Goal: Task Accomplishment & Management: Manage account settings

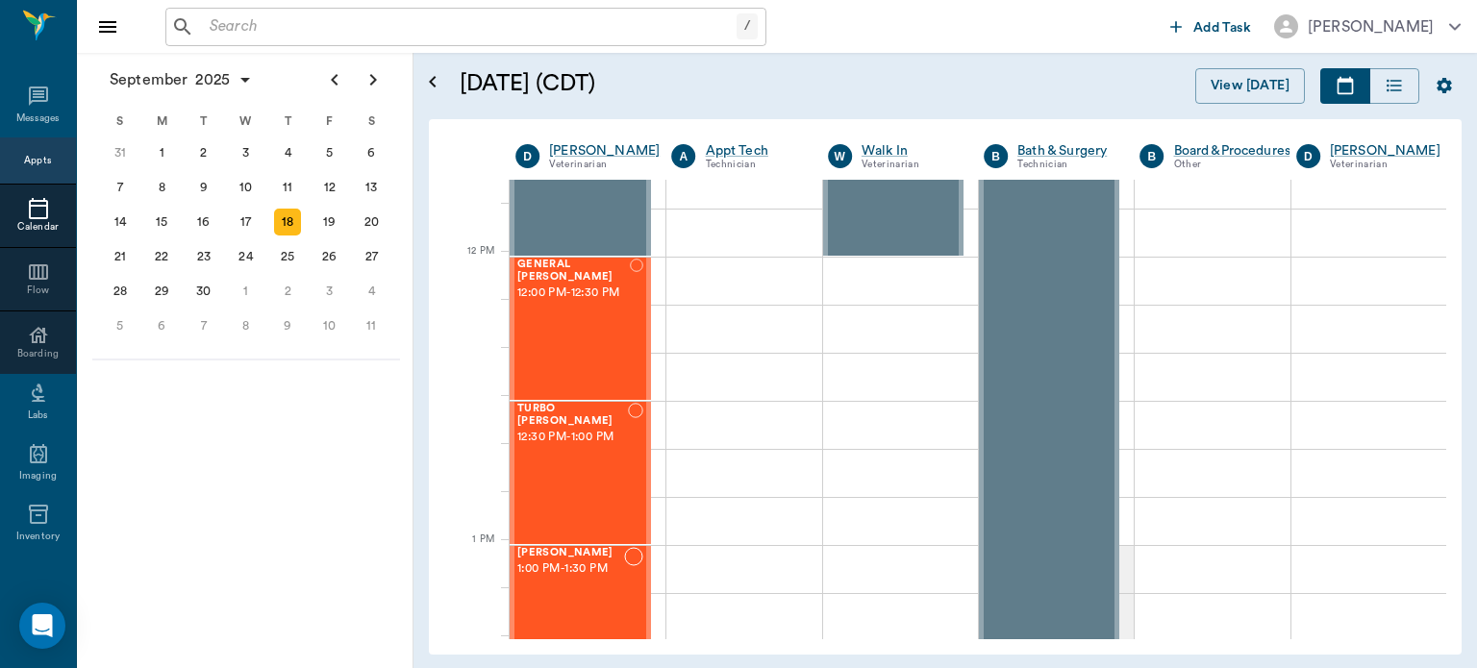
scroll to position [1075, 0]
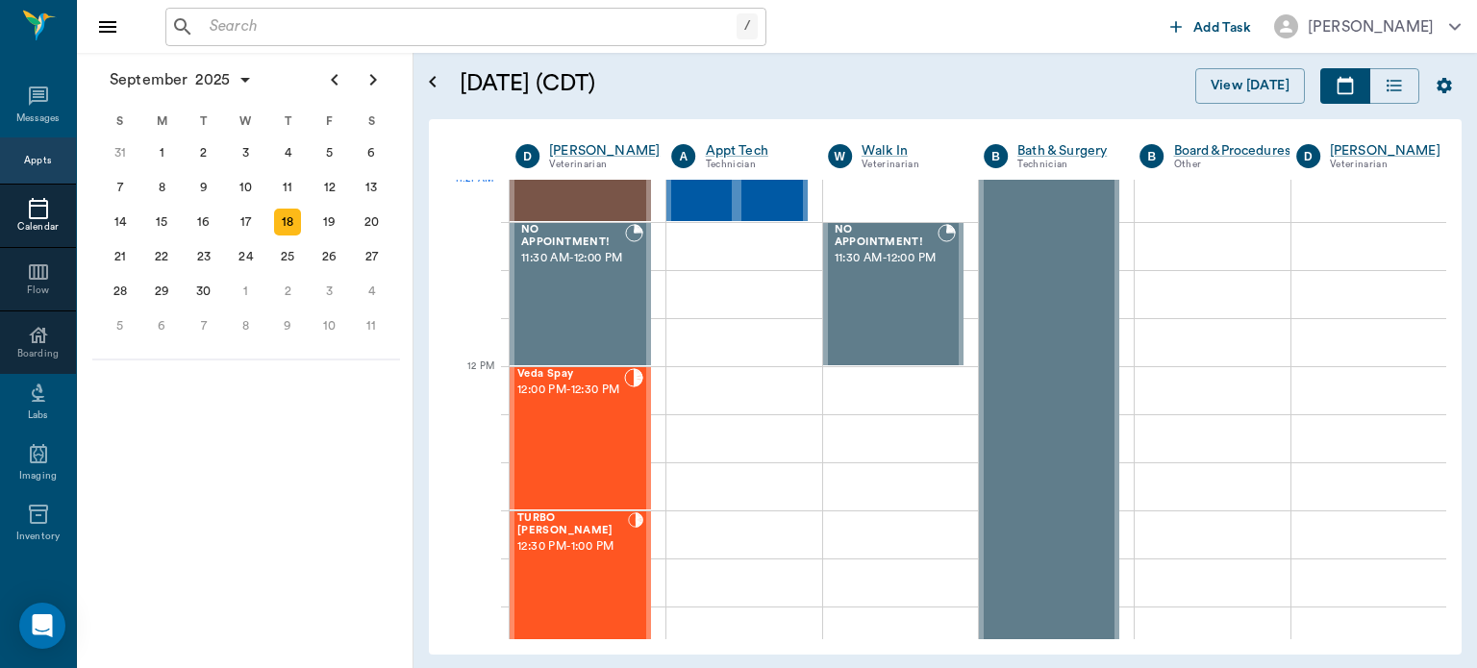
scroll to position [976, 0]
click at [582, 443] on div "Veda Spay 12:00 PM - 12:30 PM" at bounding box center [570, 437] width 107 height 140
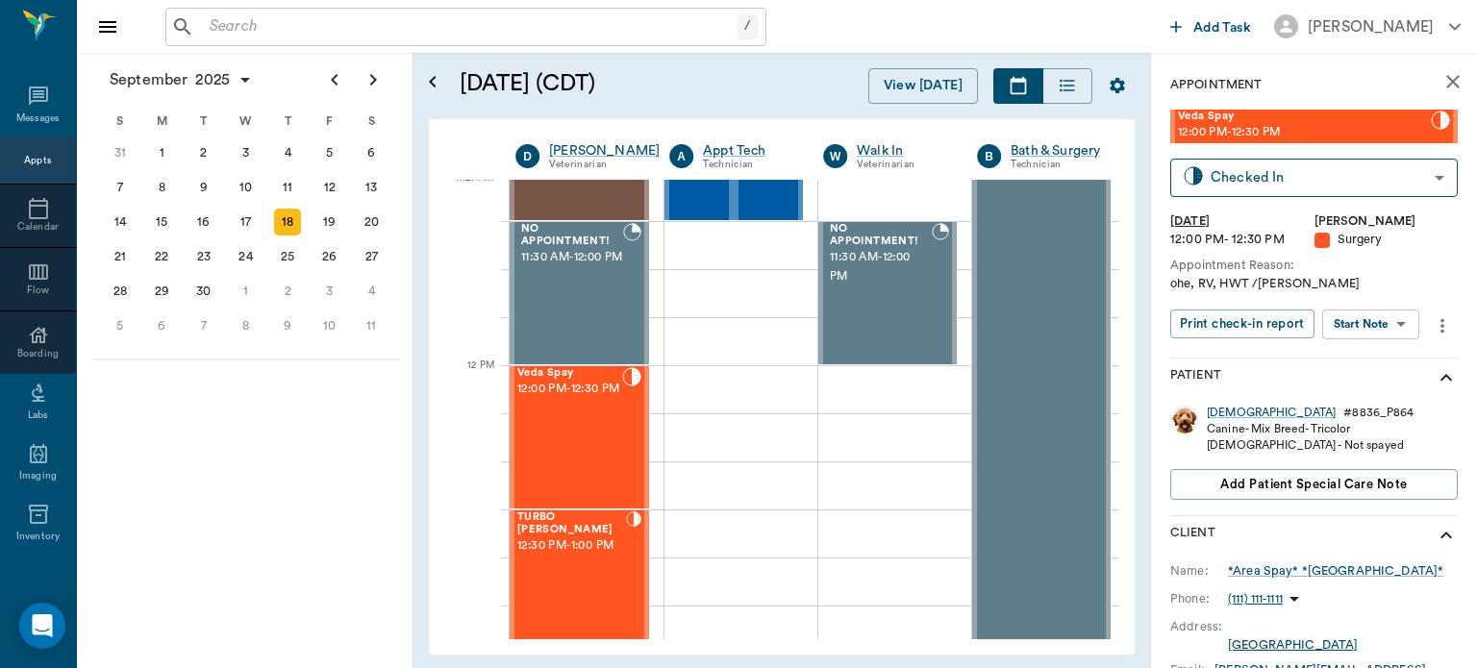
click at [1385, 323] on body "/ ​ Add Task [PERSON_NAME] Nectar Messages Appts Calendar Flow Boarding Labs Im…" at bounding box center [738, 334] width 1477 height 668
click at [1376, 396] on button "Start Surgery" at bounding box center [1355, 395] width 79 height 22
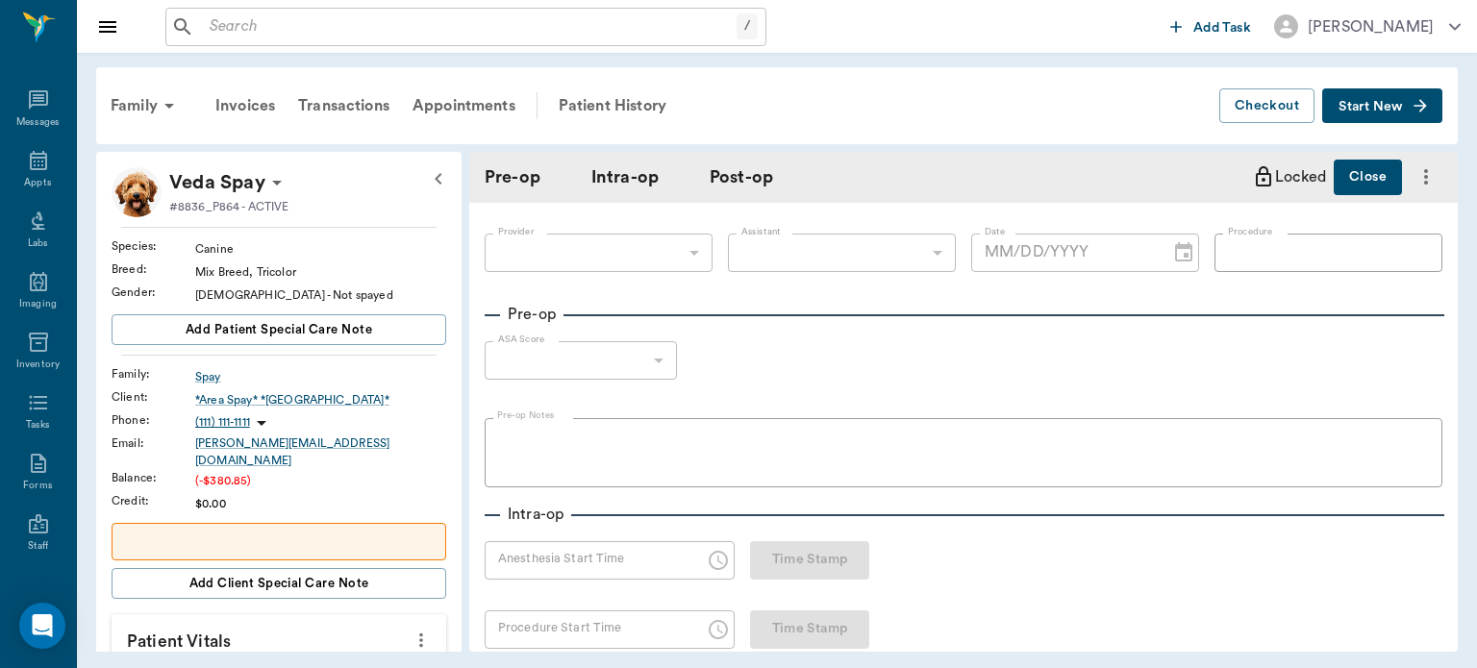
type input "63ec2f075fda476ae8351a4d"
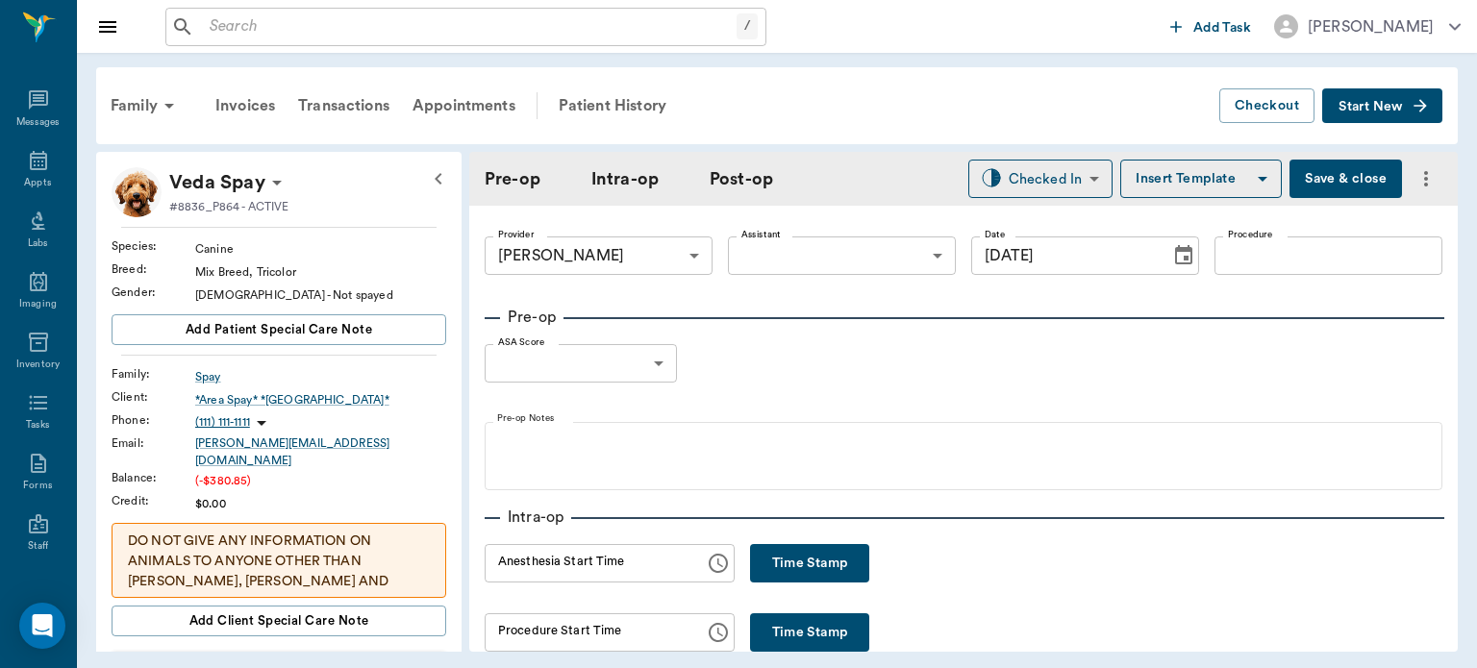
type input "[DATE]"
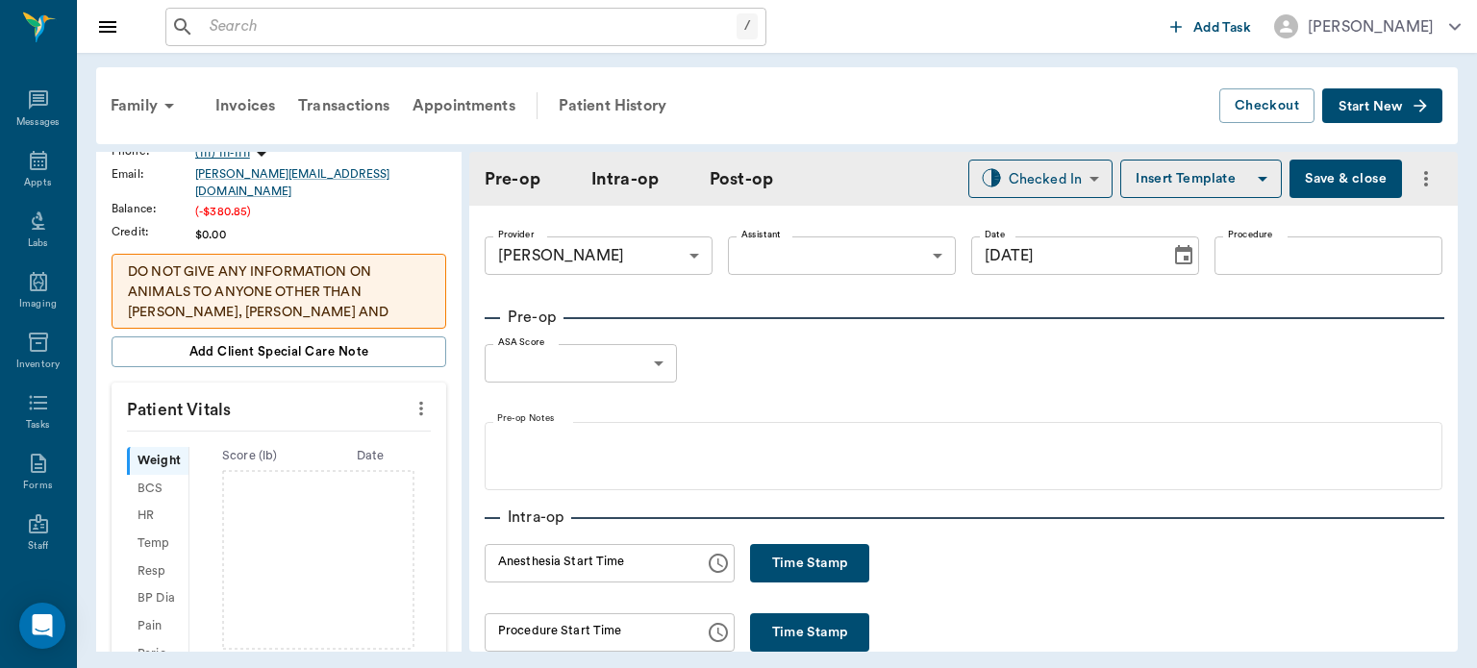
scroll to position [236, 0]
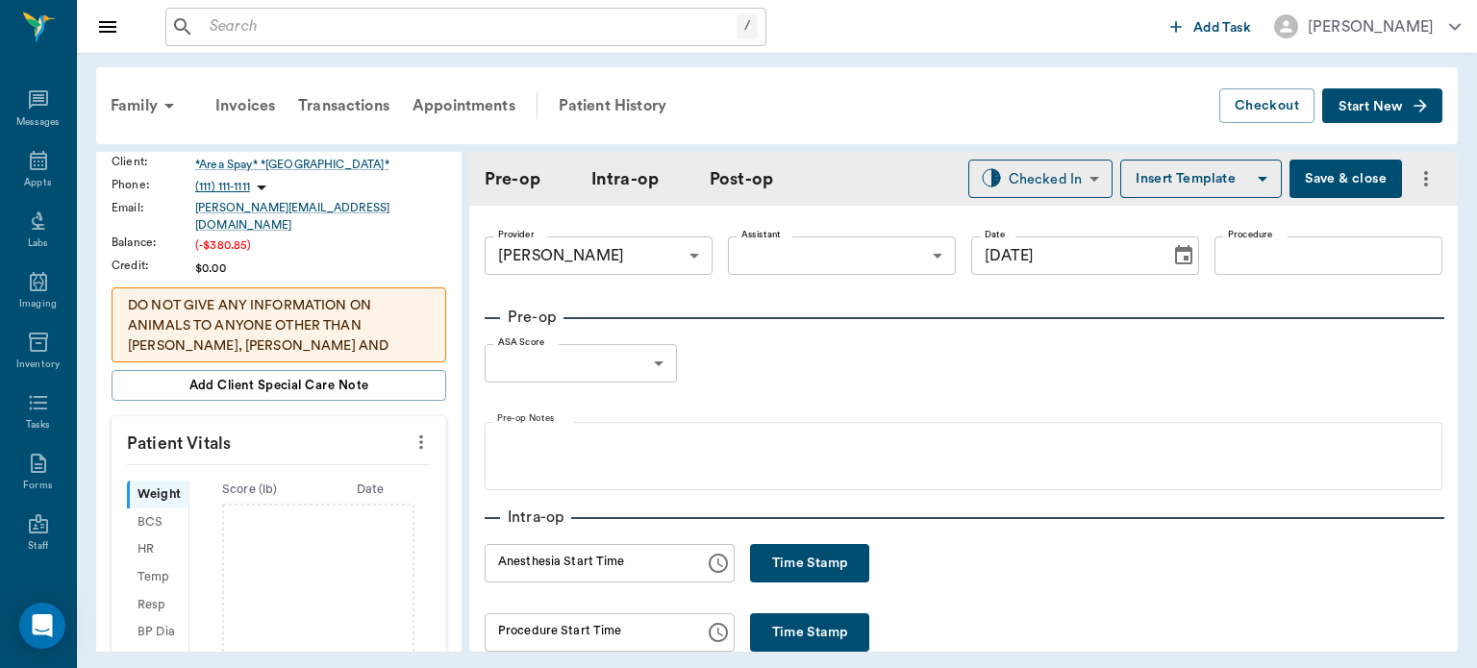
click at [410, 438] on icon "more" at bounding box center [420, 442] width 21 height 23
click at [328, 469] on span "Enter Vitals" at bounding box center [325, 462] width 161 height 20
click at [256, 481] on input "text" at bounding box center [277, 500] width 167 height 38
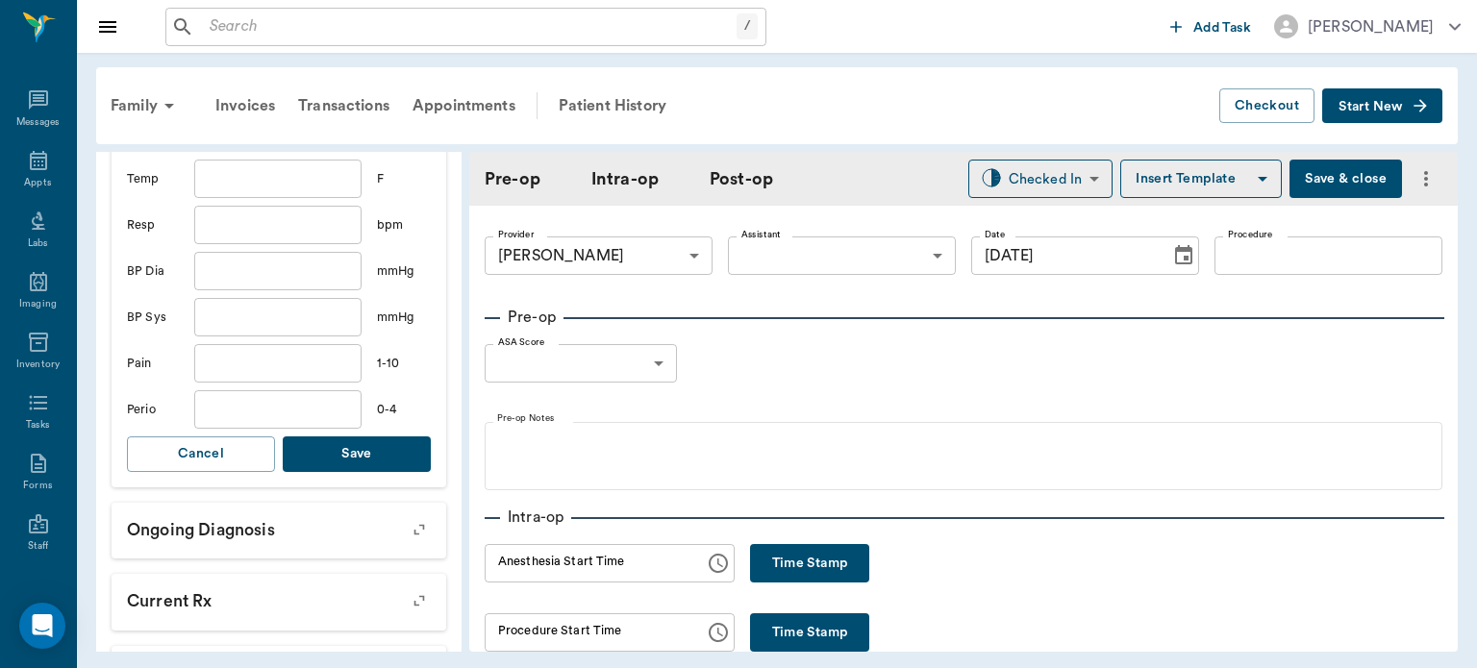
scroll to position [696, 0]
type input "41.5"
click at [368, 435] on button "Save" at bounding box center [357, 453] width 148 height 36
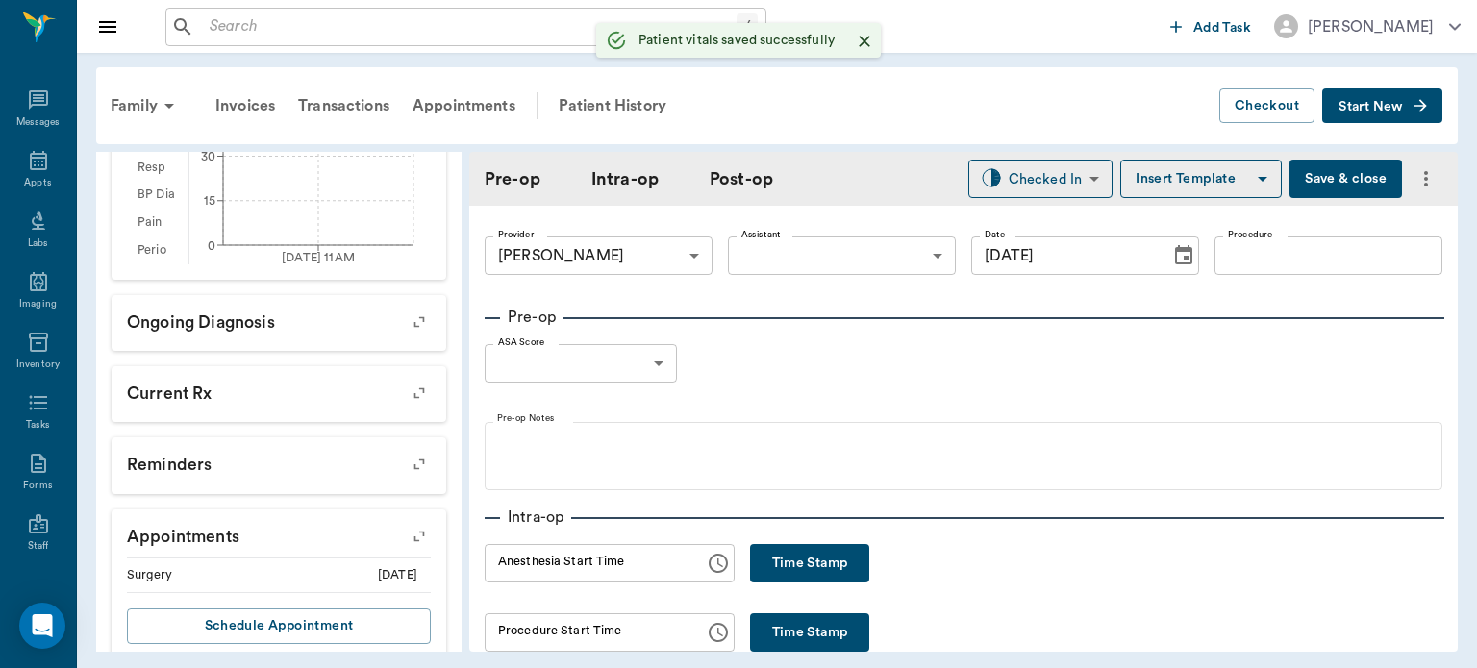
scroll to position [712, 0]
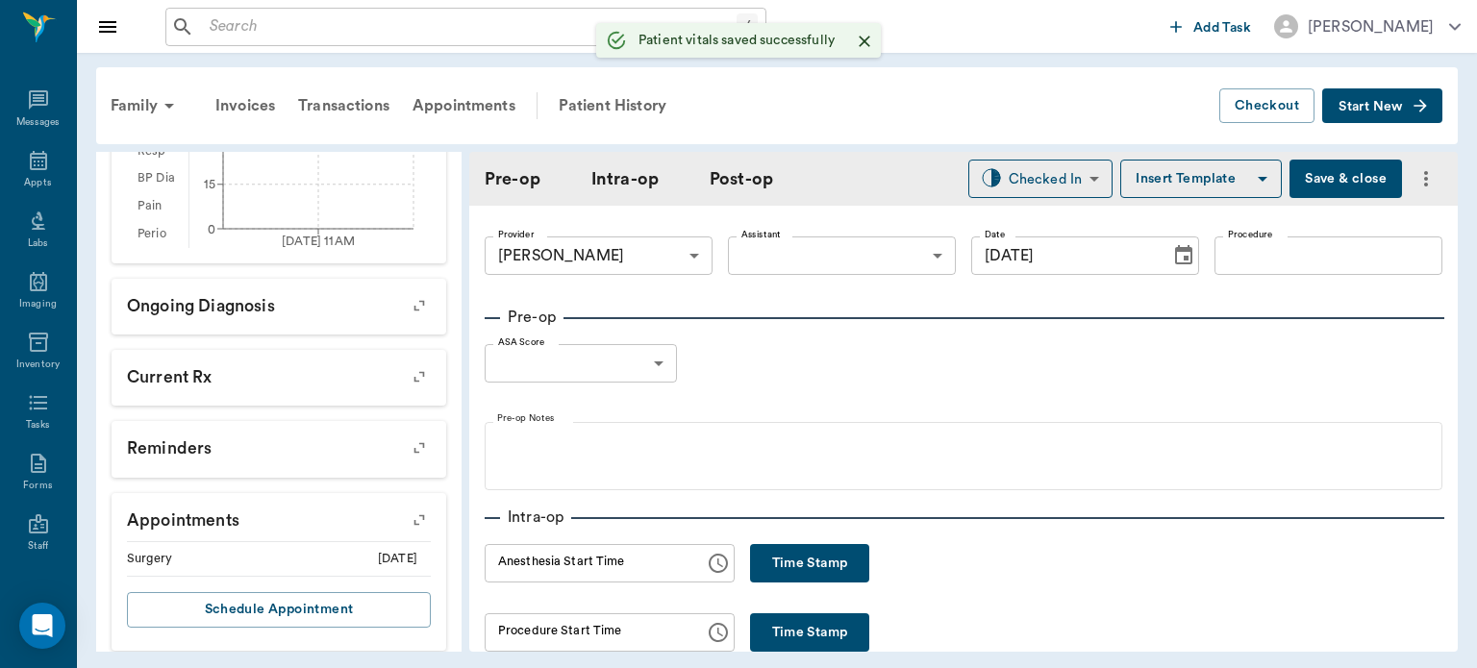
click at [848, 256] on body "/ ​ Add Task [PERSON_NAME] Nectar Messages Appts Labs Imaging Inventory Tasks F…" at bounding box center [738, 334] width 1477 height 668
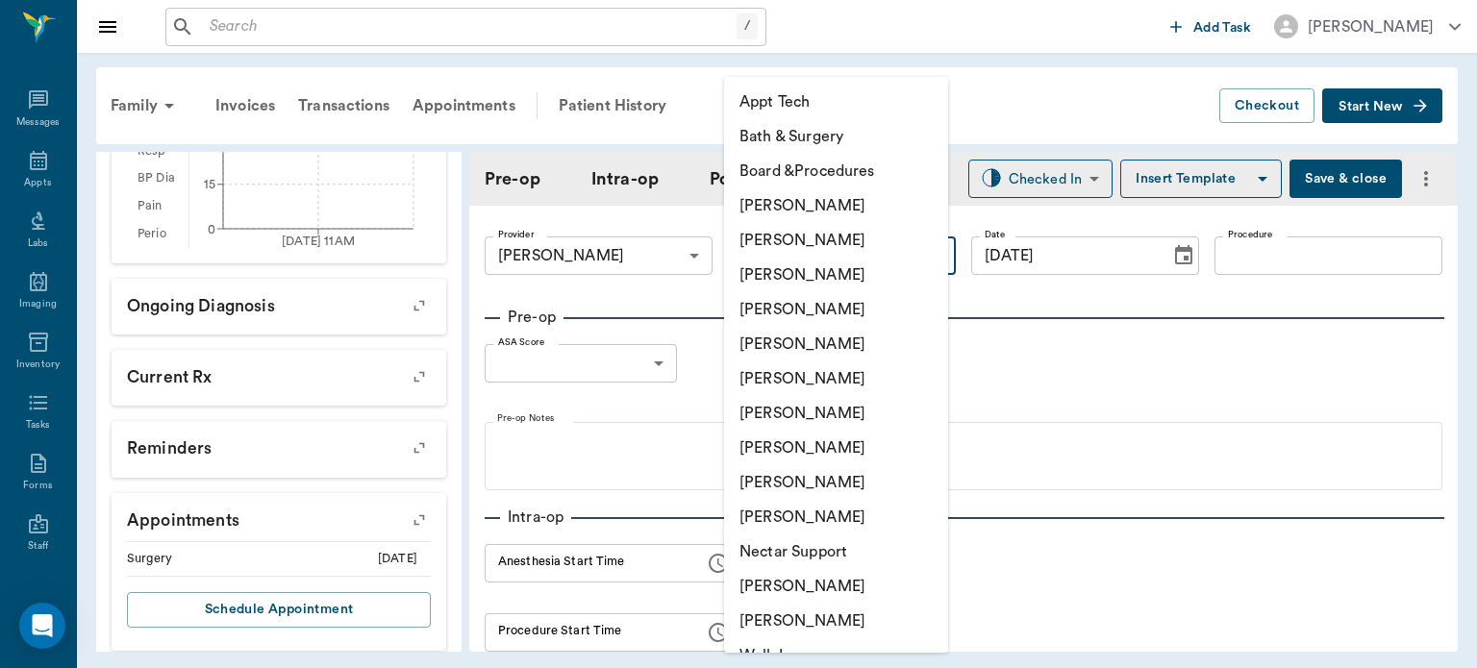
click at [819, 449] on li "[PERSON_NAME]" at bounding box center [836, 448] width 224 height 35
type input "63ec2e7e52e12b0ba117b124"
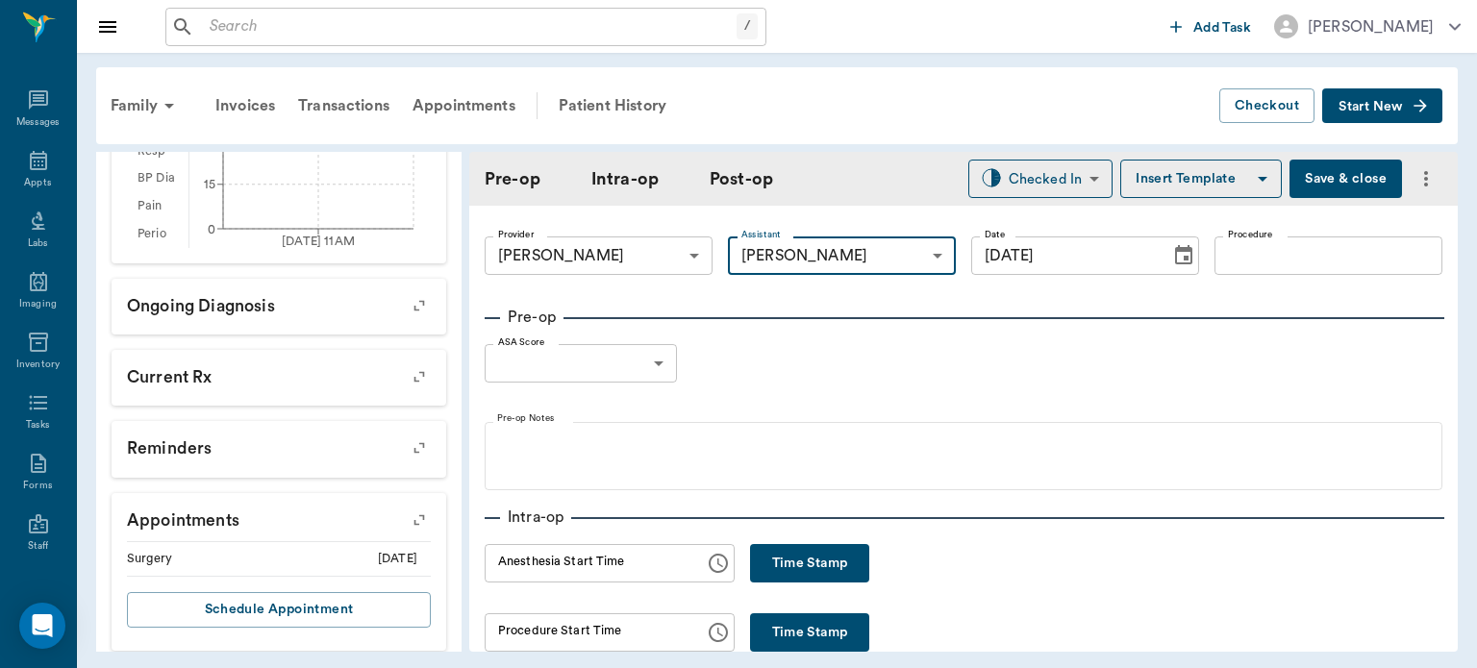
click at [1258, 256] on input "Procedure" at bounding box center [1328, 255] width 228 height 38
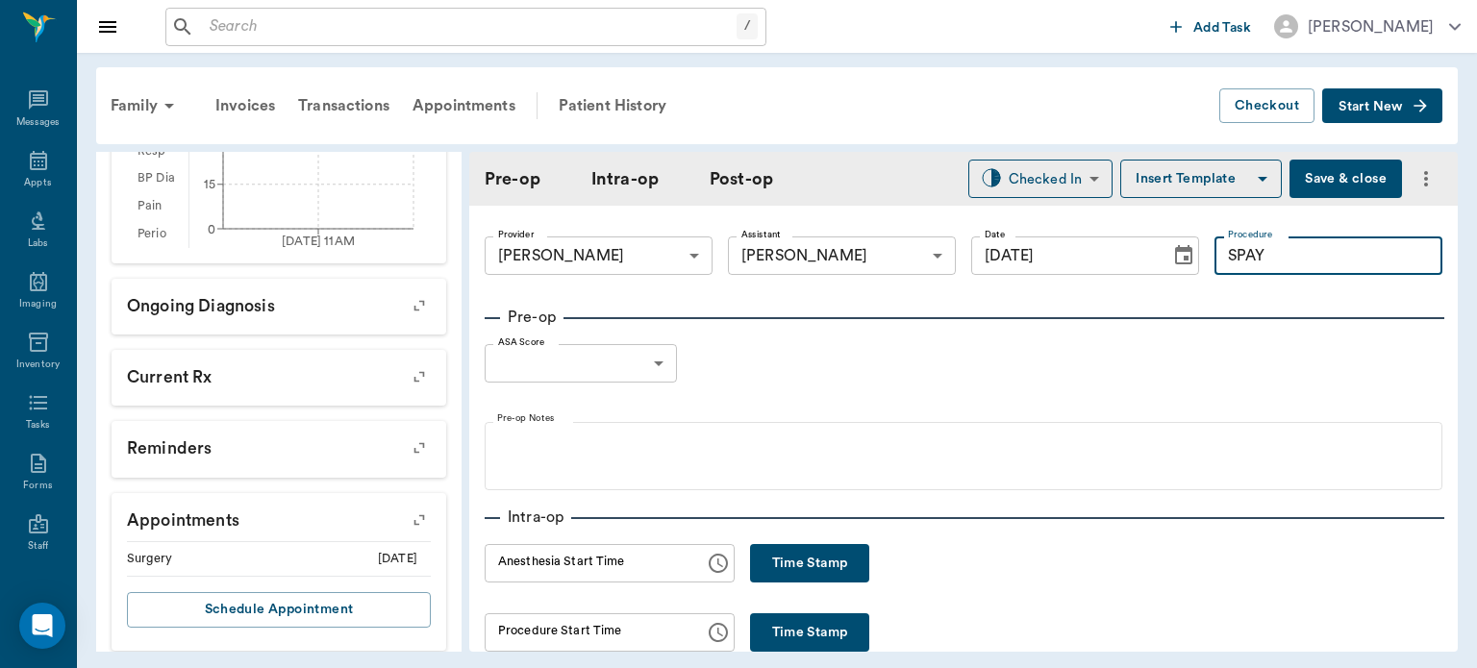
type input "SPAY"
click at [1219, 188] on button "Insert Template" at bounding box center [1200, 179] width 161 height 38
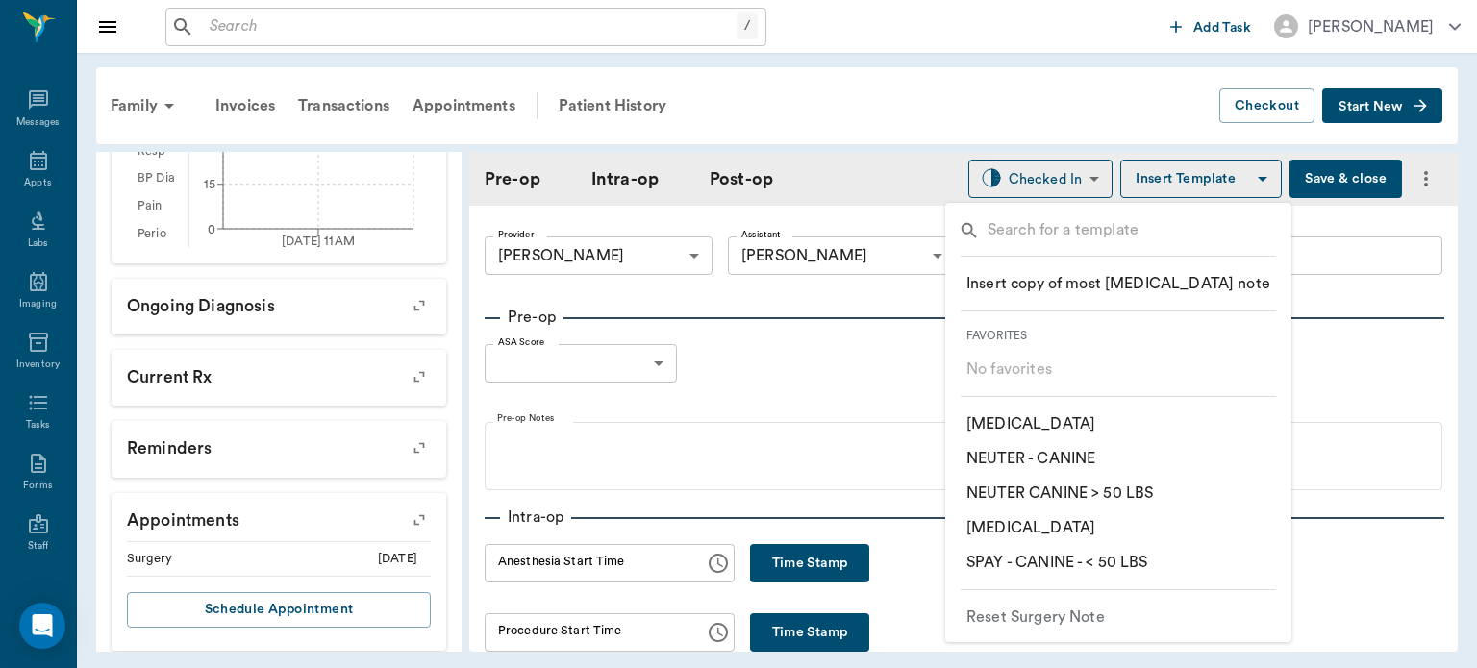
click at [1129, 570] on p "​ SPAY - CANINE - < 50 LBS" at bounding box center [1057, 562] width 182 height 23
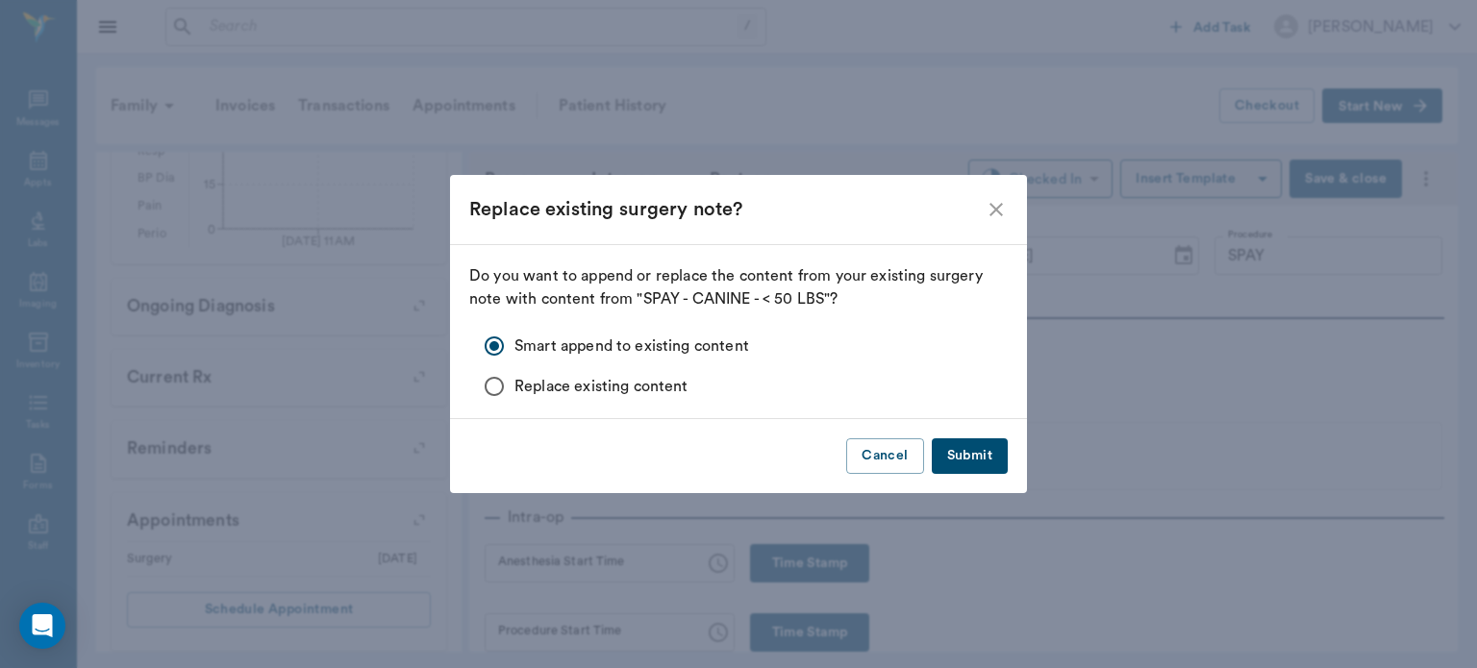
click at [983, 454] on button "Submit" at bounding box center [970, 456] width 76 height 36
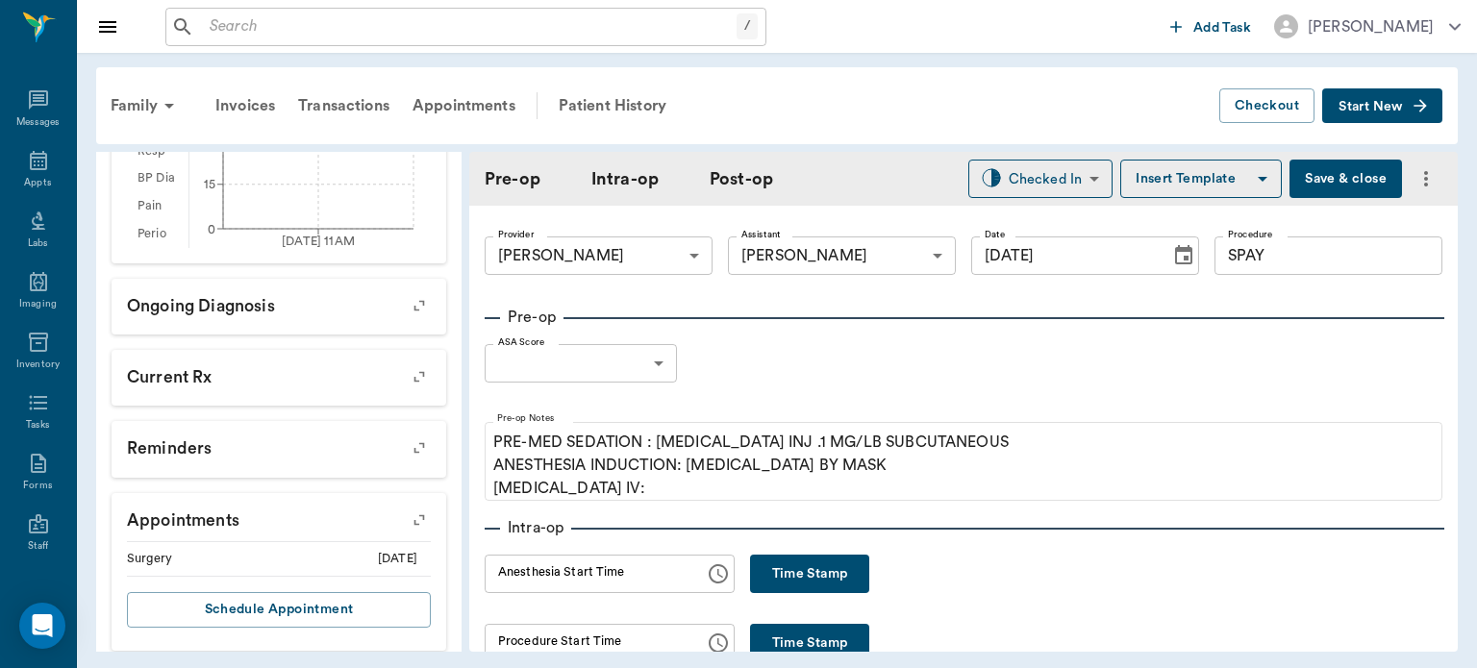
click at [599, 373] on body "/ ​ Add Task [PERSON_NAME] Nectar Messages Appts Labs Imaging Inventory Tasks F…" at bounding box center [738, 334] width 1477 height 668
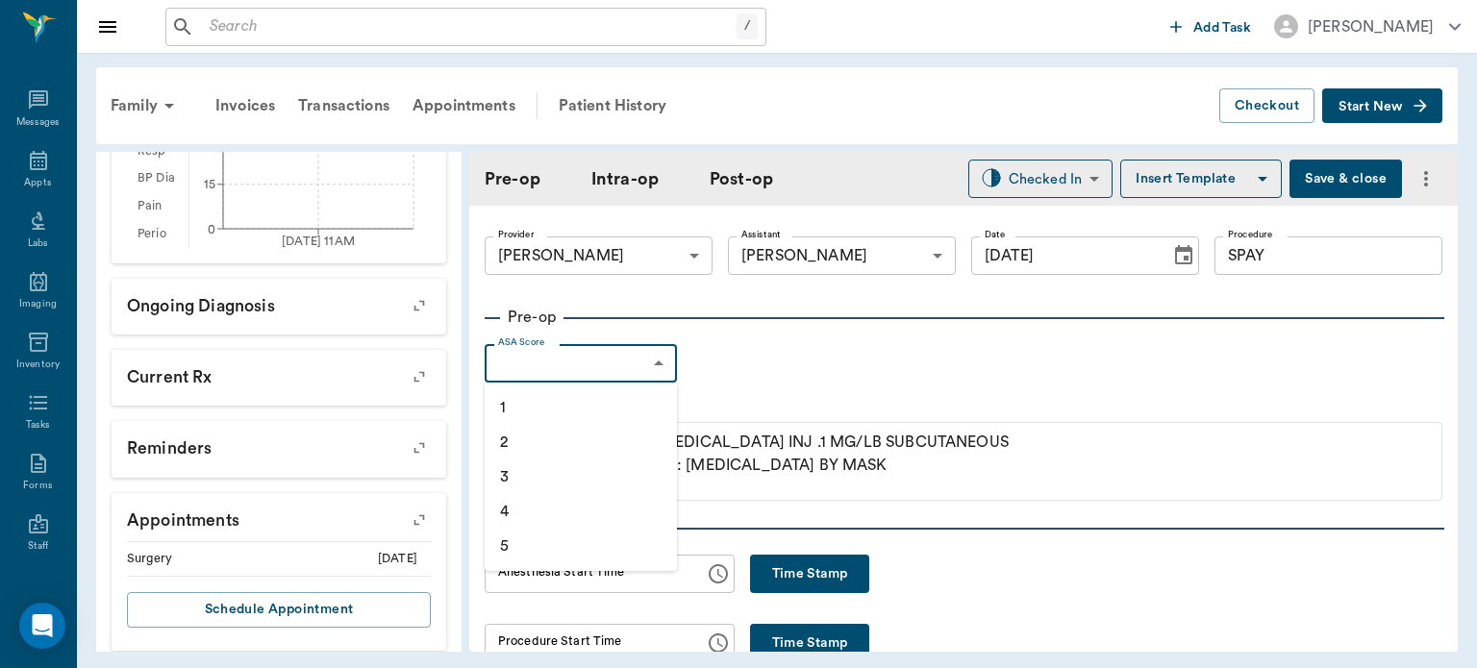
click at [543, 404] on li "1" at bounding box center [580, 407] width 192 height 35
type input "1"
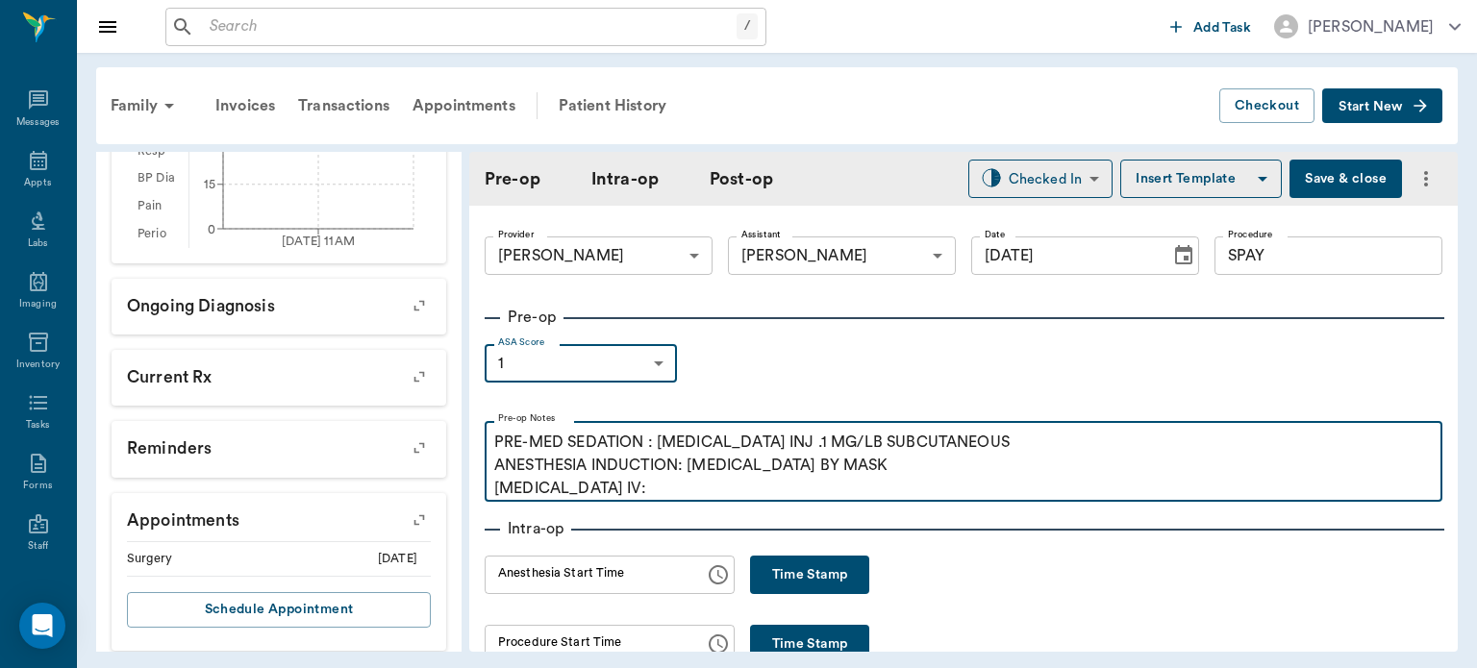
click at [644, 495] on p "PRE-MED SEDATION : [MEDICAL_DATA] INJ .1 MG/LB SUBCUTANEOUS ANESTHESIA INDUCTIO…" at bounding box center [963, 465] width 938 height 69
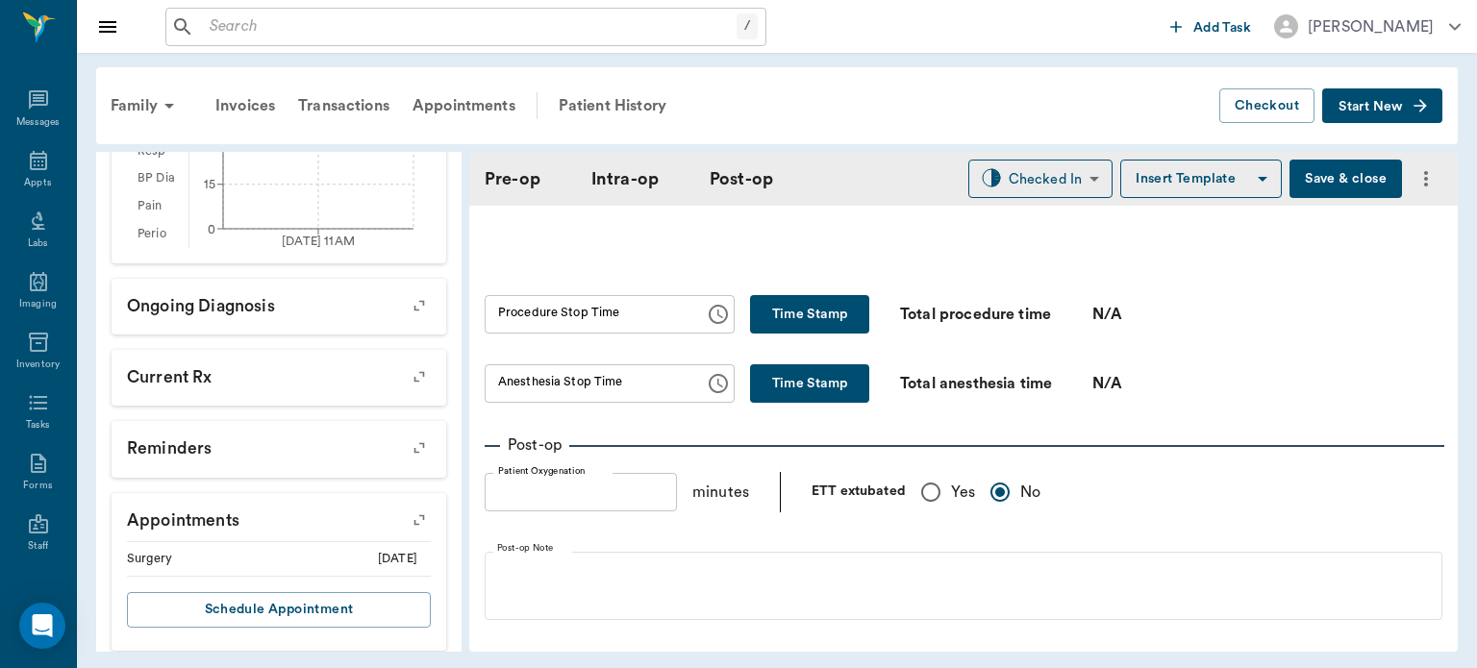
click at [934, 510] on input "Yes" at bounding box center [930, 492] width 40 height 40
radio input "true"
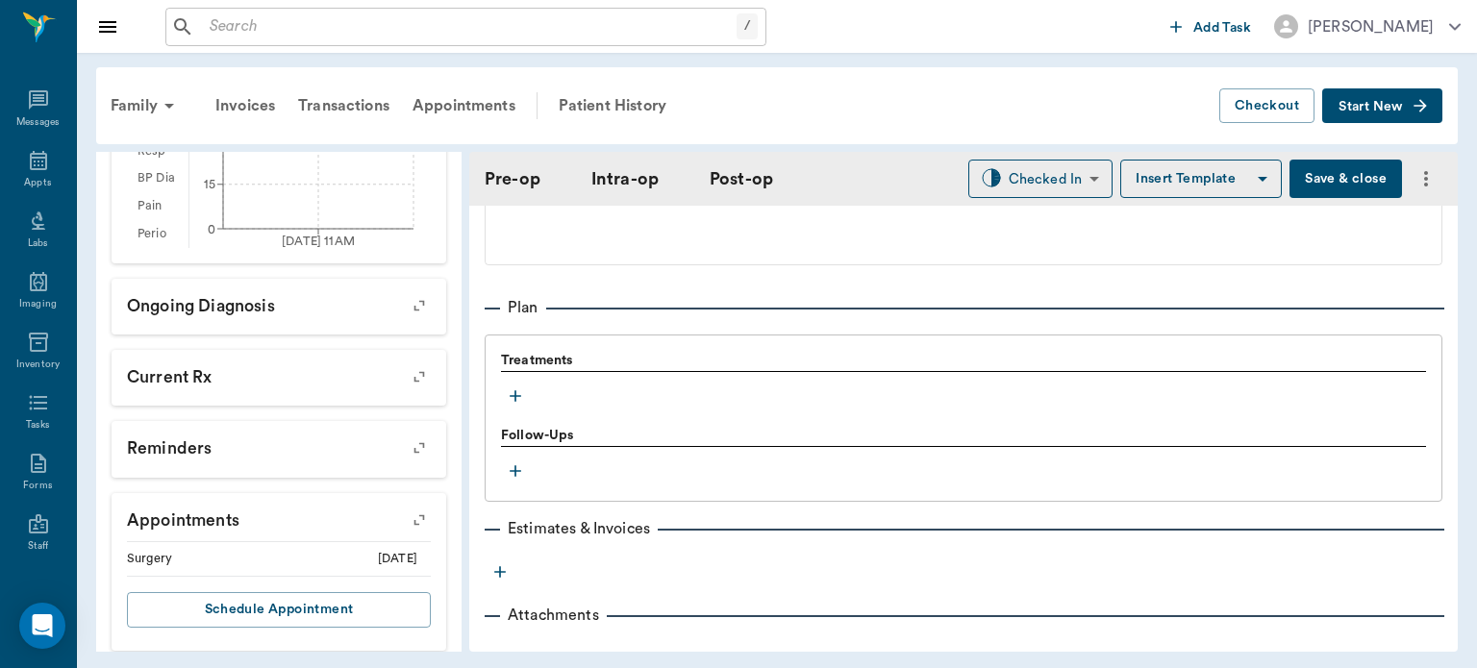
scroll to position [1522, 0]
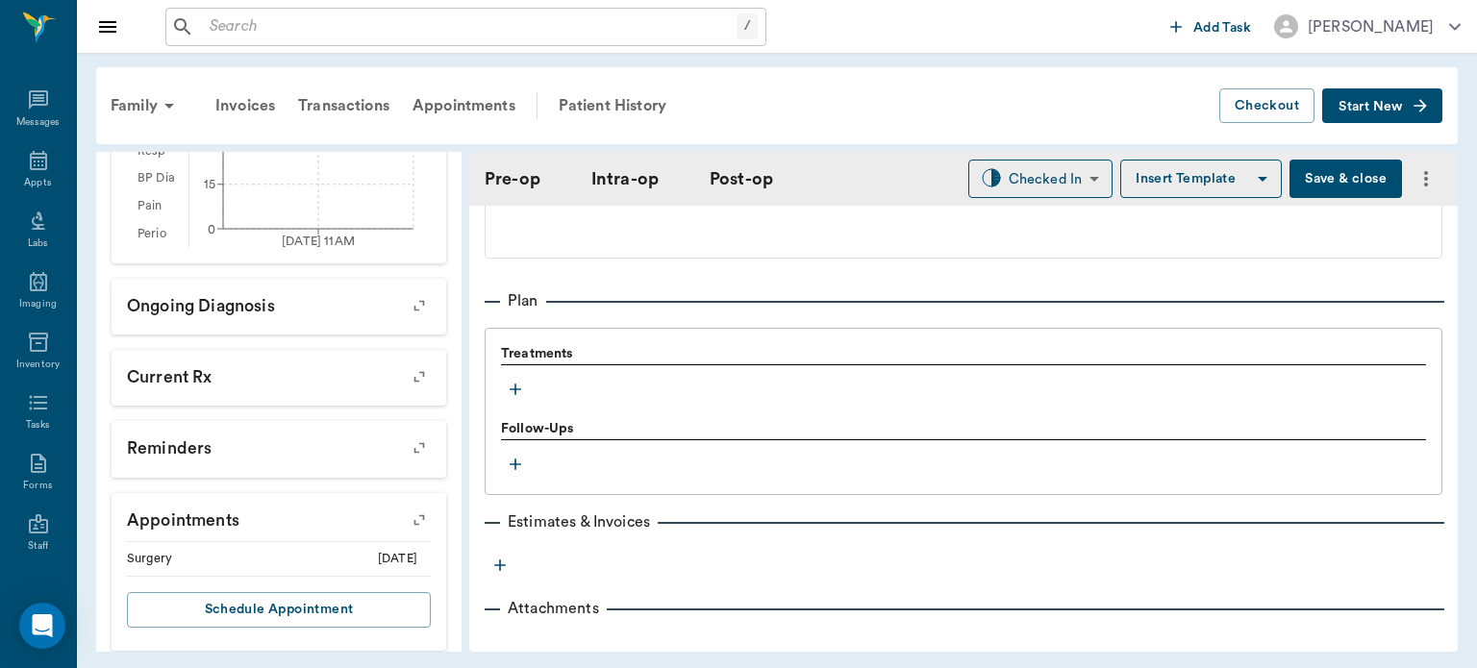
click at [515, 395] on icon "button" at bounding box center [515, 390] width 12 height 12
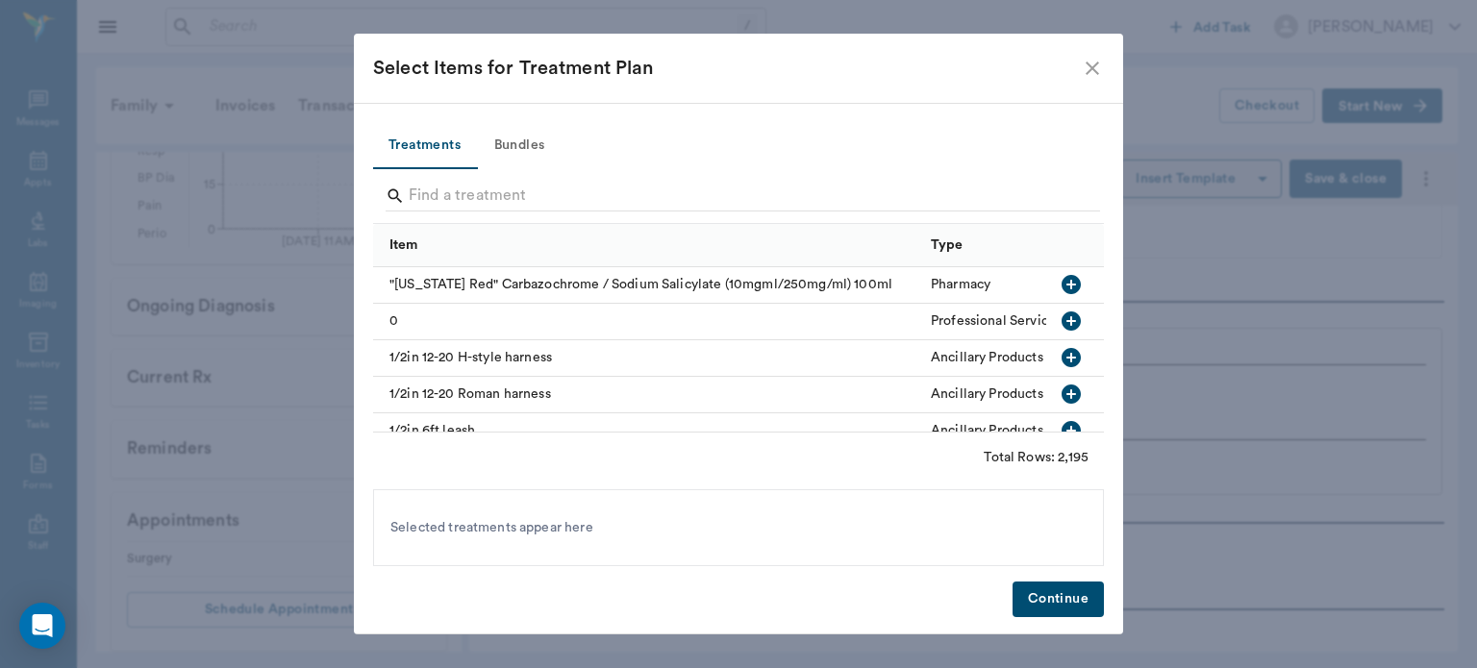
click at [538, 146] on button "Bundles" at bounding box center [519, 146] width 87 height 46
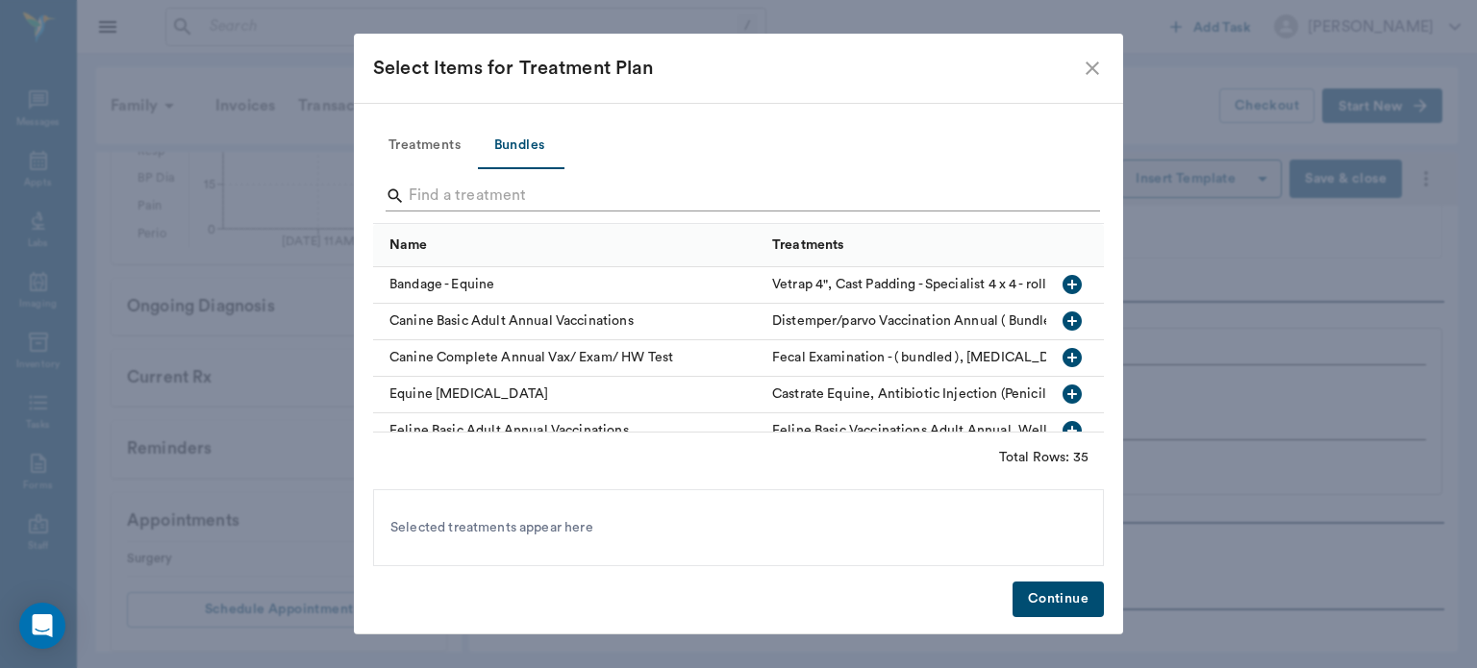
click at [447, 200] on input "Search" at bounding box center [740, 196] width 662 height 31
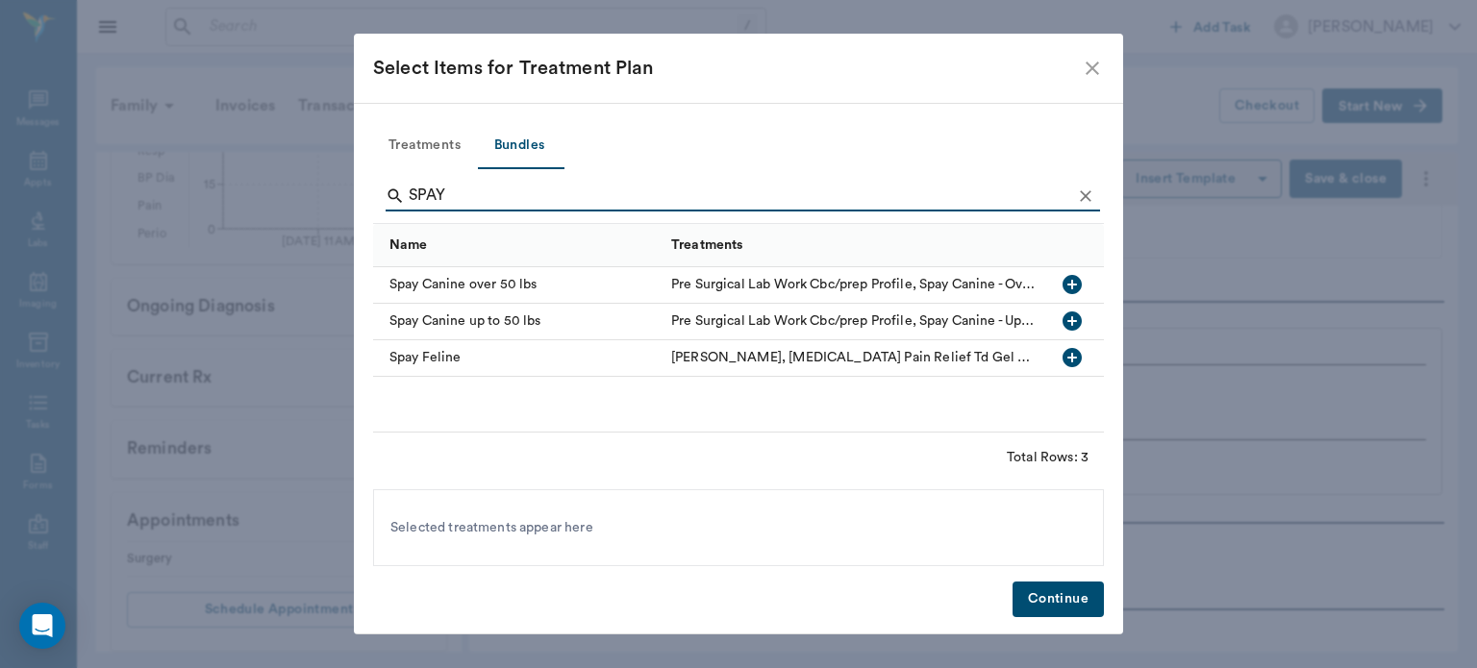
type input "SPAY"
click at [1079, 319] on icon "button" at bounding box center [1071, 320] width 19 height 19
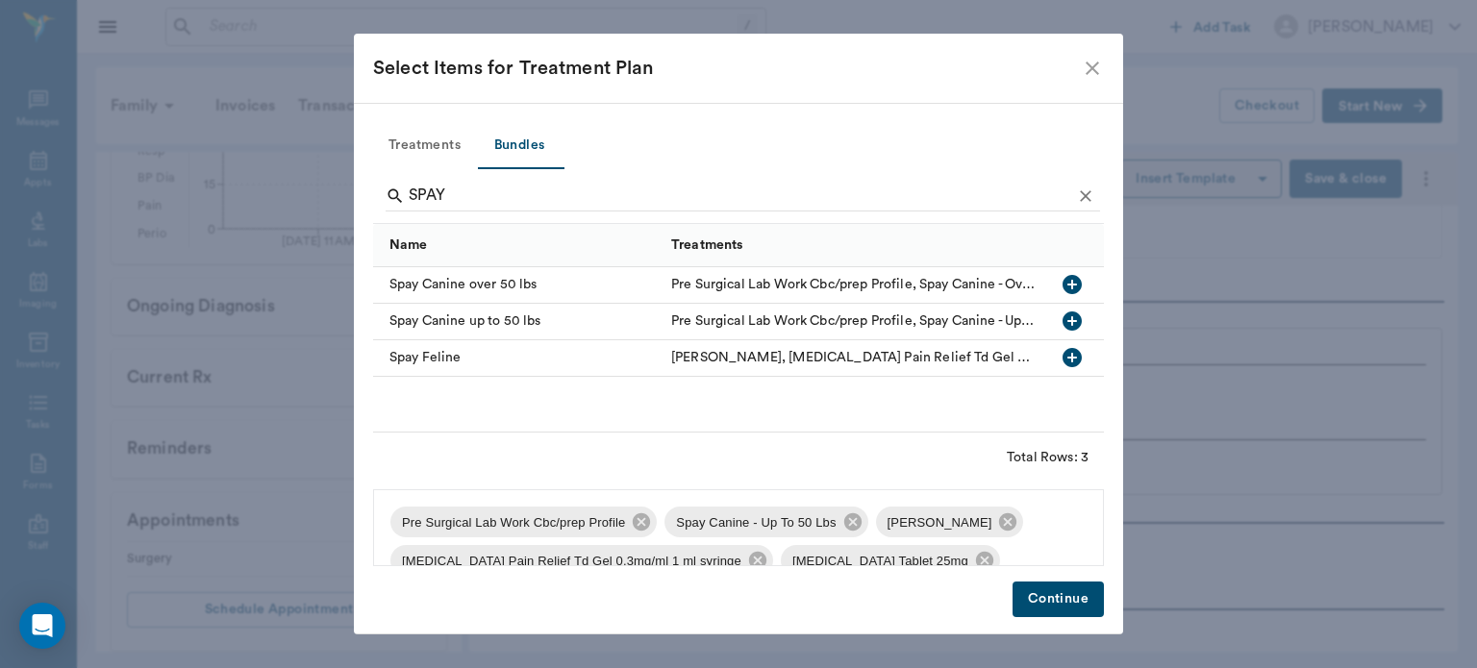
click at [645, 547] on div "[MEDICAL_DATA] Pain Relief Td Gel 0.3mg/ml 1 ml syringe" at bounding box center [581, 560] width 383 height 31
click at [633, 523] on icon at bounding box center [641, 521] width 17 height 17
click at [725, 517] on icon at bounding box center [733, 521] width 17 height 17
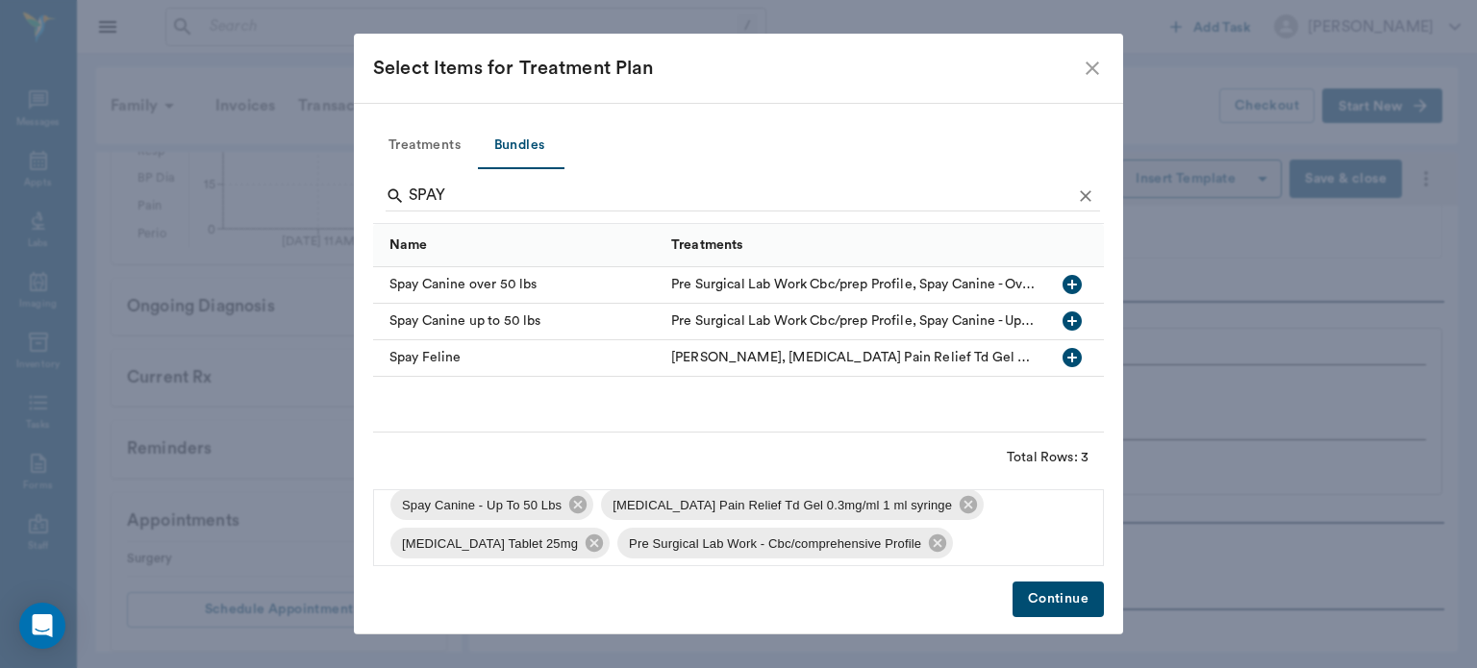
scroll to position [18, 0]
click at [959, 508] on icon at bounding box center [967, 503] width 17 height 17
click at [708, 550] on icon at bounding box center [710, 542] width 17 height 17
click at [953, 506] on icon at bounding box center [963, 503] width 21 height 21
click at [796, 508] on icon at bounding box center [804, 503] width 17 height 17
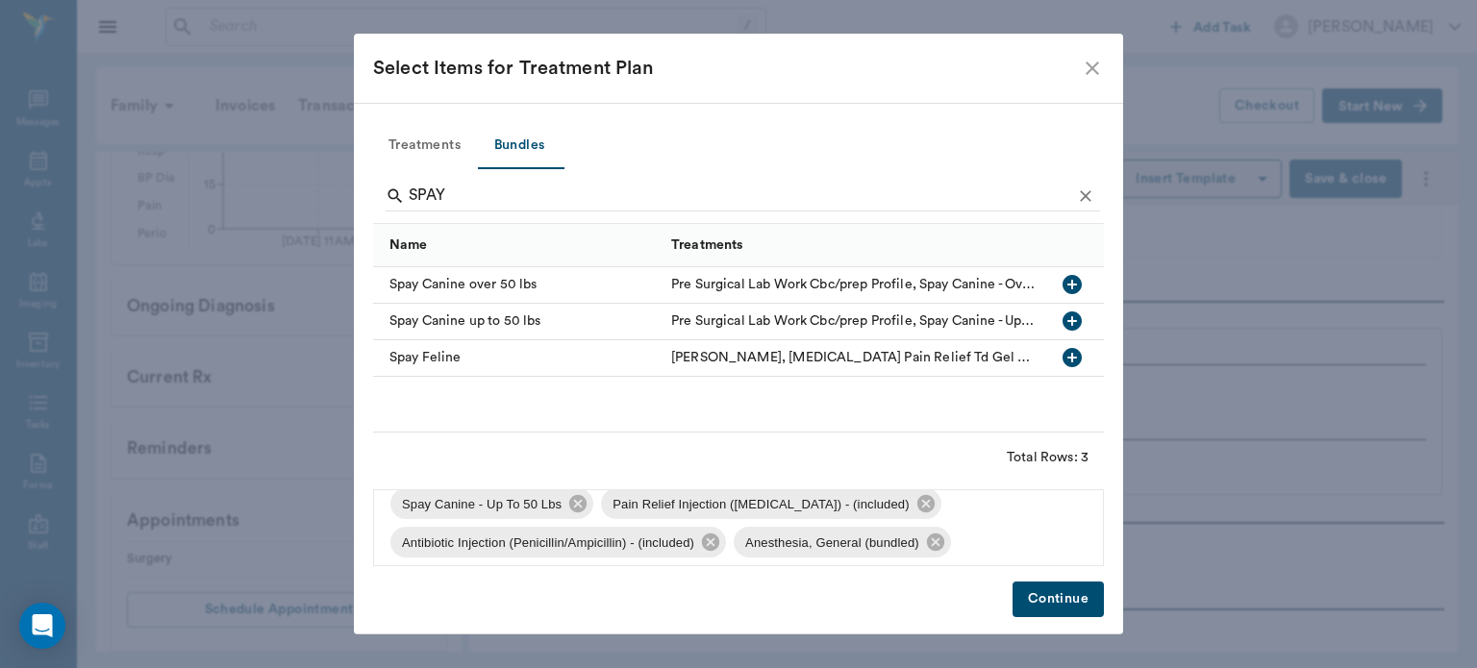
click at [1034, 606] on button "Continue" at bounding box center [1057, 600] width 91 height 36
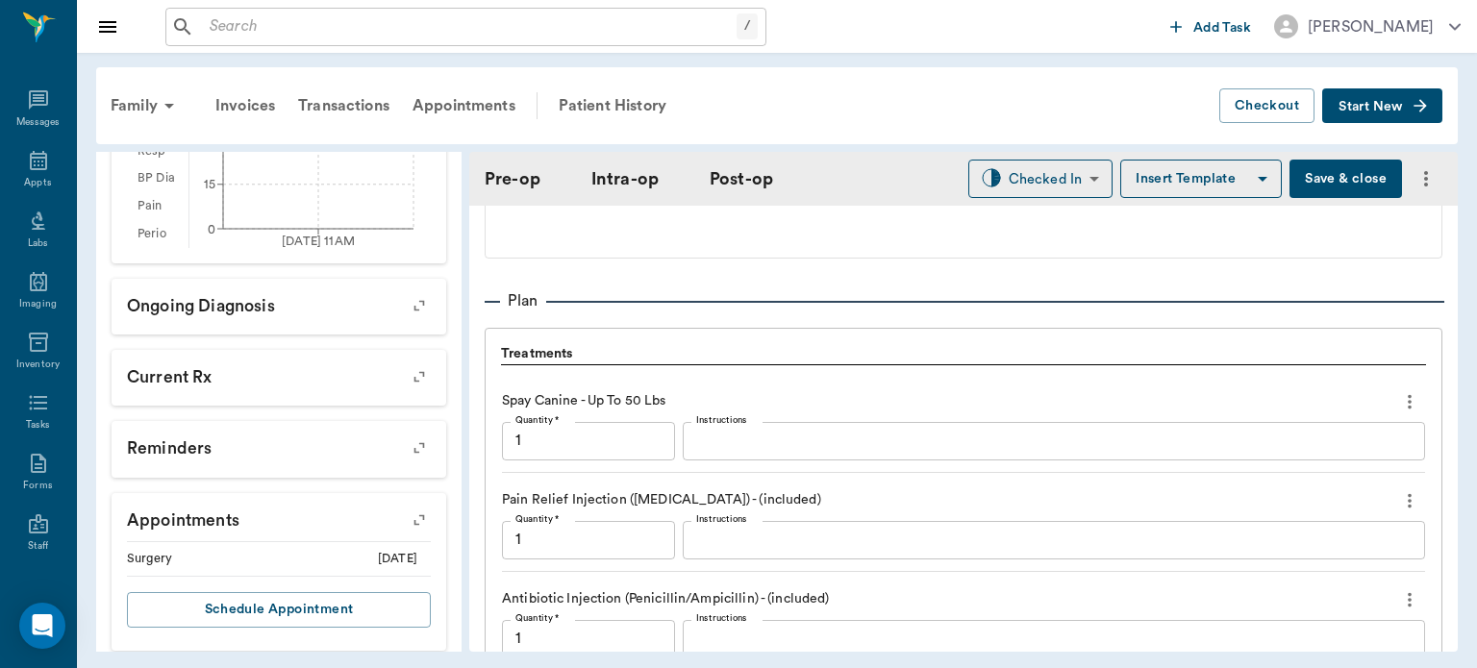
scroll to position [1921, 0]
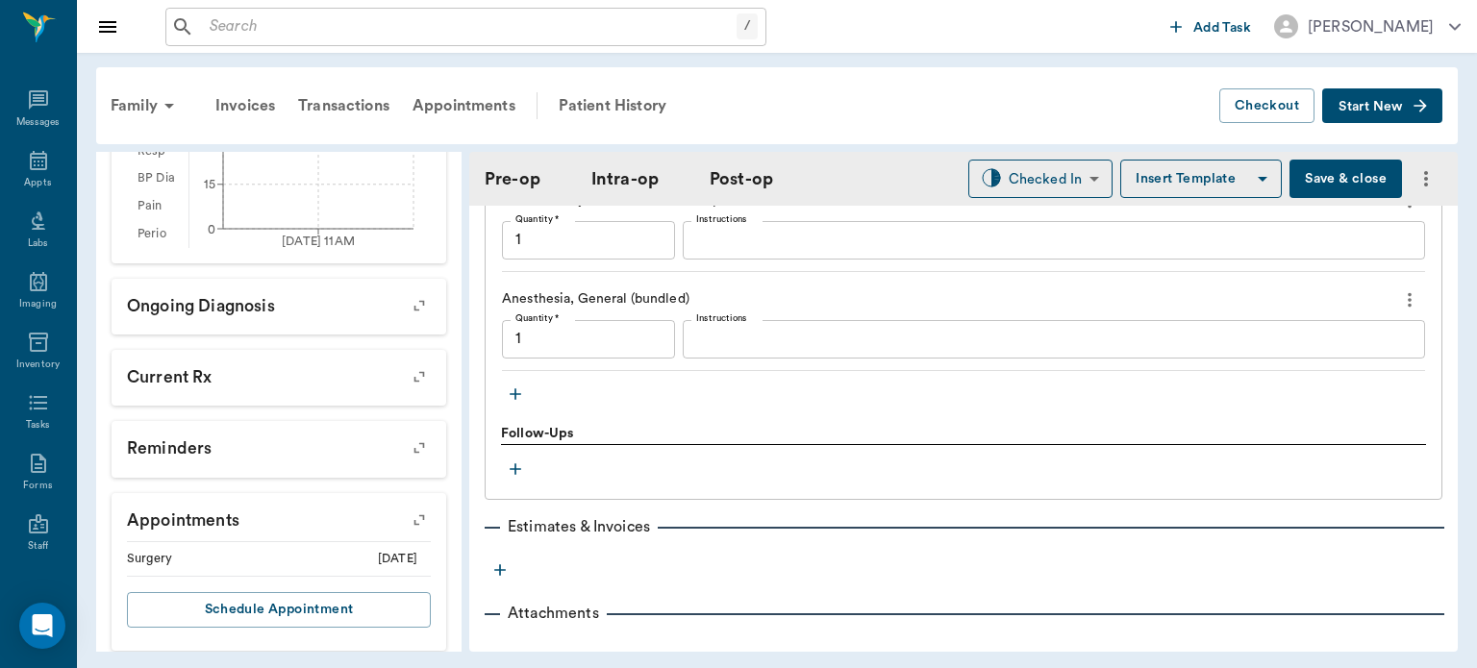
click at [511, 404] on icon "button" at bounding box center [515, 394] width 19 height 19
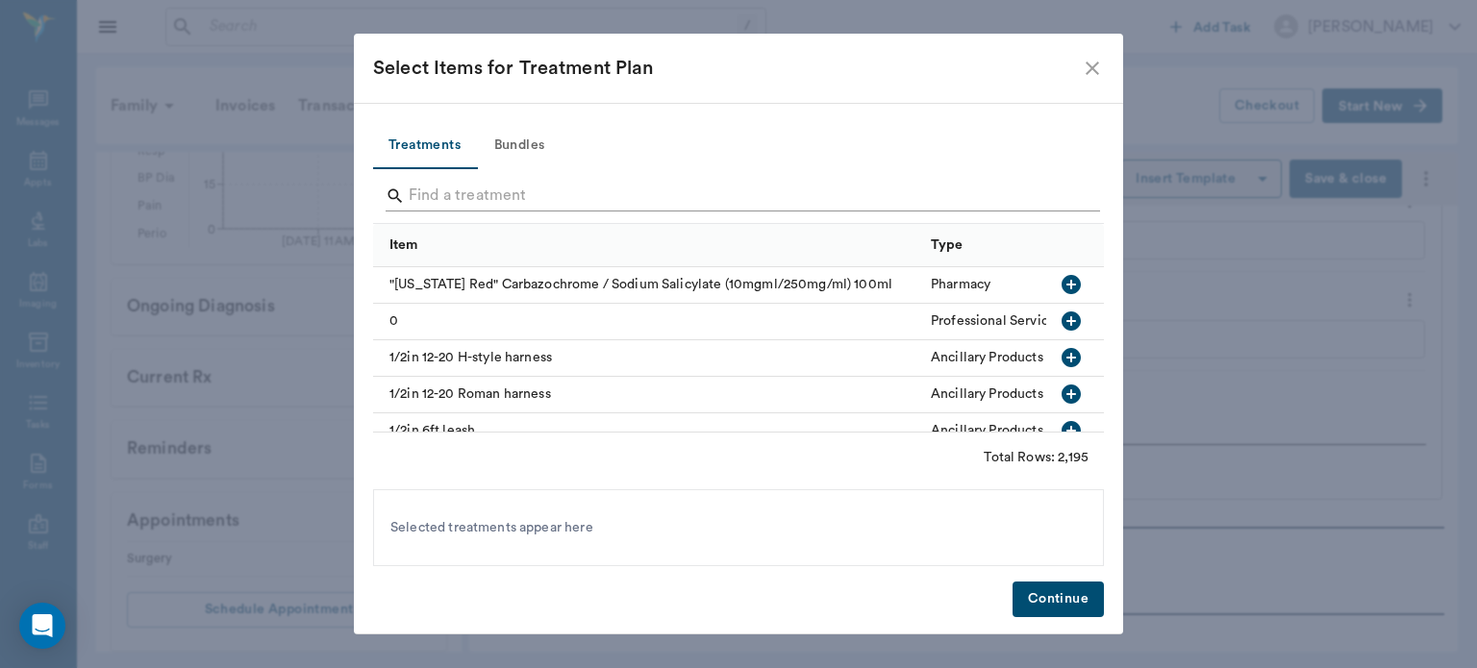
click at [435, 202] on input "Search" at bounding box center [740, 196] width 662 height 31
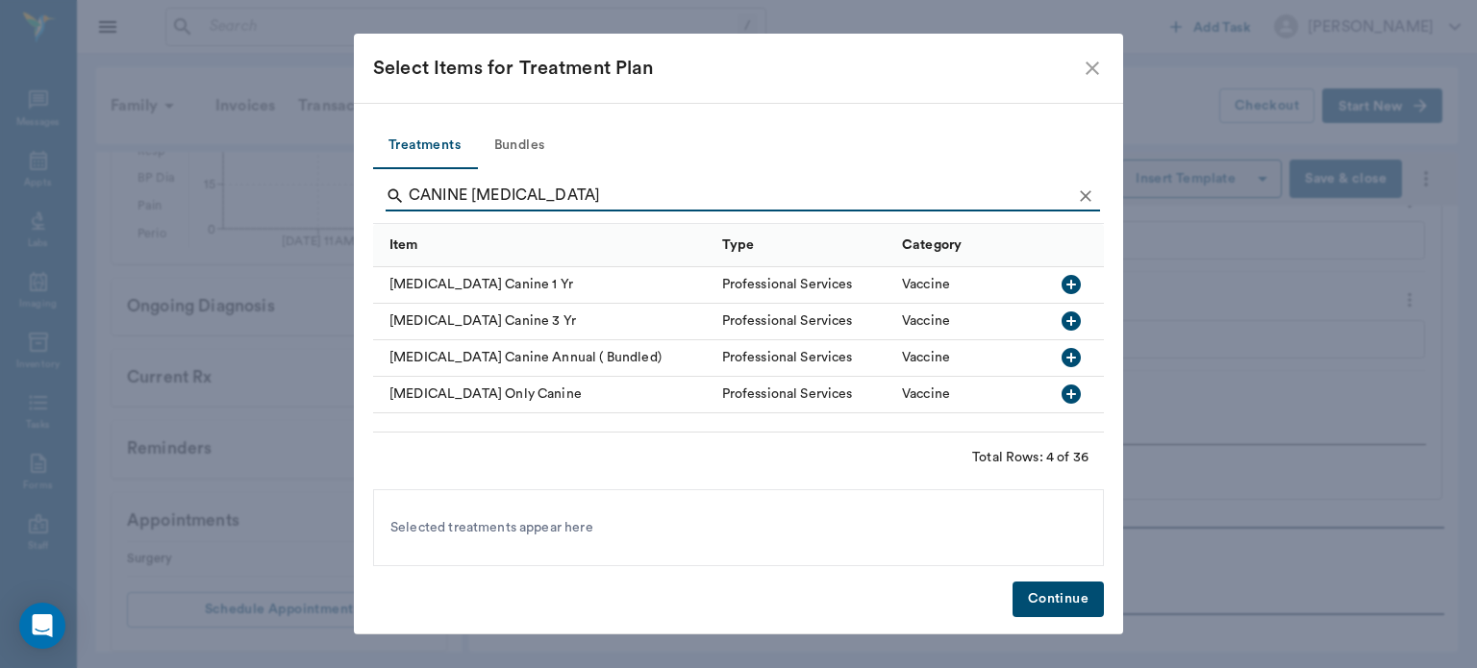
type input "CANINE [MEDICAL_DATA]"
click at [1068, 279] on icon "button" at bounding box center [1070, 284] width 19 height 19
click at [1042, 600] on button "Continue" at bounding box center [1057, 600] width 91 height 36
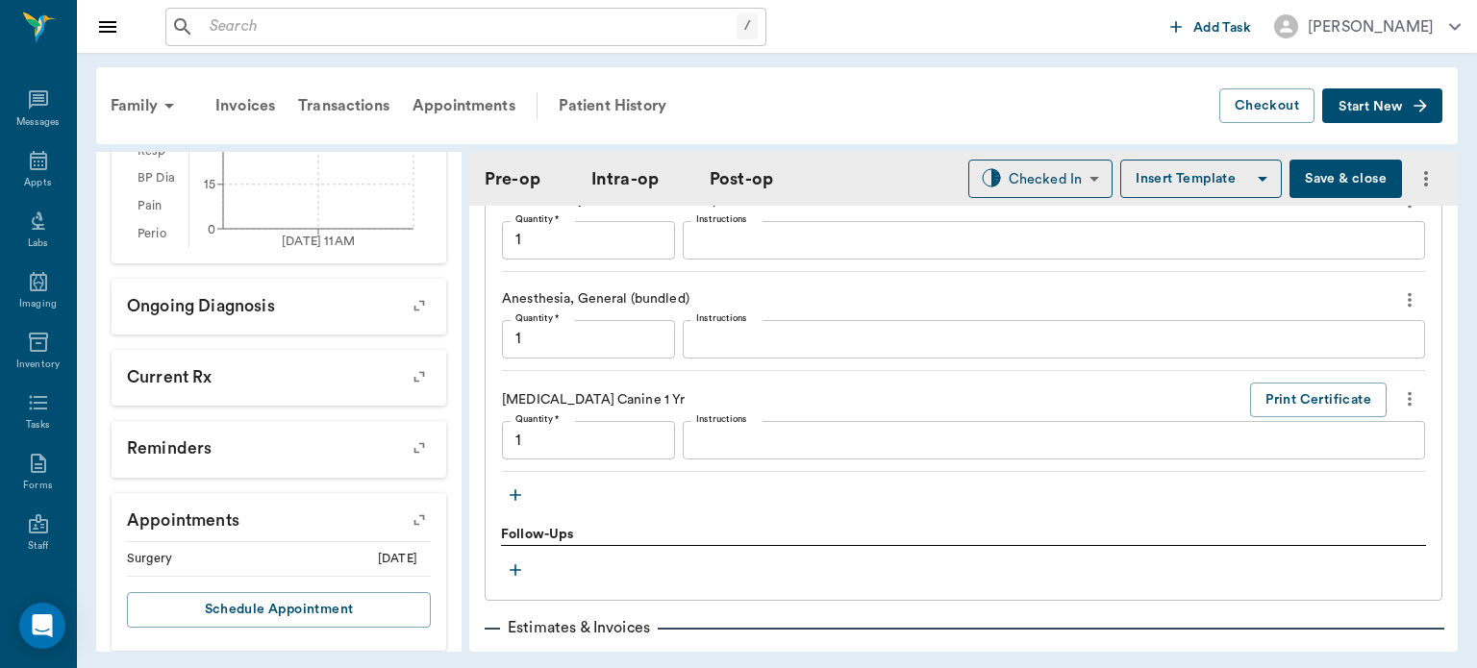
click at [515, 501] on icon "button" at bounding box center [515, 495] width 12 height 12
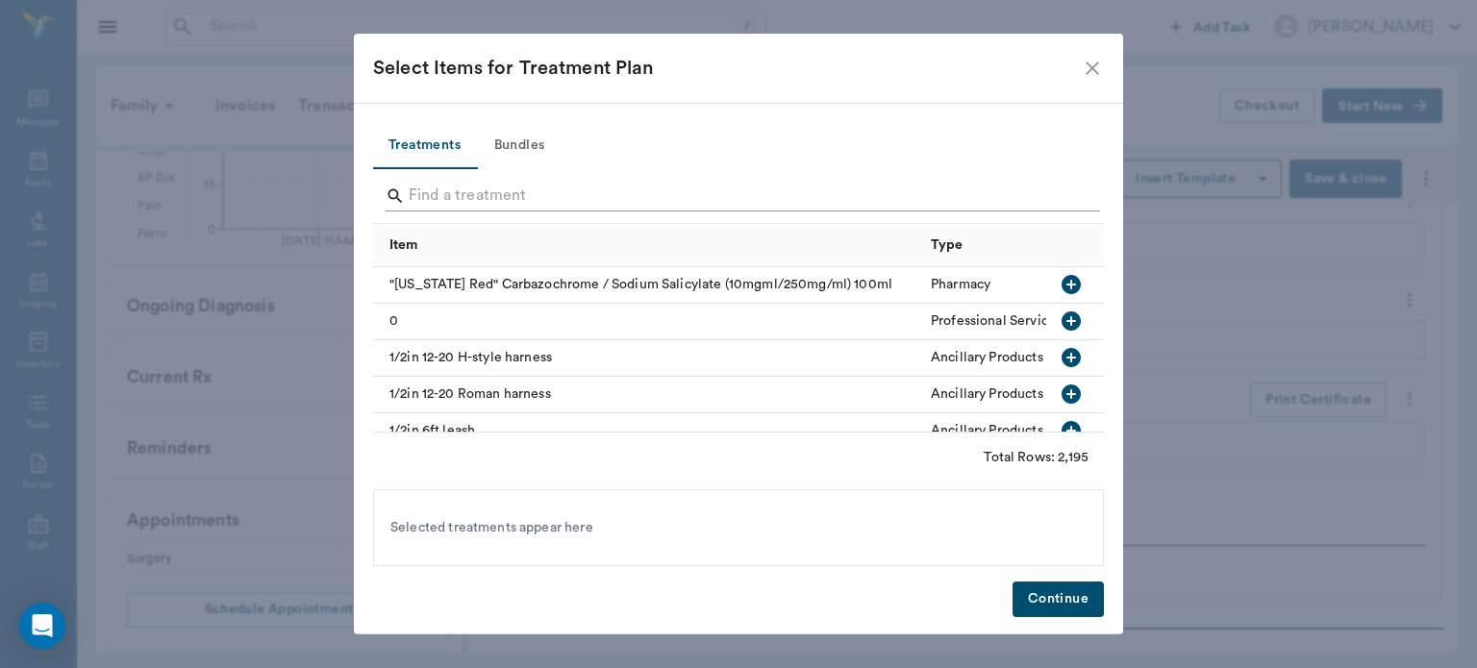
click at [487, 194] on input "Search" at bounding box center [740, 196] width 662 height 31
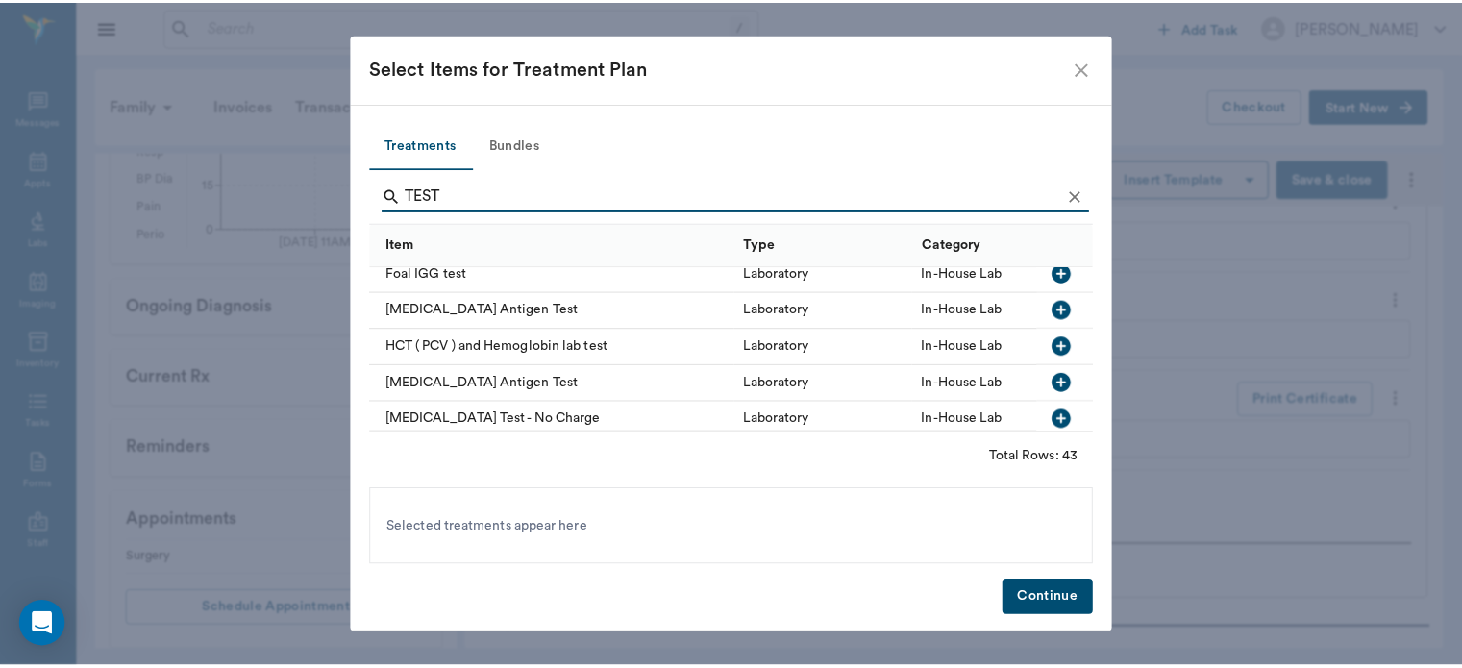
scroll to position [708, 0]
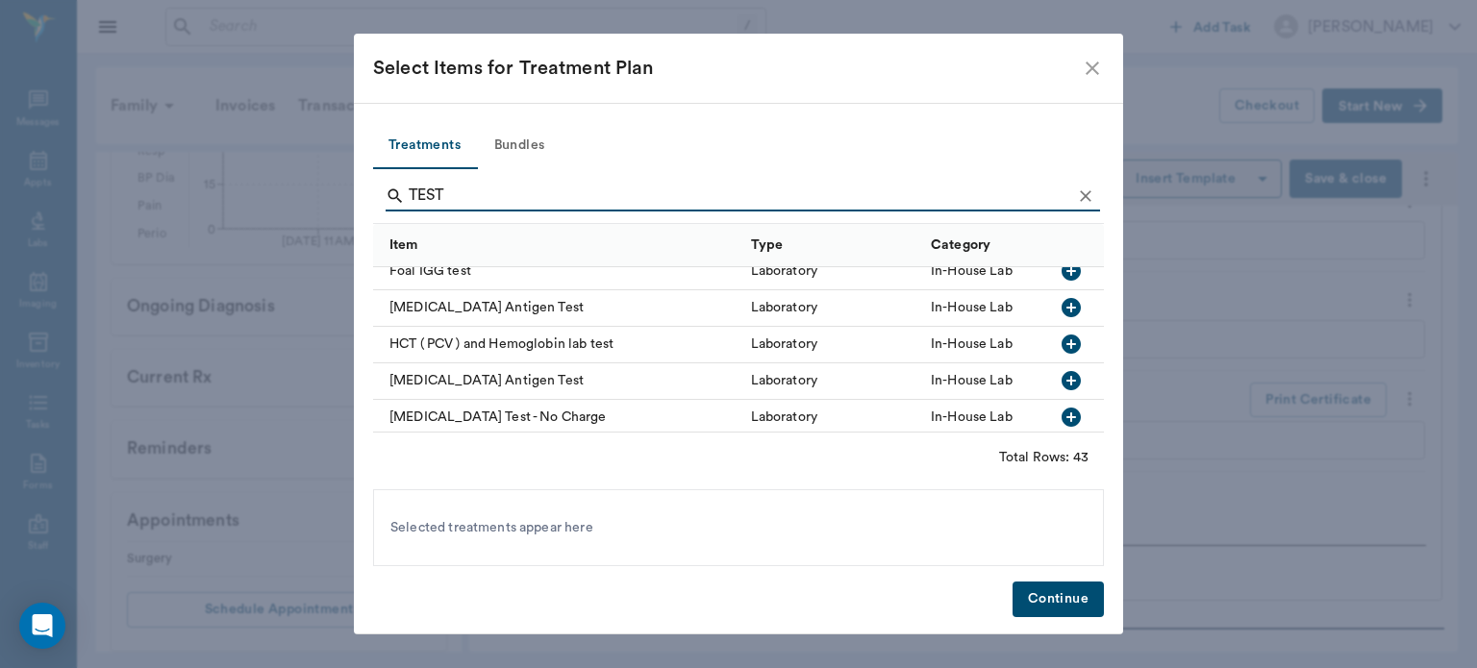
type input "TEST"
click at [1061, 385] on icon "button" at bounding box center [1070, 380] width 19 height 19
click at [1062, 608] on button "Continue" at bounding box center [1057, 600] width 91 height 36
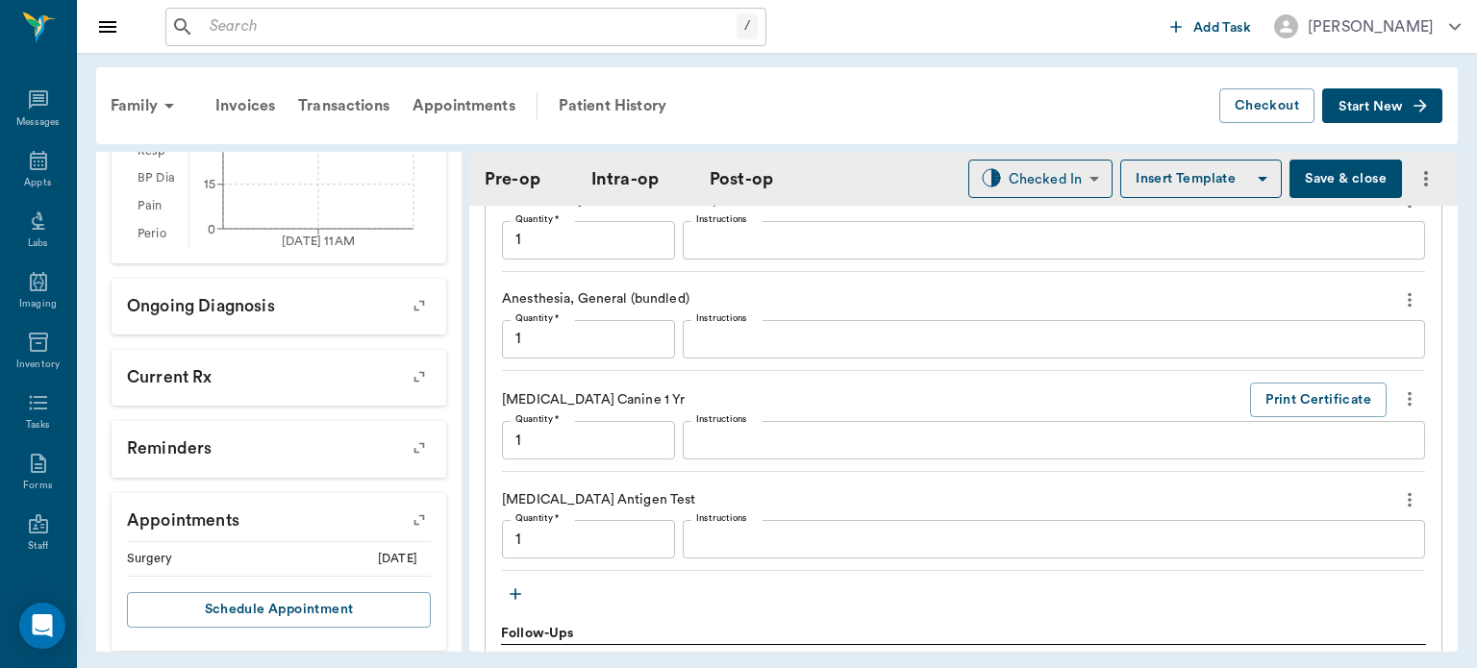
click at [1308, 180] on button "Save & close" at bounding box center [1345, 179] width 112 height 38
type input "1.00"
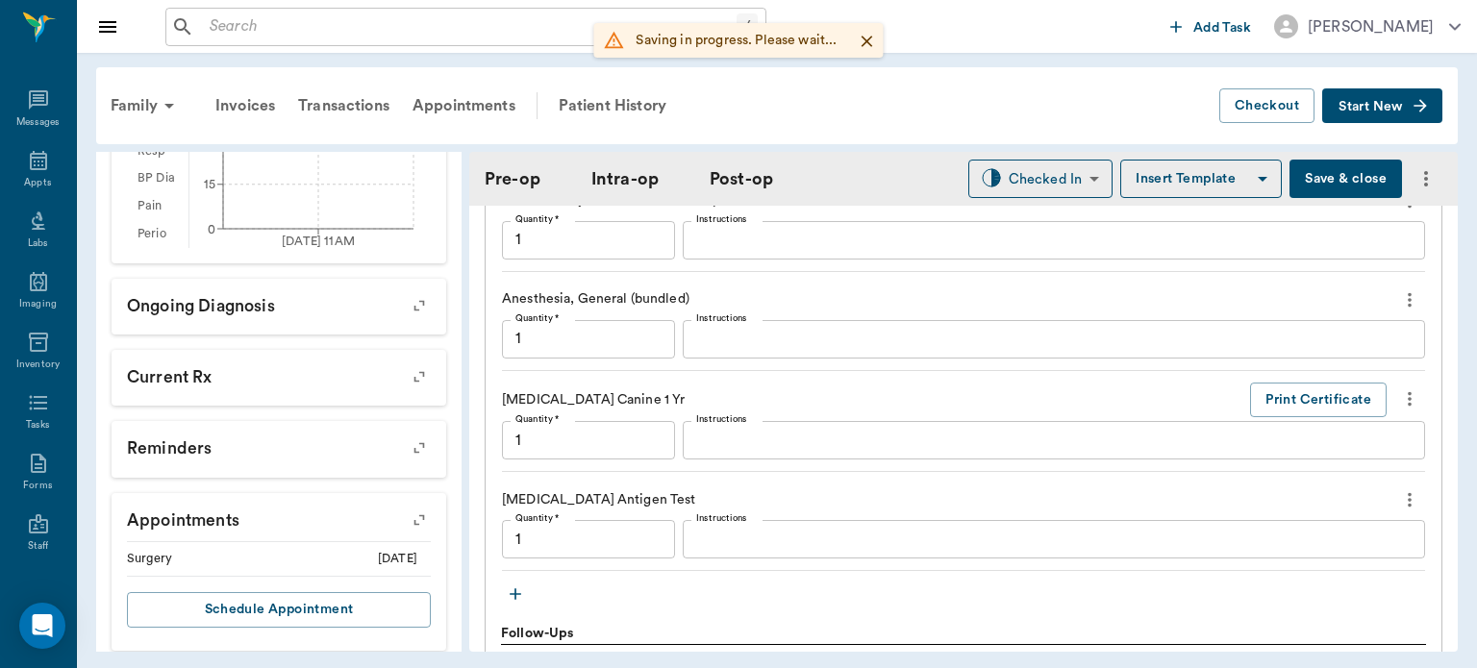
type input "1.00"
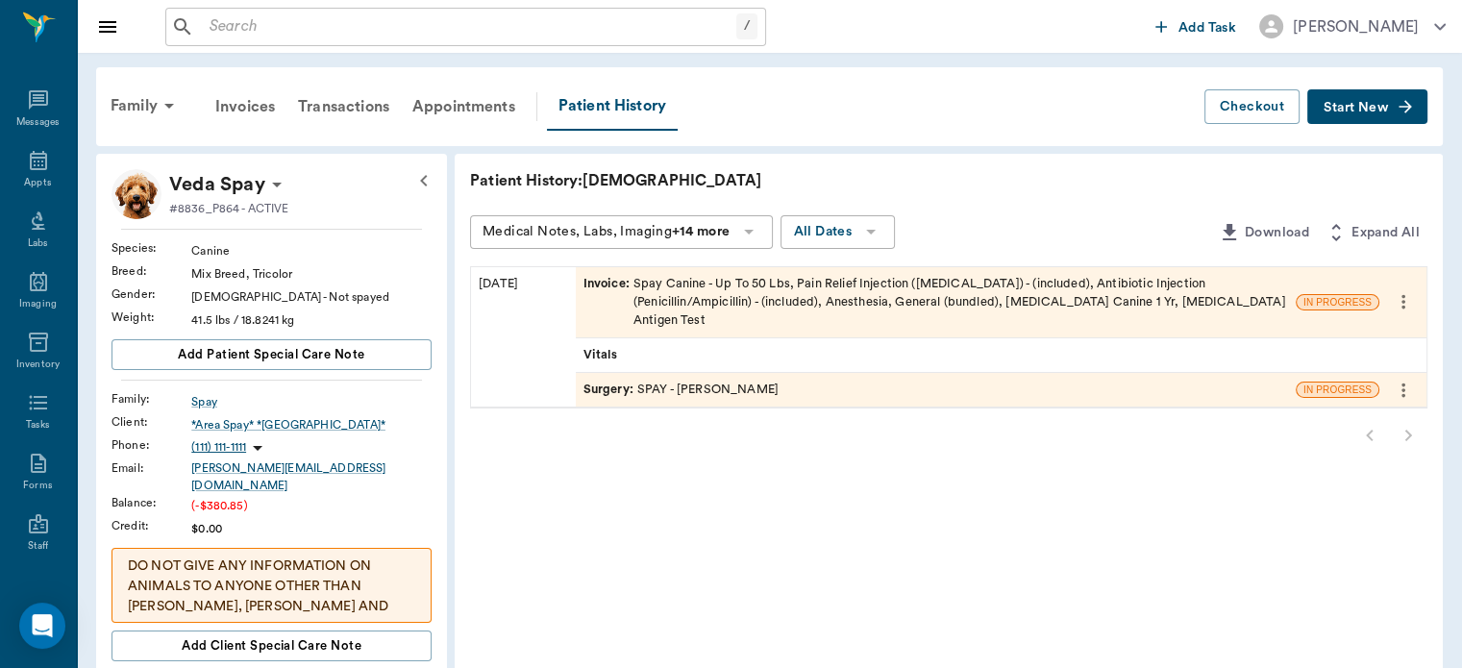
click at [609, 286] on span "Invoice :" at bounding box center [609, 303] width 50 height 56
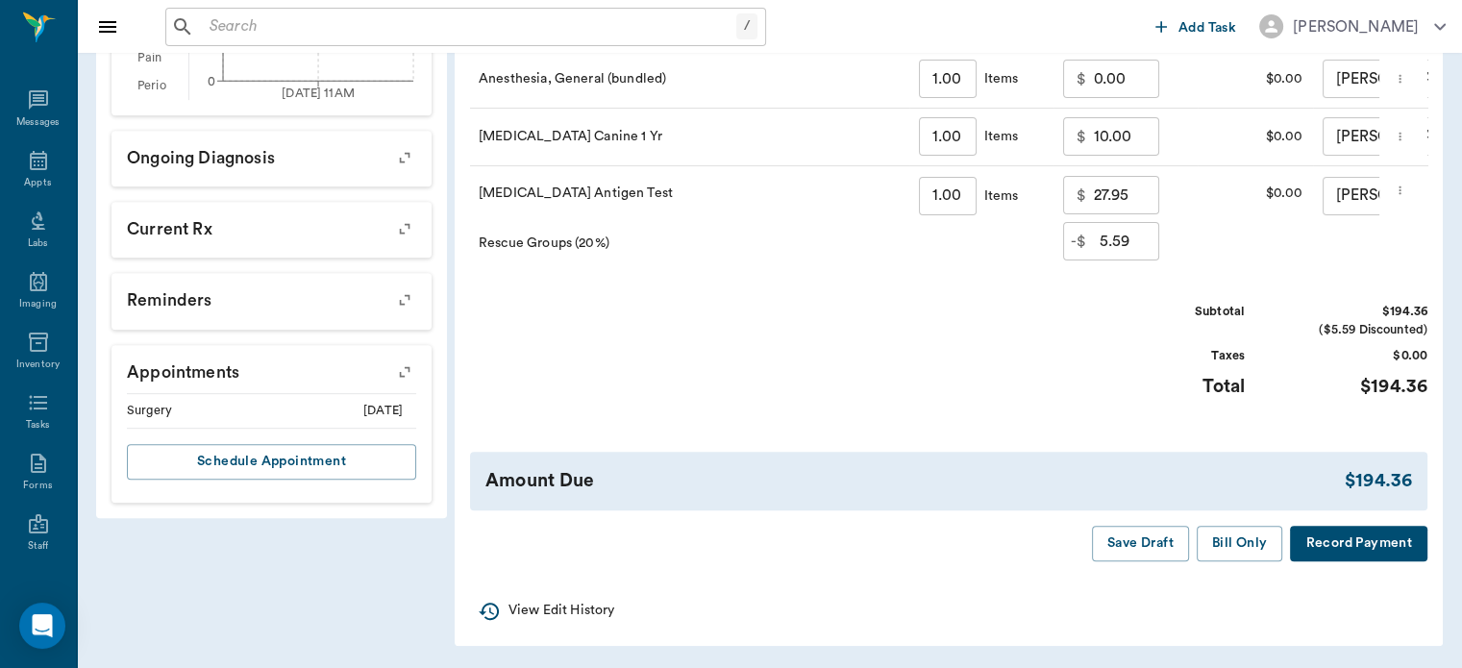
scroll to position [892, 0]
click at [1149, 547] on button "Save Draft" at bounding box center [1140, 544] width 97 height 36
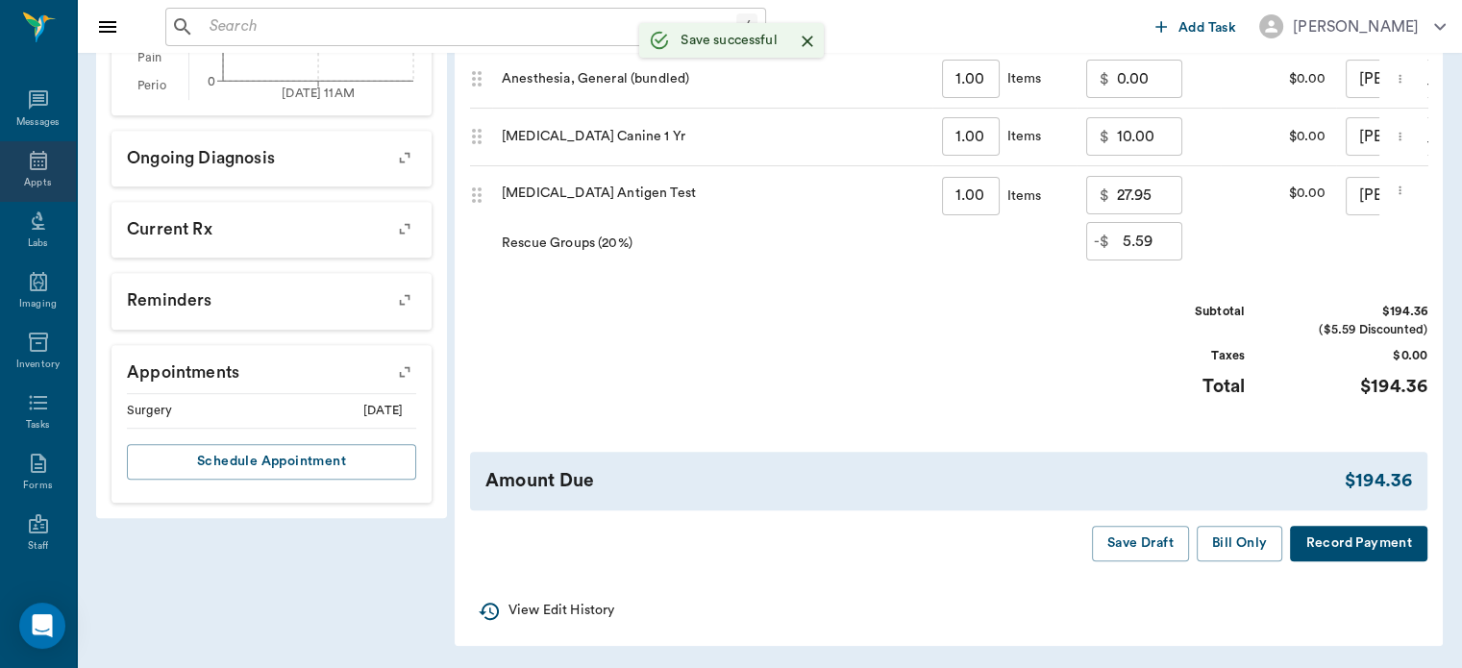
click at [31, 167] on icon at bounding box center [38, 160] width 23 height 23
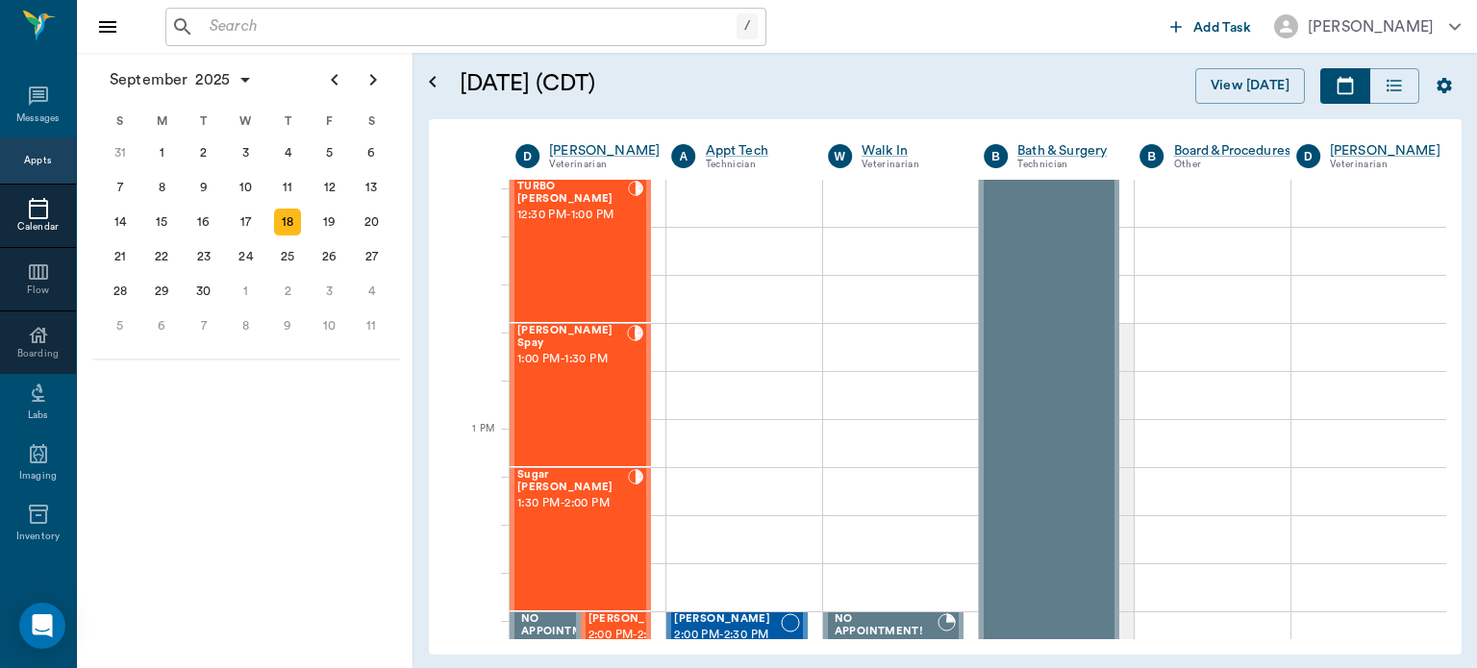
scroll to position [1344, 0]
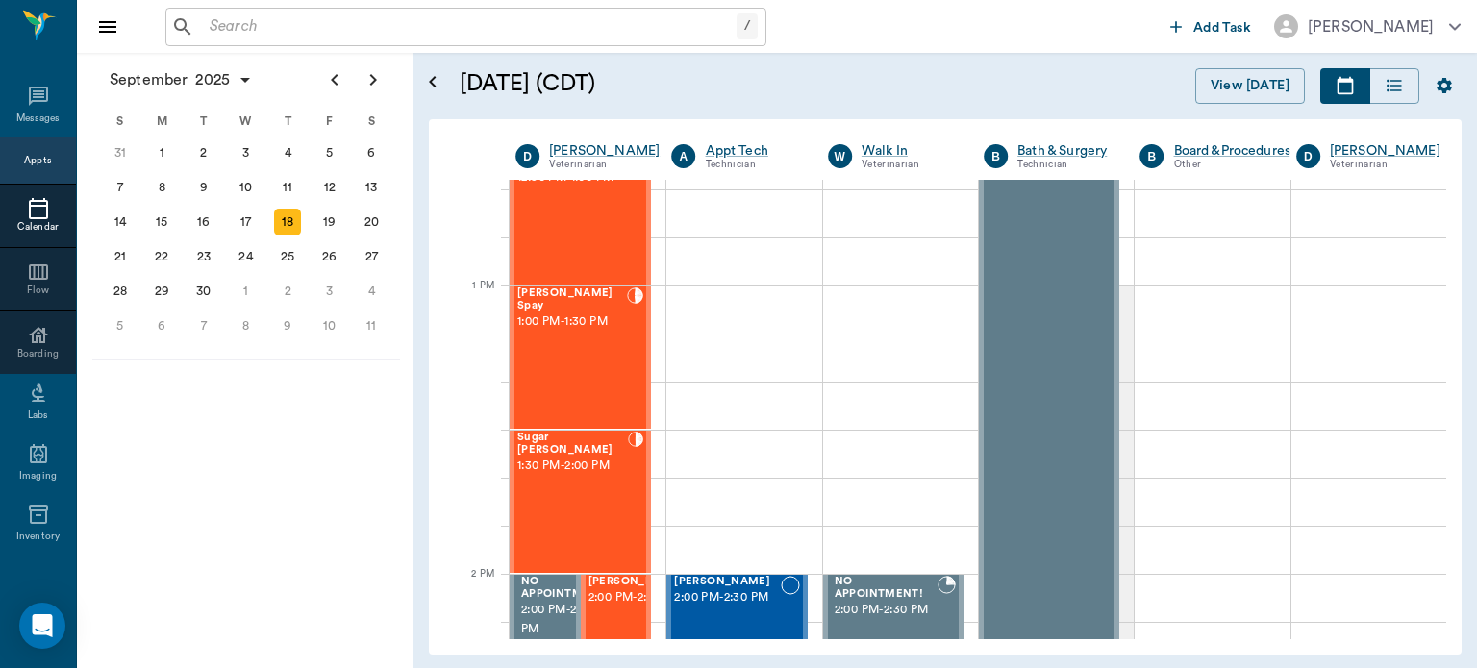
click at [575, 491] on div "Sugar [PERSON_NAME] 1:30 PM - 2:00 PM" at bounding box center [572, 502] width 111 height 140
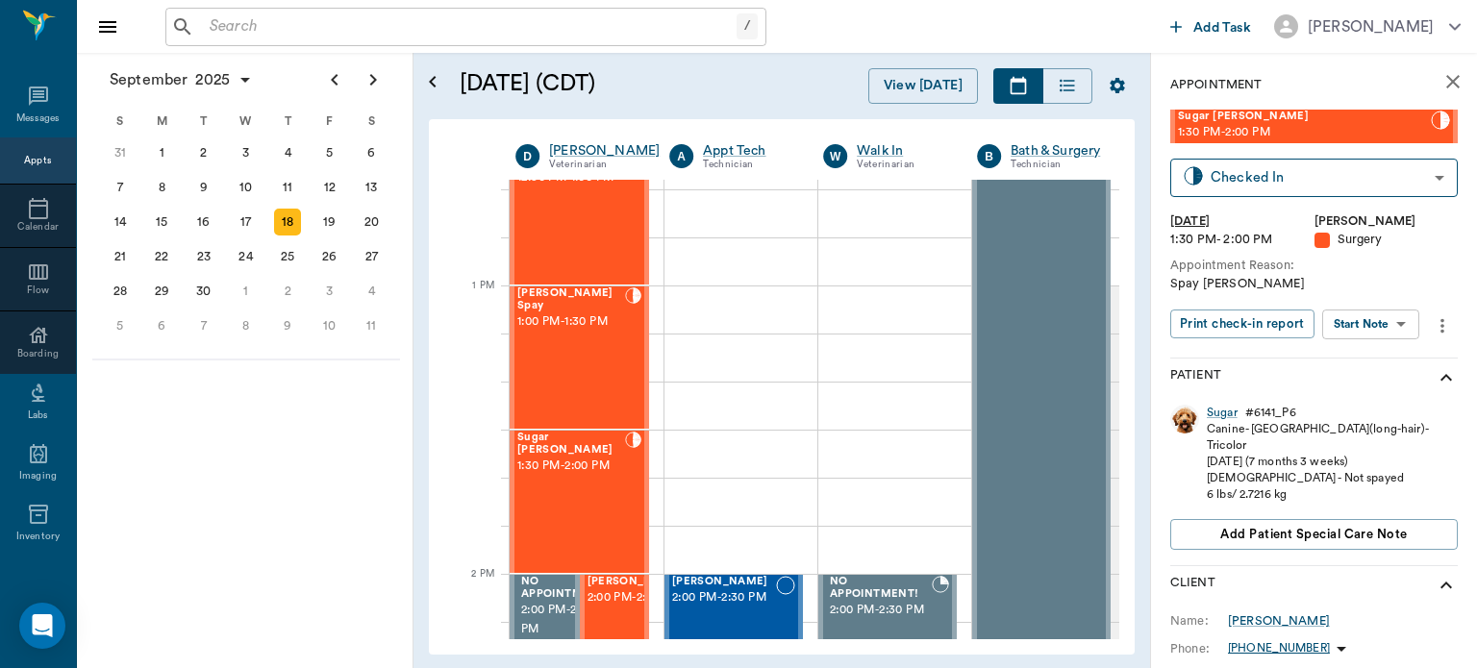
click at [1384, 331] on body "/ ​ Add Task [PERSON_NAME] Nectar Messages Appts Calendar Flow Boarding Labs Im…" at bounding box center [738, 334] width 1477 height 668
click at [1376, 392] on button "Start Surgery" at bounding box center [1355, 395] width 79 height 22
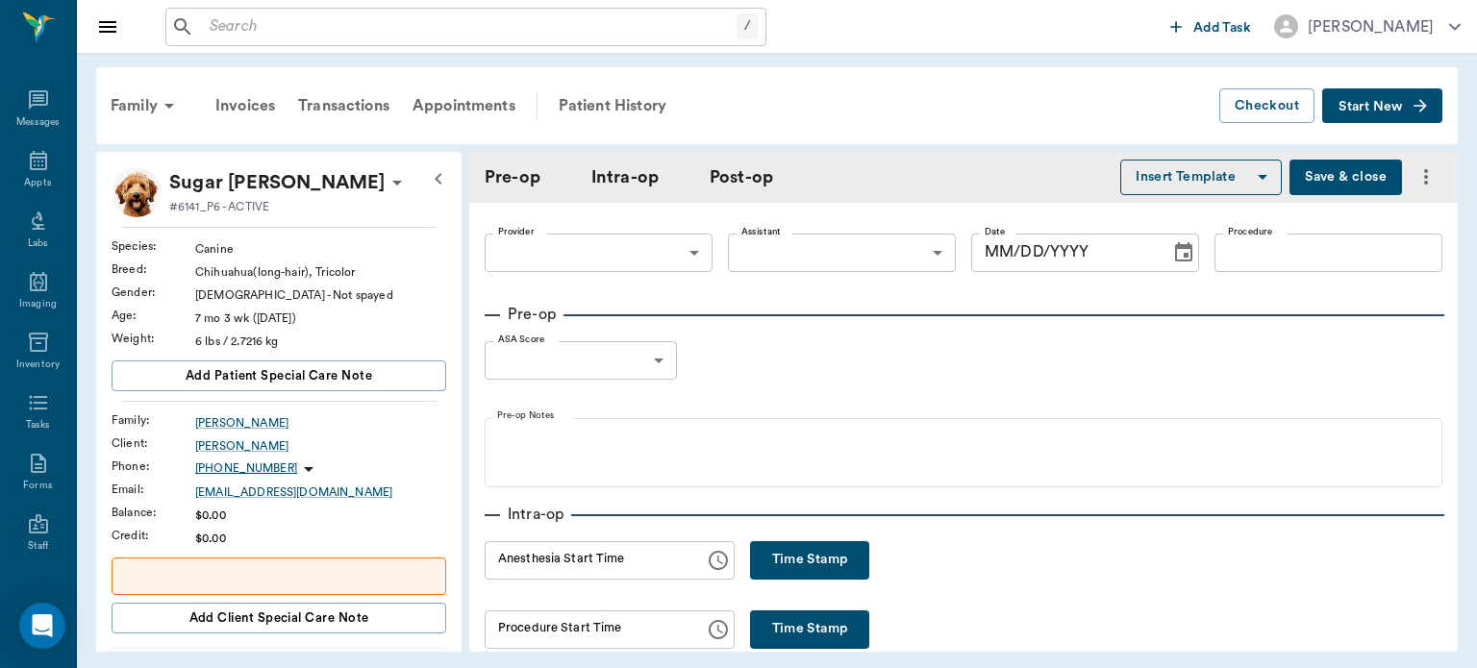
type input "63ec2f075fda476ae8351a4d"
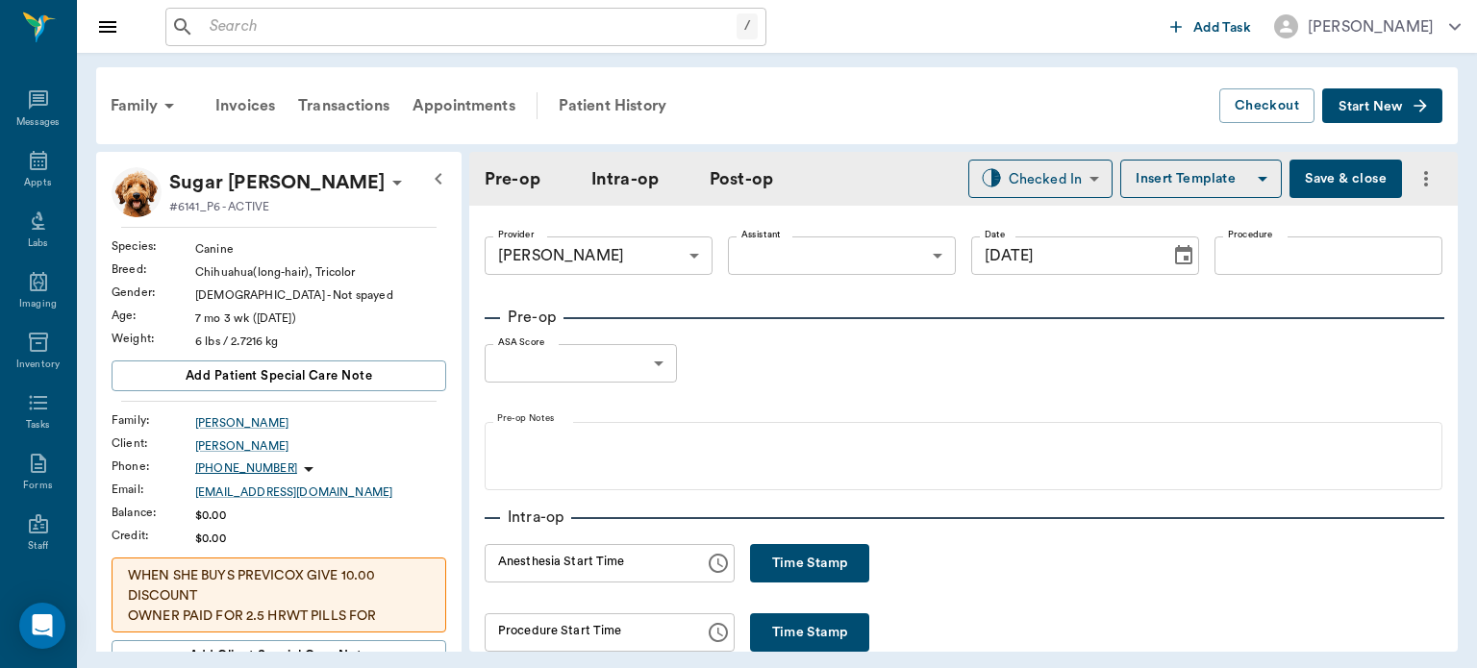
type input "[DATE]"
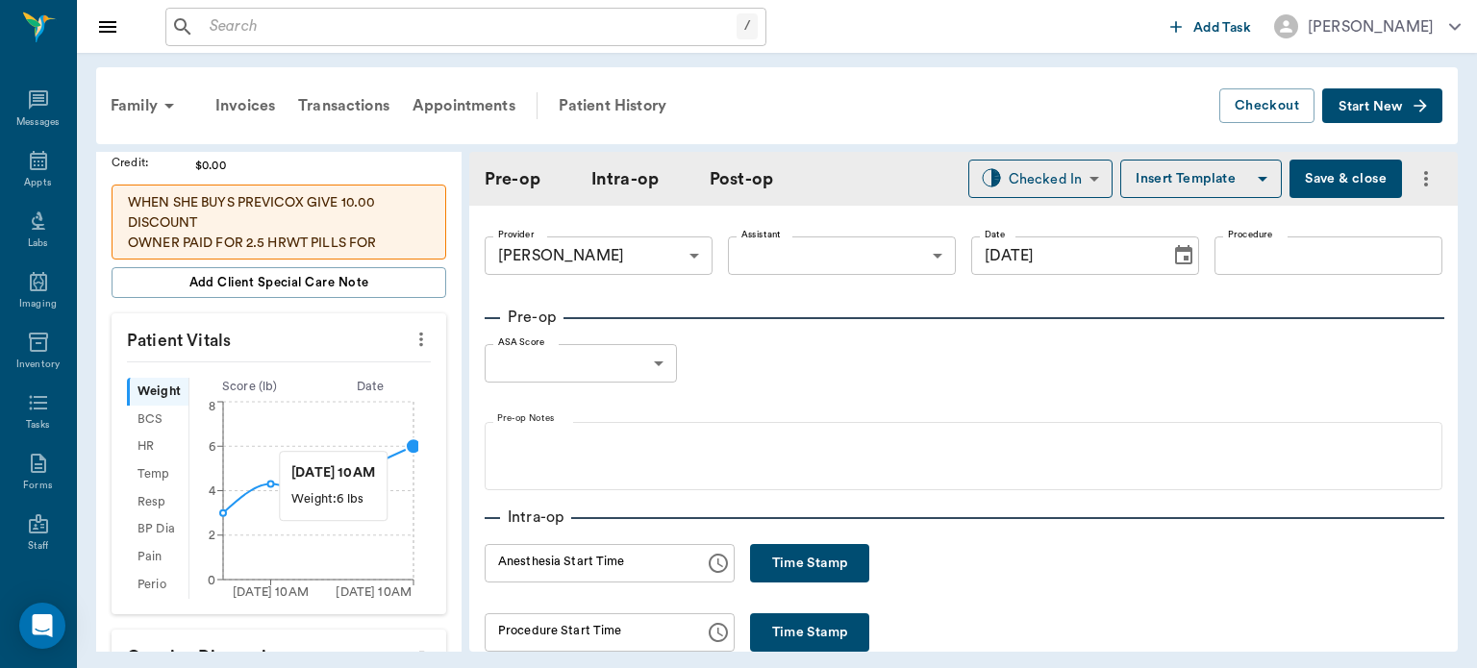
scroll to position [354, 0]
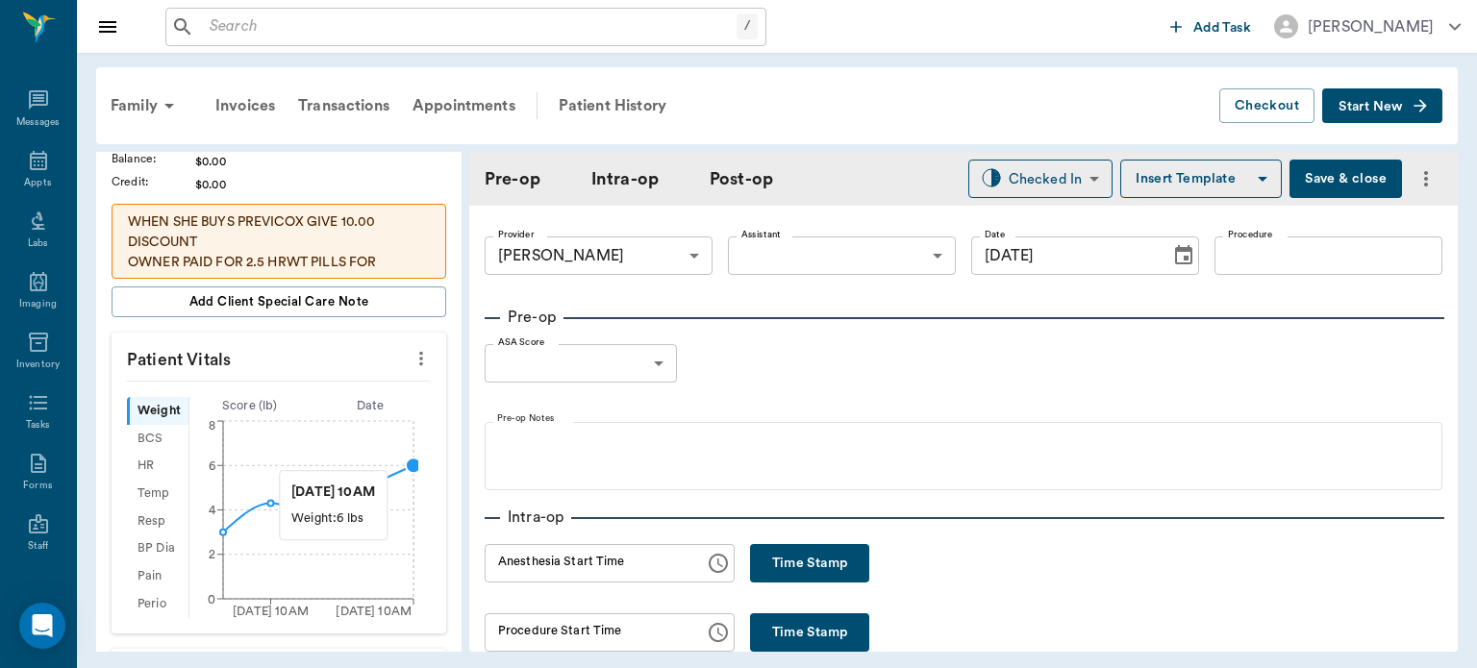
click at [414, 350] on icon "more" at bounding box center [420, 358] width 21 height 23
click at [335, 388] on span "Enter Vitals" at bounding box center [325, 390] width 161 height 20
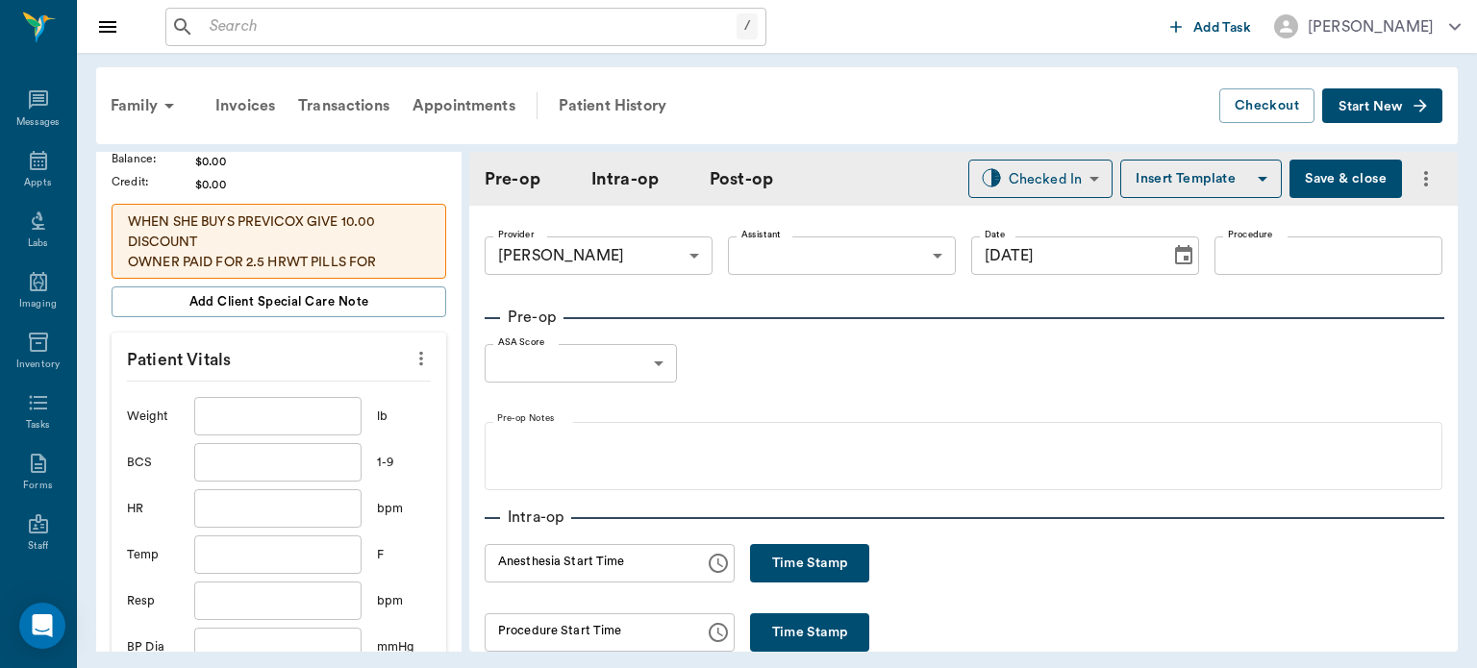
click at [304, 421] on input "text" at bounding box center [277, 416] width 167 height 38
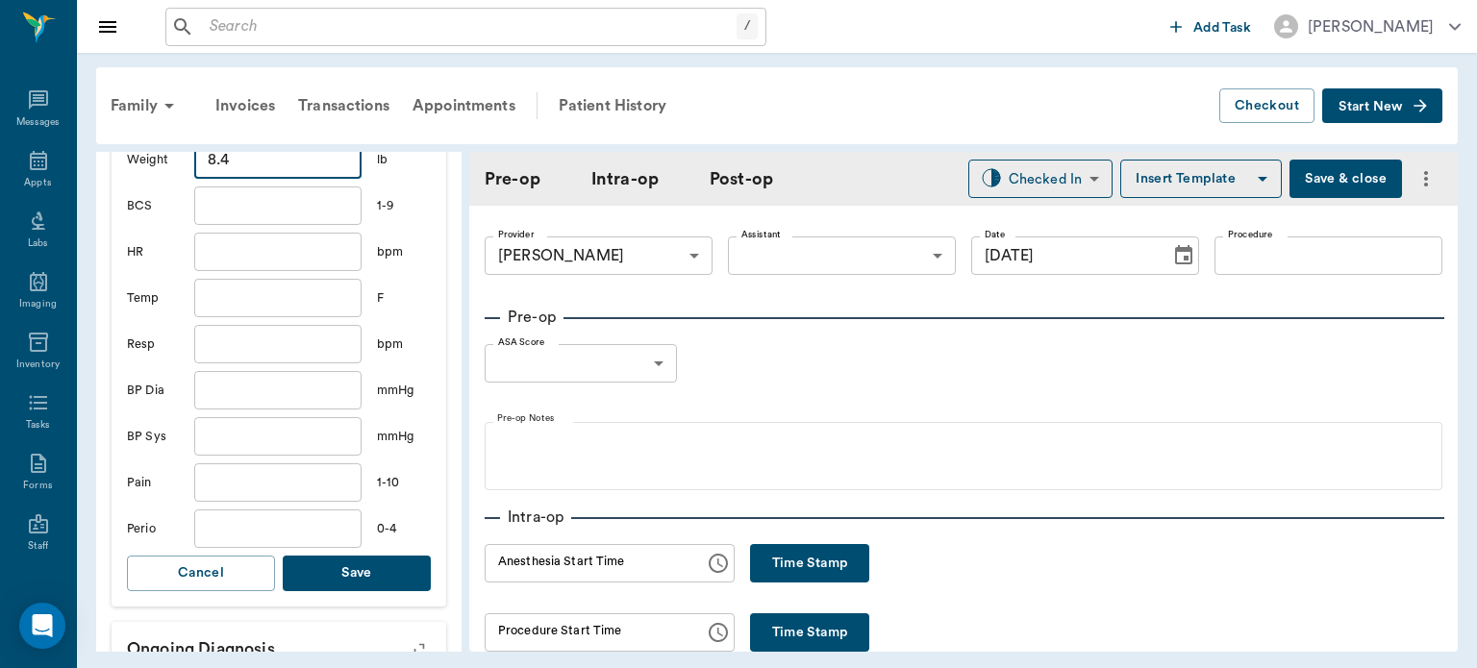
scroll to position [611, 0]
type input "8.4"
click at [383, 583] on button "Save" at bounding box center [357, 573] width 148 height 36
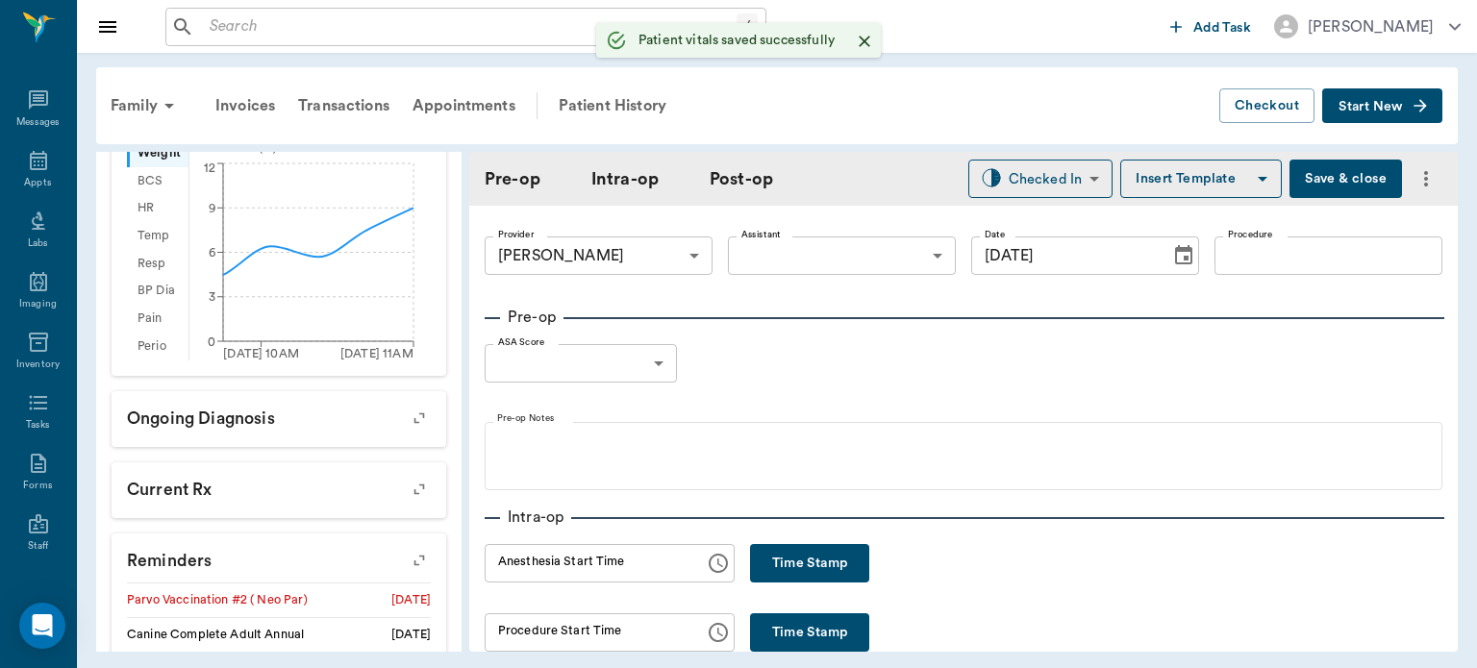
click at [822, 265] on body "/ ​ Add Task [PERSON_NAME] Nectar Messages Appts Labs Imaging Inventory Tasks F…" at bounding box center [738, 334] width 1477 height 668
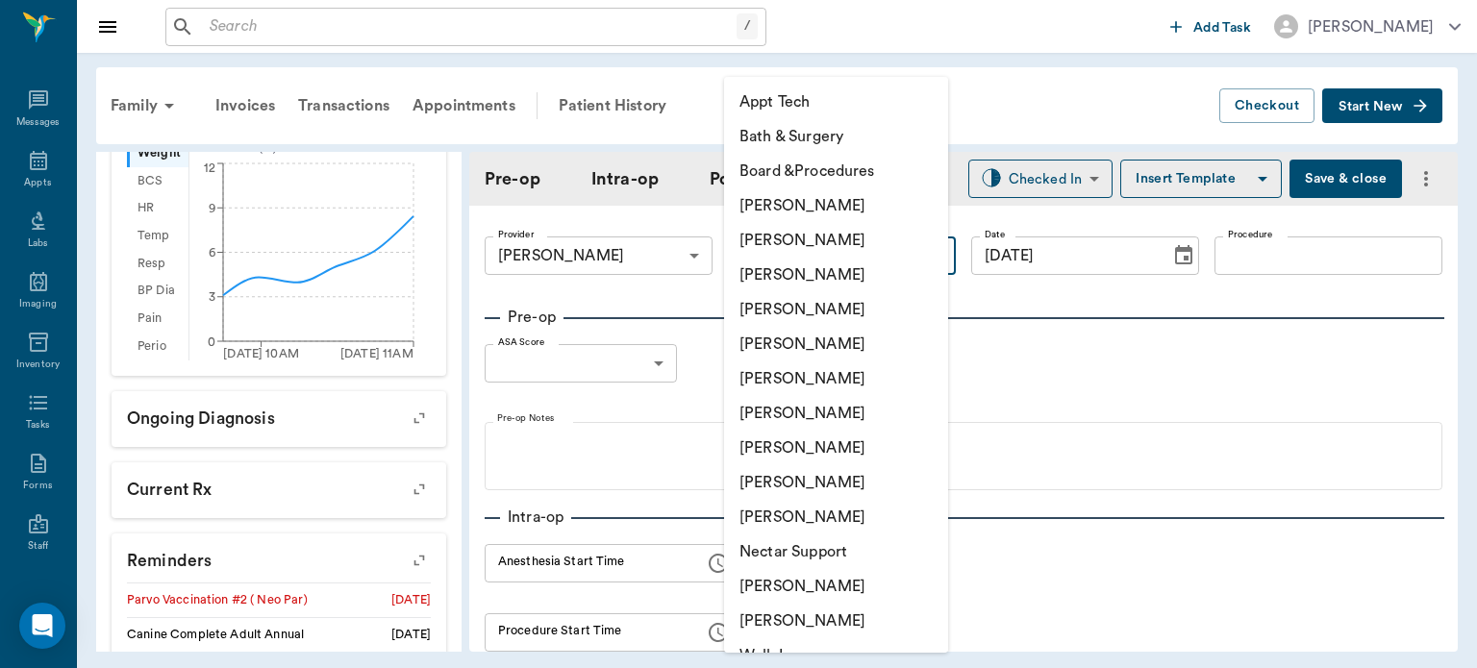
click at [823, 454] on li "[PERSON_NAME]" at bounding box center [836, 448] width 224 height 35
type input "63ec2e7e52e12b0ba117b124"
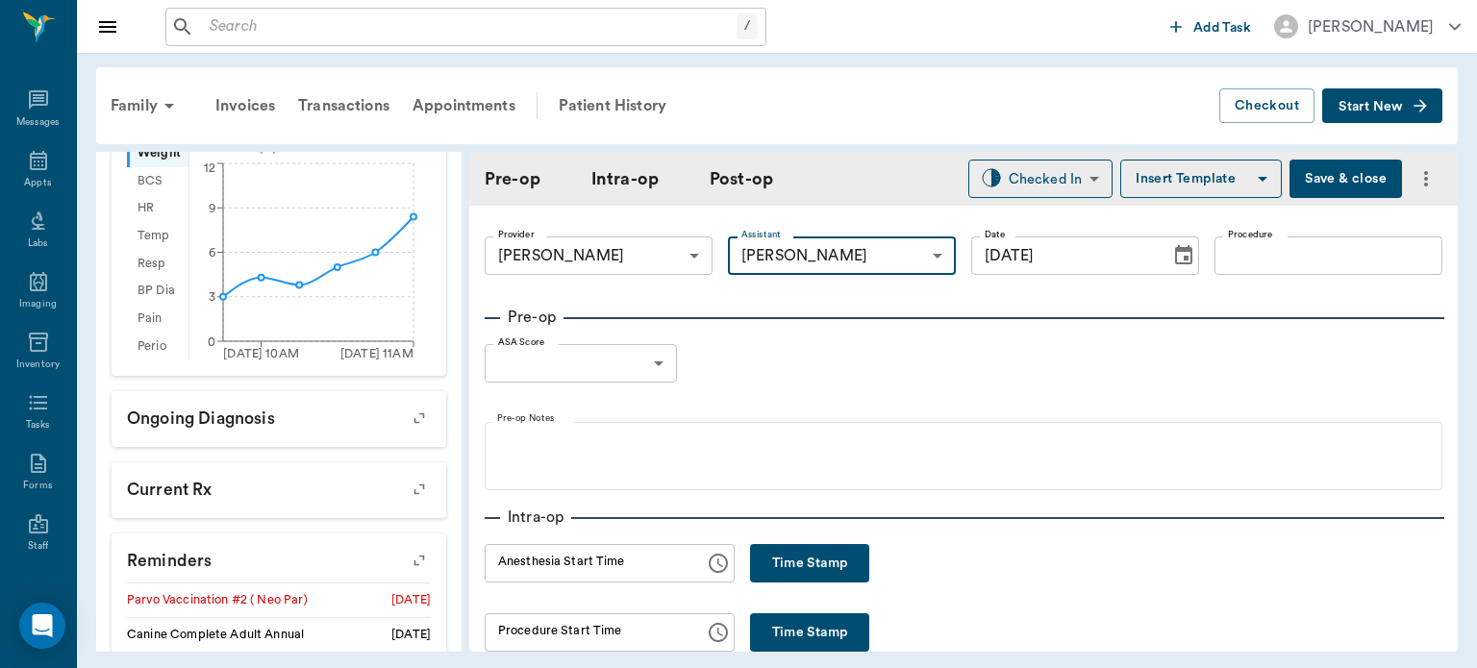
click at [1281, 250] on input "Procedure" at bounding box center [1328, 255] width 228 height 38
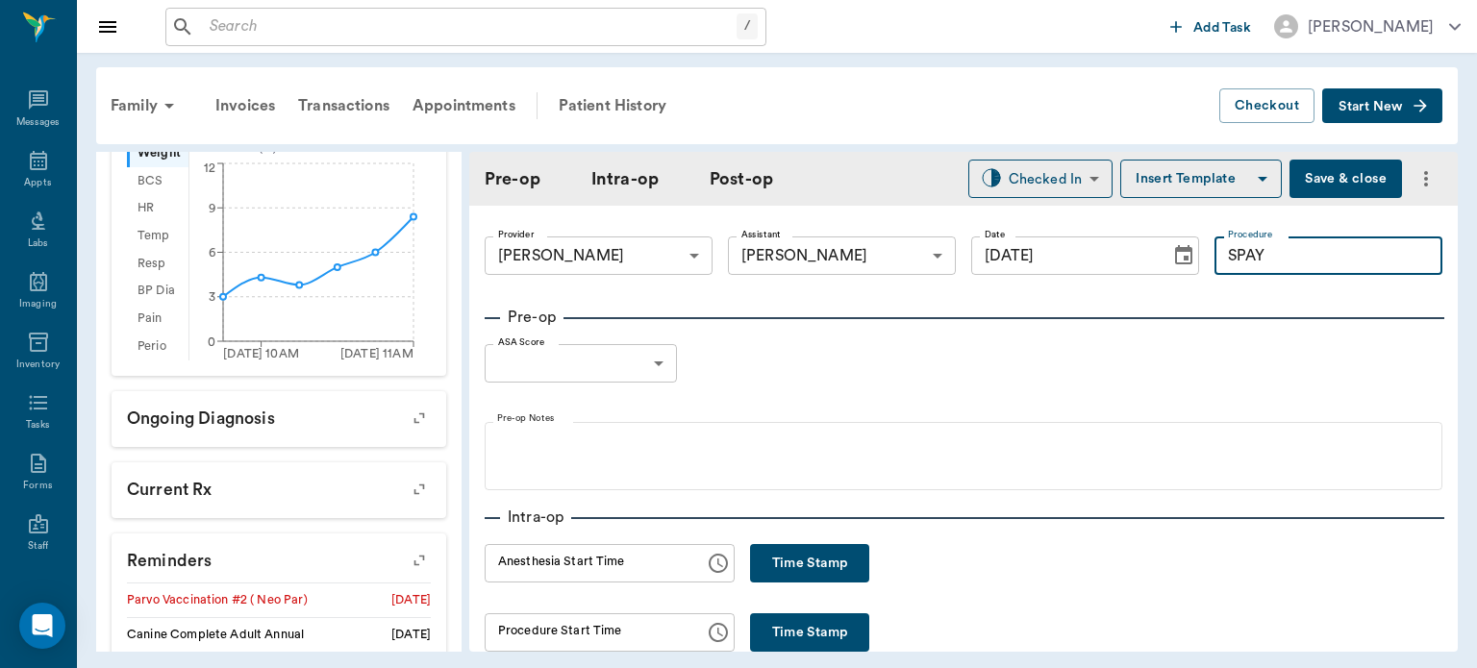
type input "SPAY"
click at [1174, 189] on button "Insert Template" at bounding box center [1200, 179] width 161 height 38
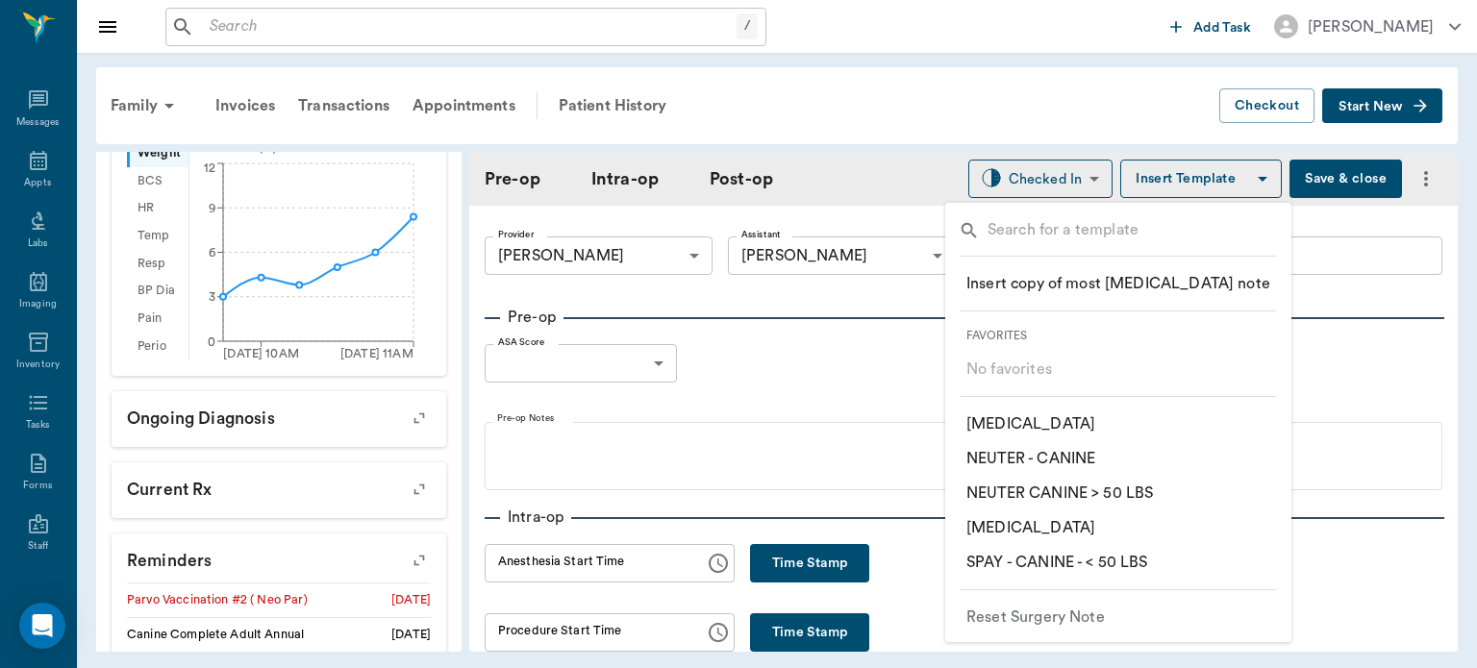
click at [1096, 561] on p "​ SPAY - CANINE - < 50 LBS" at bounding box center [1057, 562] width 182 height 23
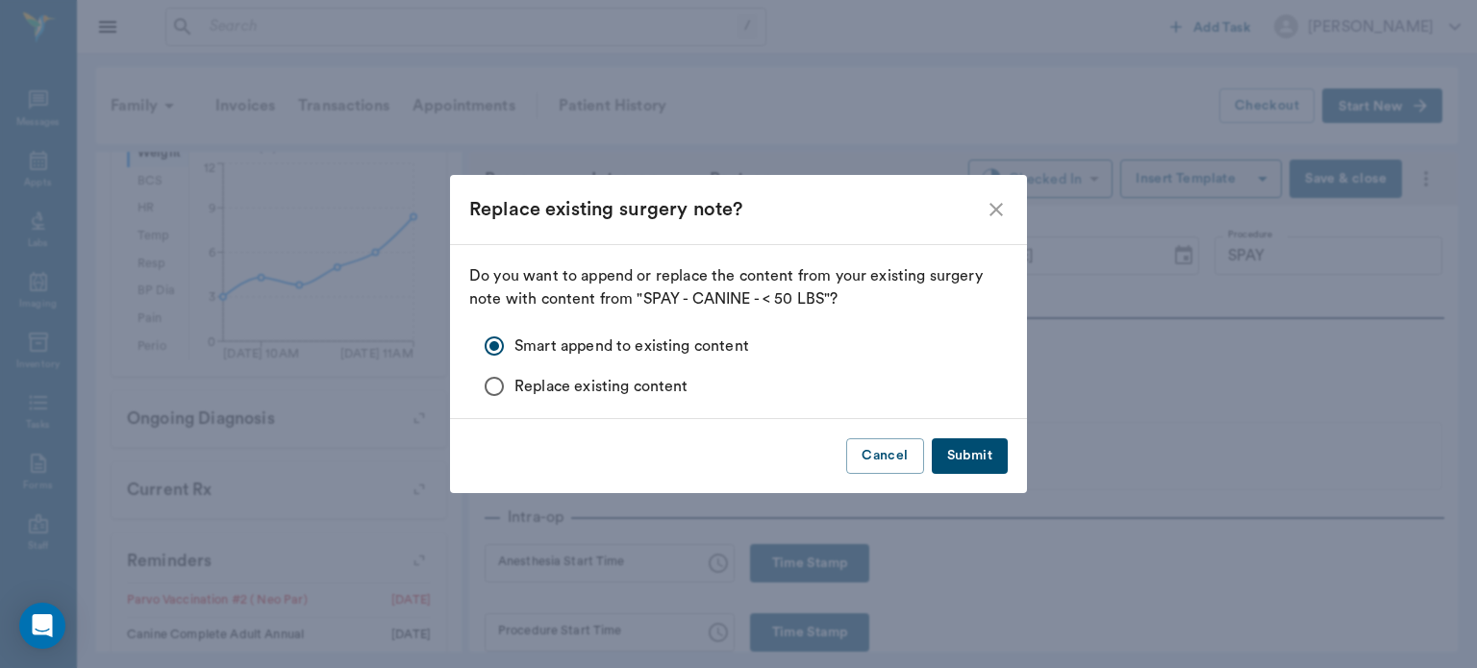
click at [973, 460] on button "Submit" at bounding box center [970, 456] width 76 height 36
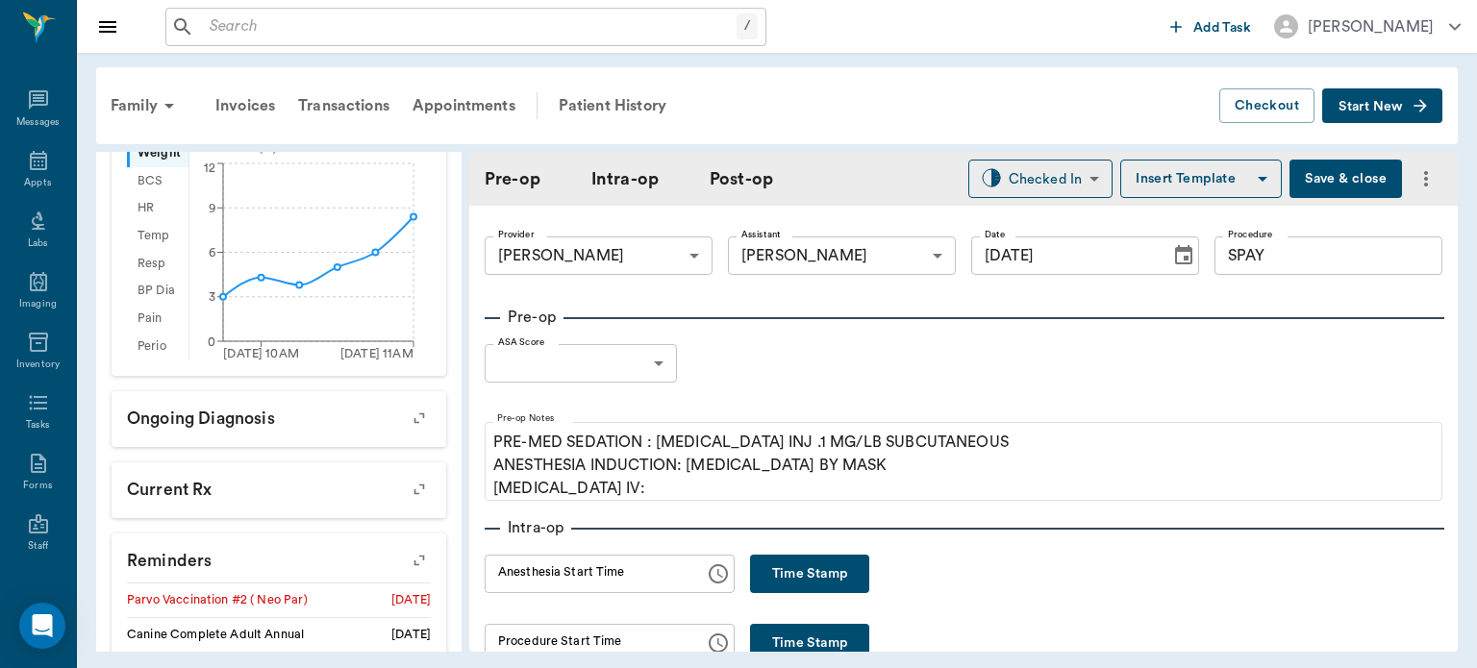
click at [626, 359] on body "/ ​ Add Task [PERSON_NAME] Nectar Messages Appts Labs Imaging Inventory Tasks F…" at bounding box center [738, 334] width 1477 height 668
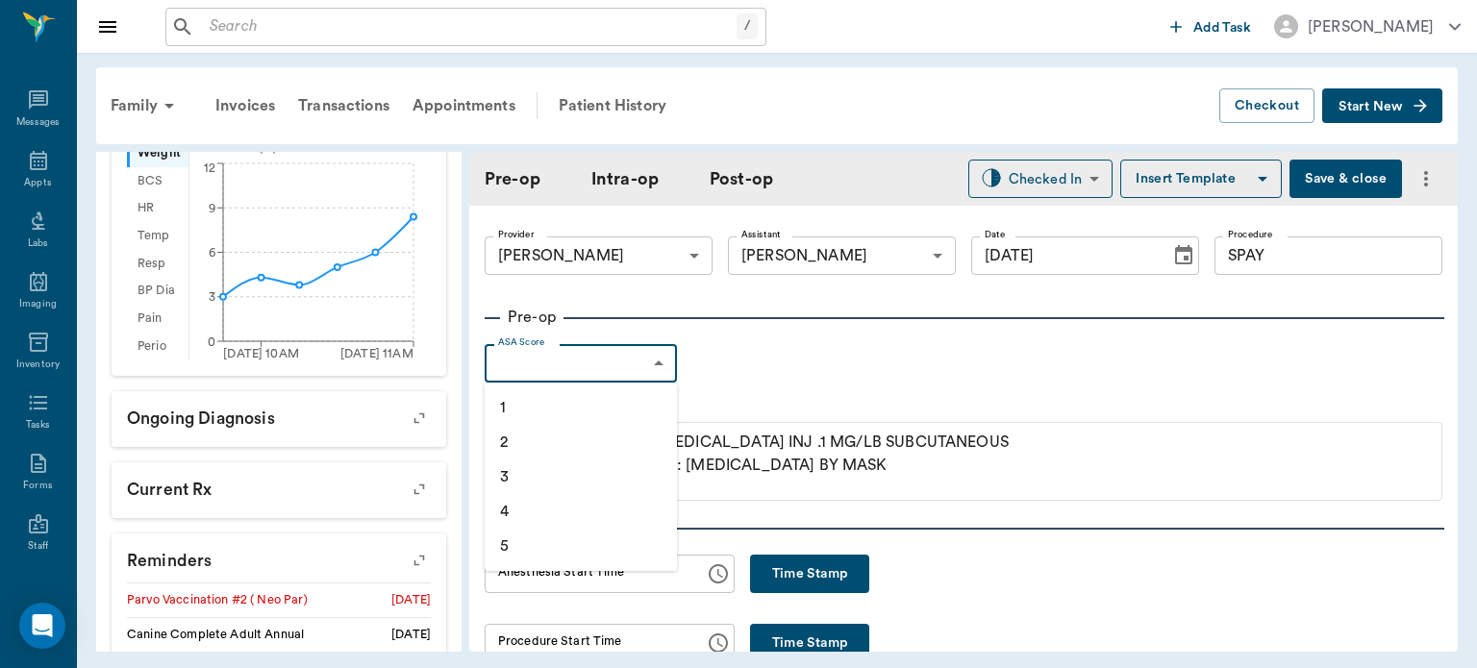
click at [562, 411] on li "1" at bounding box center [580, 407] width 192 height 35
type input "1"
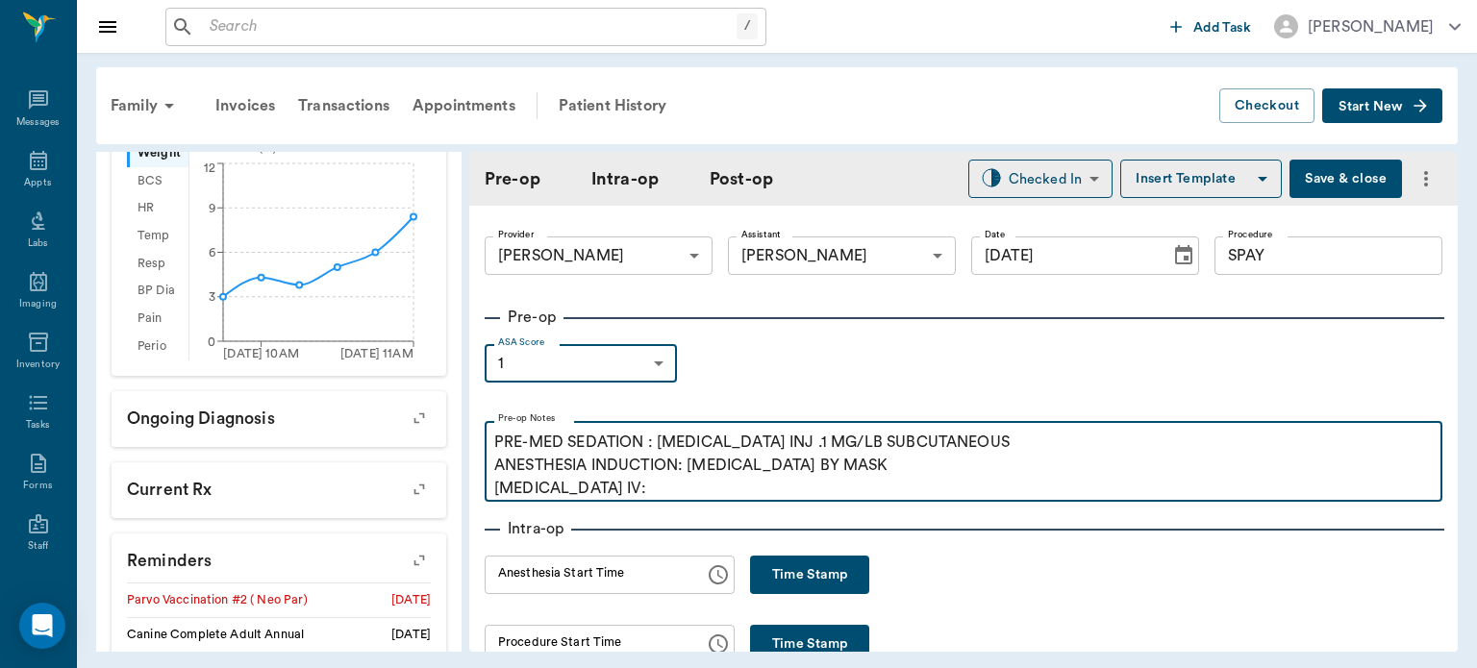
click at [649, 497] on p "PRE-MED SEDATION : [MEDICAL_DATA] INJ .1 MG/LB SUBCUTANEOUS ANESTHESIA INDUCTIO…" at bounding box center [963, 465] width 938 height 69
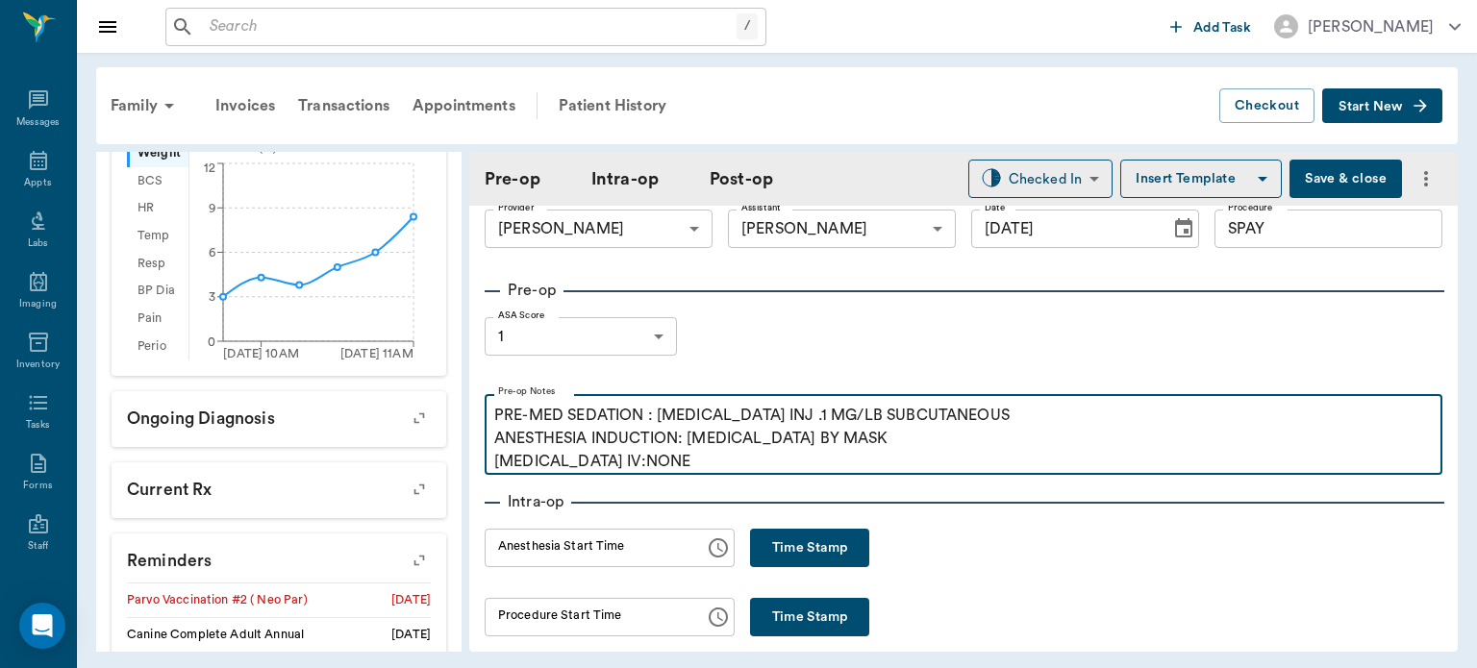
scroll to position [0, 0]
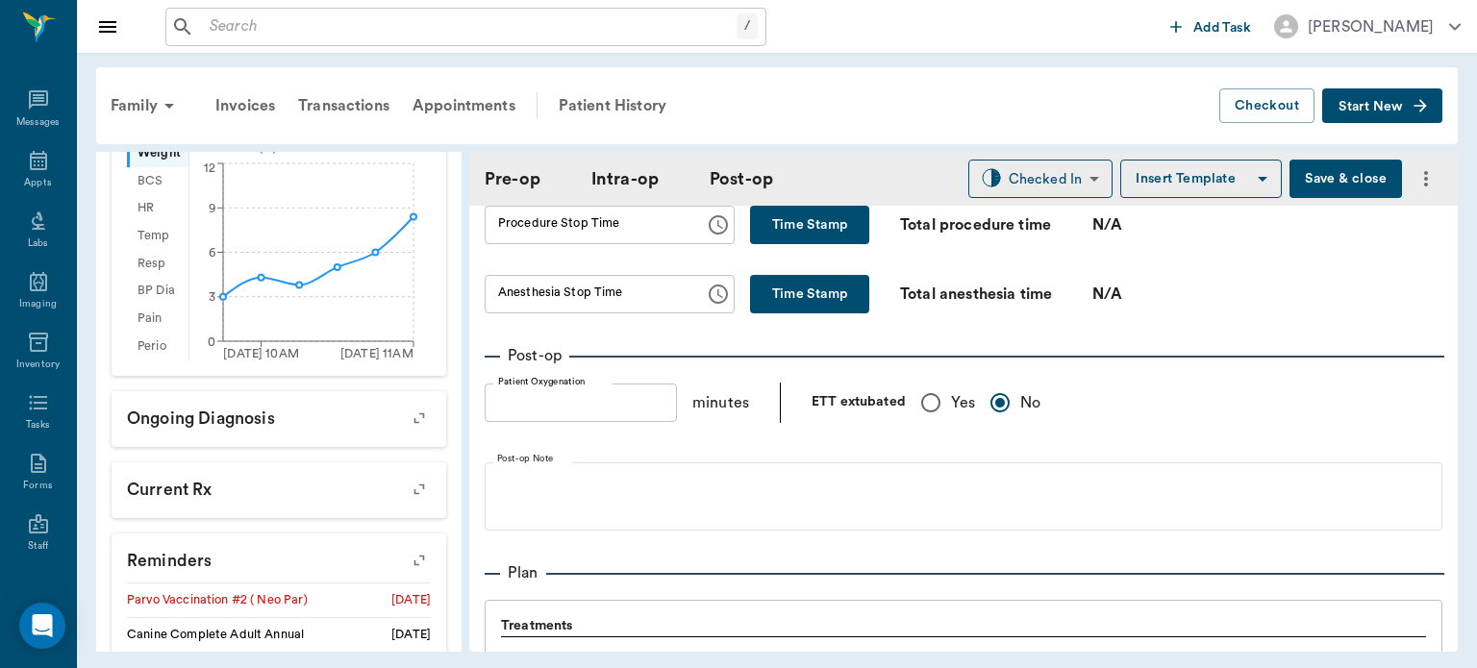
click at [932, 423] on input "Yes" at bounding box center [930, 403] width 40 height 40
radio input "true"
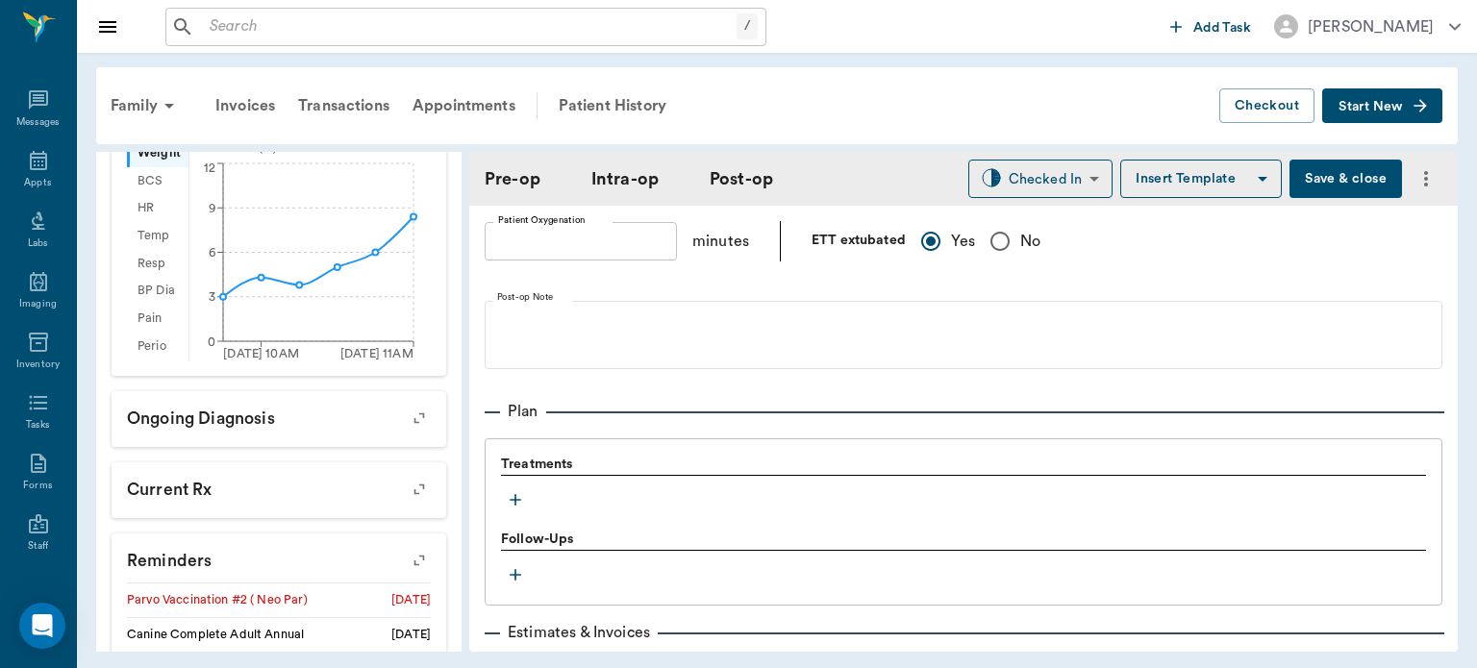
scroll to position [1413, 0]
click at [513, 508] on icon "button" at bounding box center [515, 497] width 19 height 19
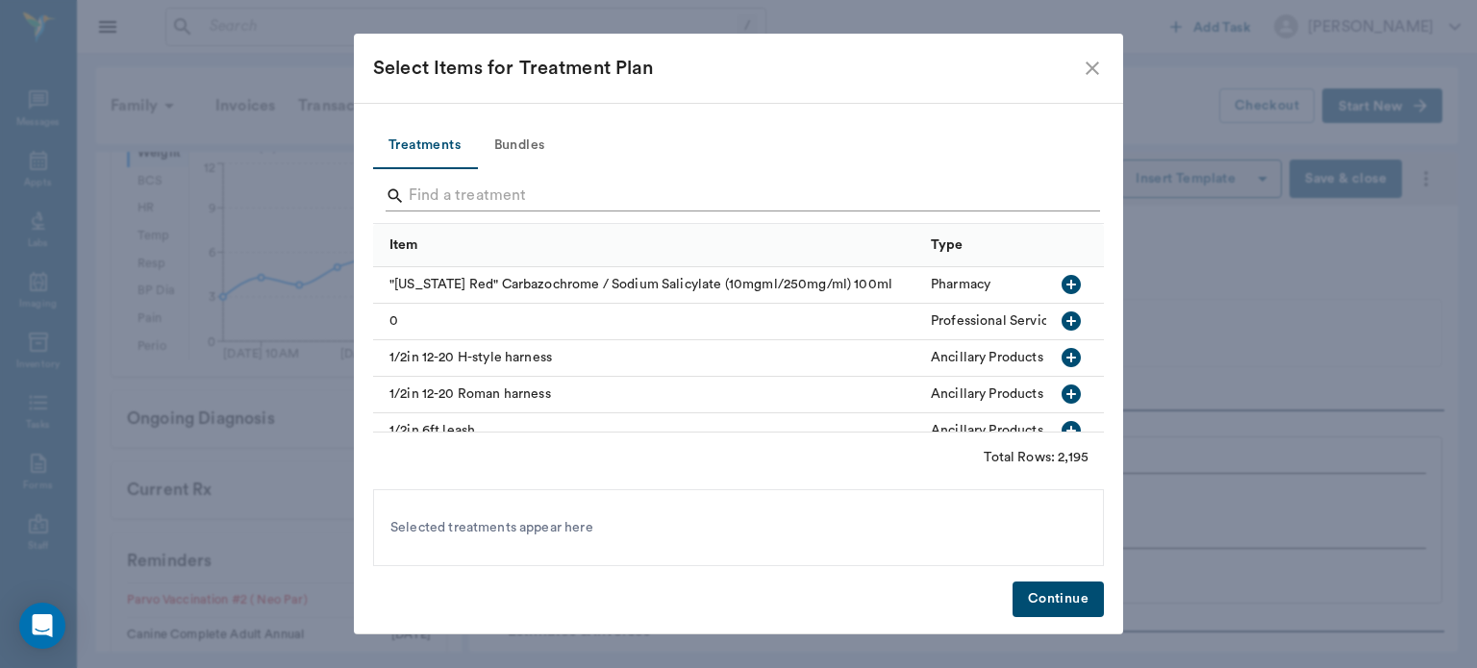
click at [488, 192] on input "Search" at bounding box center [740, 196] width 662 height 31
click at [538, 146] on button "Bundles" at bounding box center [519, 146] width 87 height 46
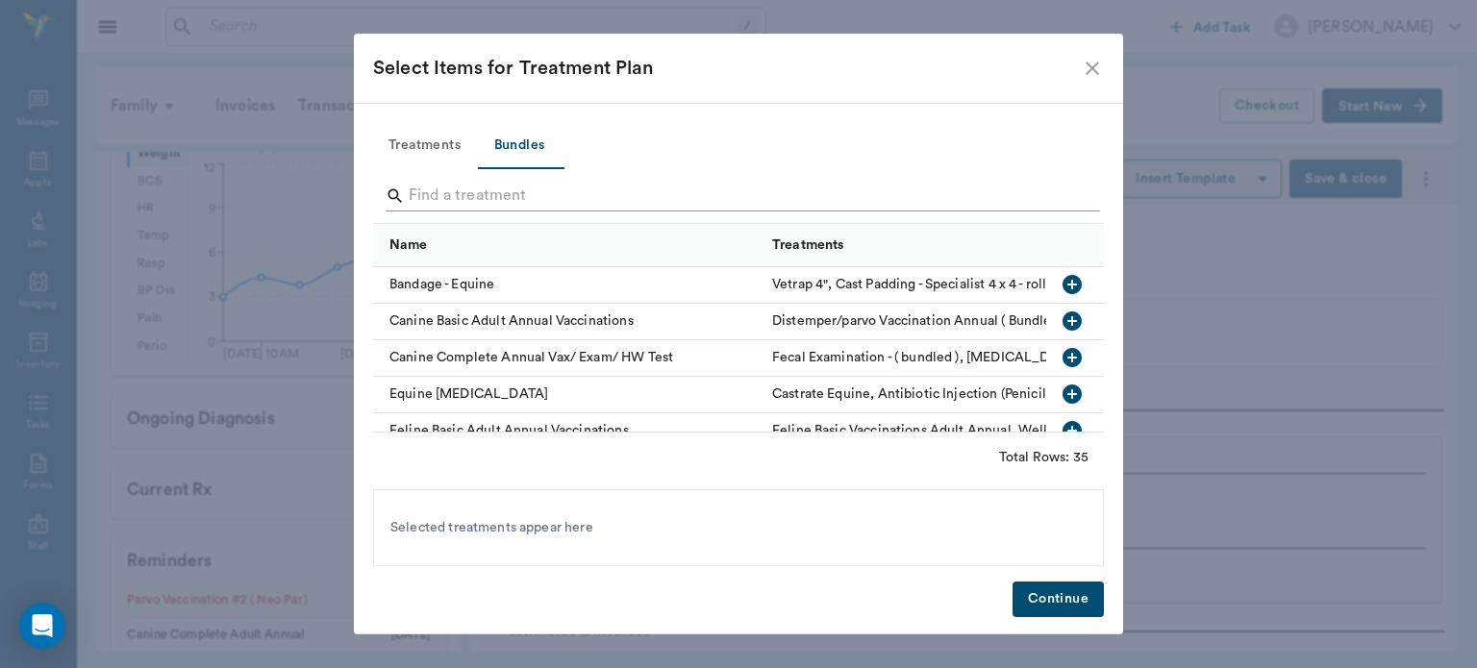
click at [440, 188] on input "Search" at bounding box center [740, 196] width 662 height 31
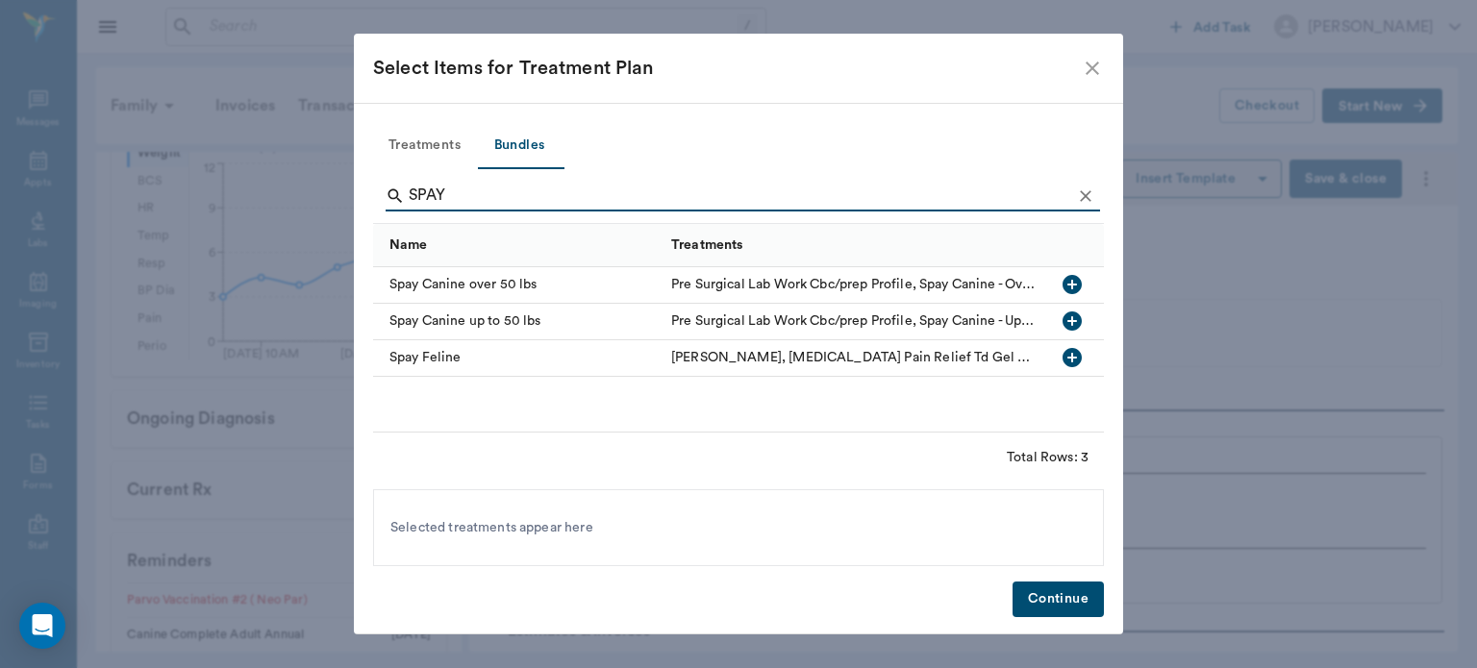
type input "SPAY"
click at [1077, 323] on icon "button" at bounding box center [1071, 320] width 19 height 19
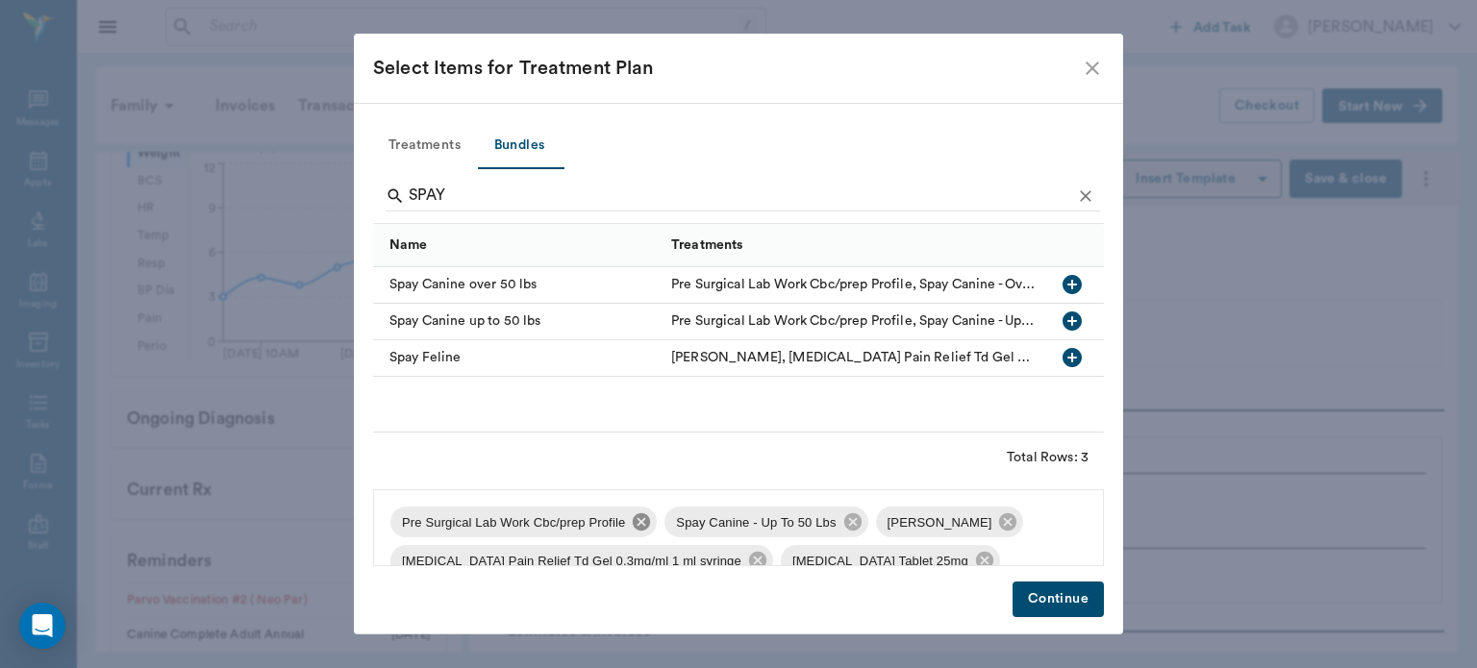
click at [638, 526] on icon at bounding box center [641, 521] width 17 height 17
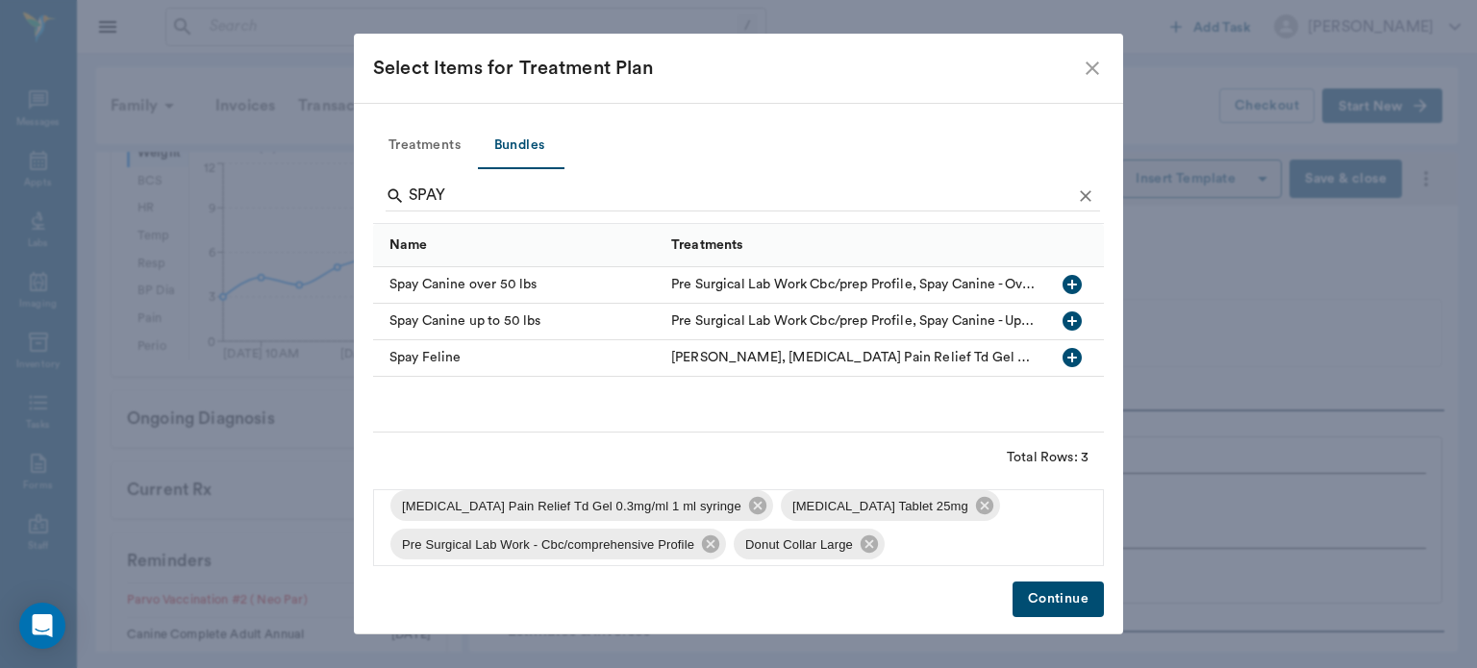
scroll to position [58, 0]
click at [749, 500] on icon at bounding box center [757, 502] width 17 height 17
click at [952, 500] on icon at bounding box center [960, 502] width 17 height 17
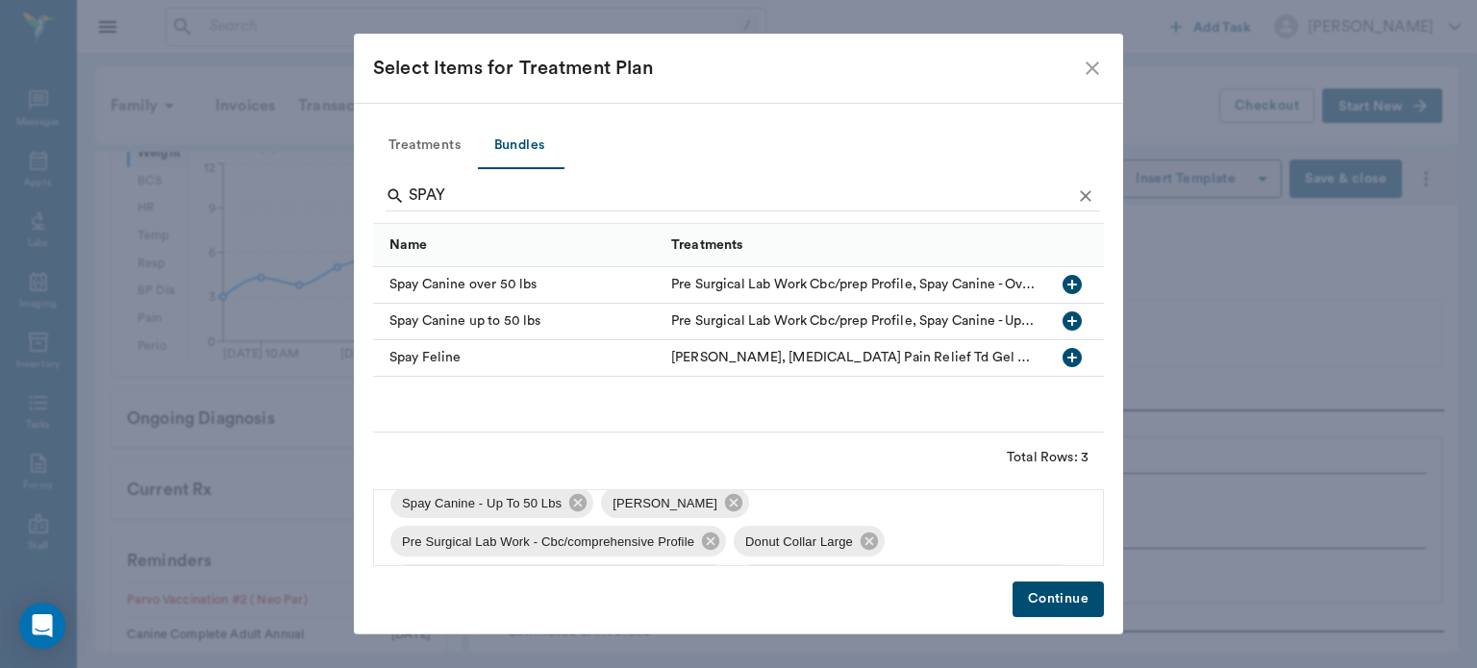
click at [695, 548] on span "Pre Surgical Lab Work - Cbc/comprehensive Profile" at bounding box center [547, 542] width 315 height 19
click at [708, 538] on icon at bounding box center [710, 541] width 17 height 17
click at [882, 504] on icon at bounding box center [892, 502] width 21 height 21
click at [1048, 608] on button "Continue" at bounding box center [1057, 600] width 91 height 36
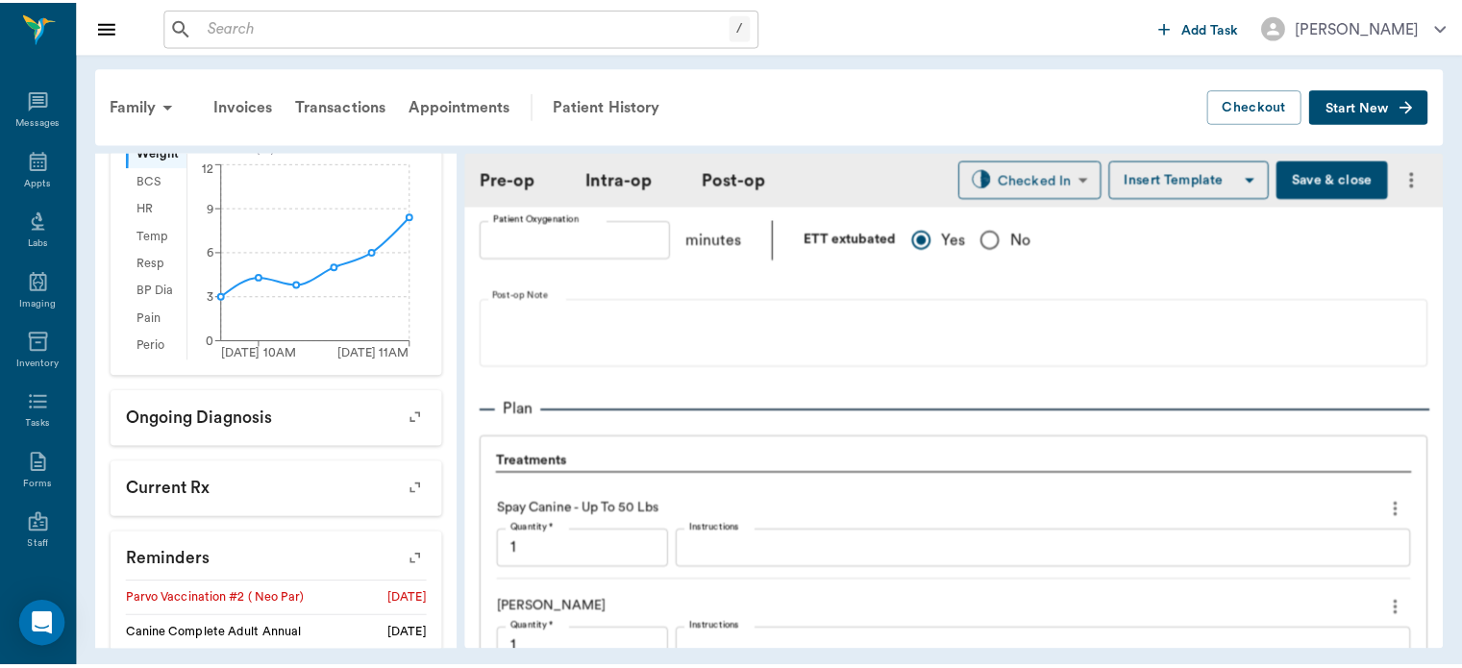
scroll to position [2020, 0]
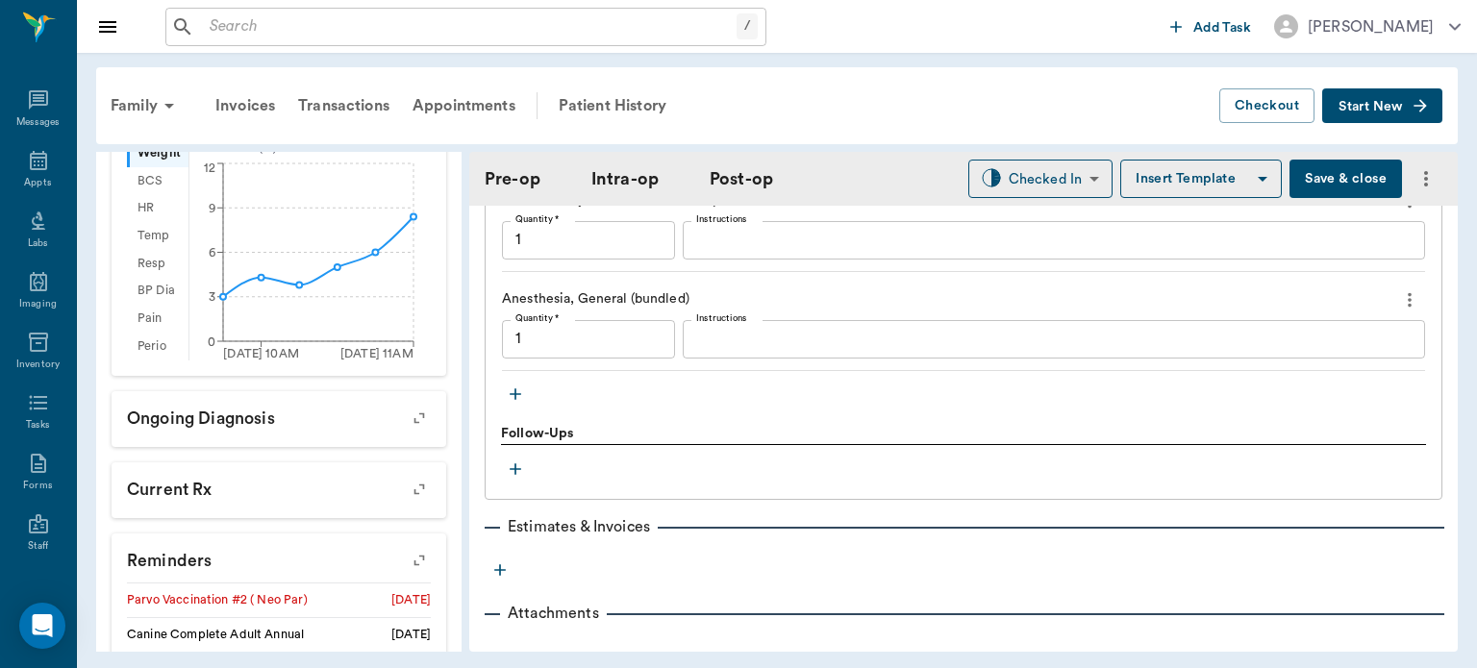
click at [517, 400] on icon "button" at bounding box center [515, 394] width 12 height 12
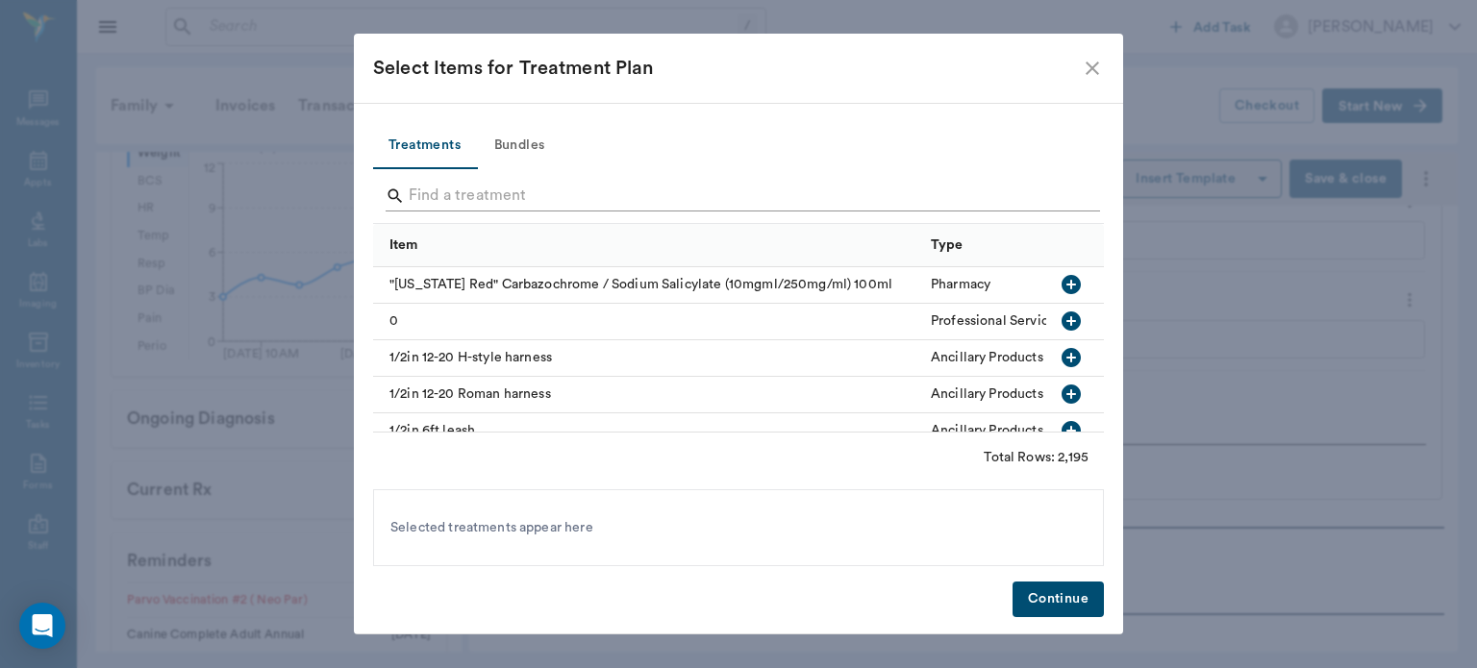
click at [453, 196] on input "Search" at bounding box center [740, 196] width 662 height 31
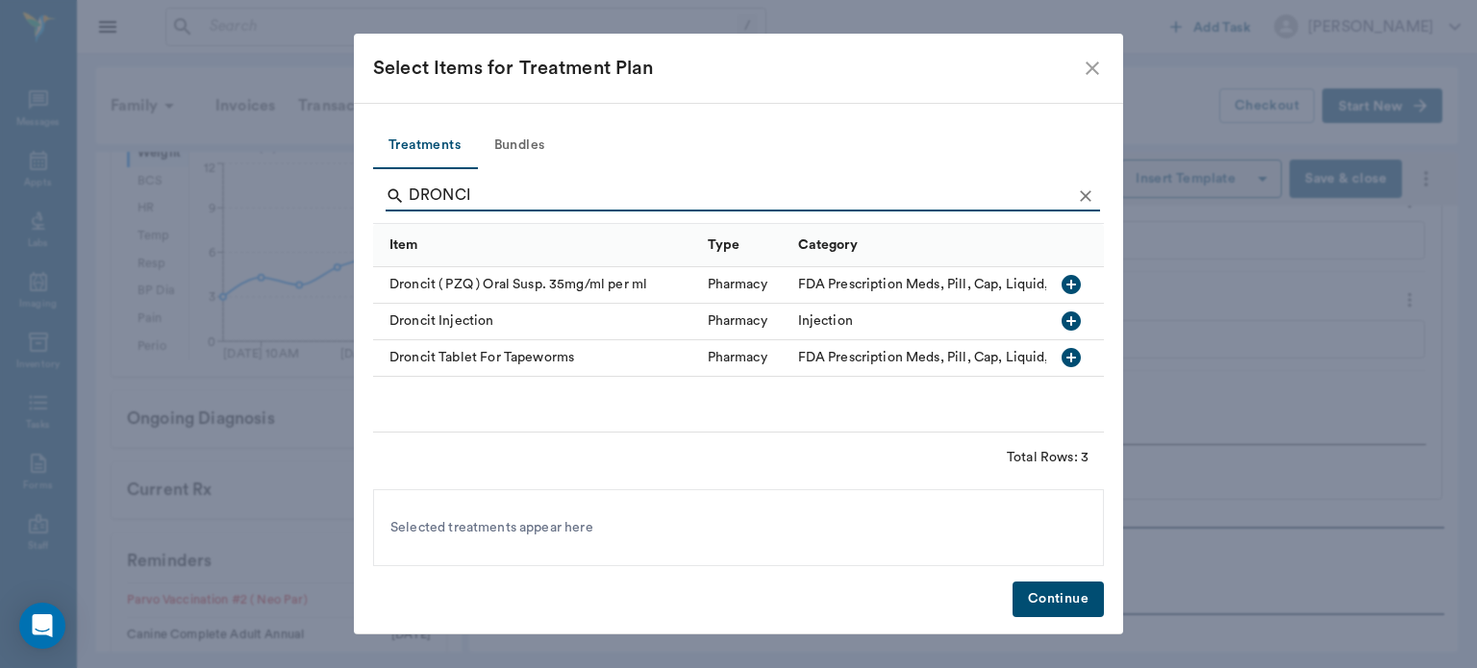
type input "DRONCI"
click at [1078, 293] on icon "button" at bounding box center [1070, 284] width 23 height 23
click at [1065, 611] on button "Continue" at bounding box center [1057, 600] width 91 height 36
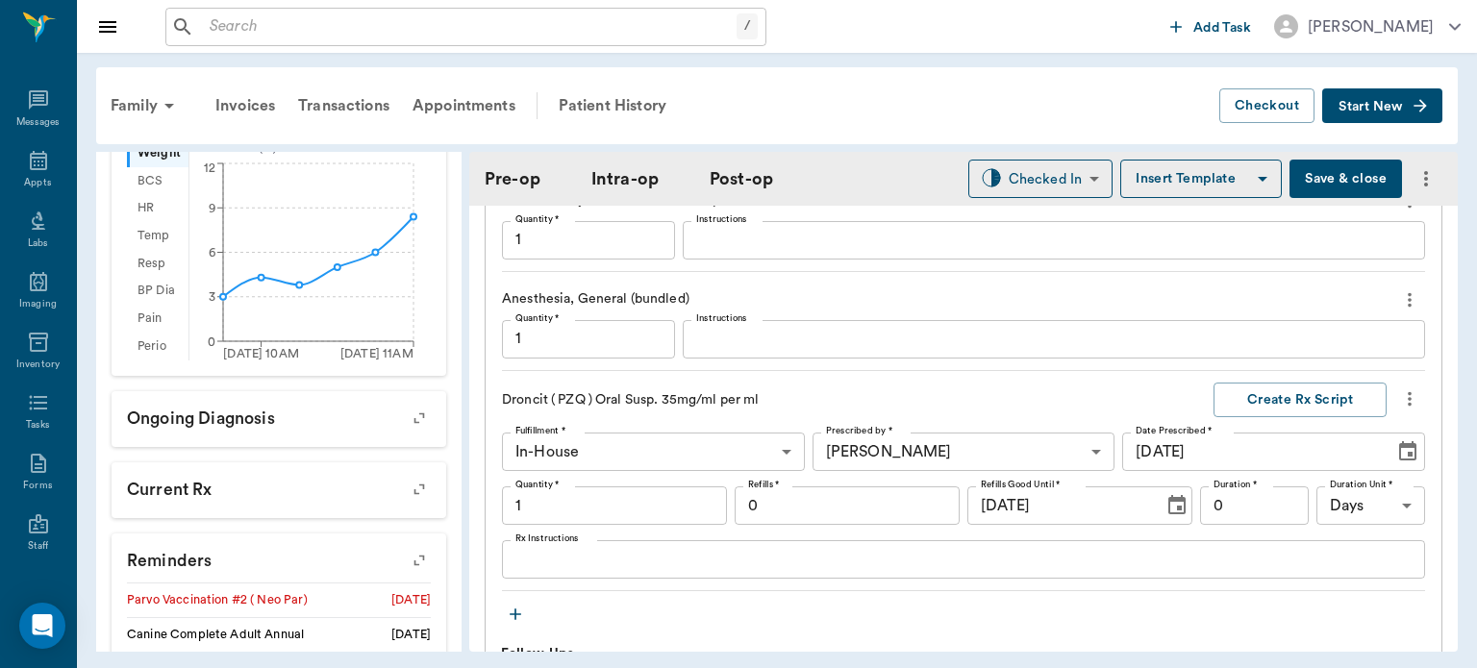
click at [1334, 170] on button "Save & close" at bounding box center [1345, 179] width 112 height 38
type input "1.00"
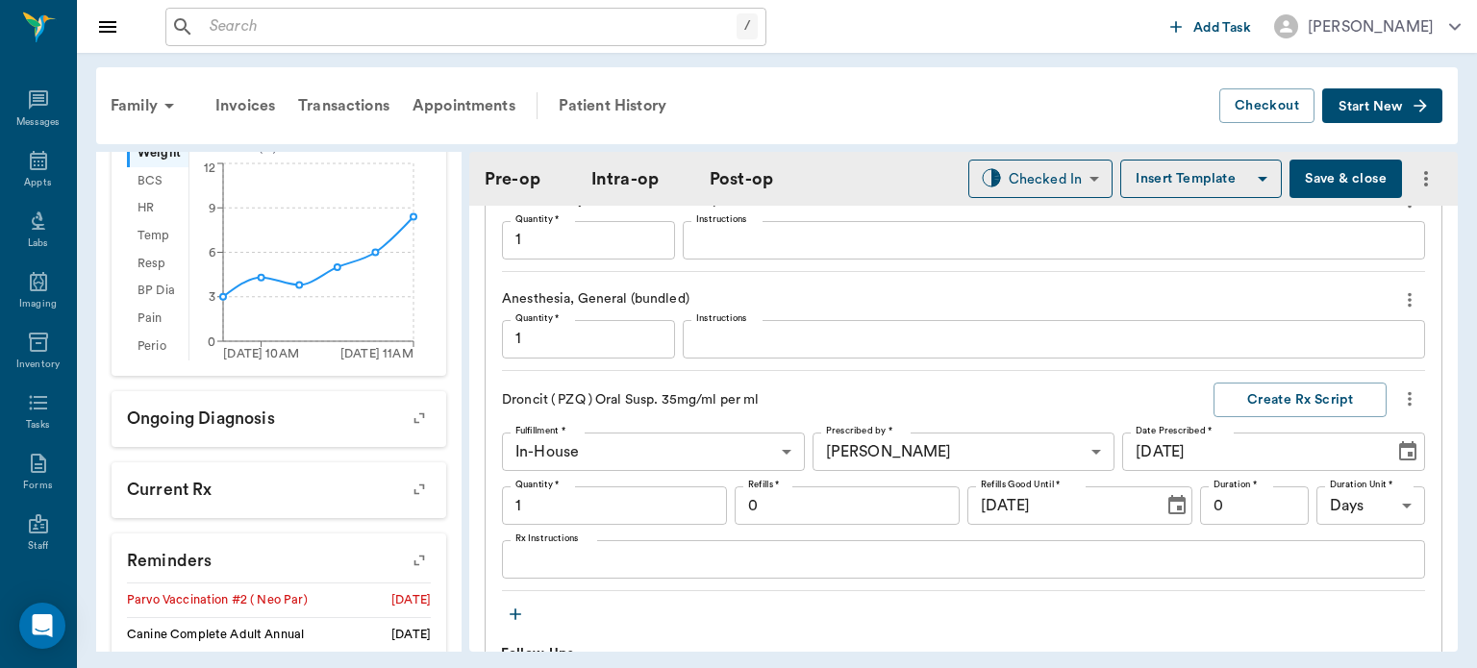
type input "1.00"
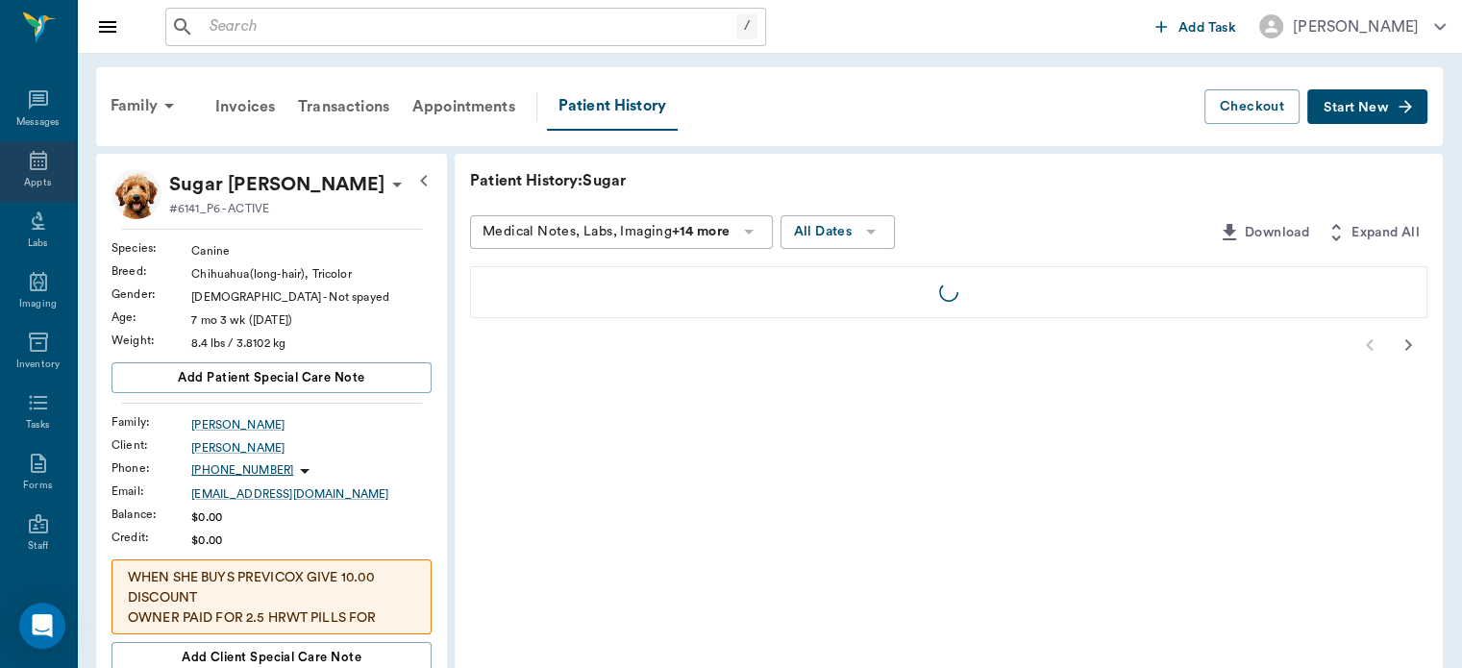
click at [30, 162] on icon at bounding box center [38, 160] width 17 height 19
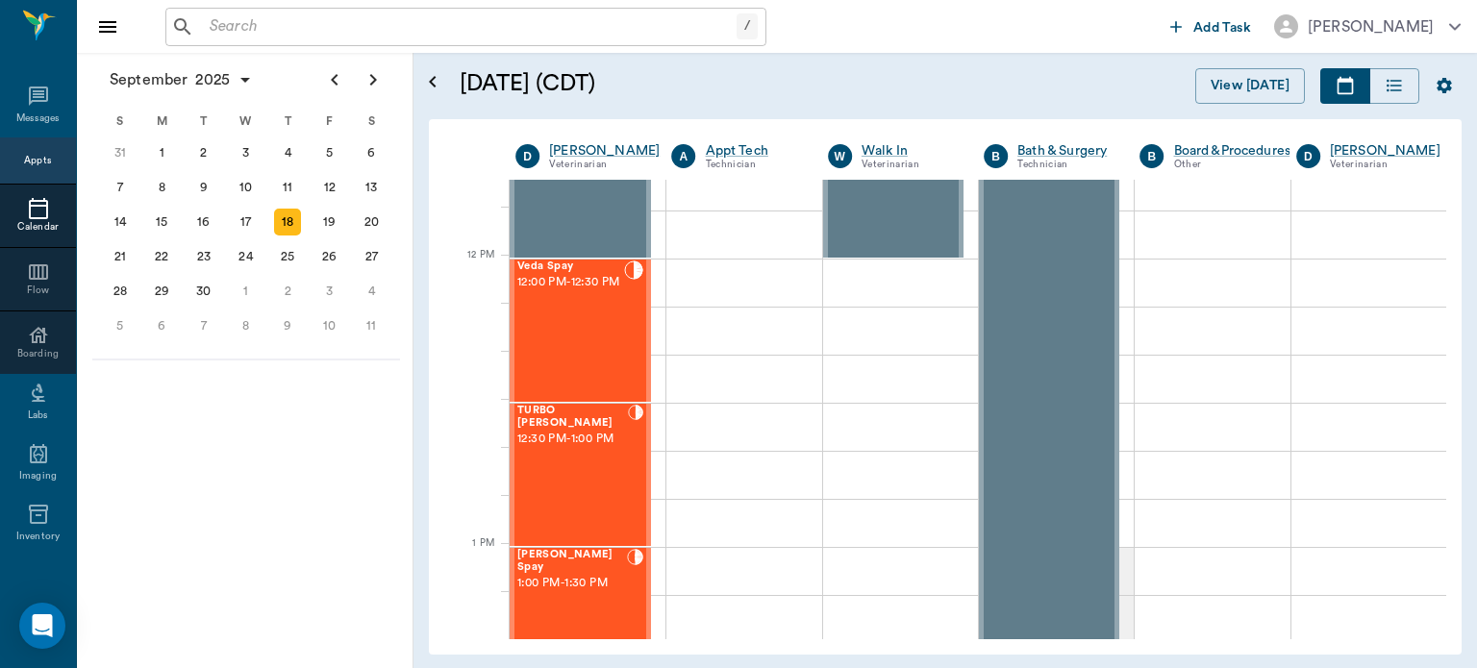
scroll to position [1081, 0]
click at [574, 481] on div "TURBO [PERSON_NAME] 12:30 PM - 1:00 PM" at bounding box center [572, 476] width 111 height 140
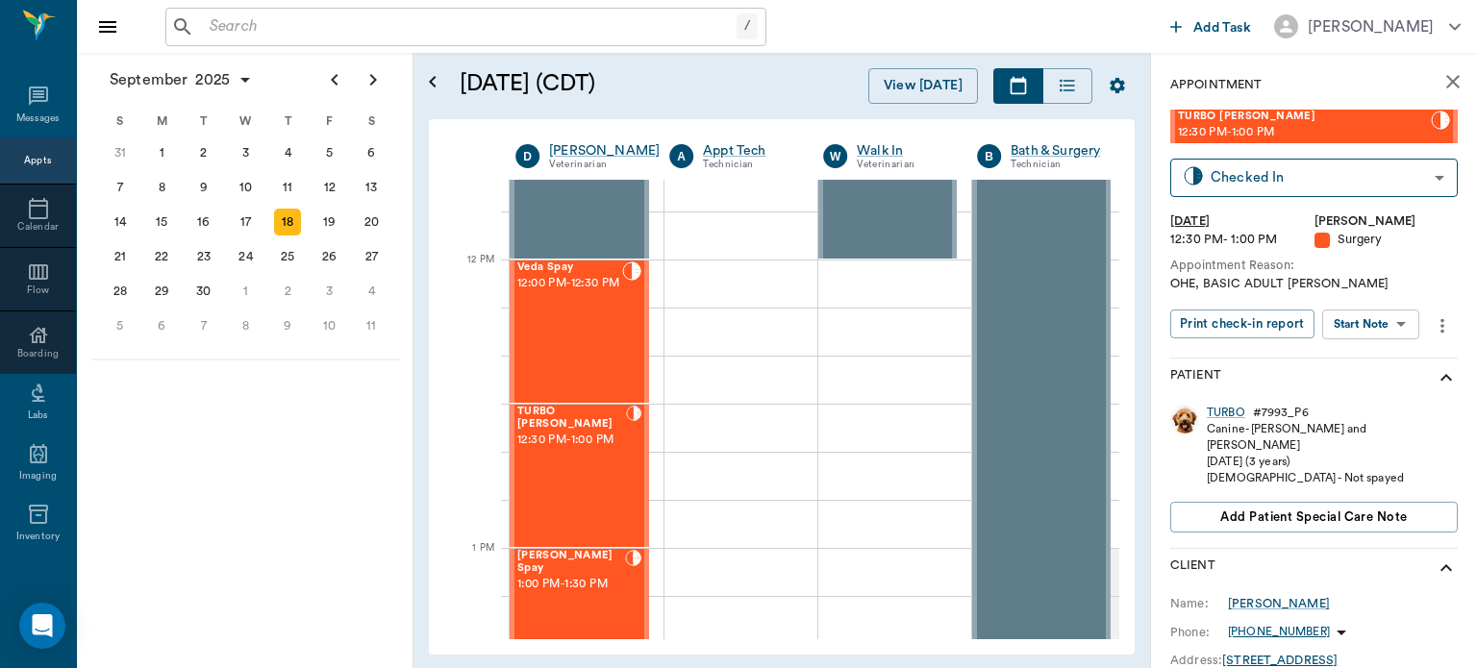
click at [1389, 328] on body "/ ​ Add Task [PERSON_NAME] Nectar Messages Appts Calendar Flow Boarding Labs Im…" at bounding box center [738, 334] width 1477 height 668
click at [1384, 392] on button "Start Surgery" at bounding box center [1355, 395] width 79 height 22
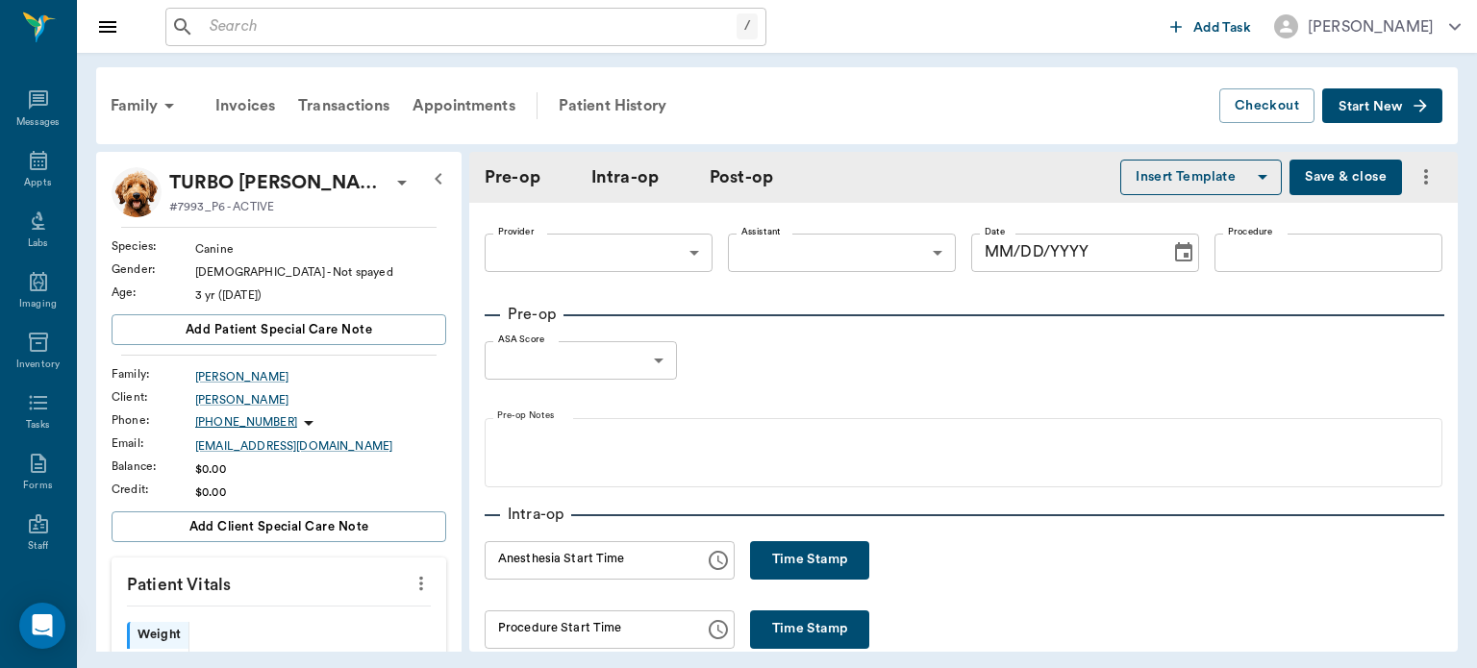
type input "63ec2f075fda476ae8351a4d"
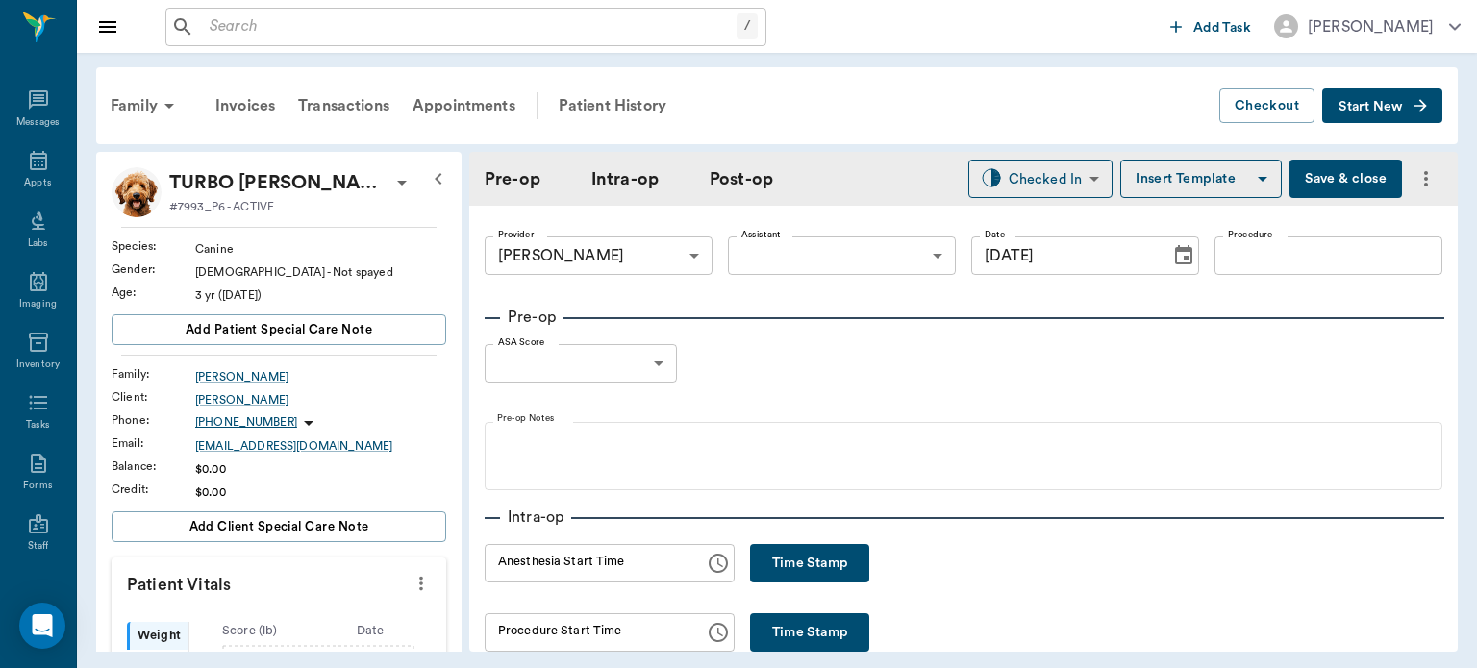
type input "[DATE]"
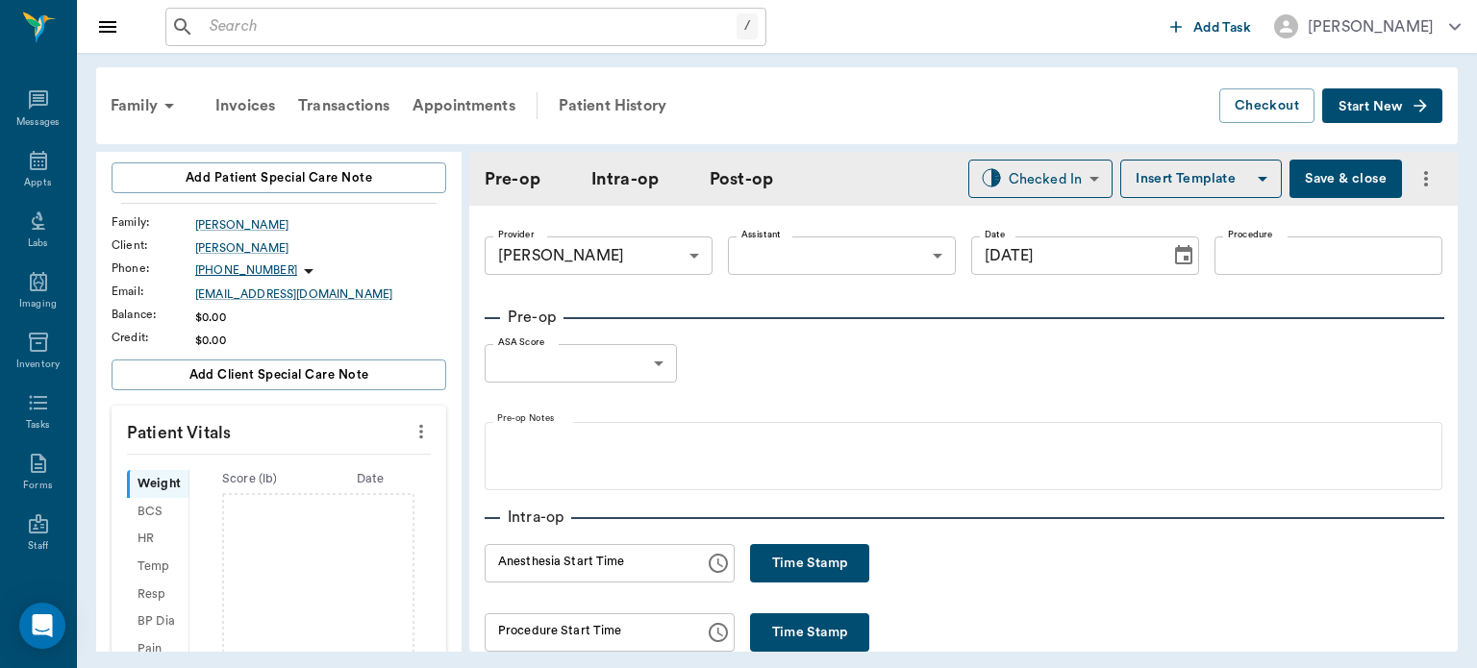
scroll to position [170, 0]
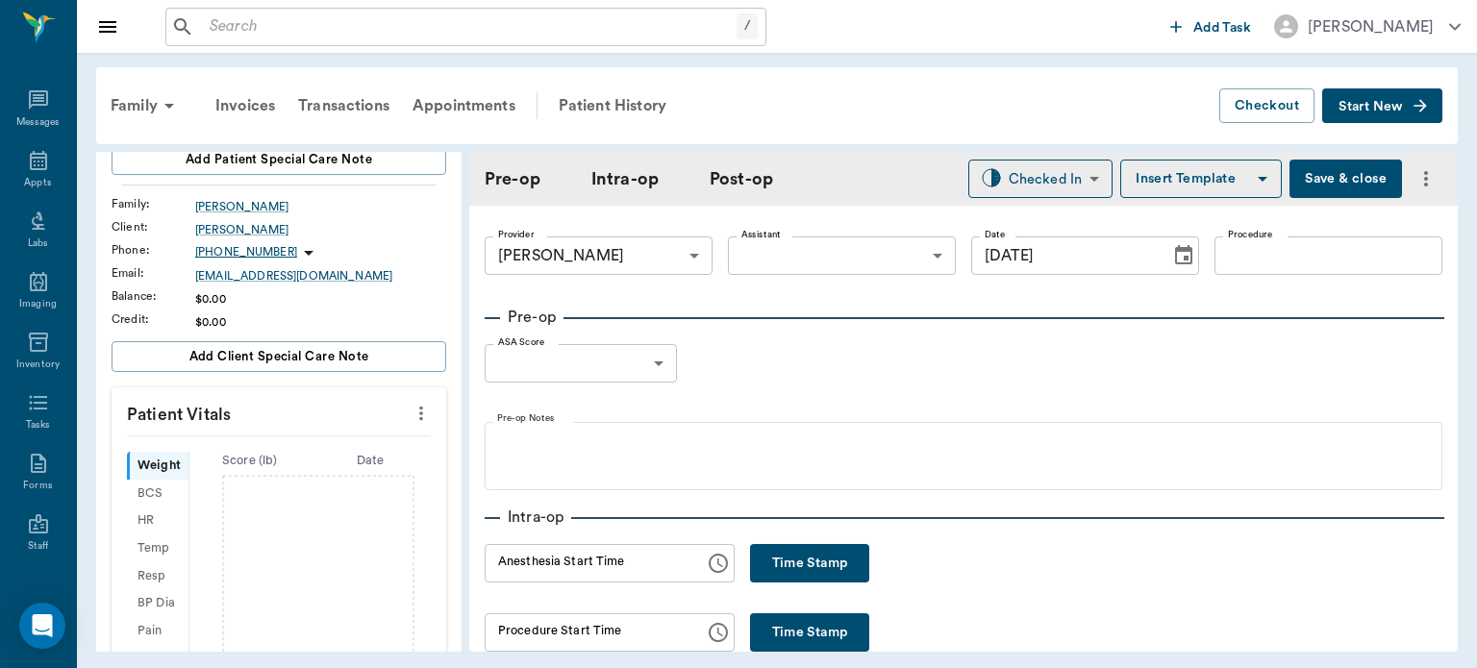
click at [413, 411] on icon "more" at bounding box center [420, 413] width 21 height 23
click at [295, 446] on span "Enter Vitals" at bounding box center [325, 445] width 161 height 20
click at [259, 471] on input "text" at bounding box center [277, 471] width 167 height 38
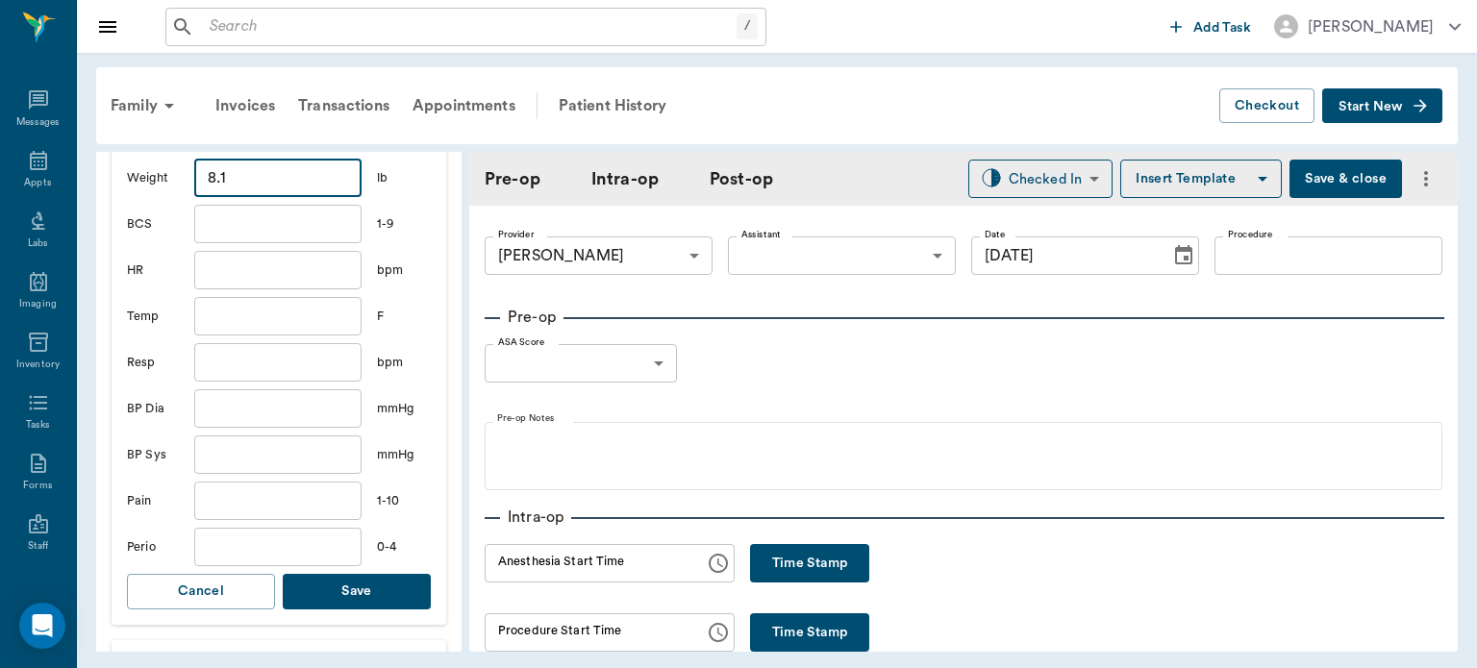
type input "8.1"
click at [385, 579] on button "Save" at bounding box center [357, 592] width 148 height 36
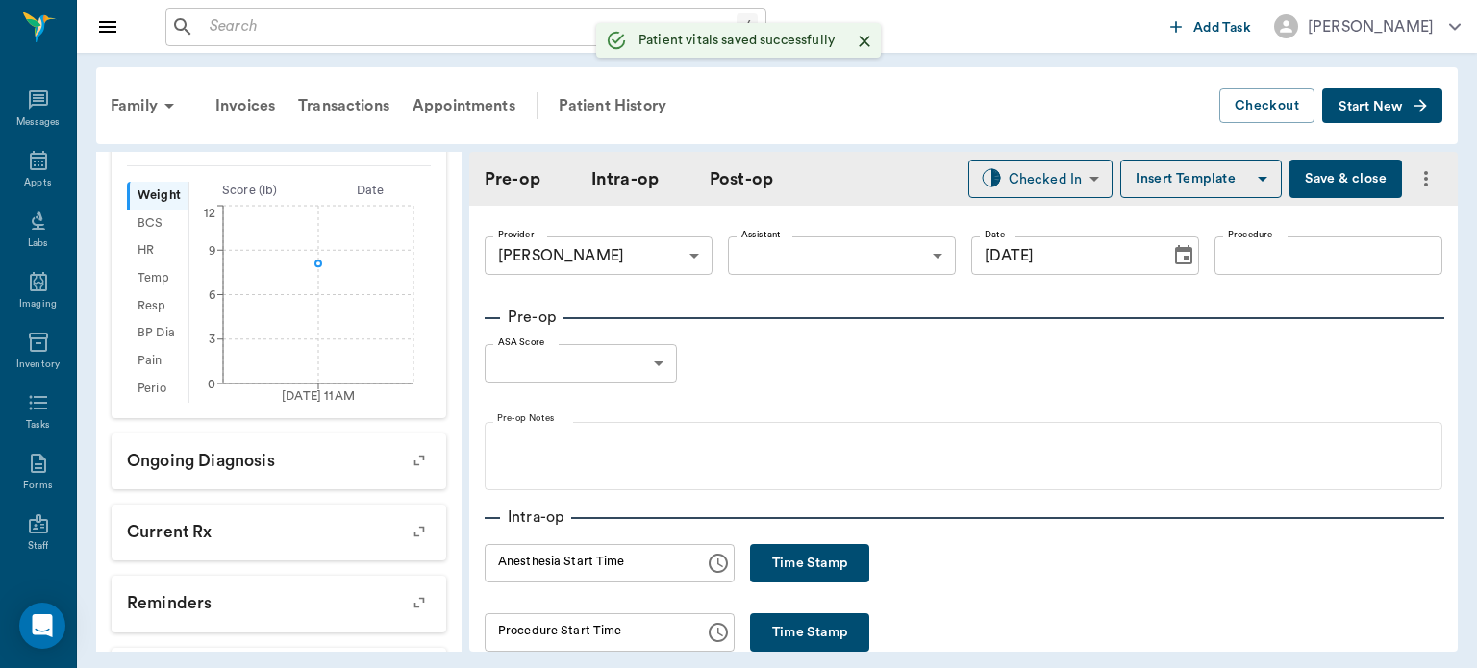
click at [815, 257] on body "/ ​ Add Task [PERSON_NAME] Nectar Messages Appts Labs Imaging Inventory Tasks F…" at bounding box center [738, 334] width 1477 height 668
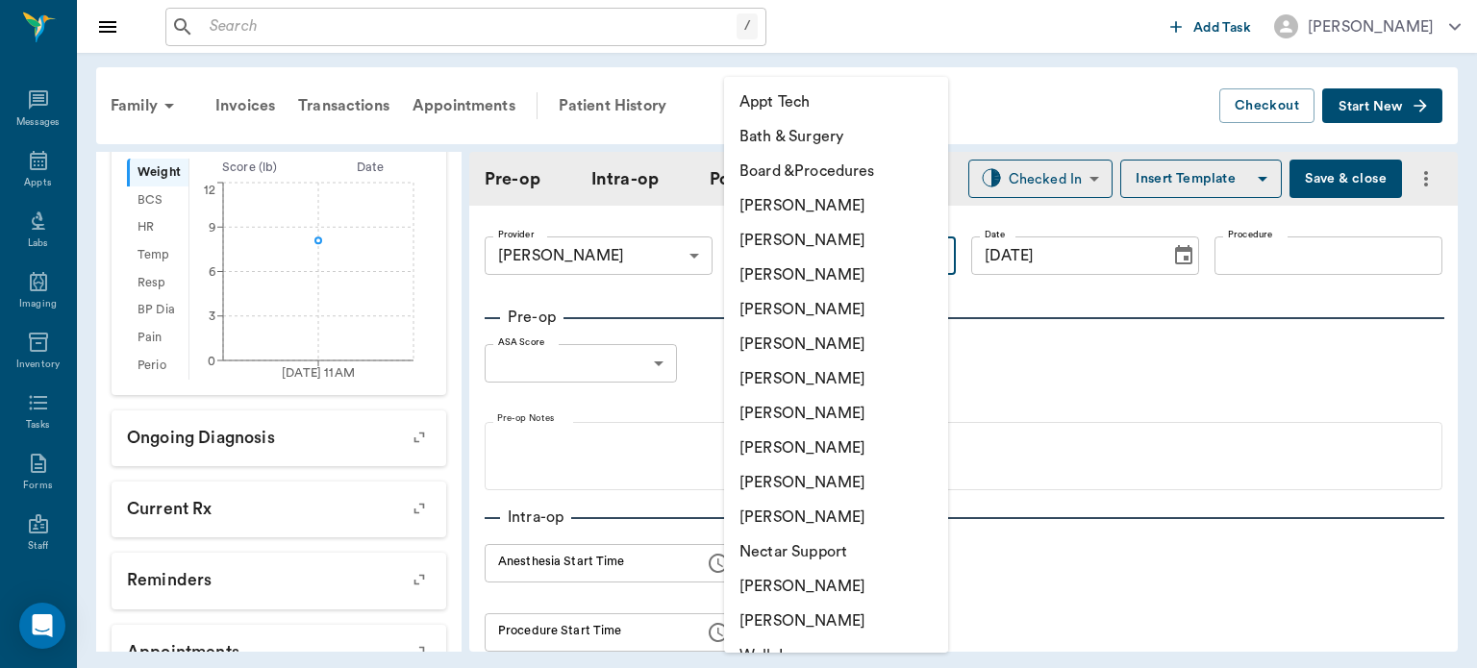
click at [823, 450] on li "[PERSON_NAME]" at bounding box center [836, 448] width 224 height 35
type input "63ec2e7e52e12b0ba117b124"
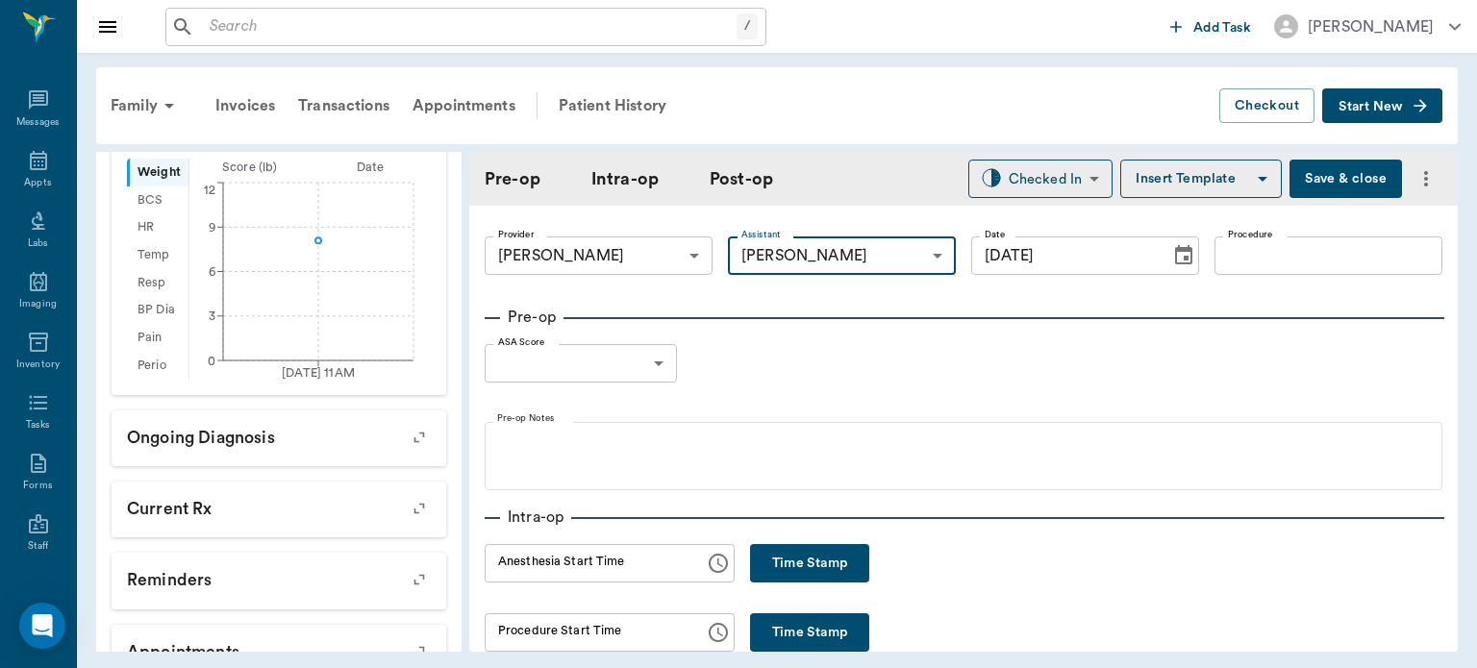
click at [1234, 254] on input "Procedure" at bounding box center [1328, 255] width 228 height 38
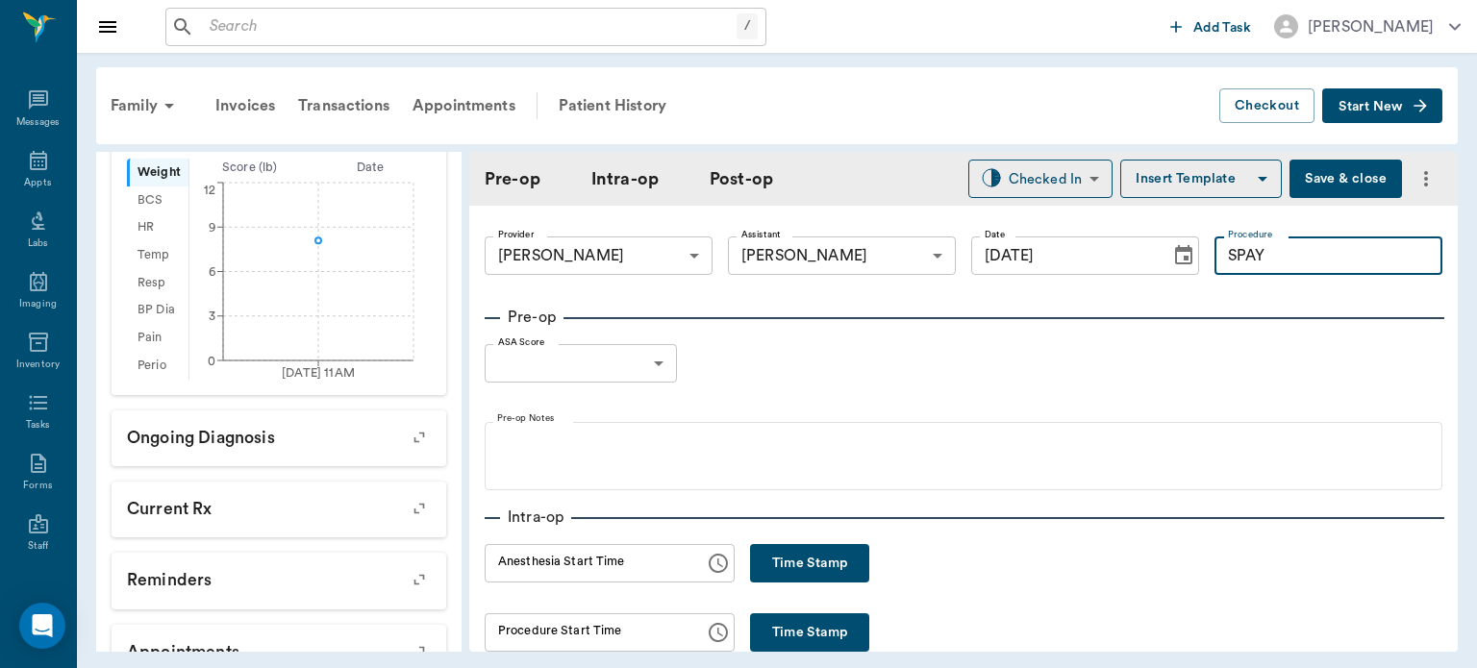
type input "SPAY"
click at [1203, 170] on button "Insert Template" at bounding box center [1200, 179] width 161 height 38
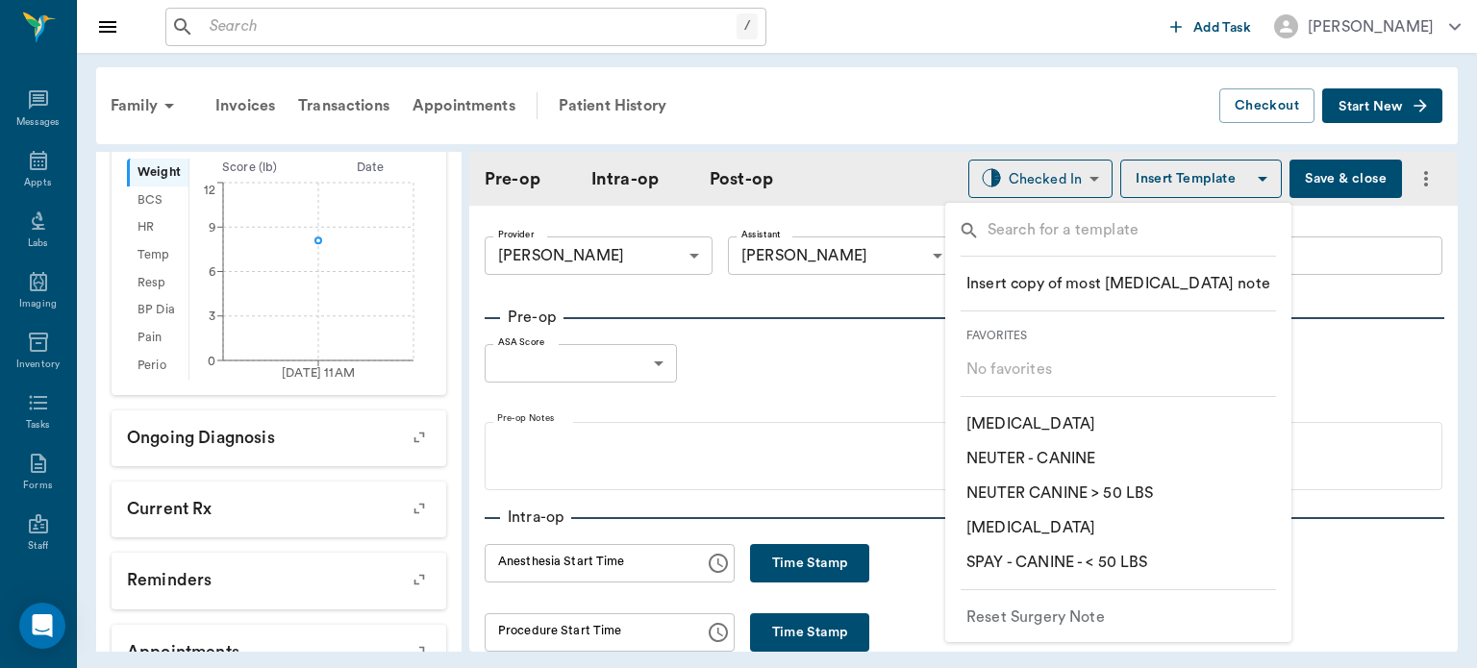
click at [1090, 562] on p "​ SPAY - CANINE - < 50 LBS" at bounding box center [1057, 562] width 182 height 23
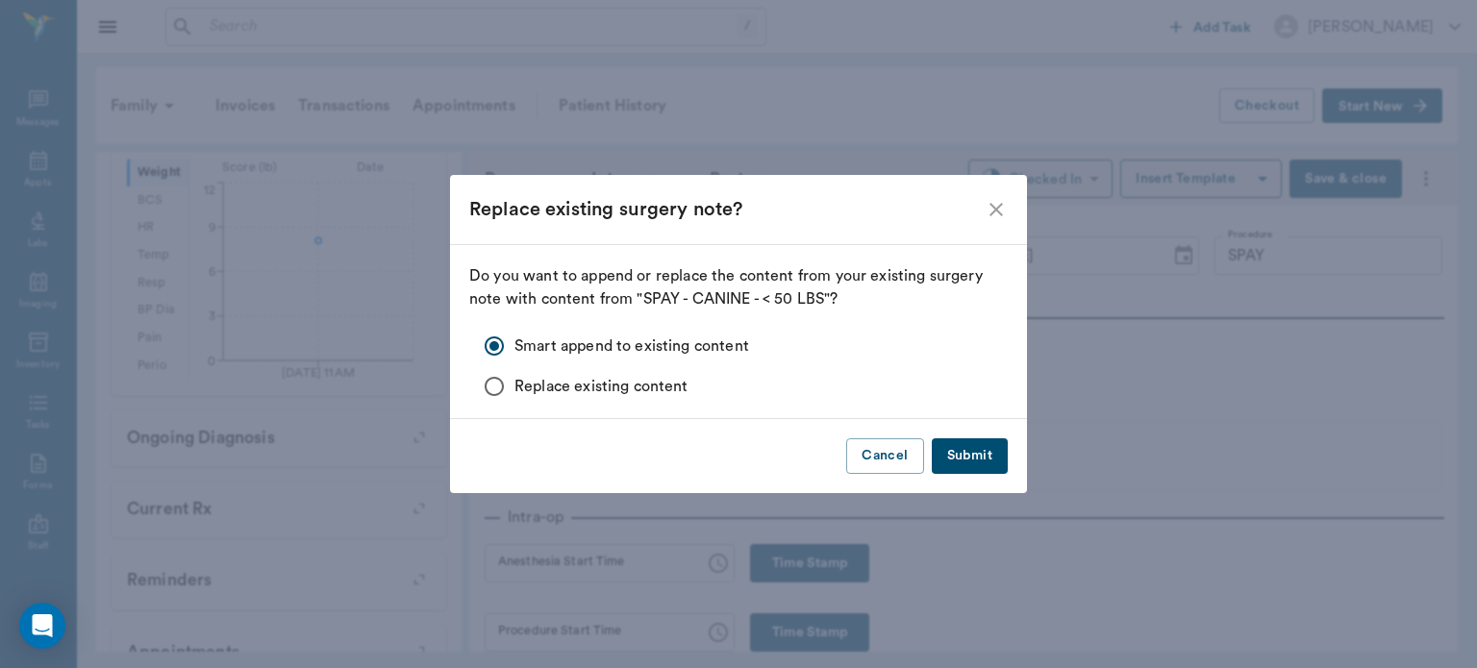
click at [981, 455] on button "Submit" at bounding box center [970, 456] width 76 height 36
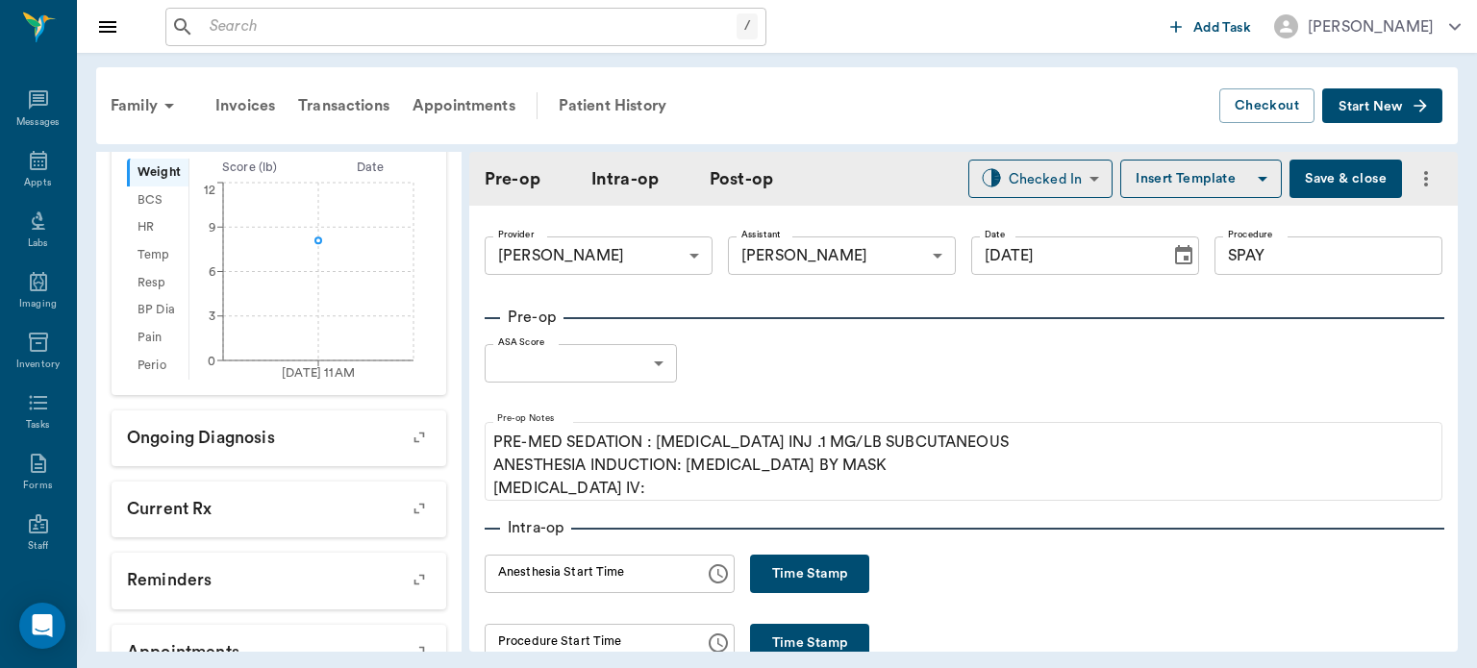
click at [596, 362] on body "/ ​ Add Task [PERSON_NAME] Nectar Messages Appts Labs Imaging Inventory Tasks F…" at bounding box center [738, 334] width 1477 height 668
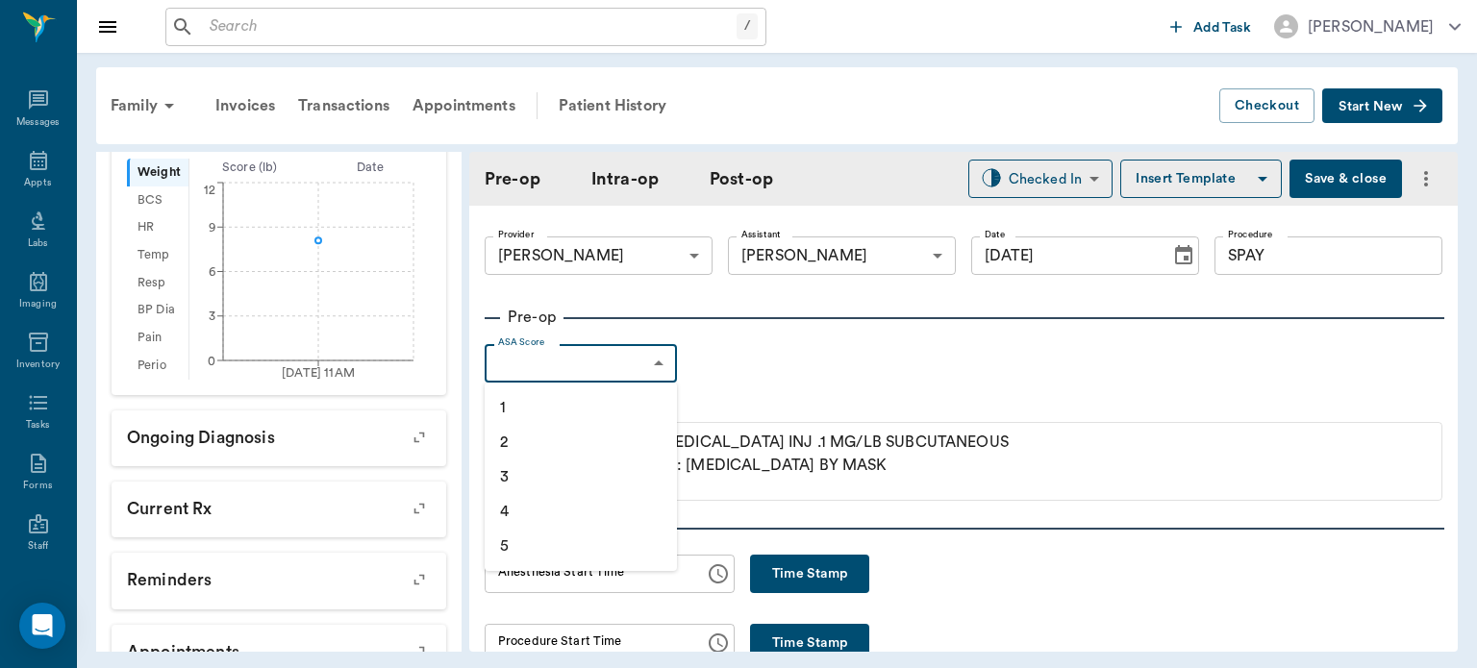
click at [528, 408] on li "1" at bounding box center [580, 407] width 192 height 35
type input "1"
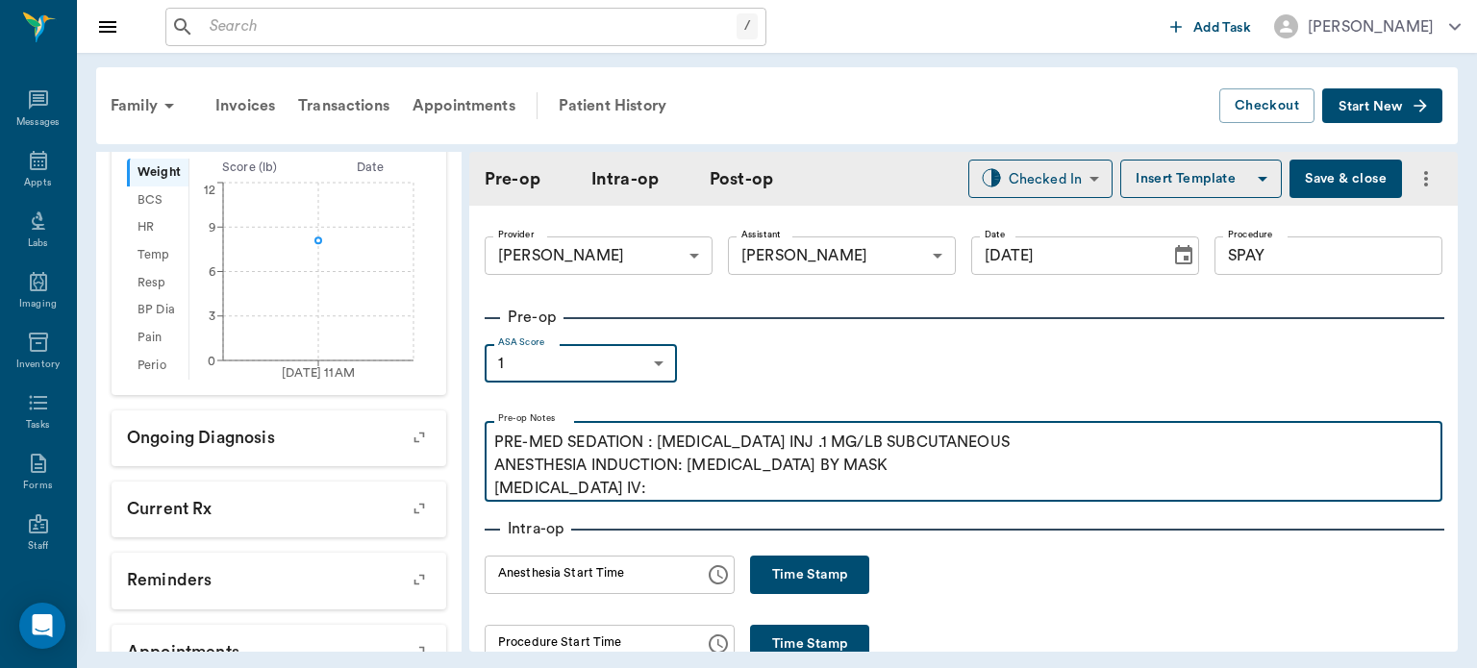
click at [631, 494] on p "PRE-MED SEDATION : [MEDICAL_DATA] INJ .1 MG/LB SUBCUTANEOUS ANESTHESIA INDUCTIO…" at bounding box center [963, 465] width 938 height 69
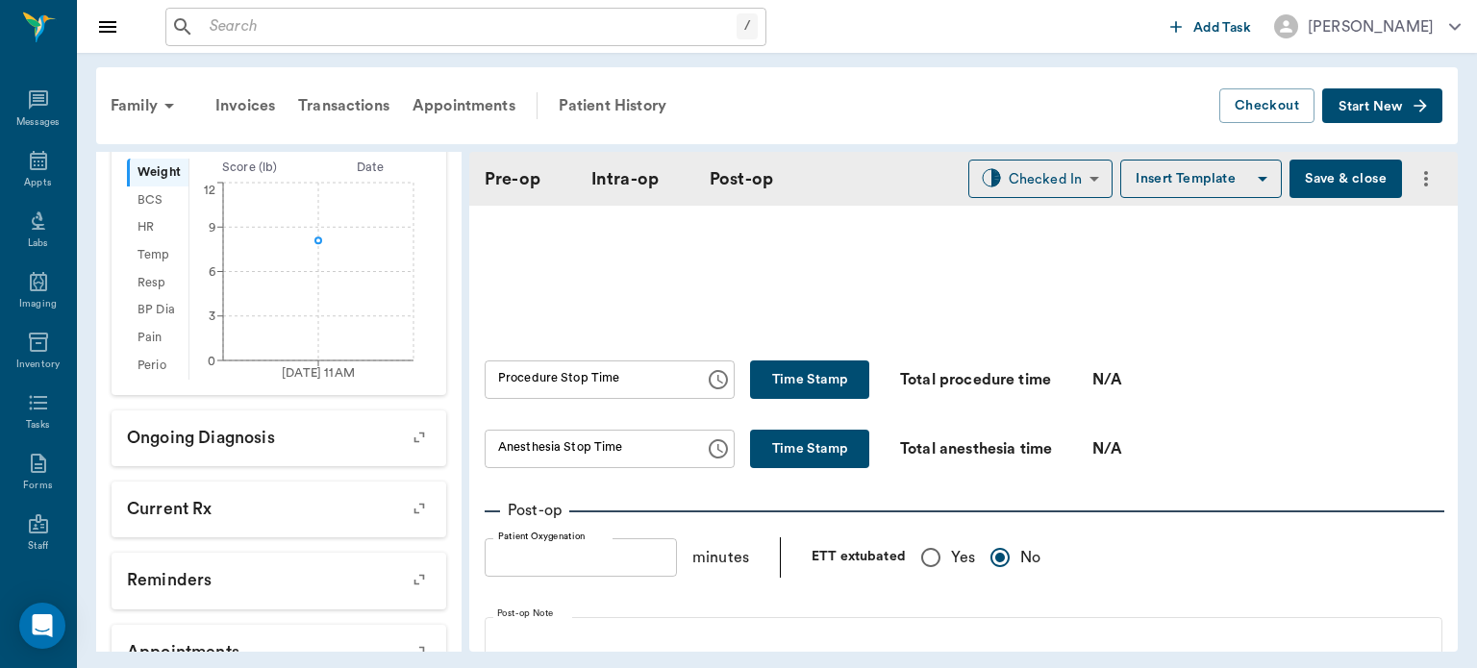
click at [932, 578] on input "Yes" at bounding box center [930, 557] width 40 height 40
radio input "true"
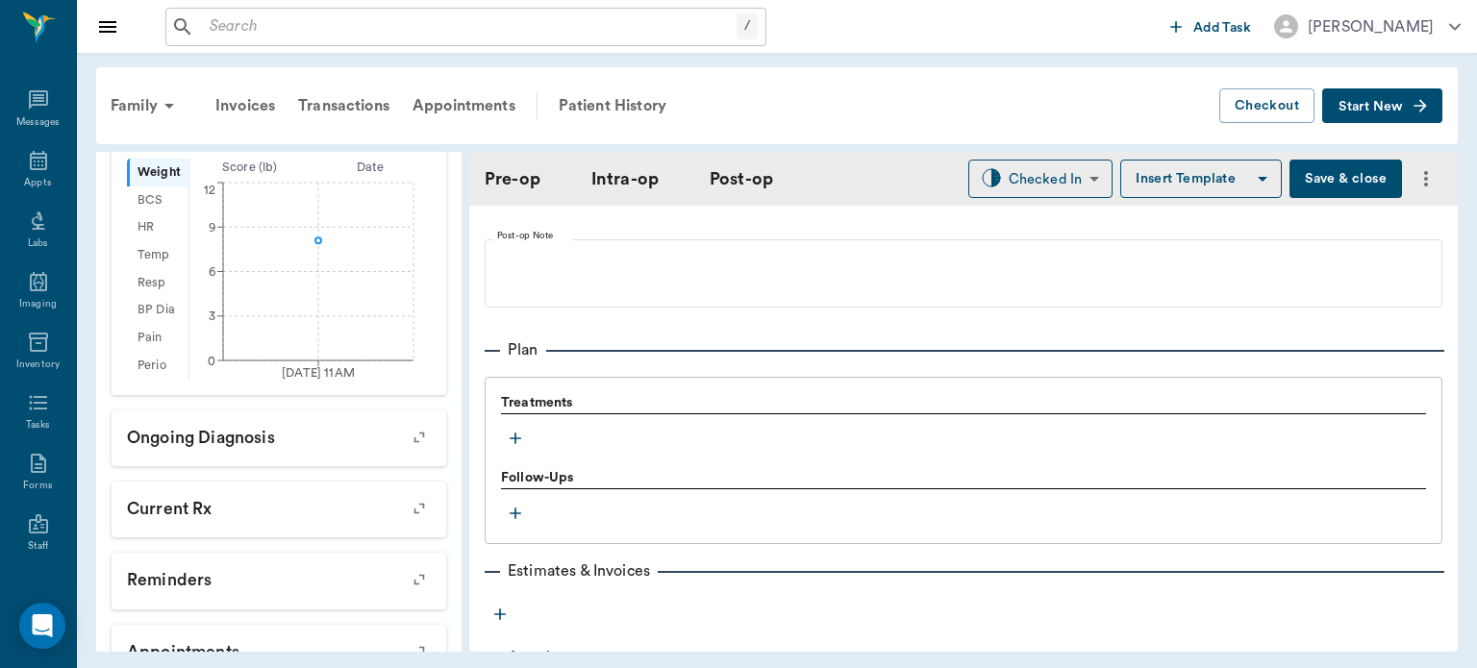
scroll to position [1475, 0]
click at [515, 442] on icon "button" at bounding box center [515, 437] width 12 height 12
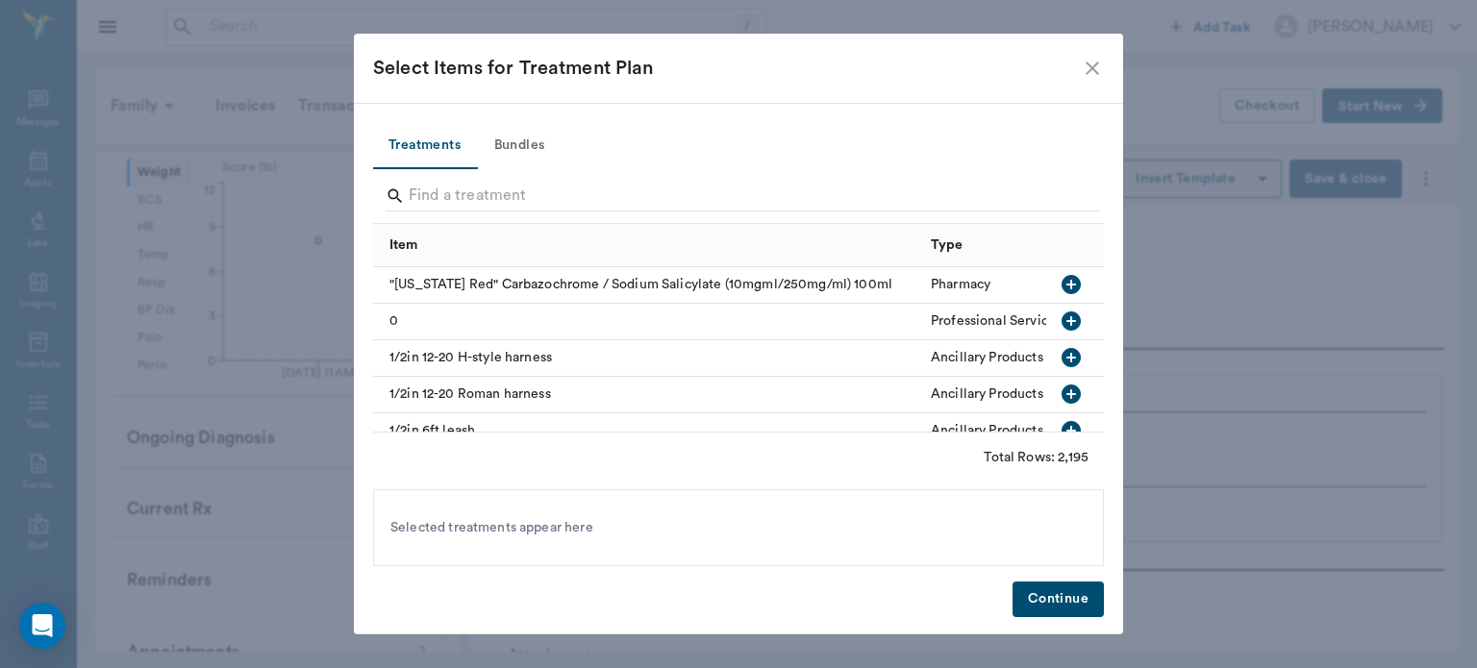
click at [544, 150] on button "Bundles" at bounding box center [519, 146] width 87 height 46
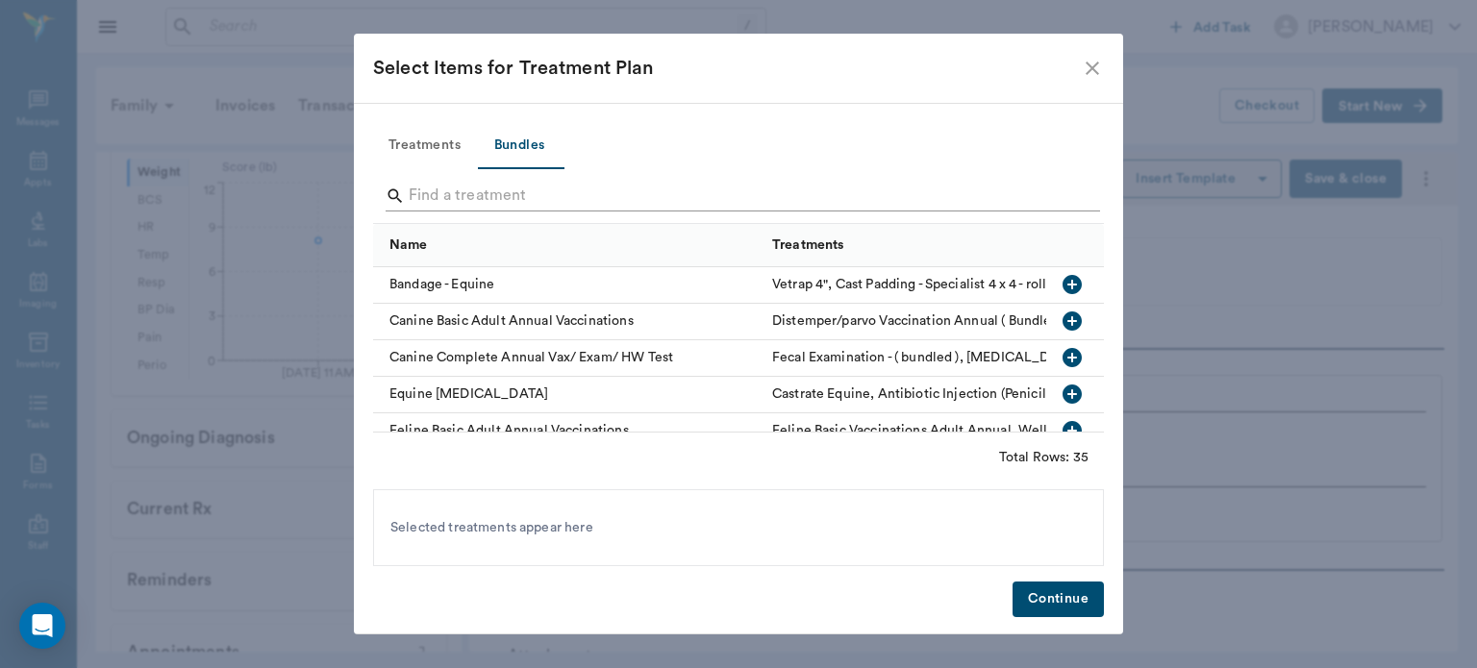
click at [459, 196] on input "Search" at bounding box center [740, 196] width 662 height 31
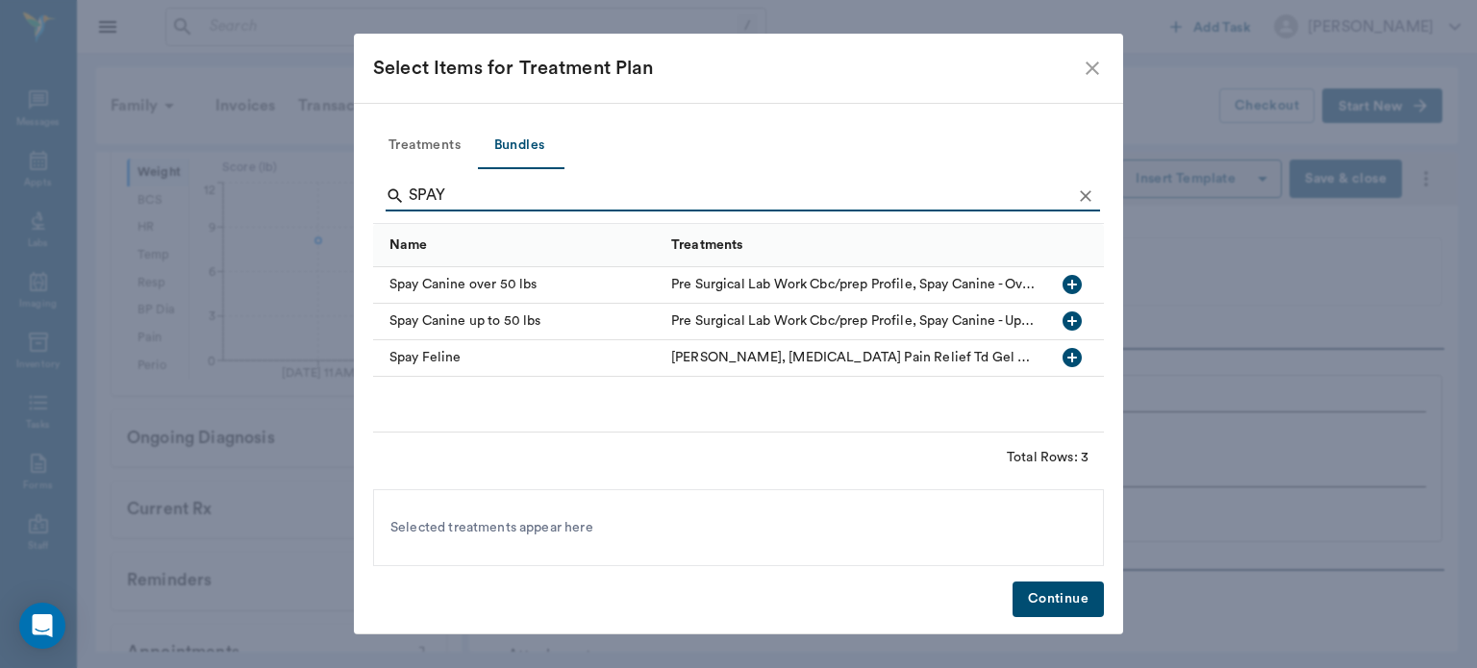
type input "SPAY"
click at [1067, 323] on icon "button" at bounding box center [1071, 320] width 19 height 19
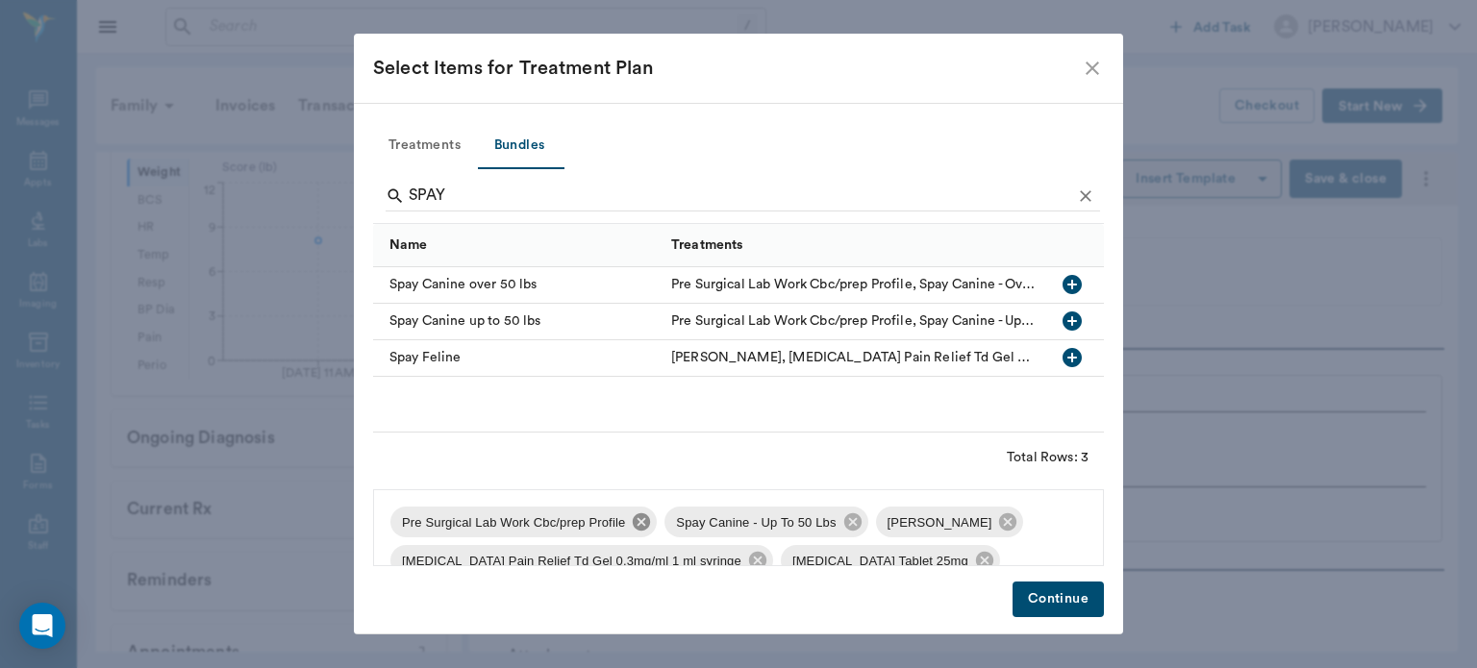
click at [635, 527] on icon at bounding box center [641, 521] width 17 height 17
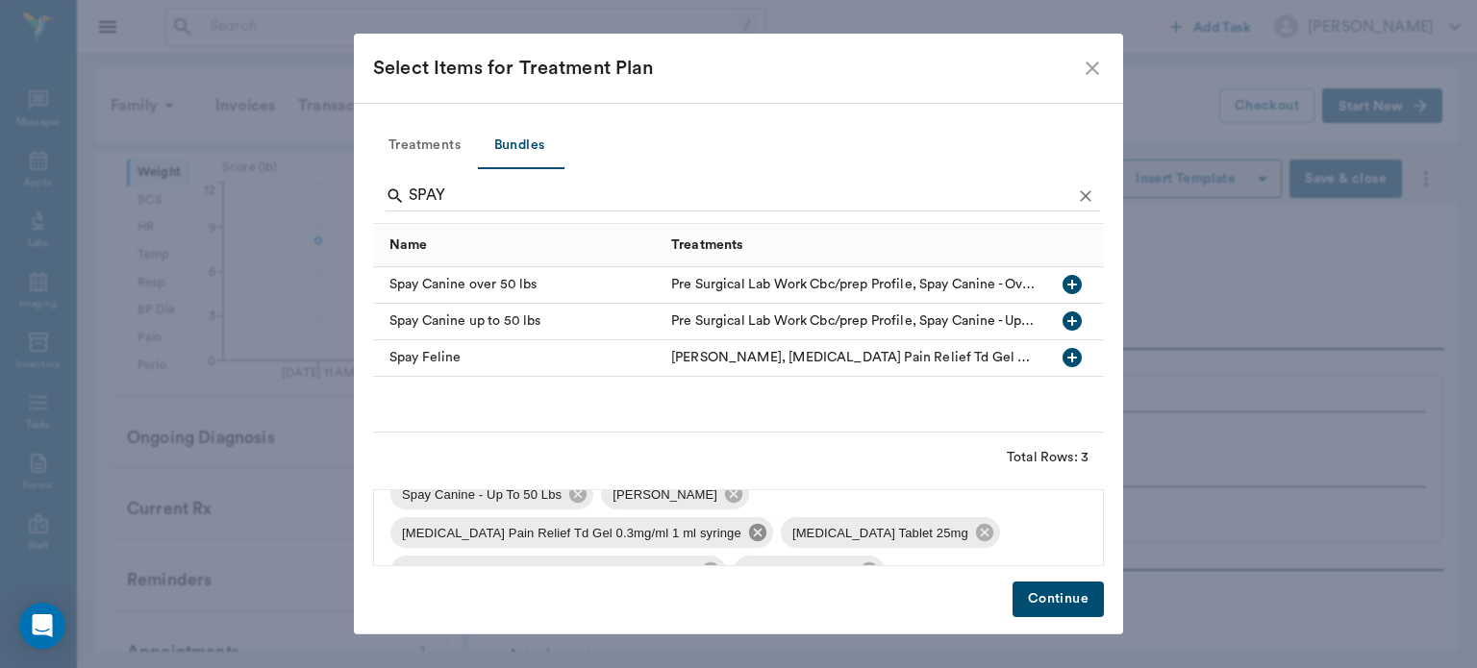
click at [747, 535] on icon at bounding box center [757, 532] width 21 height 21
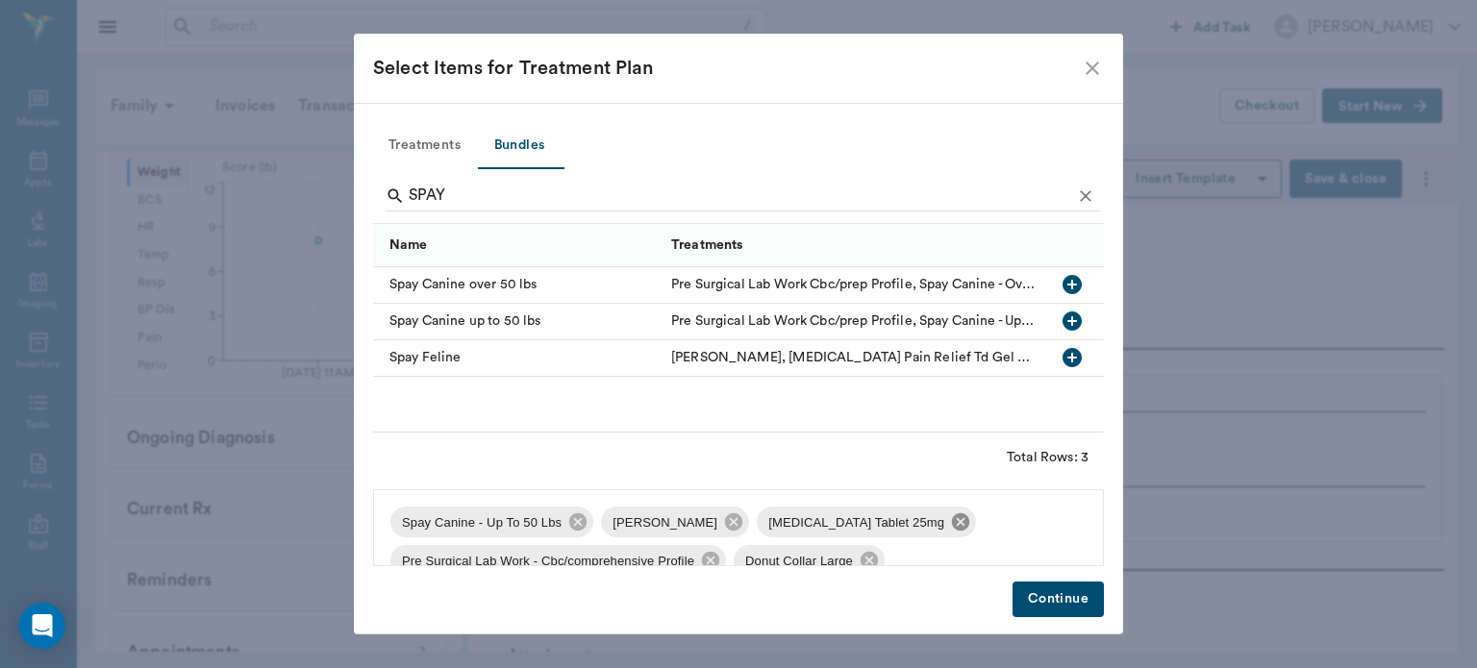
click at [952, 528] on icon at bounding box center [960, 521] width 17 height 17
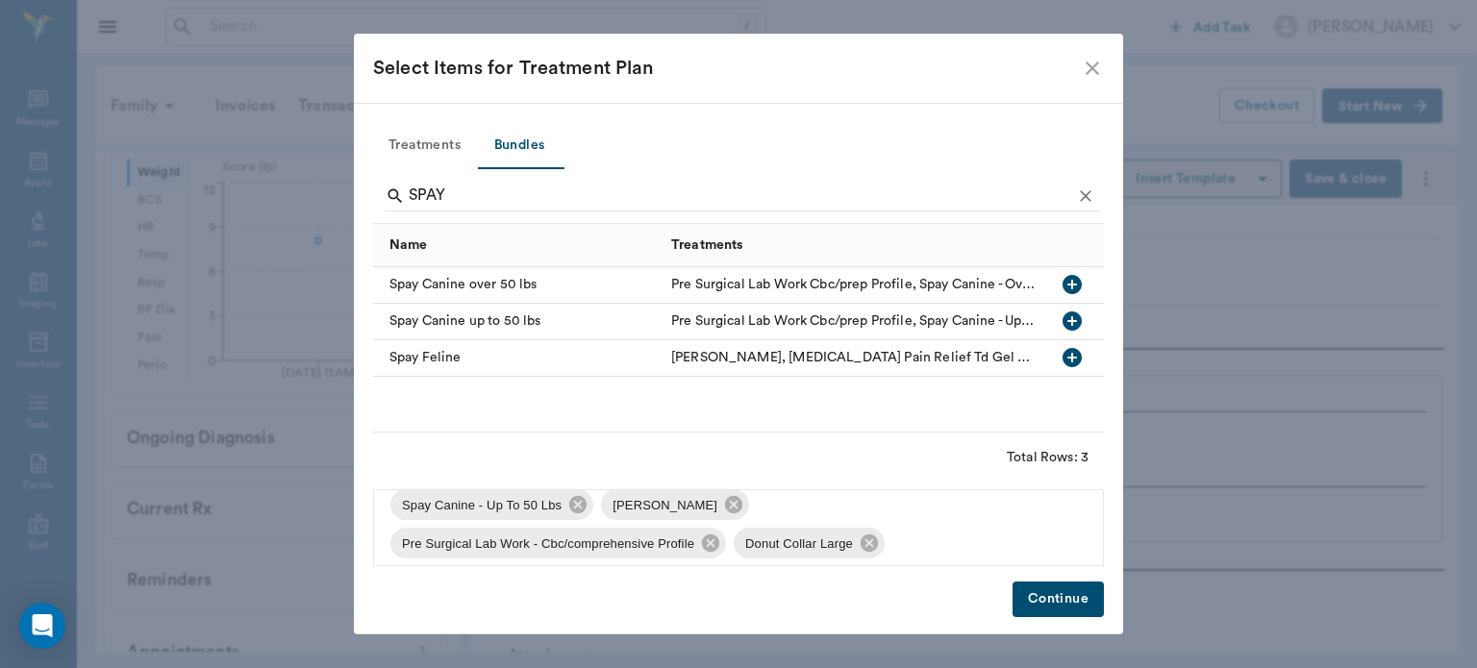
scroll to position [20, 0]
click at [711, 542] on icon at bounding box center [710, 540] width 21 height 21
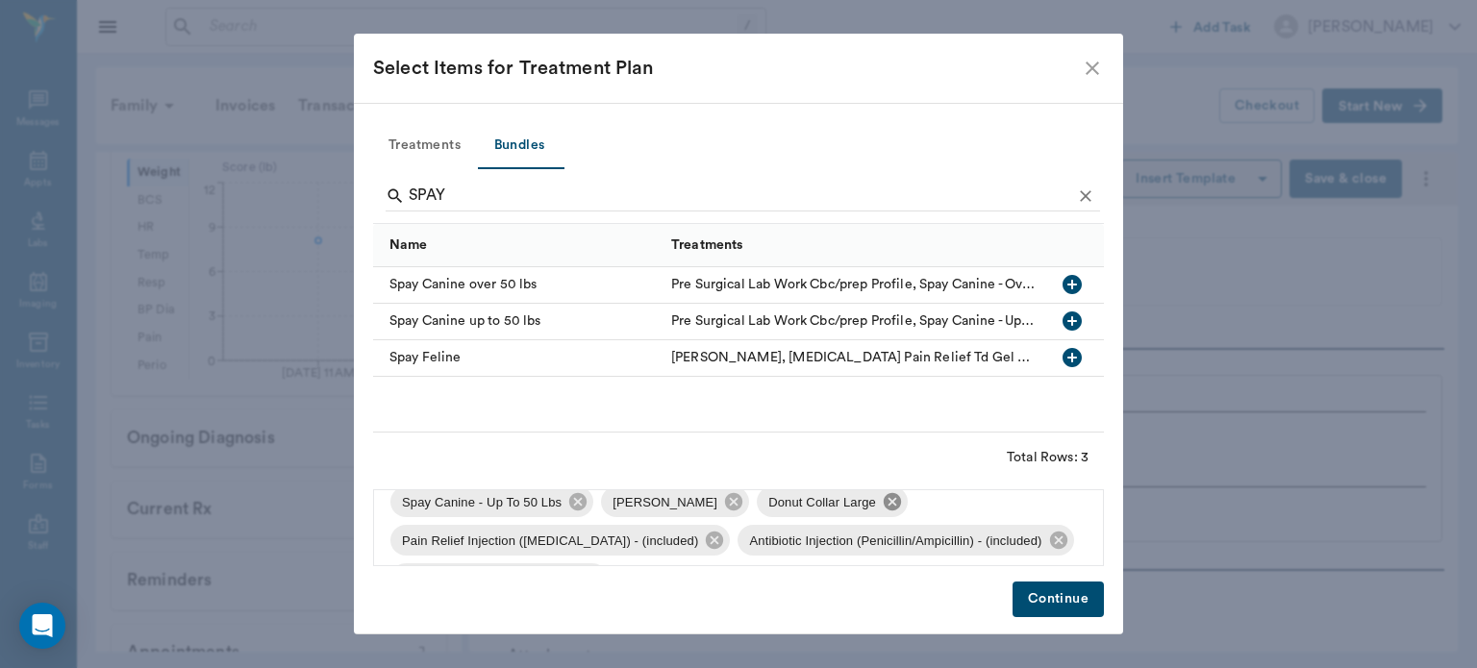
click at [883, 505] on icon at bounding box center [891, 501] width 17 height 17
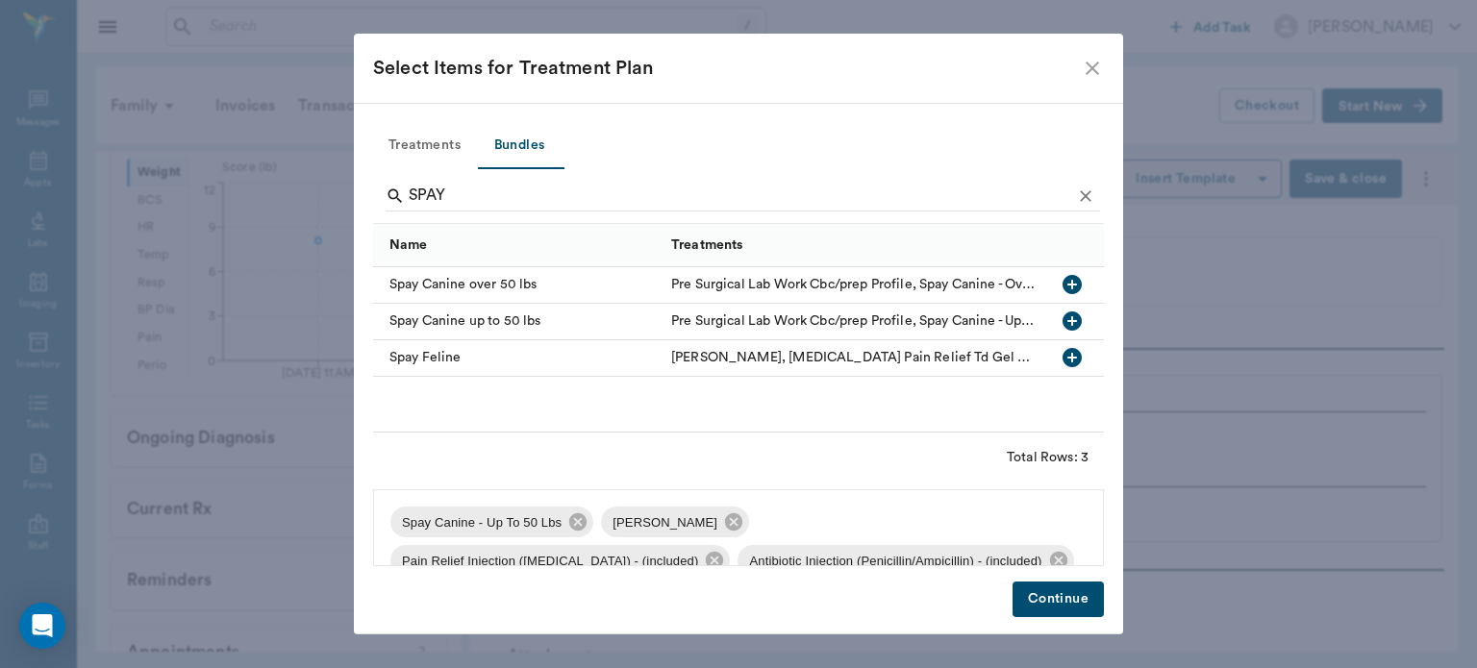
scroll to position [0, 0]
click at [1047, 601] on button "Continue" at bounding box center [1057, 600] width 91 height 36
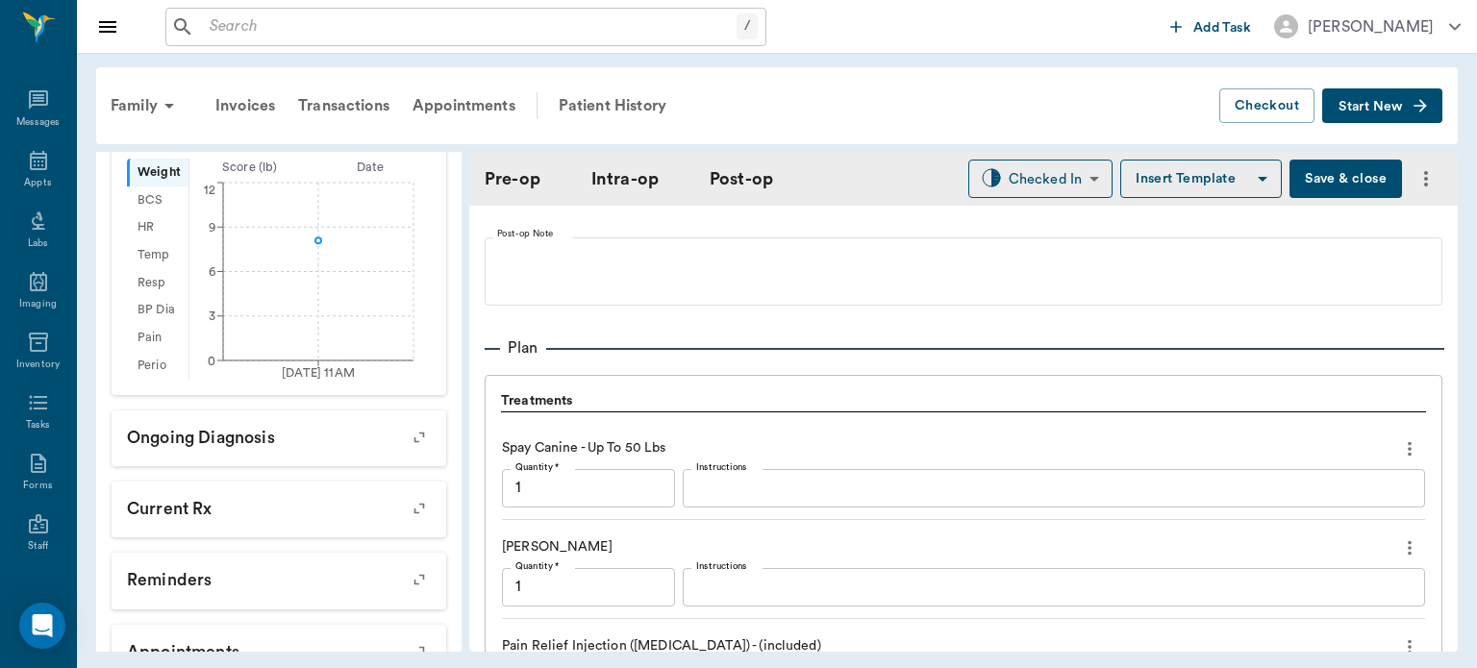
scroll to position [2020, 0]
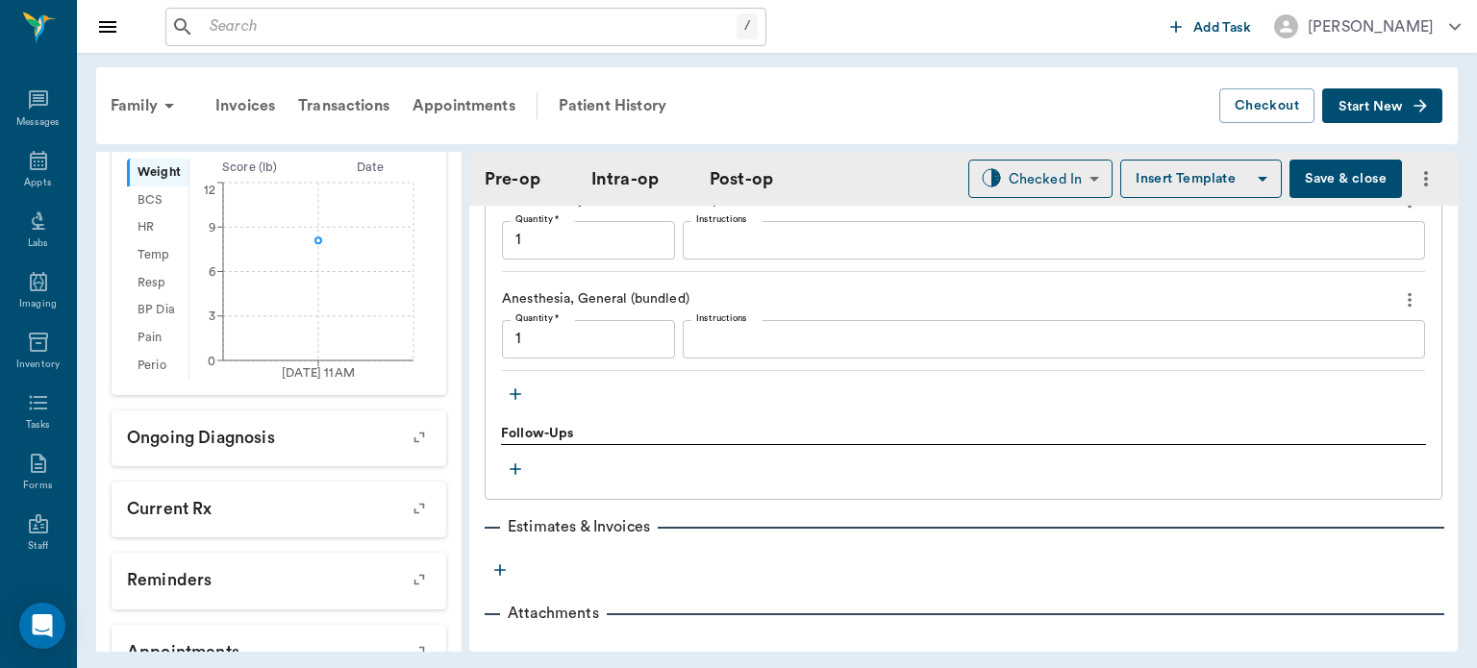
click at [518, 403] on icon "button" at bounding box center [515, 394] width 19 height 19
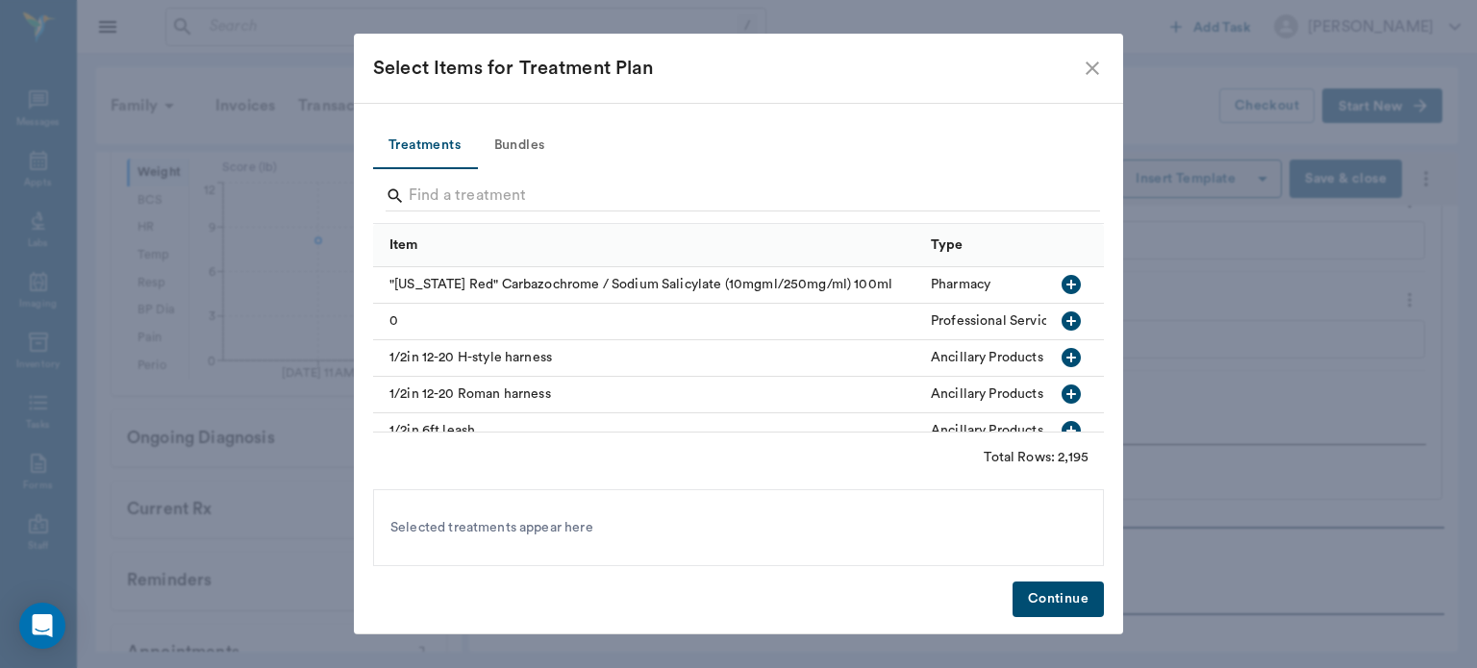
click at [542, 143] on button "Bundles" at bounding box center [519, 146] width 87 height 46
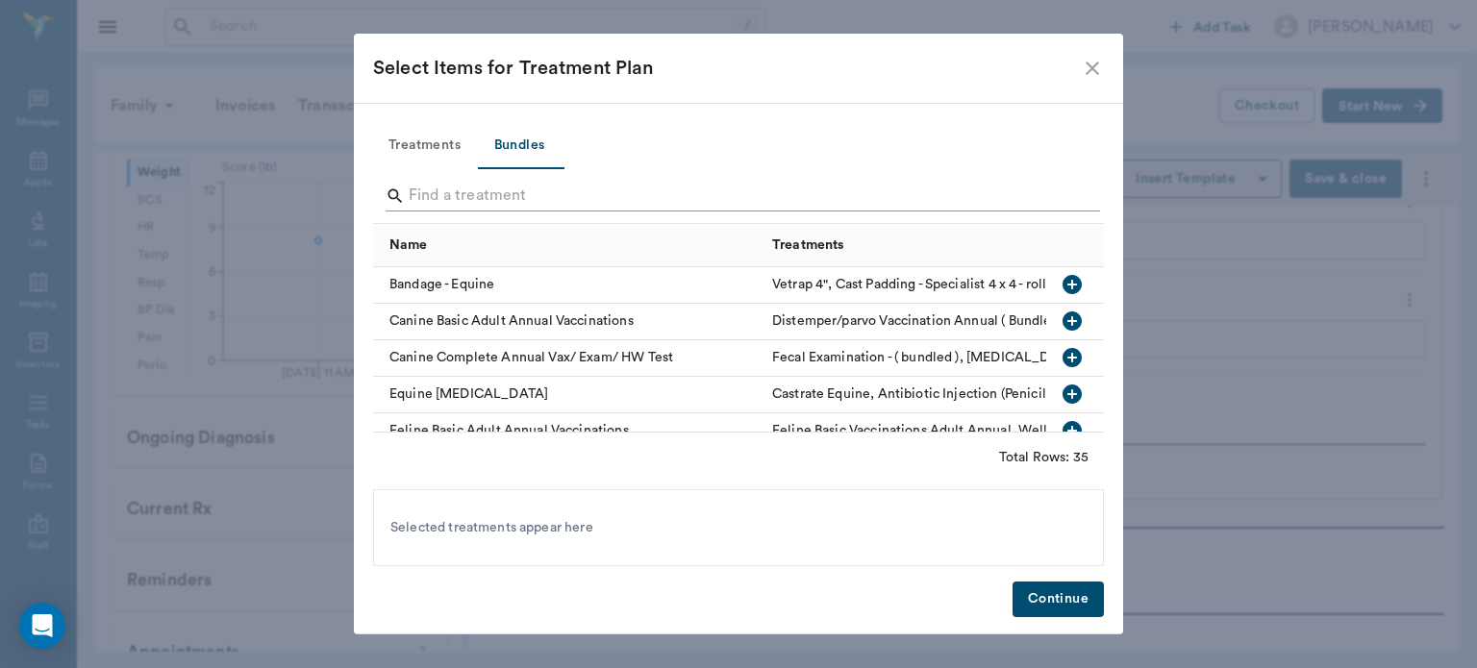
click at [451, 196] on input "Search" at bounding box center [740, 196] width 662 height 31
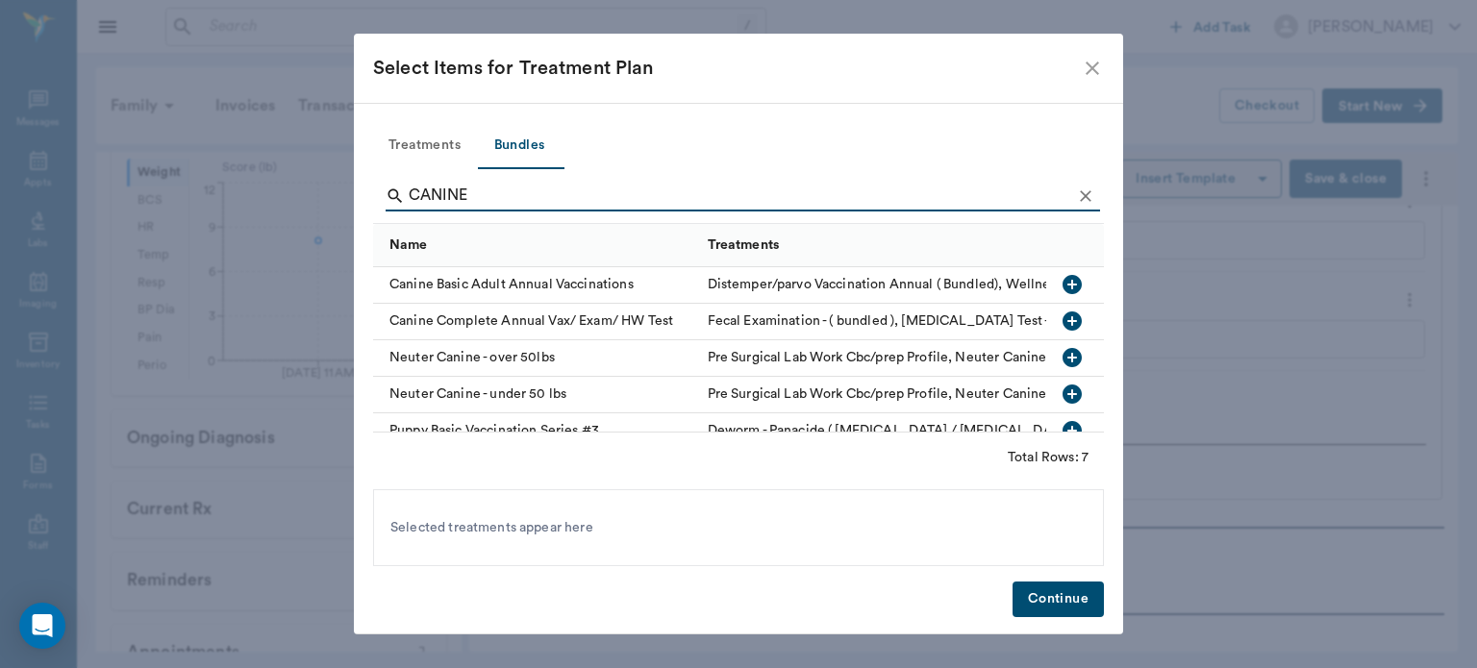
type input "CANINE"
click at [1065, 282] on icon "button" at bounding box center [1071, 284] width 19 height 19
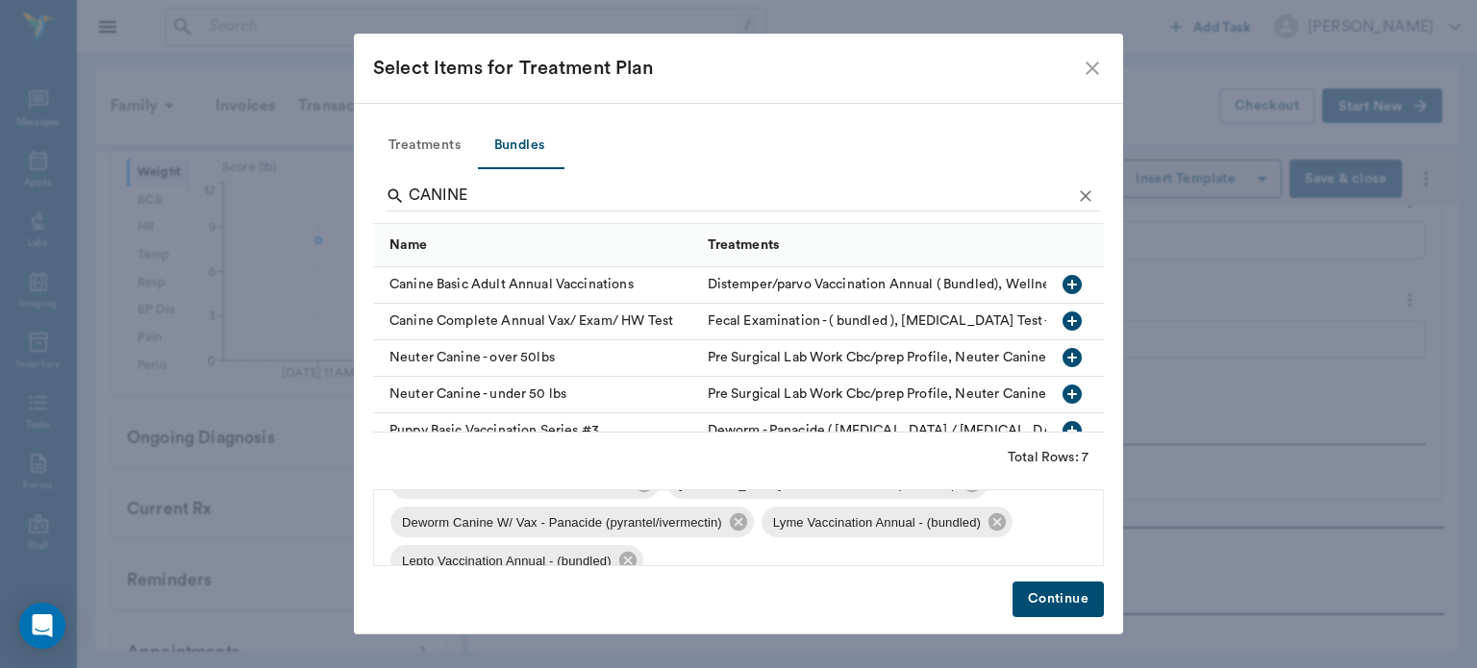
scroll to position [142, 0]
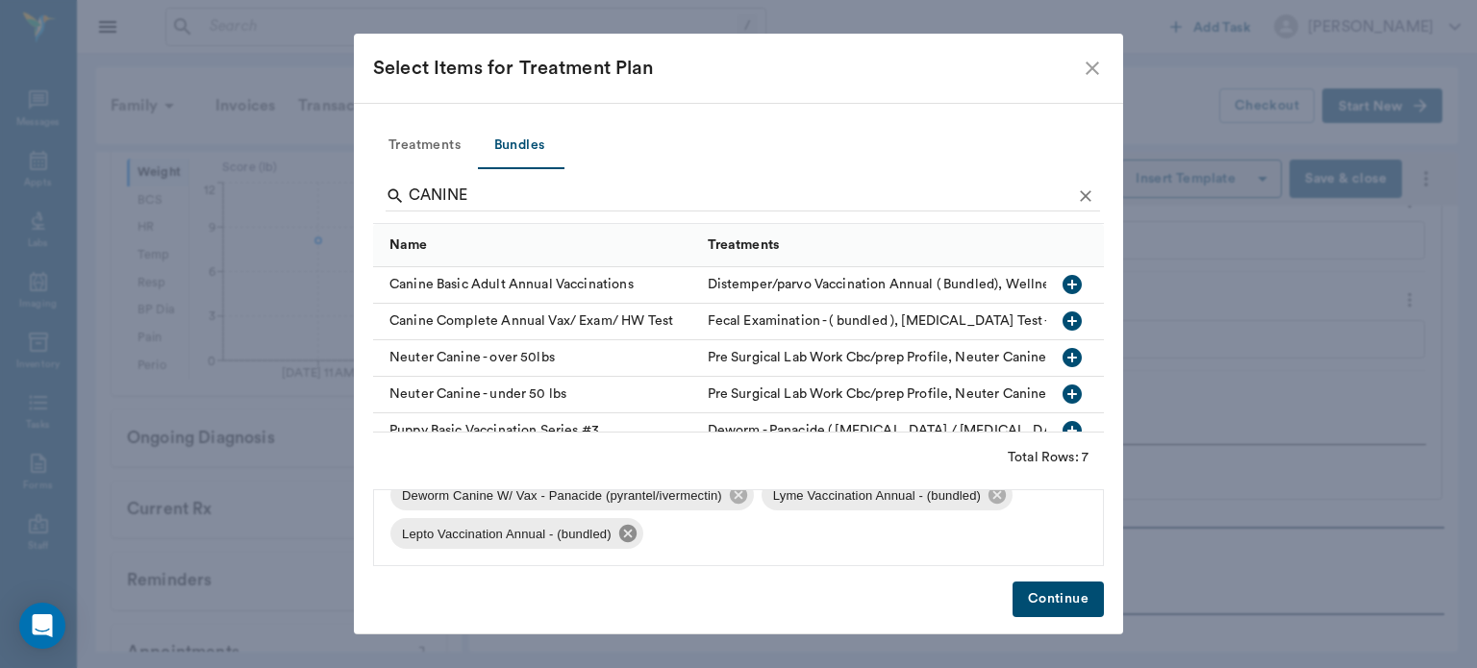
click at [629, 538] on icon at bounding box center [626, 533] width 17 height 17
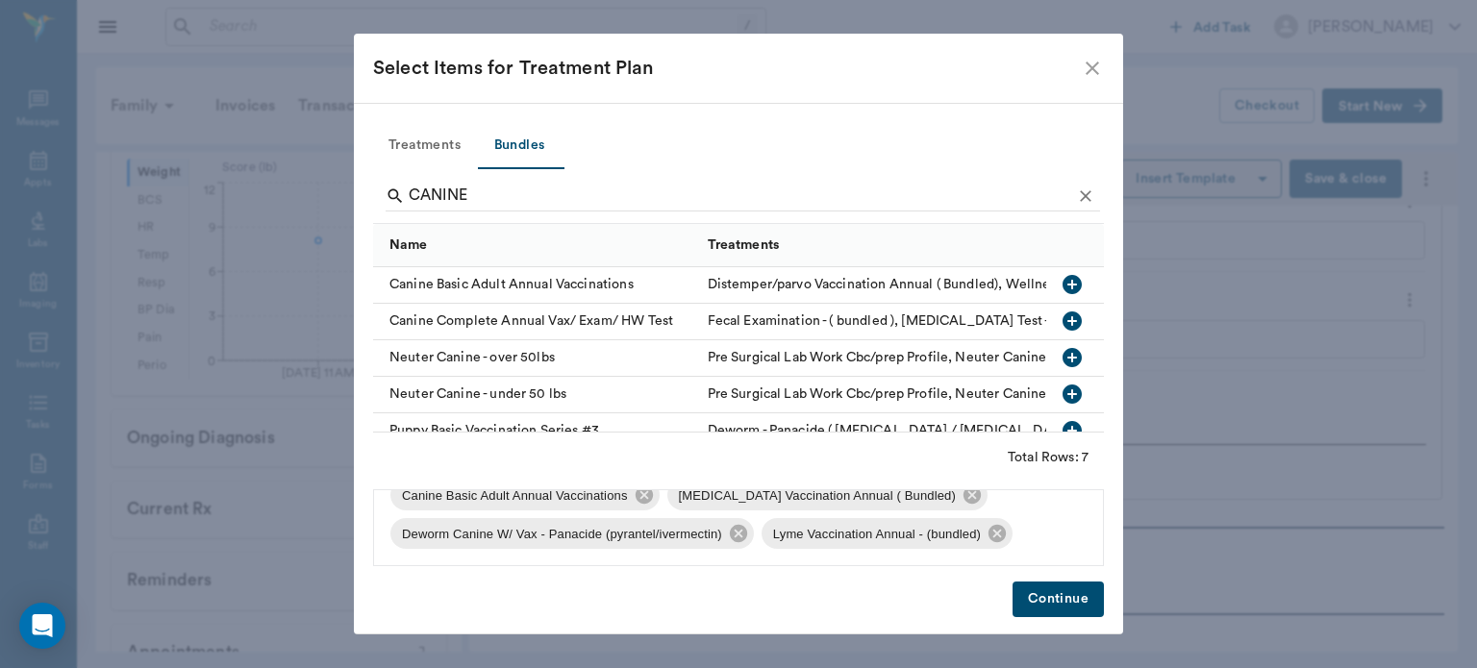
click at [1002, 531] on icon at bounding box center [996, 533] width 17 height 17
click at [1040, 601] on button "Continue" at bounding box center [1057, 600] width 91 height 36
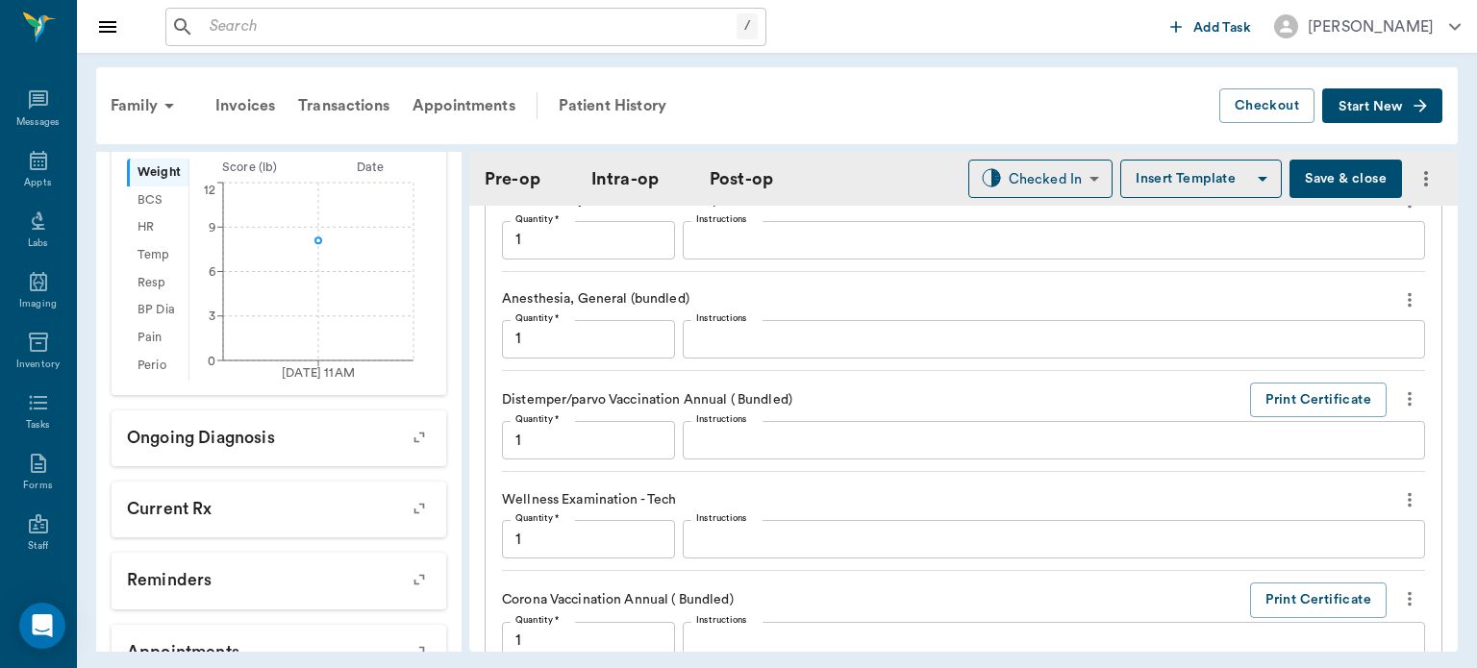
scroll to position [2721, 0]
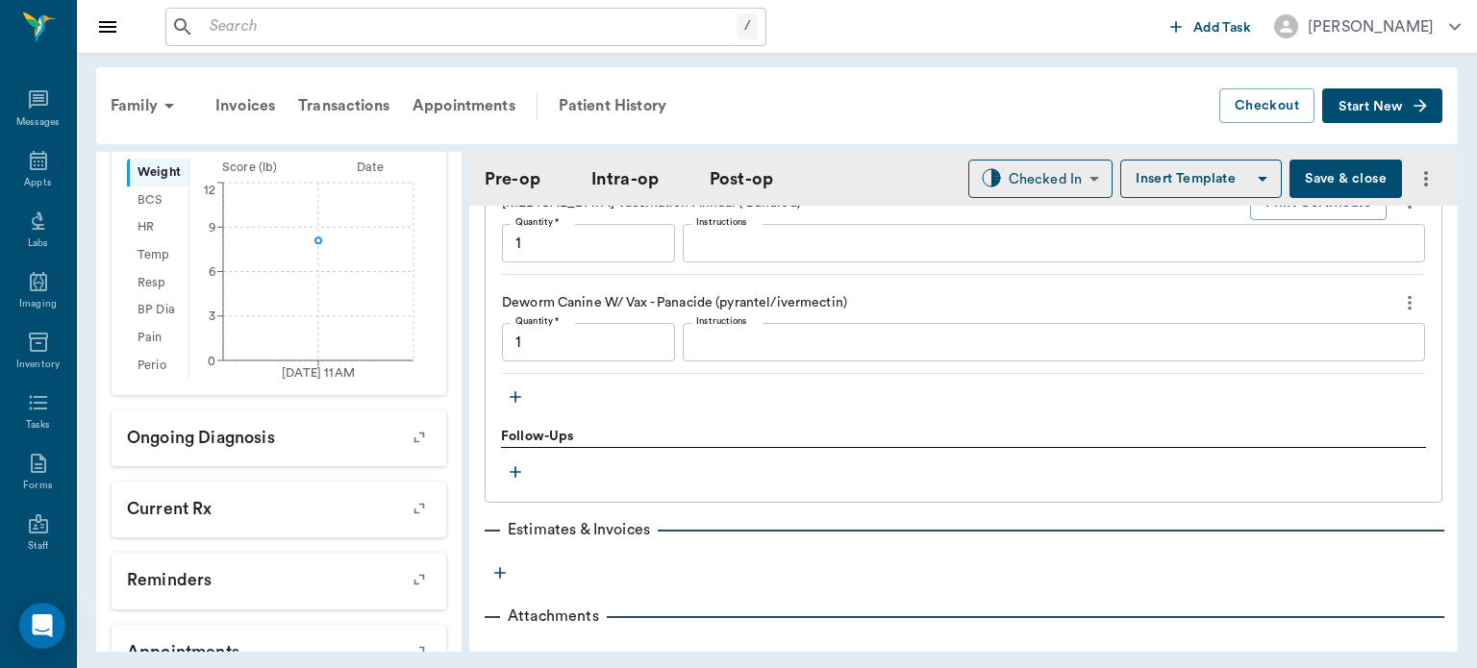
click at [517, 402] on icon "button" at bounding box center [515, 397] width 12 height 12
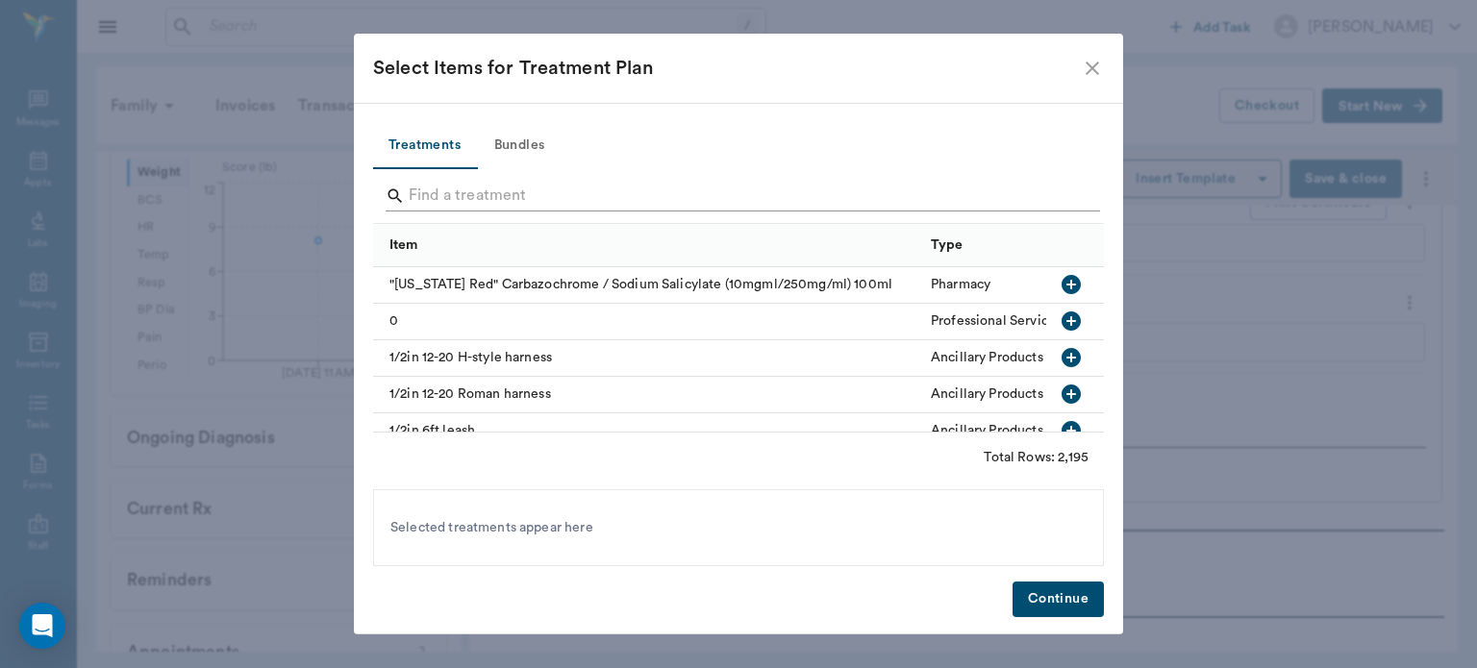
click at [468, 196] on input "Search" at bounding box center [740, 196] width 662 height 31
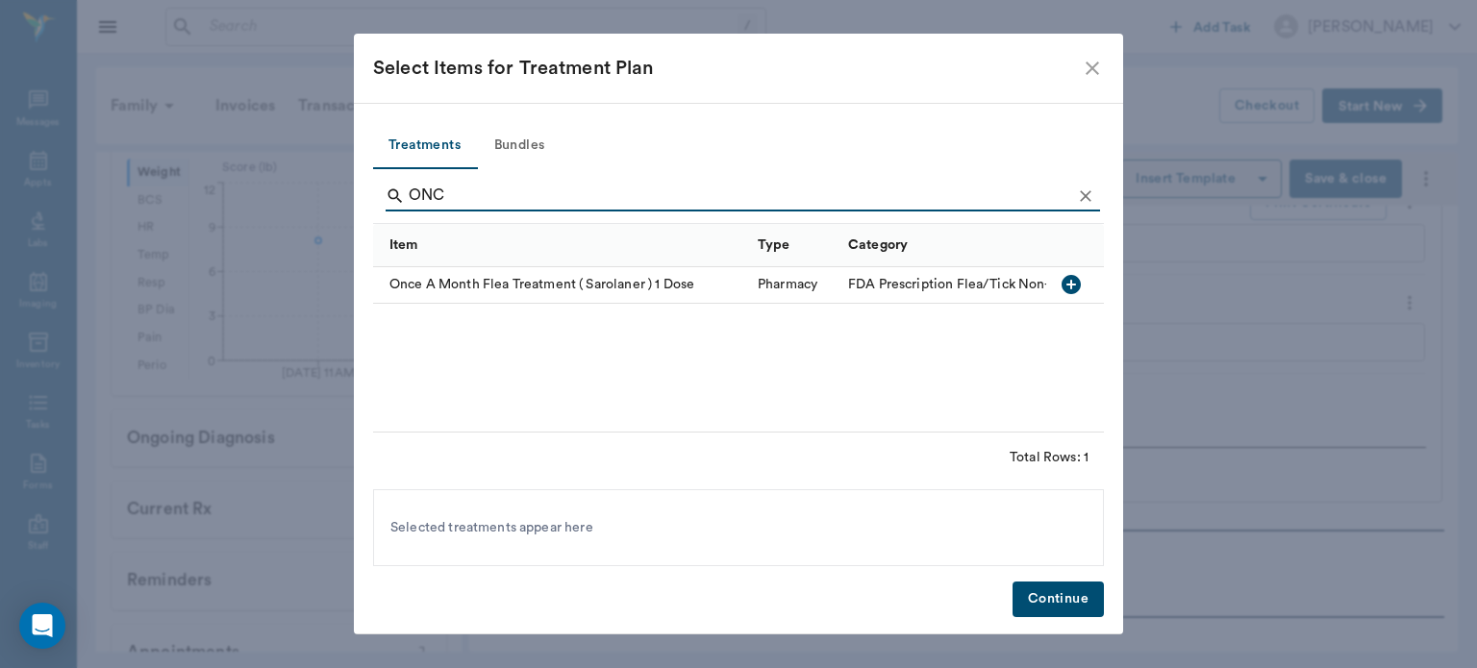
type input "ONC"
click at [1080, 292] on icon "button" at bounding box center [1070, 284] width 23 height 23
click at [1069, 595] on button "Continue" at bounding box center [1057, 600] width 91 height 36
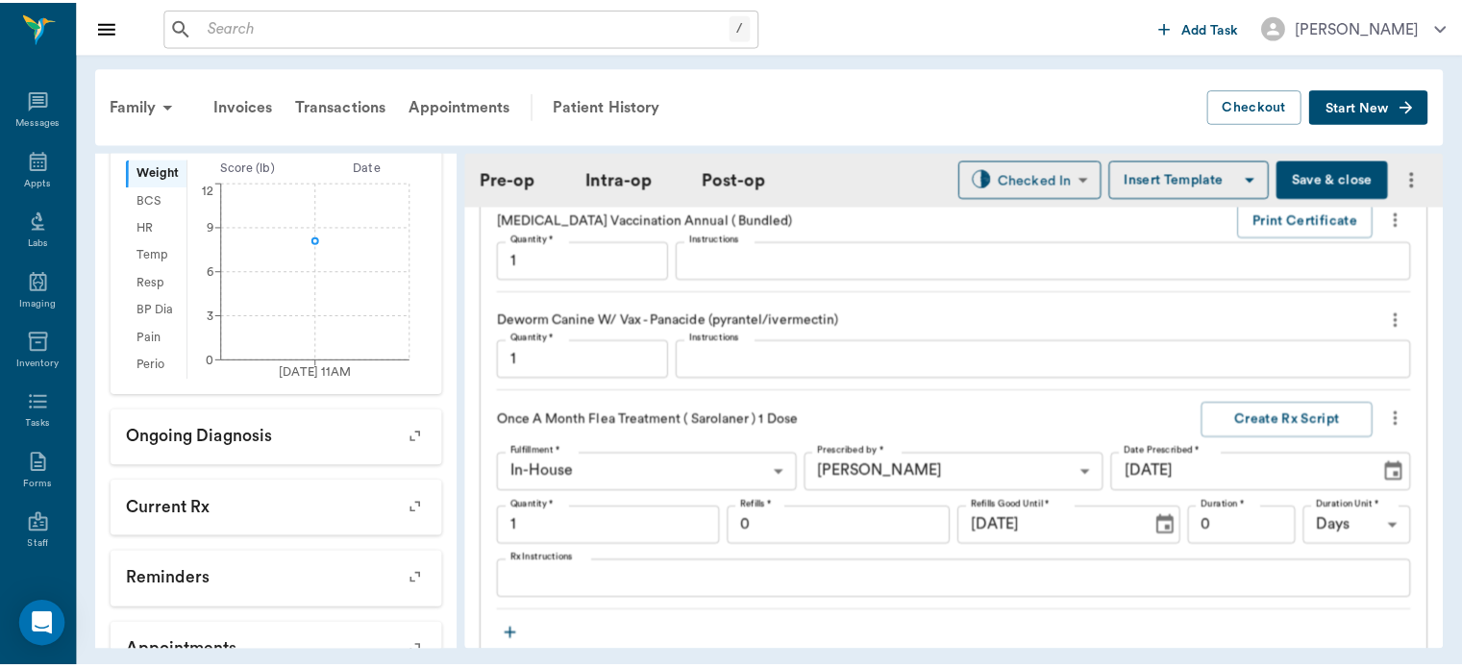
scroll to position [2689, 0]
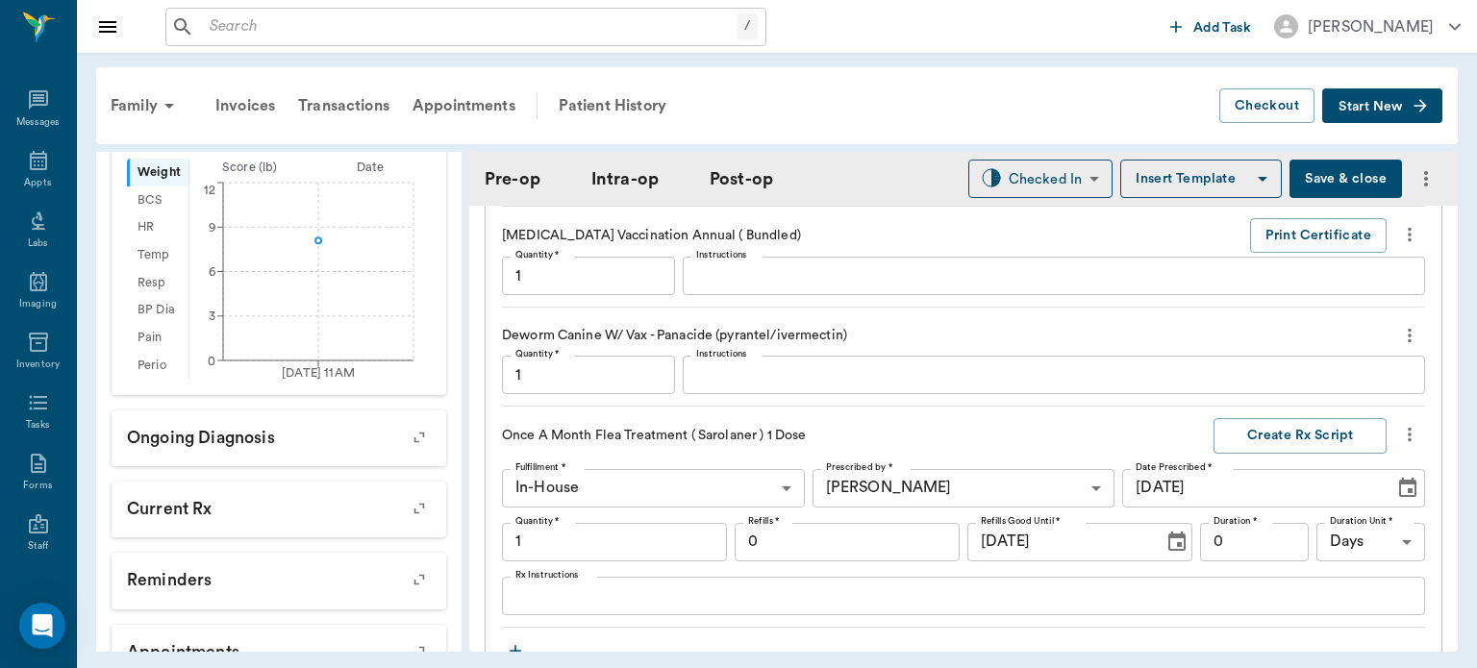
click at [1342, 179] on button "Save & close" at bounding box center [1345, 179] width 112 height 38
type input "1.00"
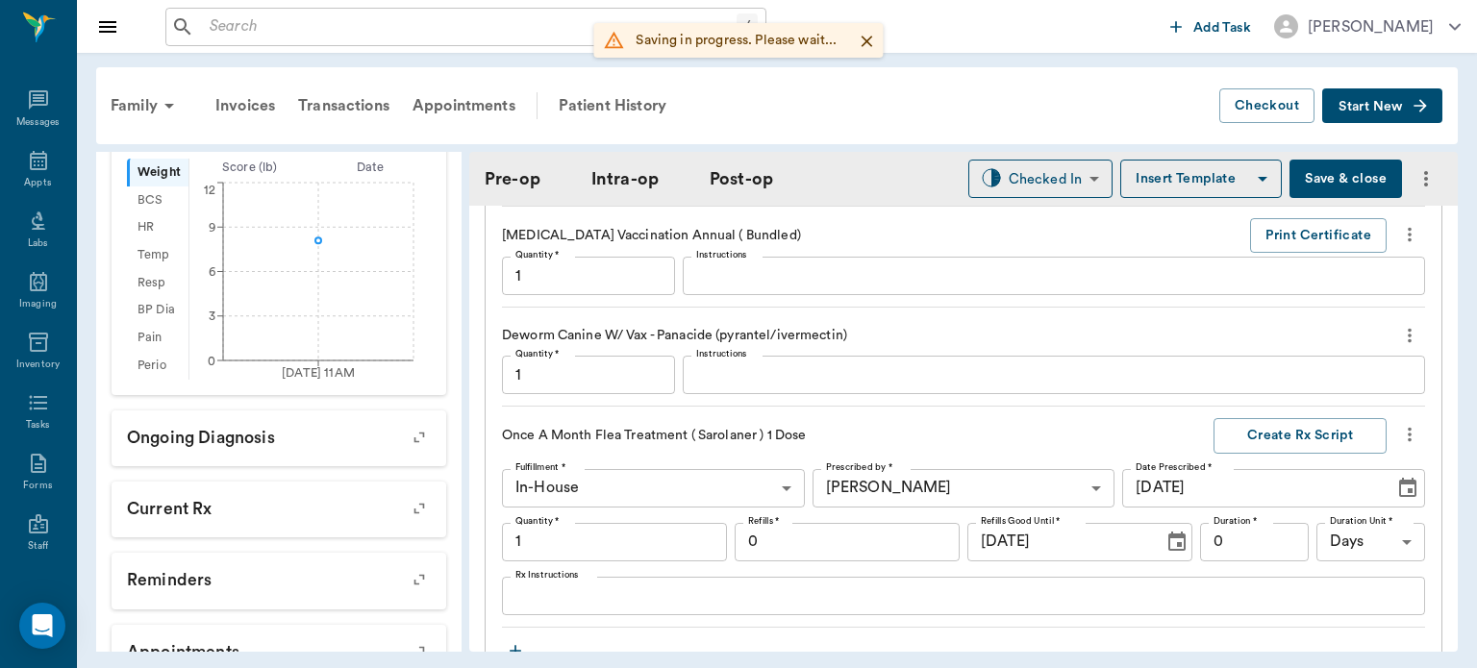
type input "1.00"
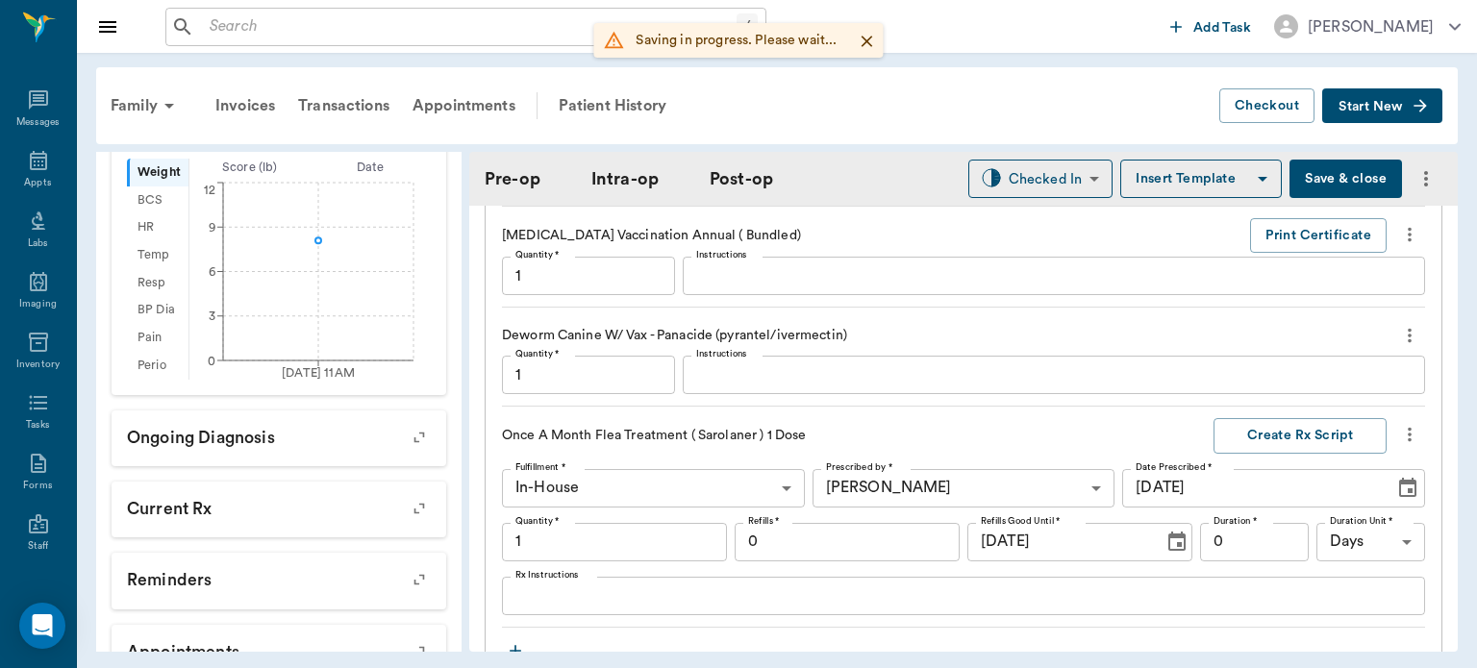
type input "1.00"
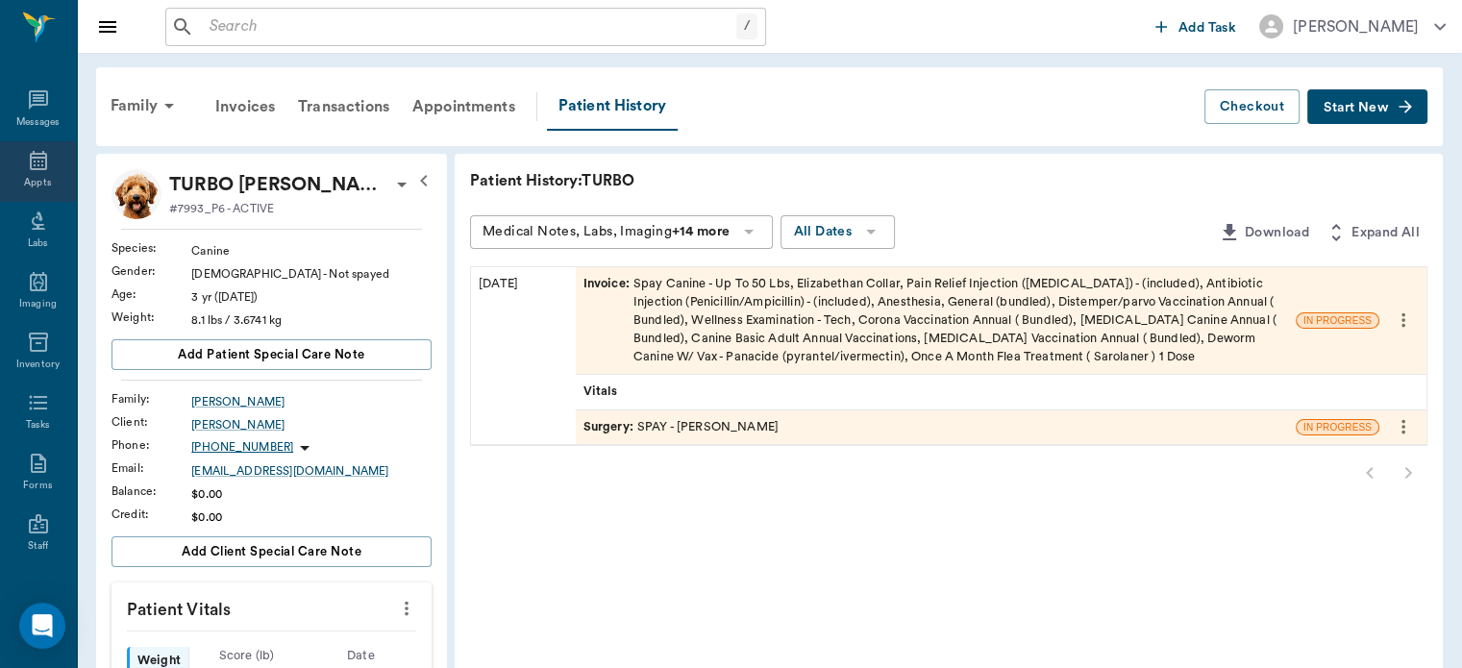
click at [29, 163] on icon at bounding box center [38, 160] width 23 height 23
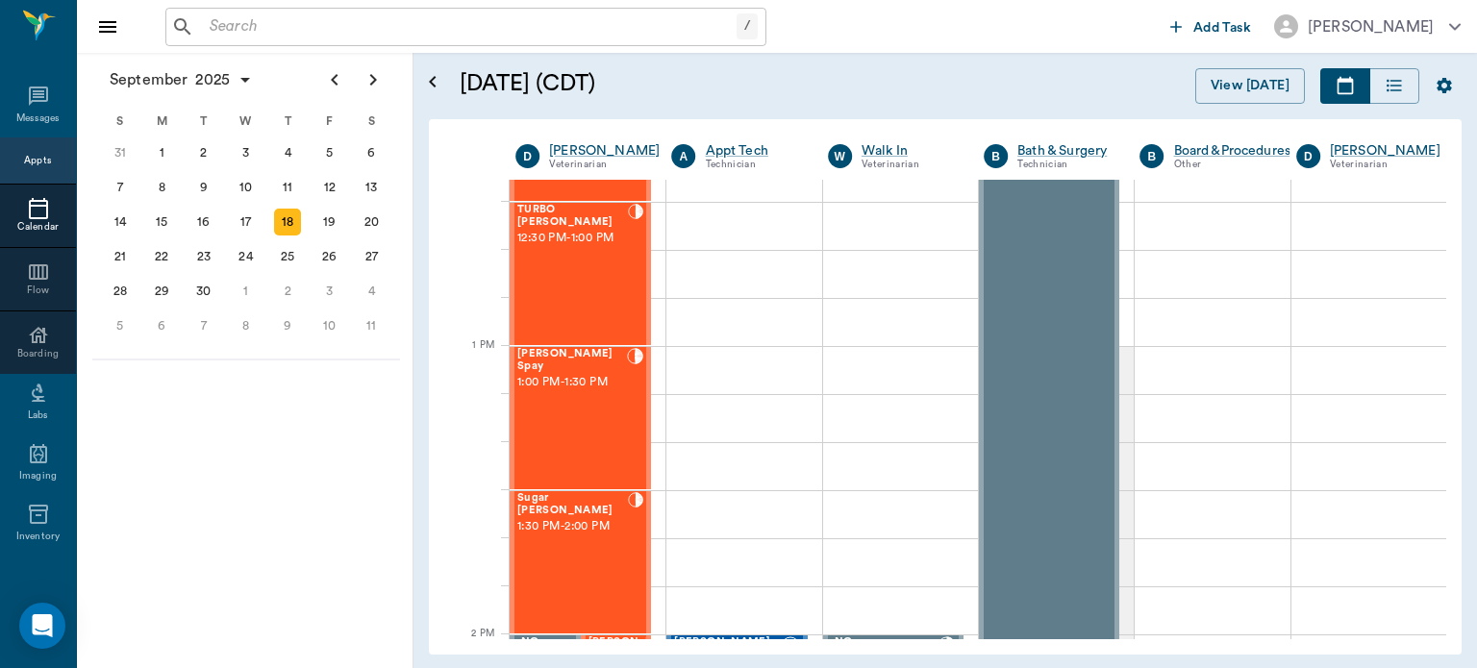
scroll to position [1290, 0]
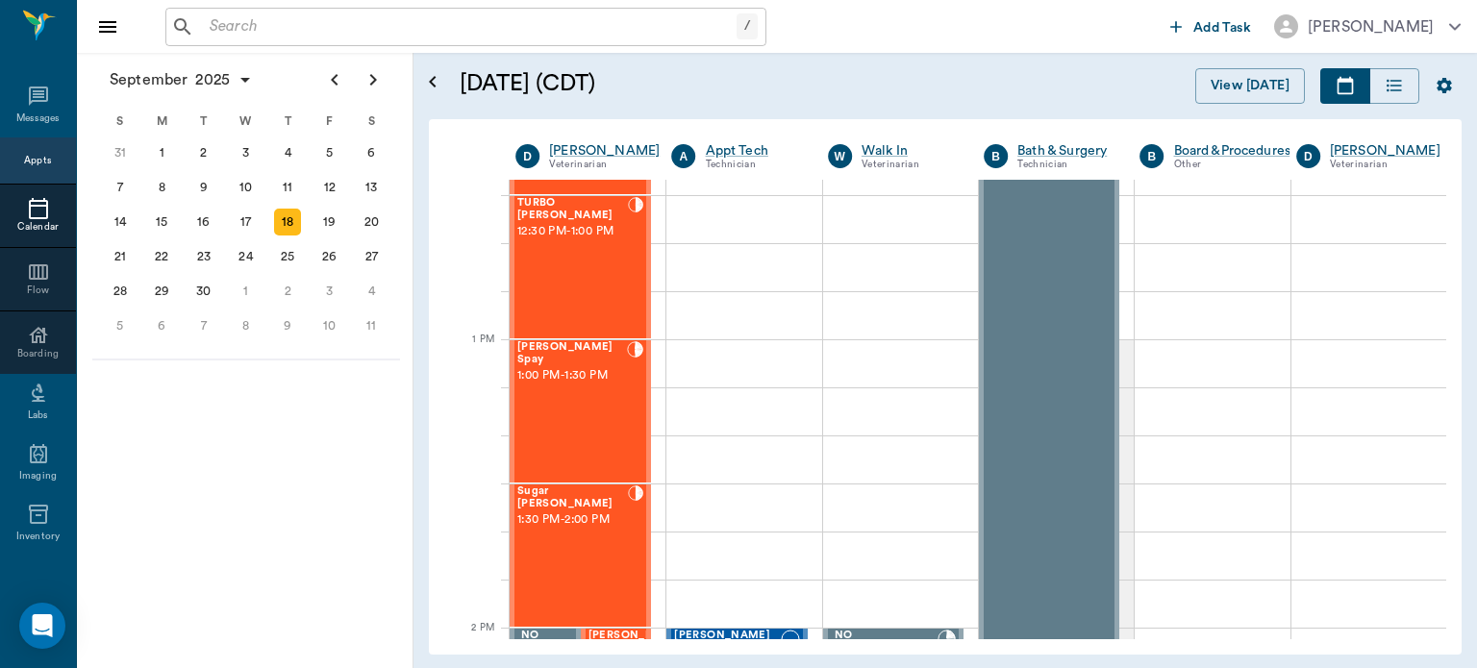
click at [600, 437] on div "[PERSON_NAME] Spay 1:00 PM - 1:30 PM" at bounding box center [572, 411] width 110 height 140
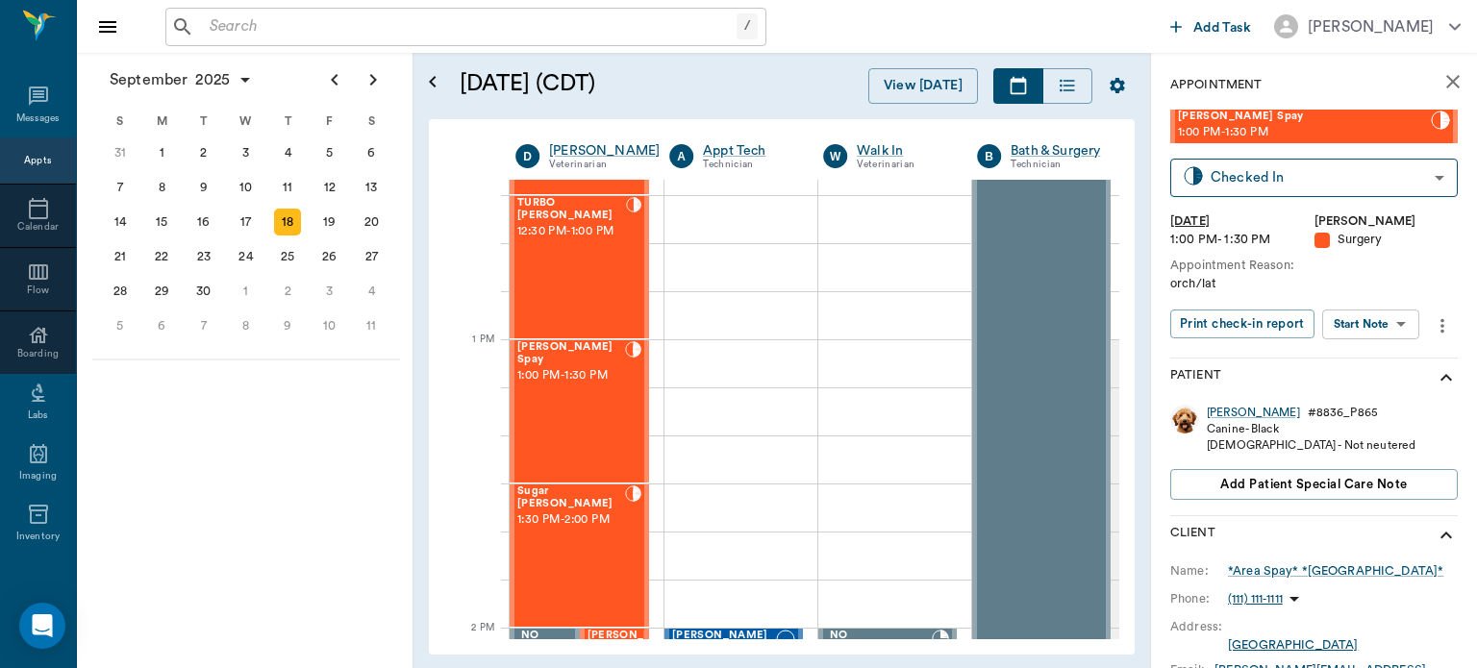
click at [1389, 321] on body "/ ​ Add Task [PERSON_NAME] Nectar Messages Appts Calendar Flow Boarding Labs Im…" at bounding box center [738, 334] width 1477 height 668
click at [1369, 397] on button "Start Surgery" at bounding box center [1355, 395] width 79 height 22
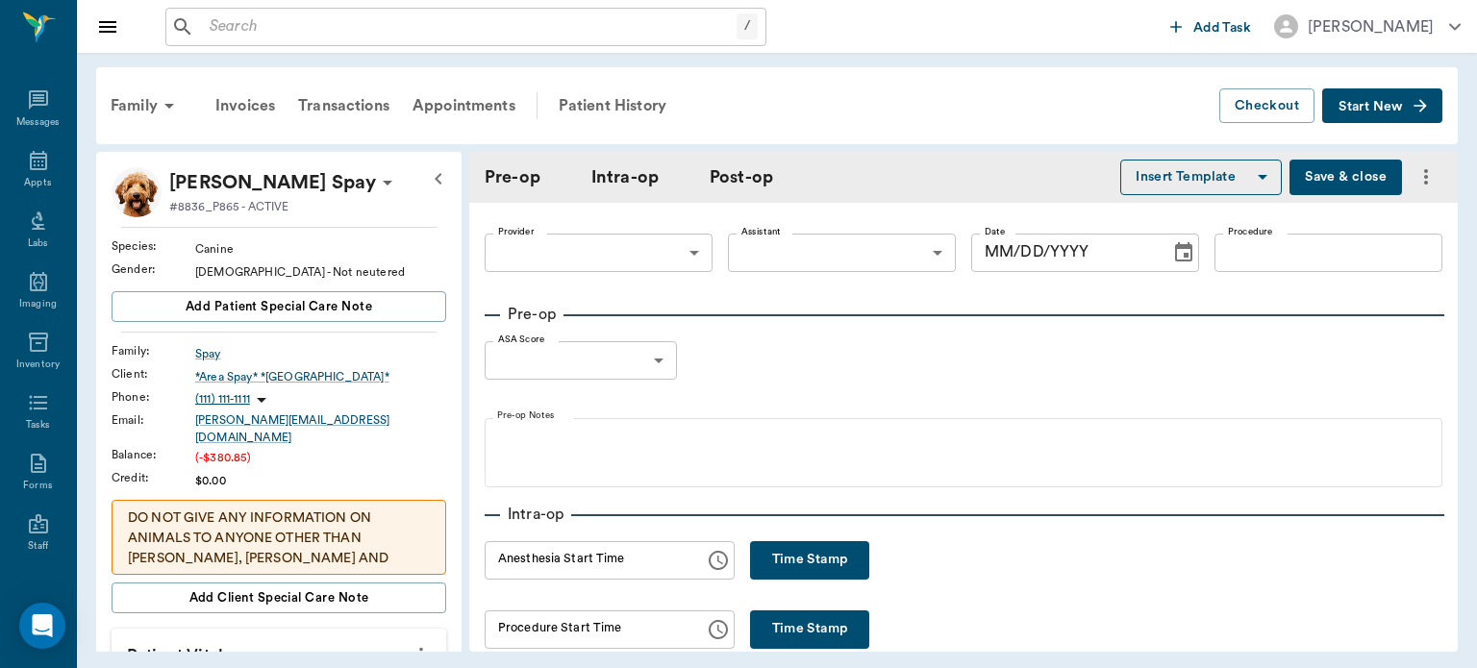
type input "63ec2f075fda476ae8351a4d"
type input "[DATE]"
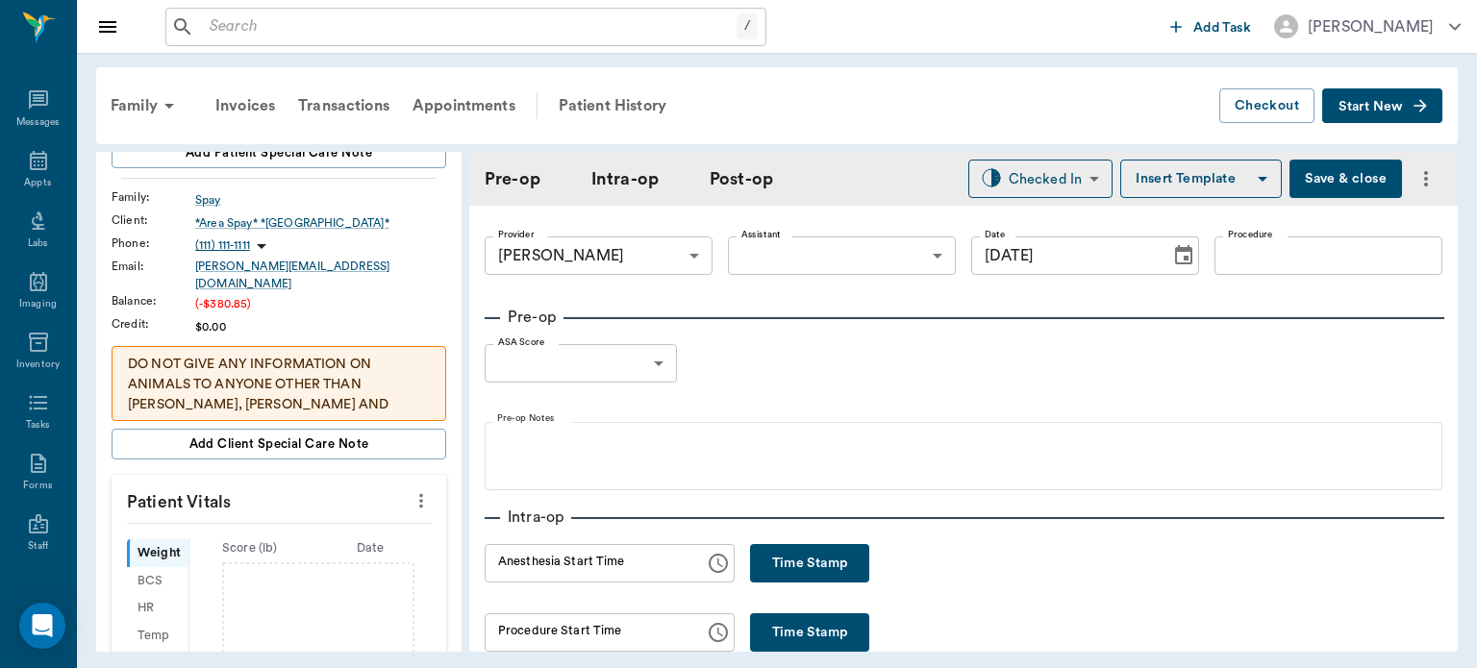
scroll to position [154, 0]
click at [410, 496] on icon "more" at bounding box center [420, 500] width 21 height 23
click at [348, 516] on span "Enter Vitals" at bounding box center [325, 520] width 161 height 20
click at [314, 550] on input "text" at bounding box center [277, 558] width 167 height 38
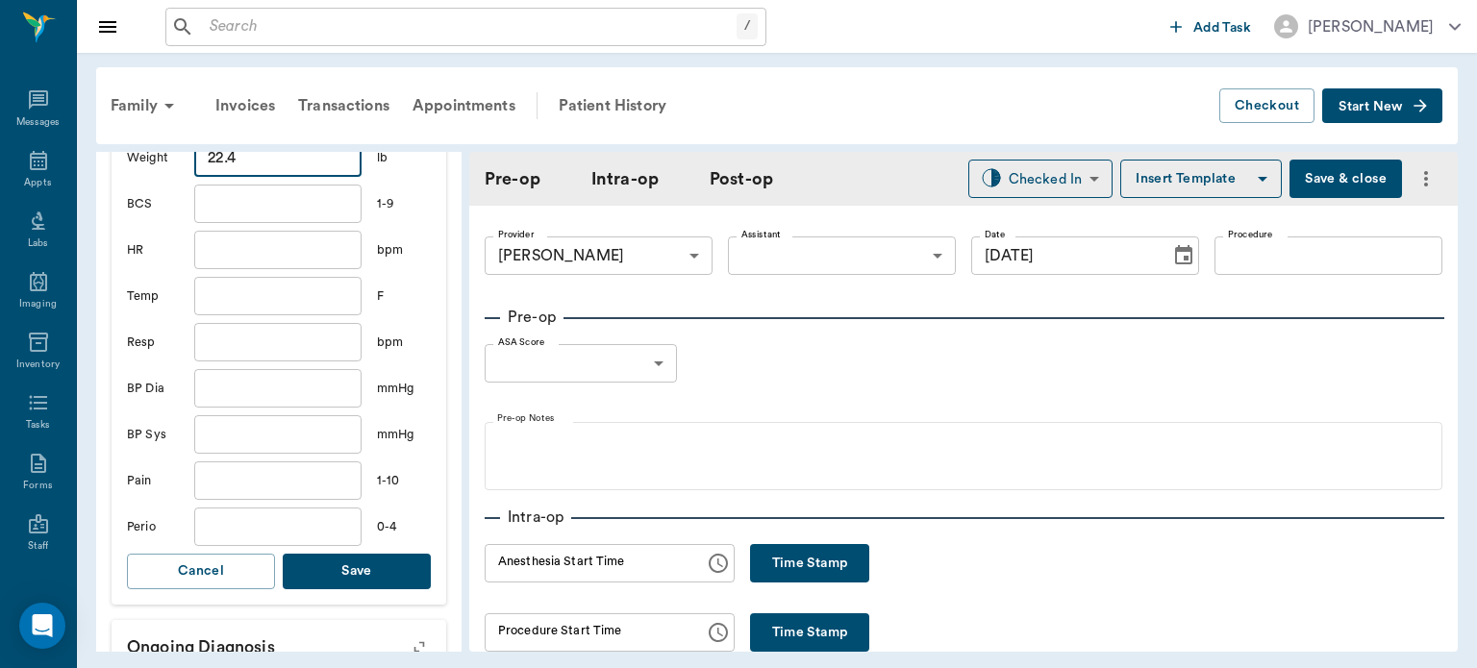
scroll to position [559, 0]
type input "22.4"
click at [383, 558] on button "Save" at bounding box center [357, 568] width 148 height 36
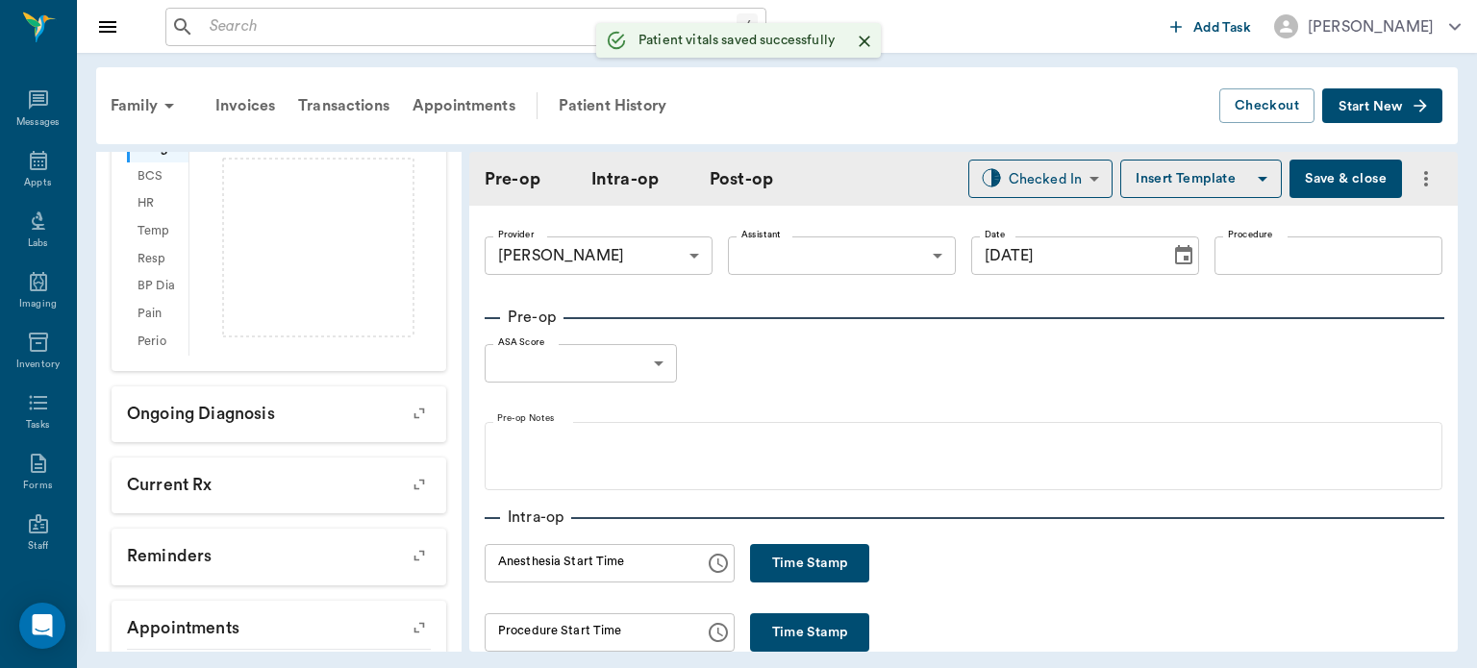
click at [844, 254] on body "/ ​ Add Task [PERSON_NAME] Nectar Messages Appts Labs Imaging Inventory Tasks F…" at bounding box center [738, 334] width 1477 height 668
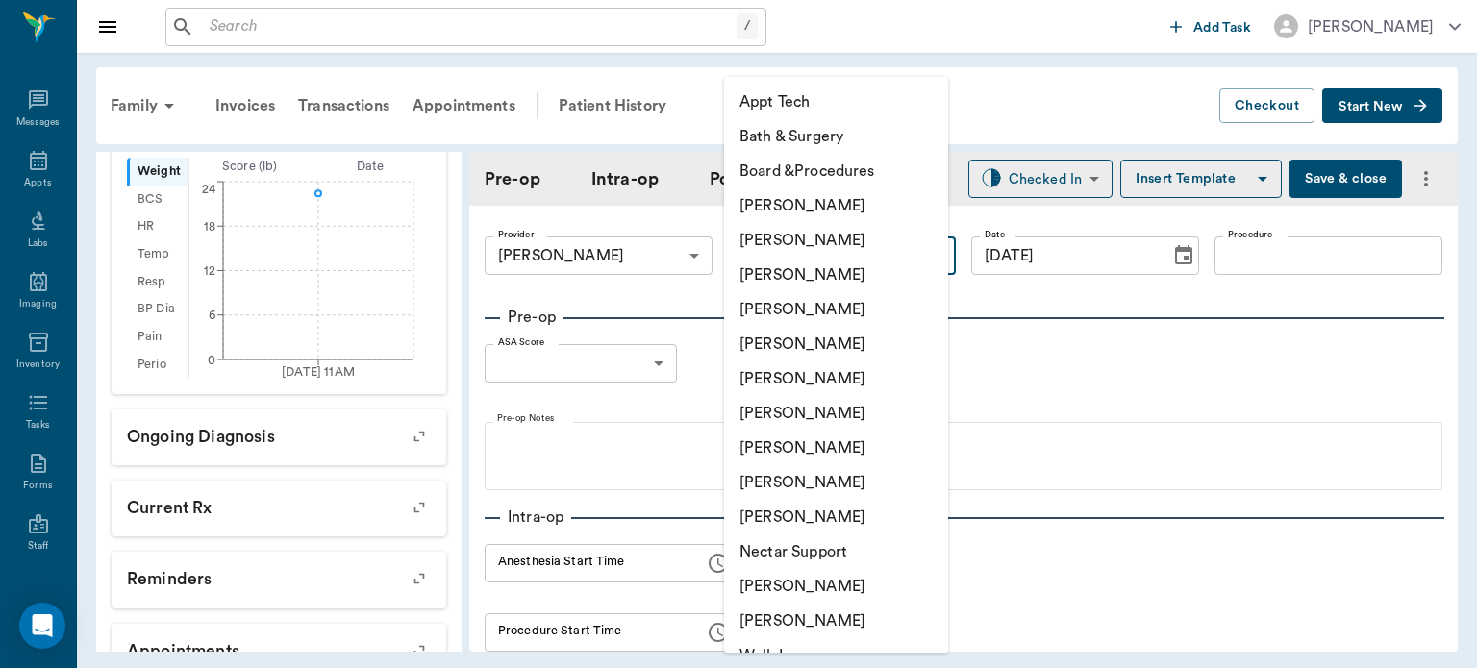
scroll to position [582, 0]
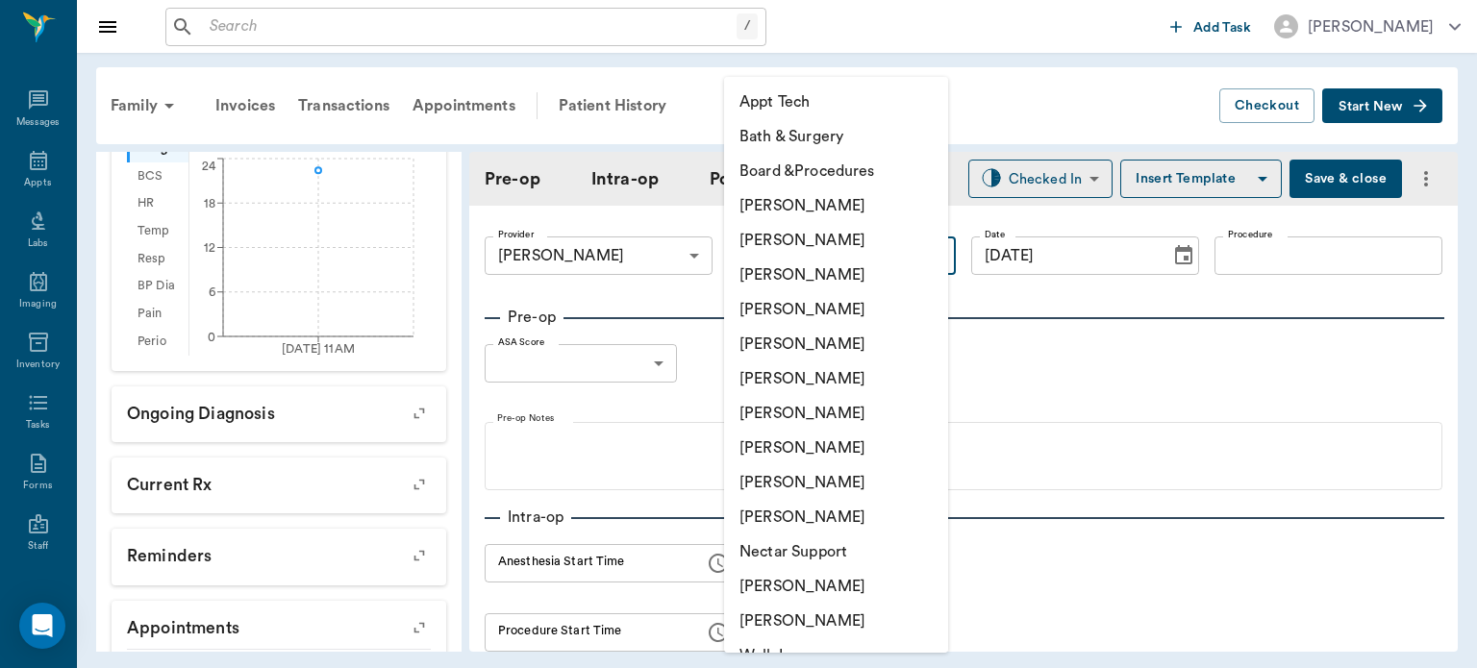
click at [823, 456] on li "[PERSON_NAME]" at bounding box center [836, 448] width 224 height 35
type input "63ec2e7e52e12b0ba117b124"
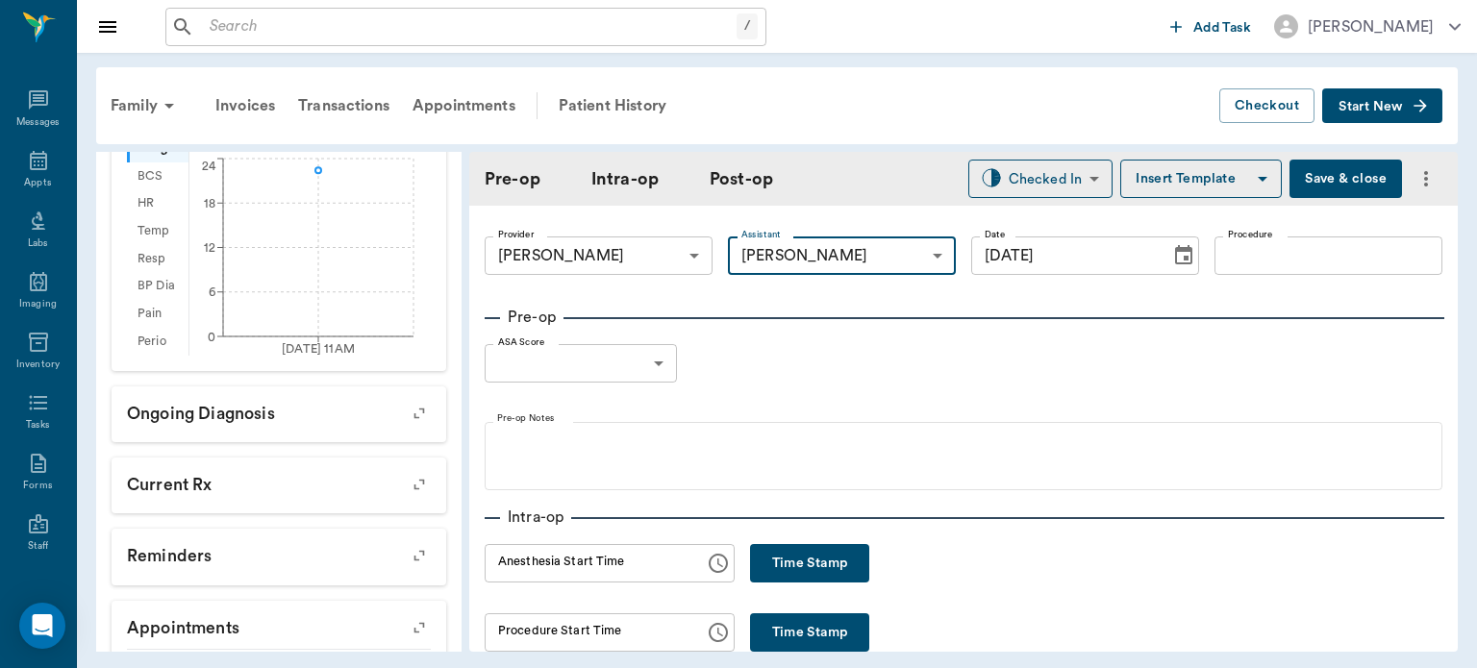
click at [1275, 263] on input "Procedure" at bounding box center [1328, 255] width 228 height 38
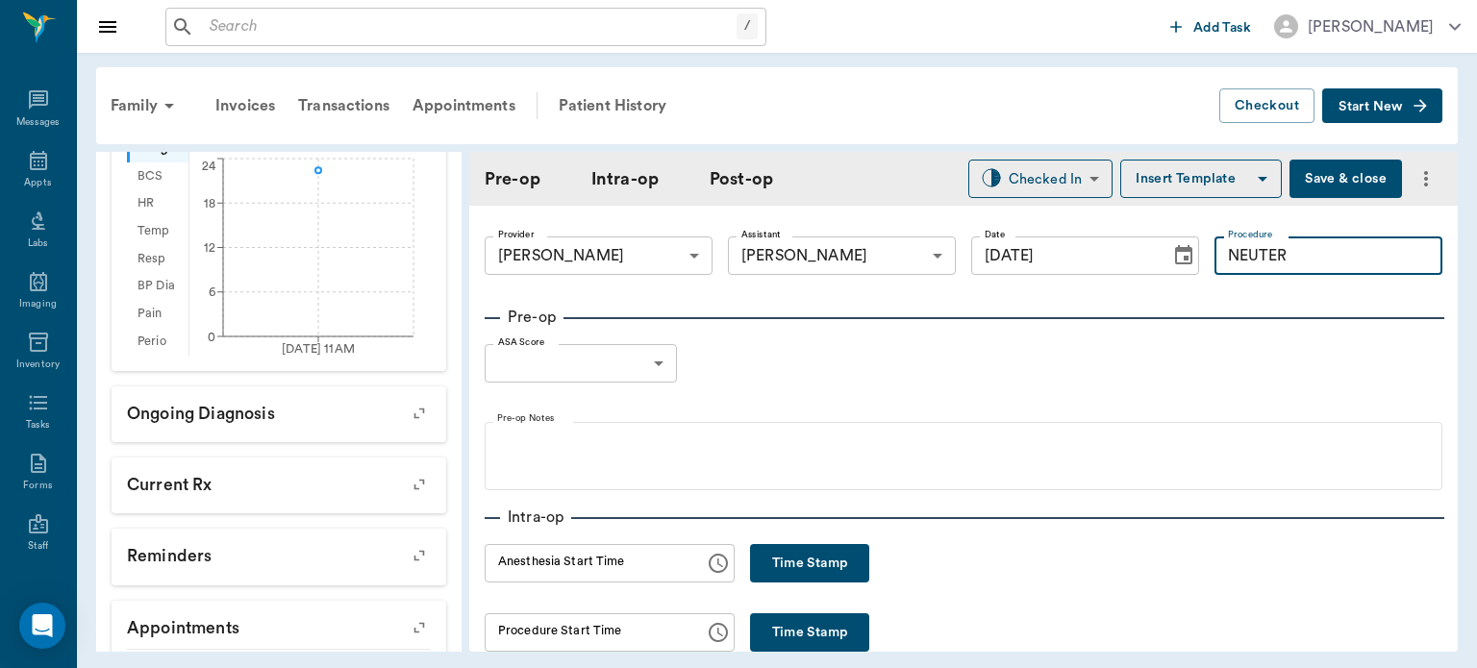
type input "NEUTER"
click at [1193, 192] on button "Insert Template" at bounding box center [1200, 179] width 161 height 38
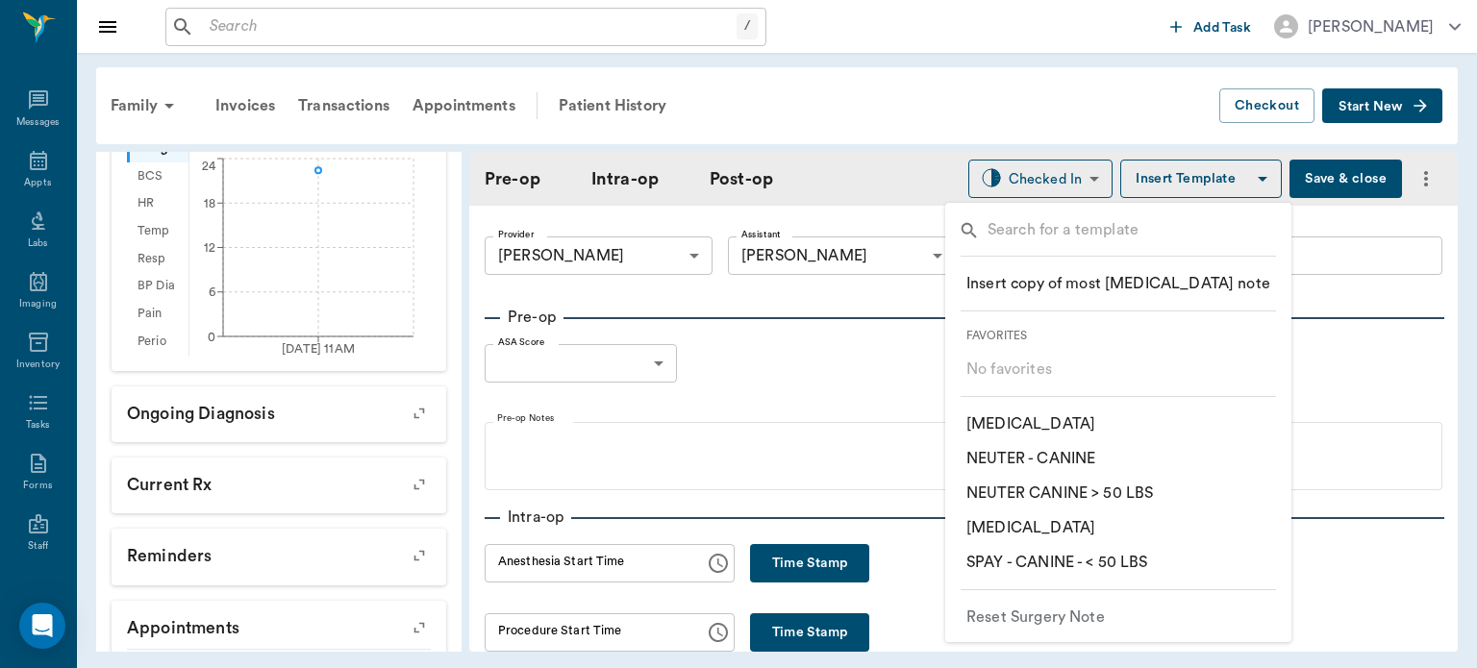
click at [1079, 464] on p "​ NEUTER - CANINE" at bounding box center [1030, 458] width 129 height 23
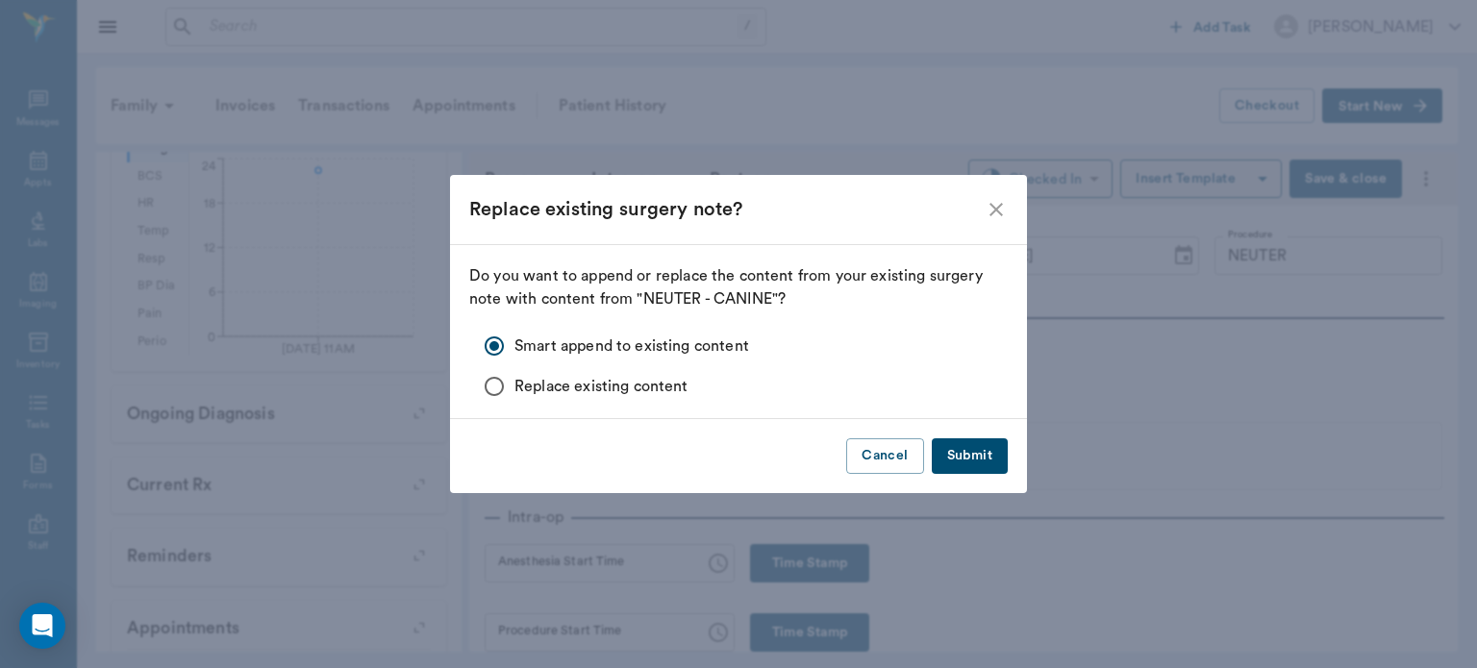
click at [987, 460] on button "Submit" at bounding box center [970, 456] width 76 height 36
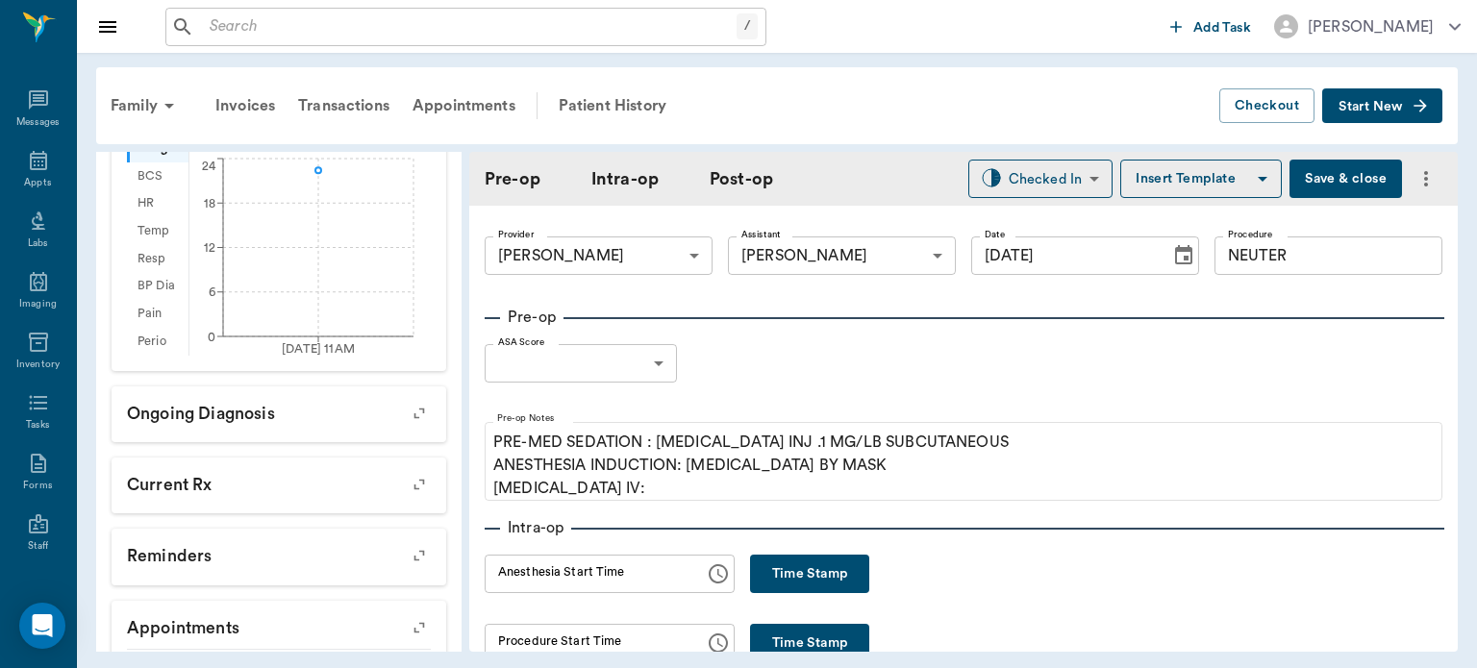
click at [646, 381] on body "/ ​ Add Task [PERSON_NAME] Nectar Messages Appts Labs Imaging Inventory Tasks F…" at bounding box center [738, 334] width 1477 height 668
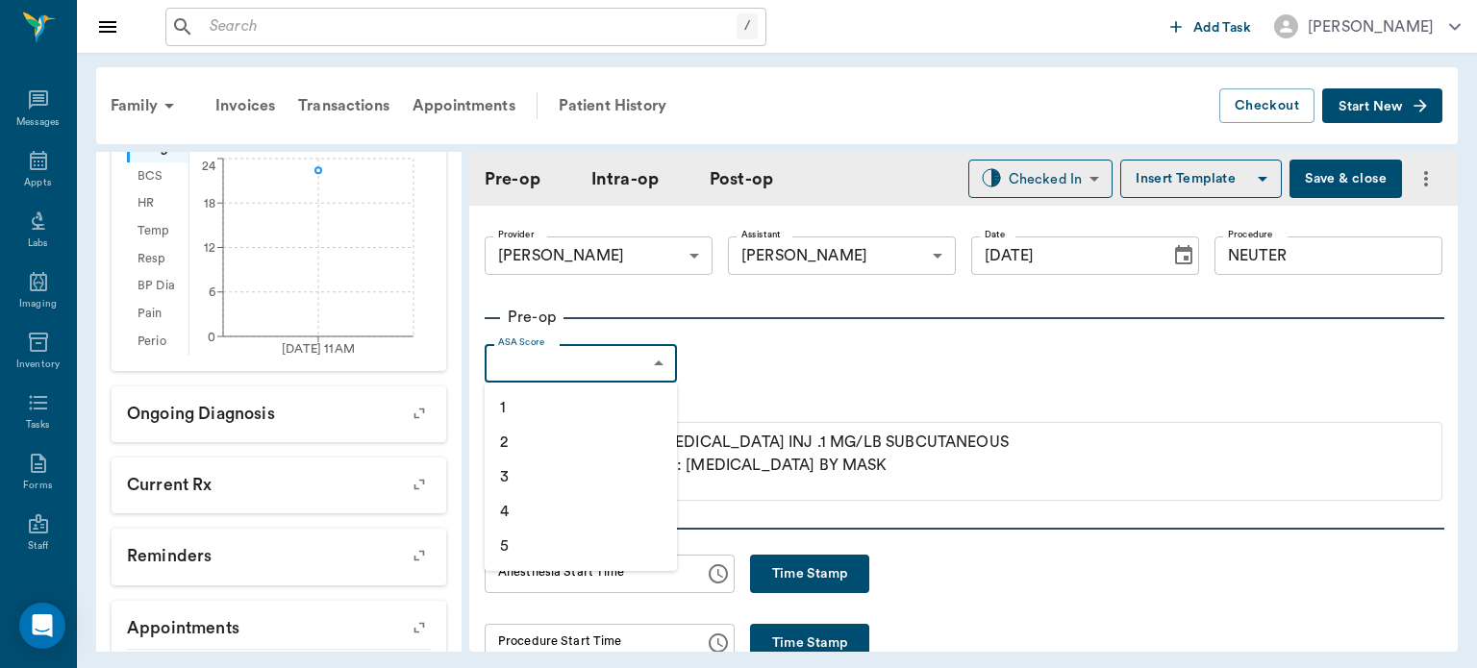
click at [571, 416] on li "1" at bounding box center [580, 407] width 192 height 35
type input "1"
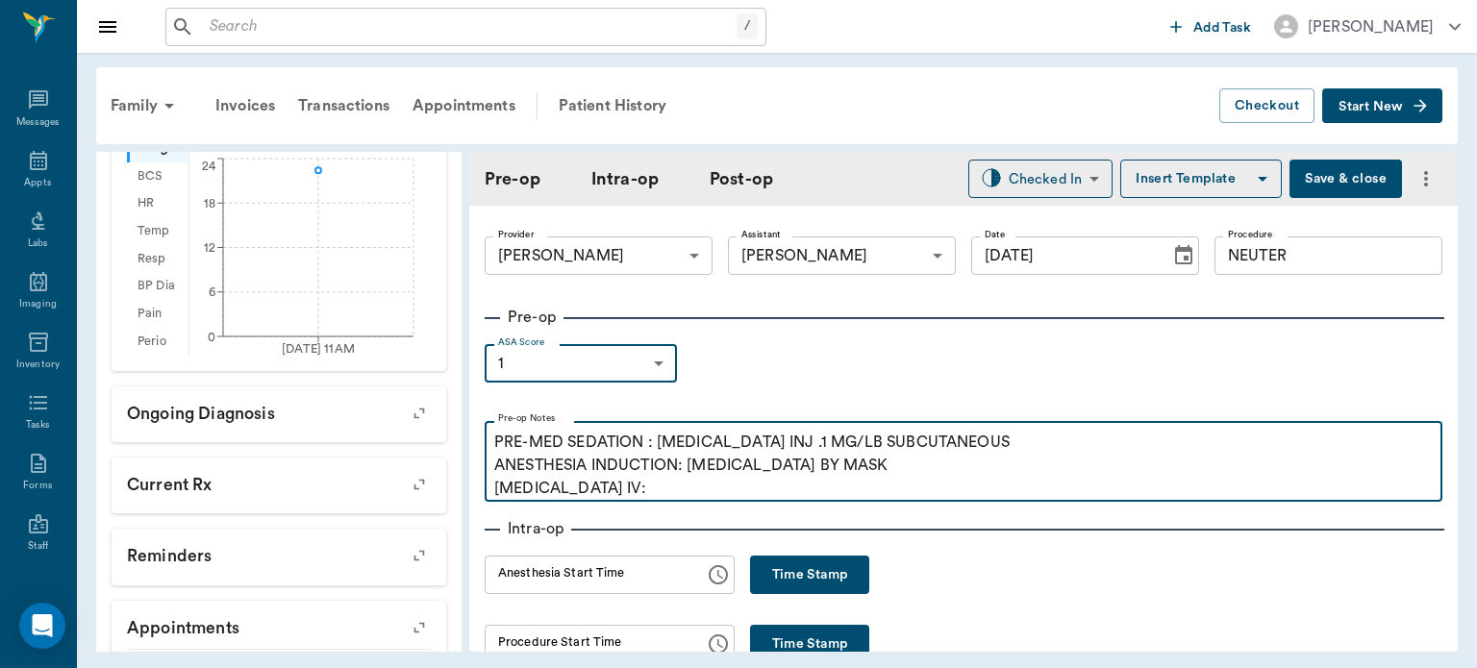
click at [623, 496] on p "PRE-MED SEDATION : [MEDICAL_DATA] INJ .1 MG/LB SUBCUTANEOUS ANESTHESIA INDUCTIO…" at bounding box center [963, 465] width 938 height 69
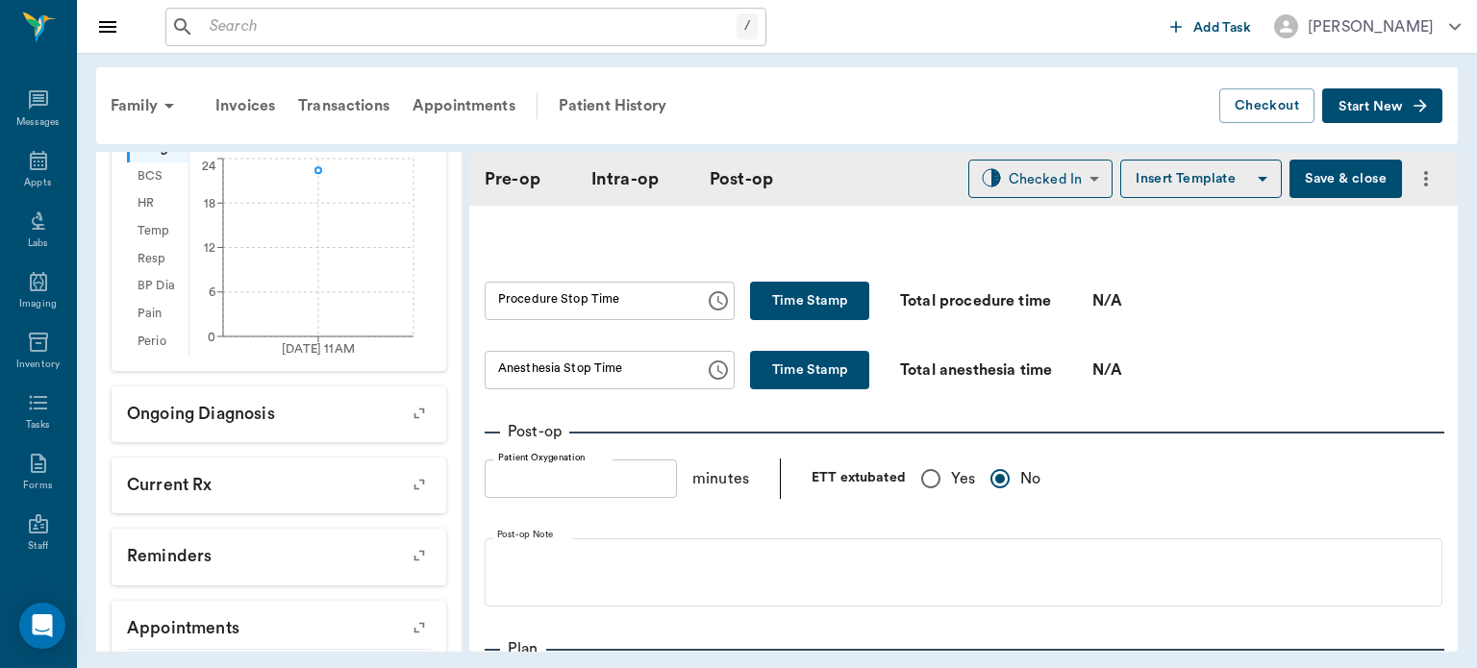
click at [934, 484] on input "Yes" at bounding box center [930, 479] width 40 height 40
radio input "true"
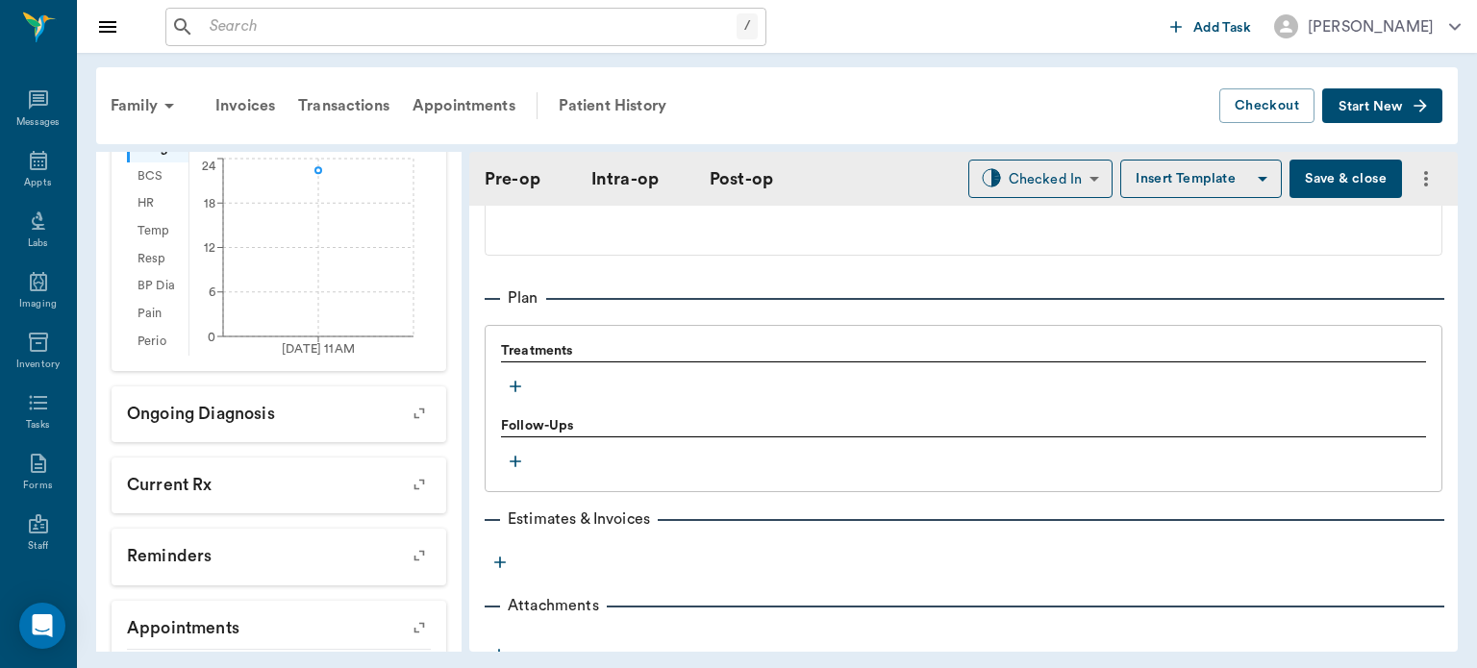
scroll to position [1502, 0]
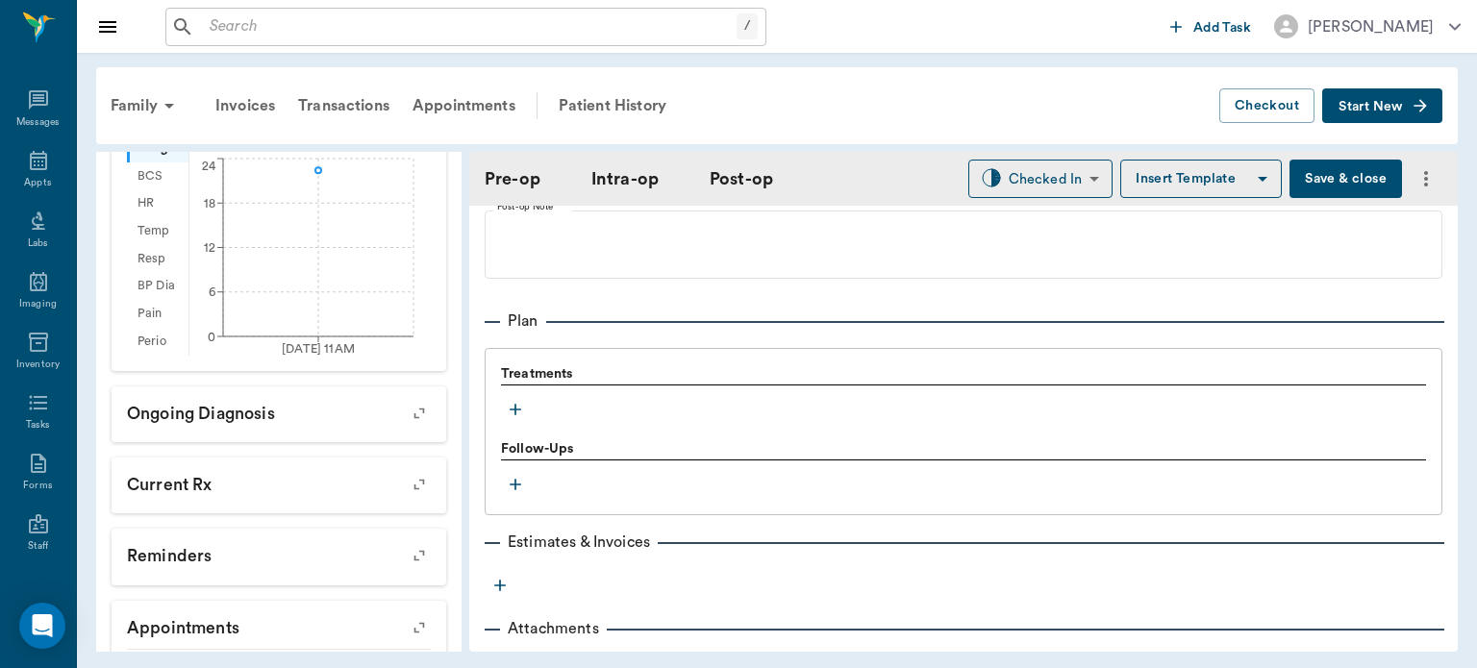
click at [509, 402] on icon "button" at bounding box center [515, 409] width 19 height 19
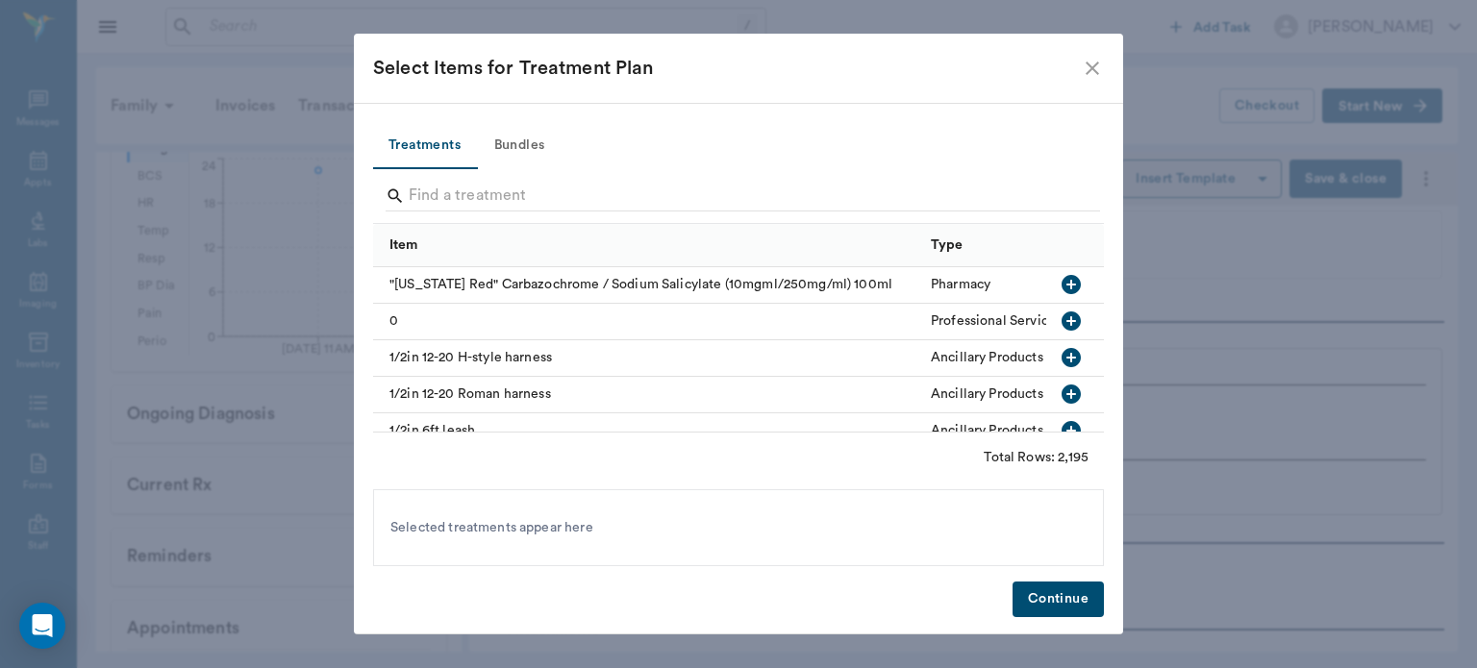
click at [530, 158] on button "Bundles" at bounding box center [519, 146] width 87 height 46
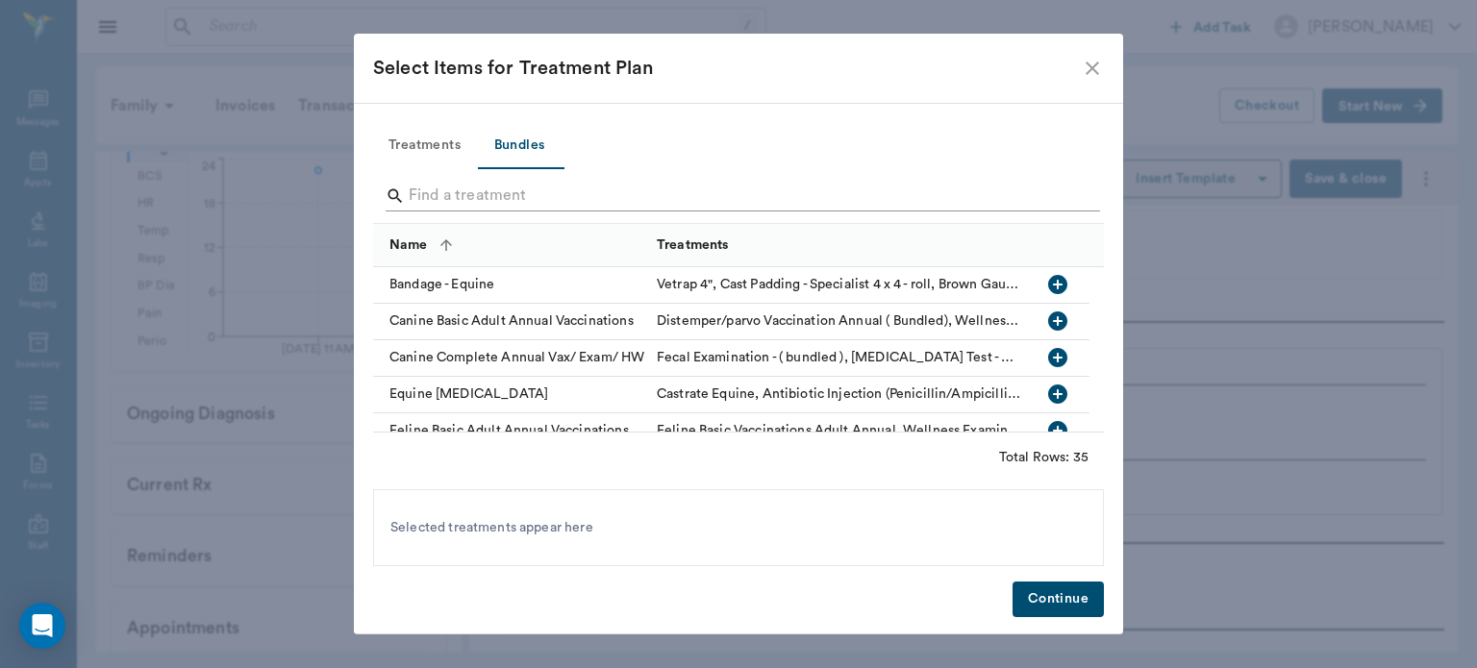
click at [448, 200] on input "Search" at bounding box center [740, 196] width 662 height 31
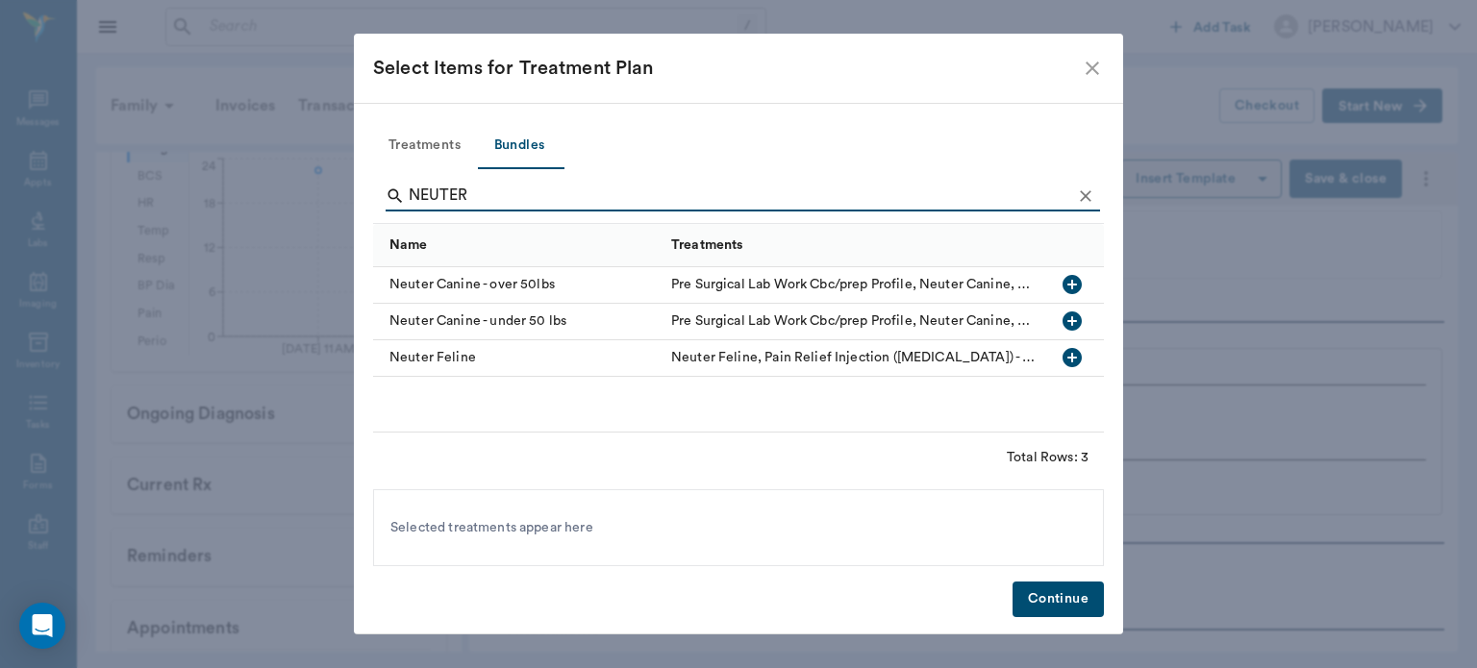
type input "NEUTER"
click at [1074, 325] on icon "button" at bounding box center [1071, 320] width 19 height 19
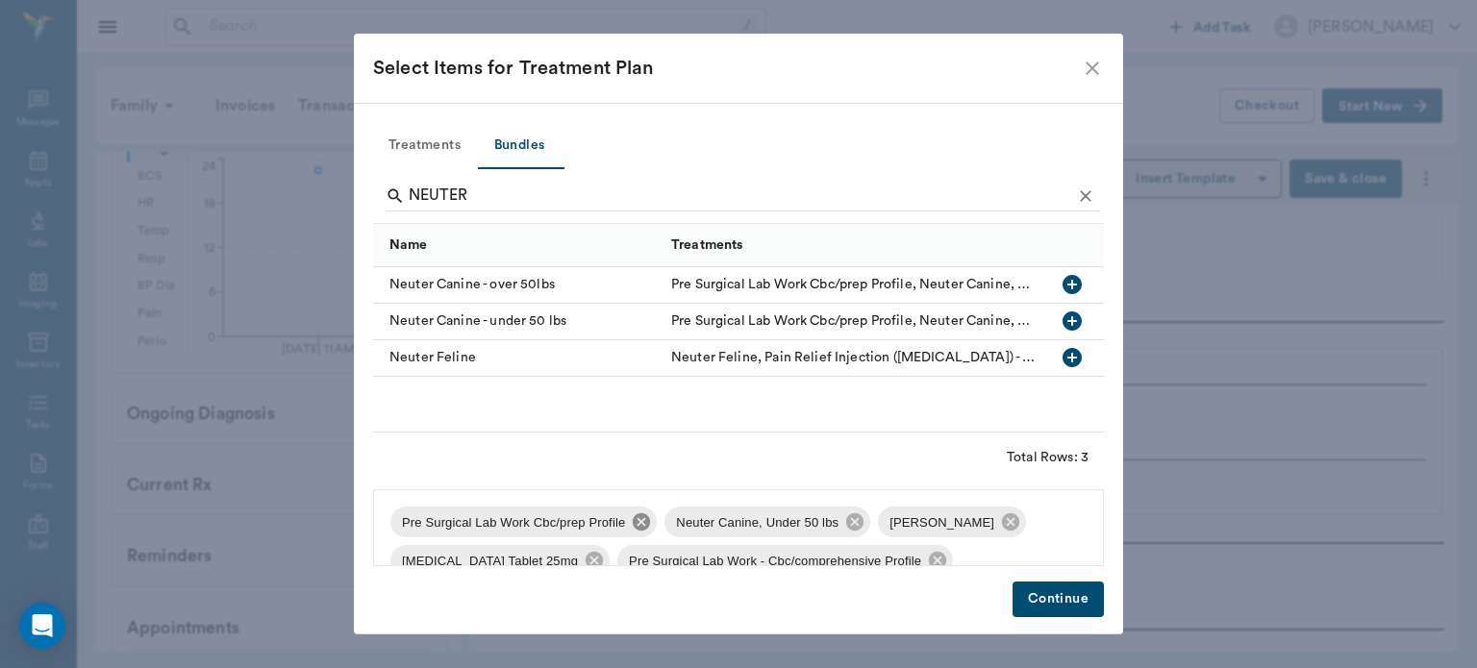
click at [638, 517] on icon at bounding box center [641, 521] width 17 height 17
click at [728, 527] on icon at bounding box center [736, 521] width 17 height 17
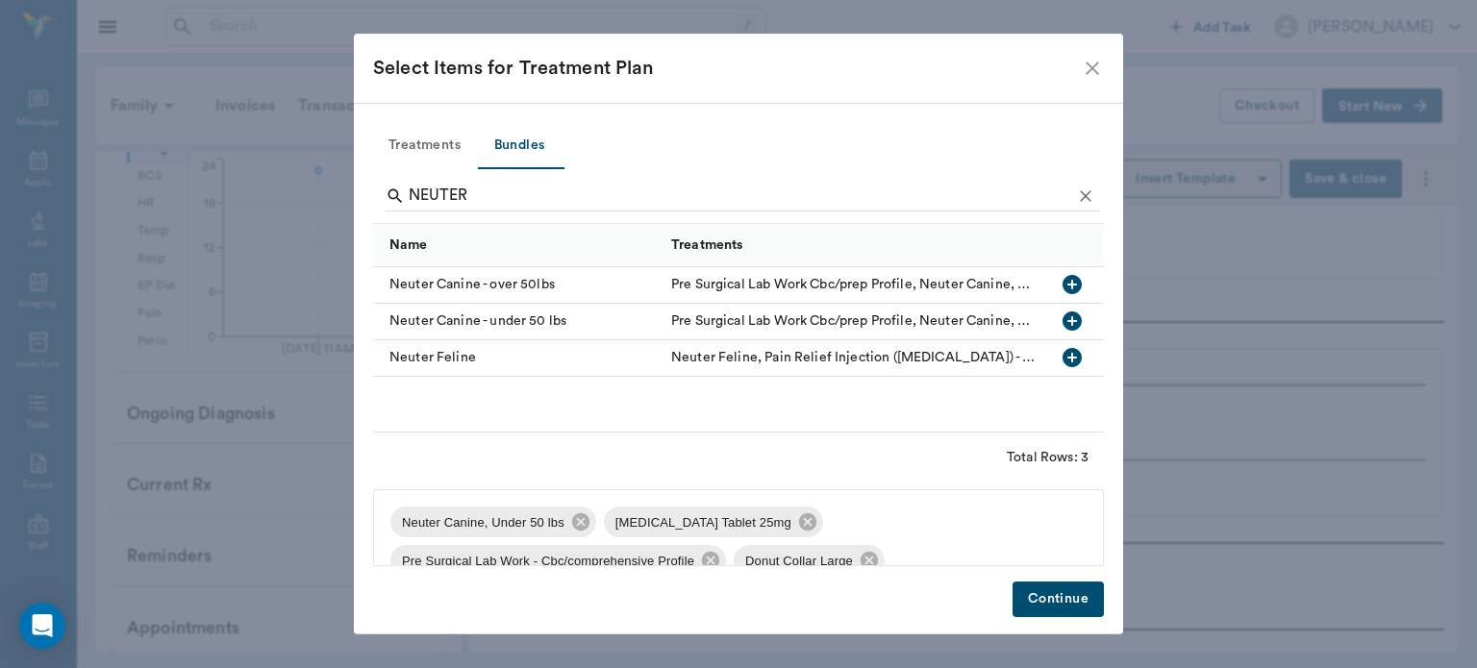
click at [799, 523] on icon at bounding box center [807, 521] width 17 height 17
click at [916, 527] on icon at bounding box center [923, 521] width 17 height 17
click at [731, 528] on icon at bounding box center [738, 521] width 17 height 17
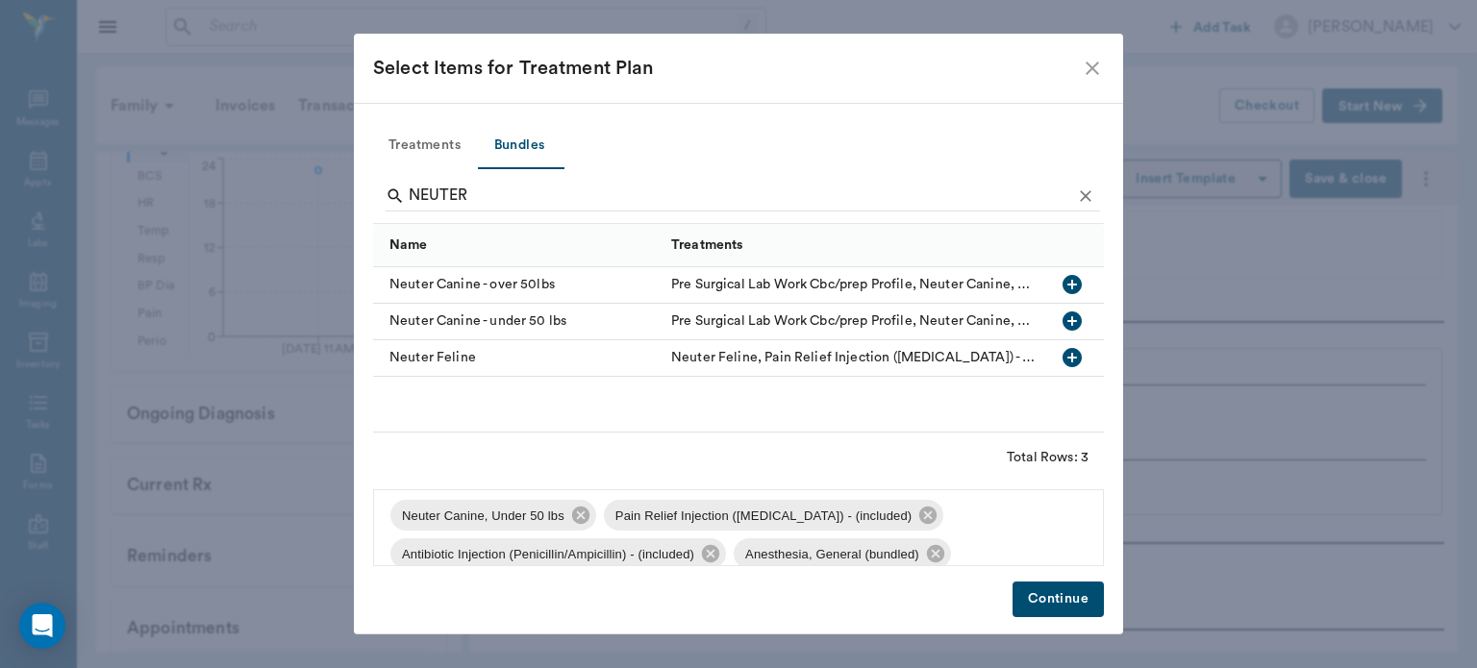
scroll to position [11, 0]
click at [1038, 604] on button "Continue" at bounding box center [1057, 600] width 91 height 36
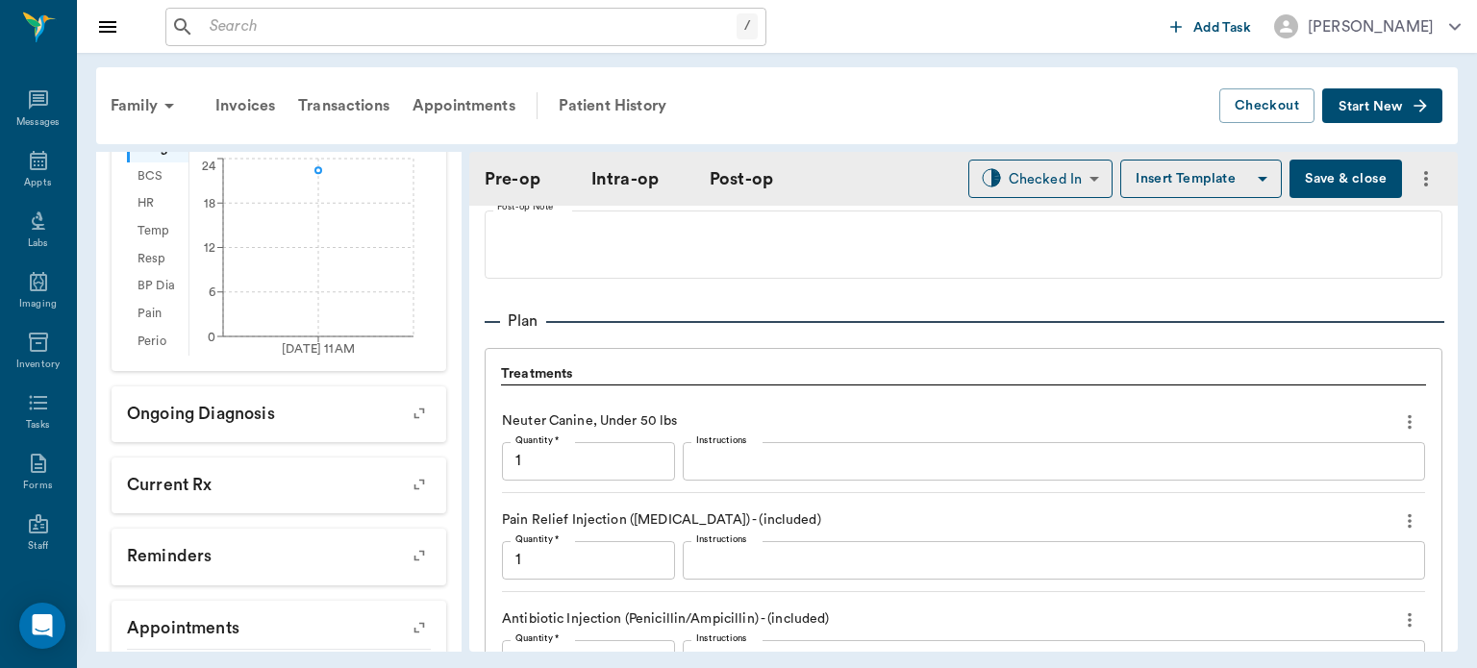
scroll to position [1910, 0]
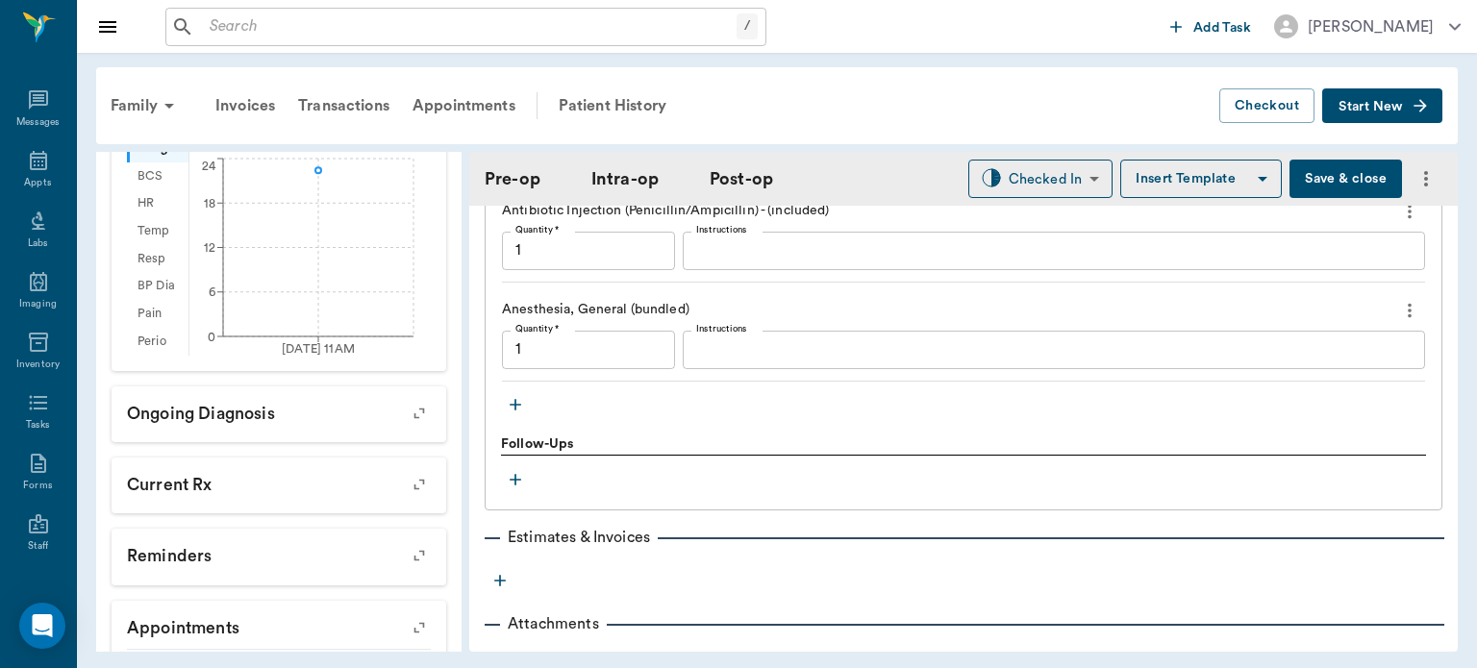
click at [524, 401] on icon "button" at bounding box center [515, 404] width 19 height 19
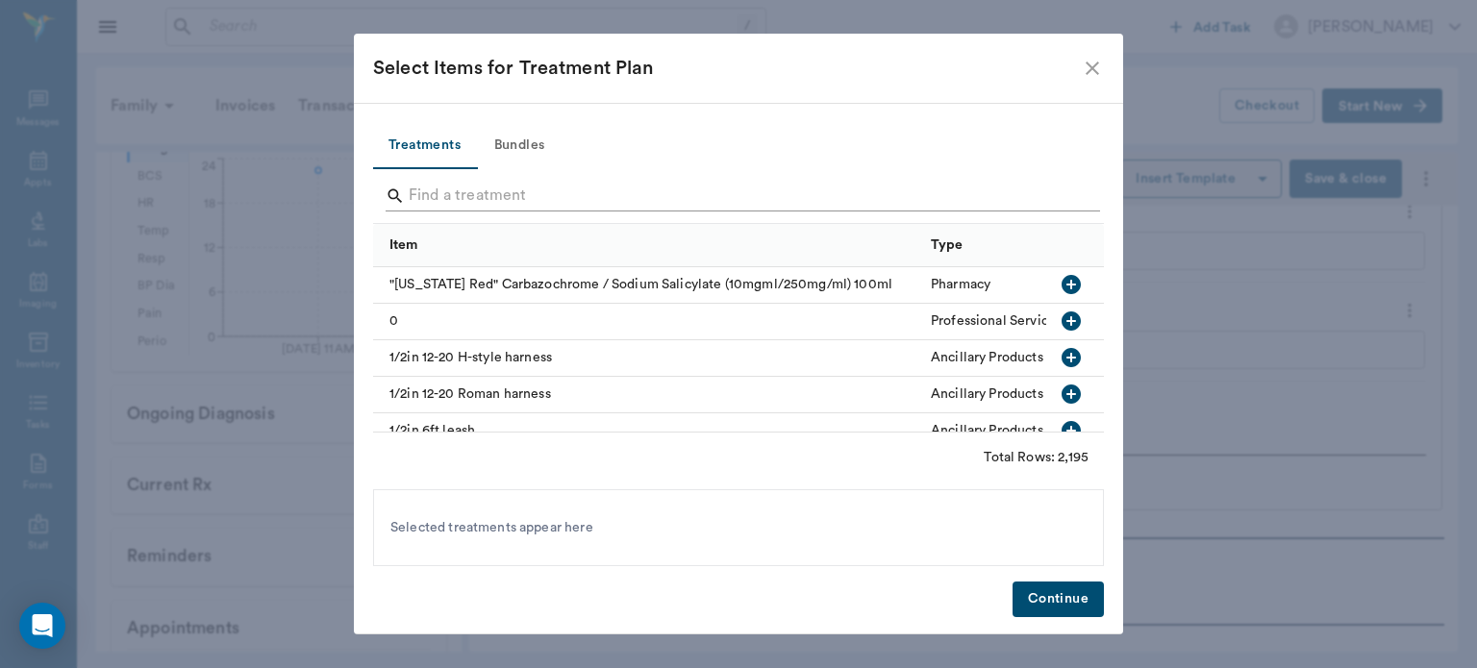
click at [467, 190] on input "Search" at bounding box center [740, 196] width 662 height 31
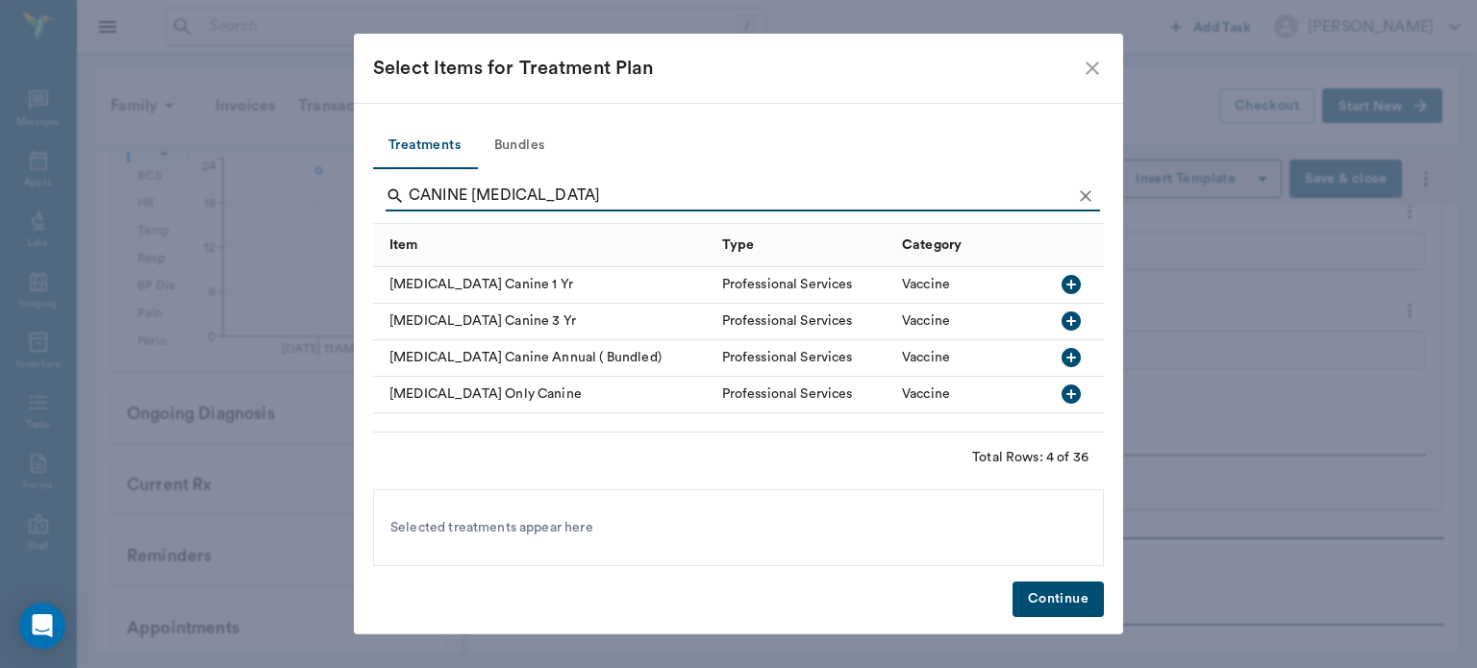
type input "CANINE [MEDICAL_DATA]"
click at [1074, 281] on icon "button" at bounding box center [1070, 284] width 19 height 19
click at [1069, 608] on button "Continue" at bounding box center [1057, 600] width 91 height 36
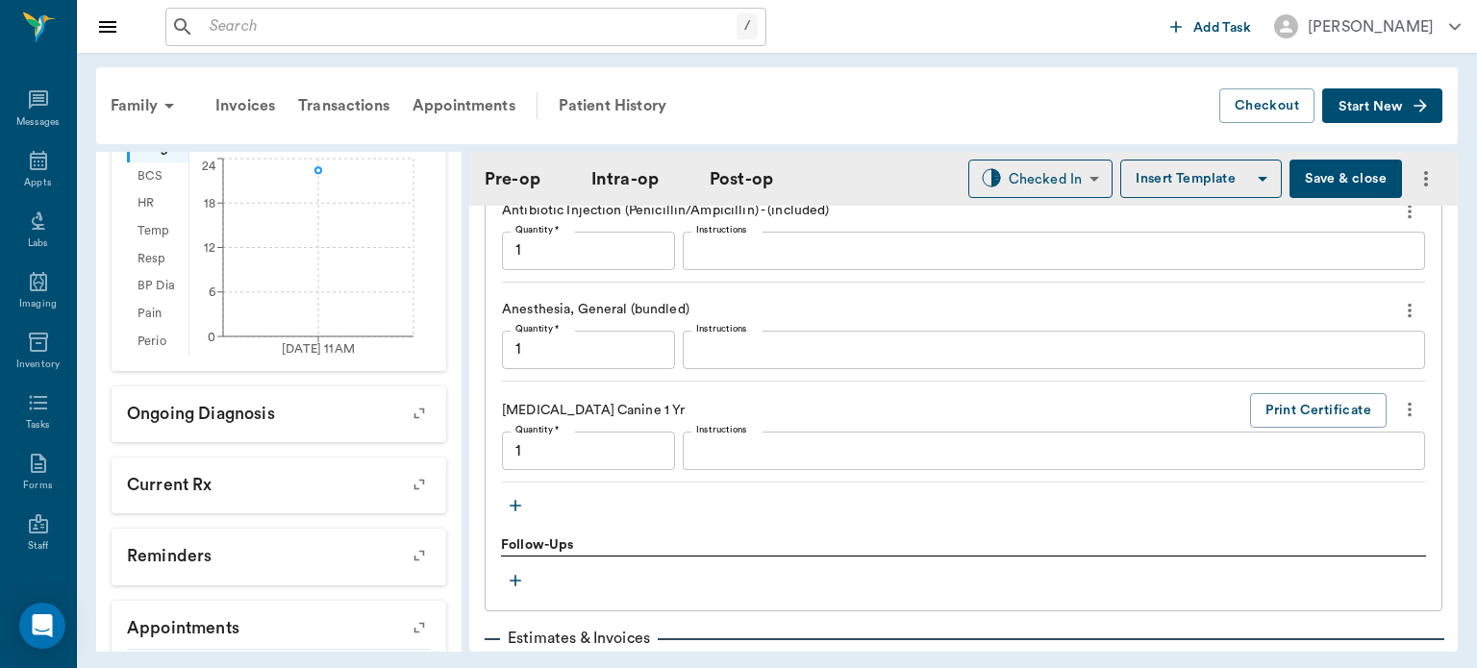
click at [516, 503] on icon "button" at bounding box center [515, 506] width 12 height 12
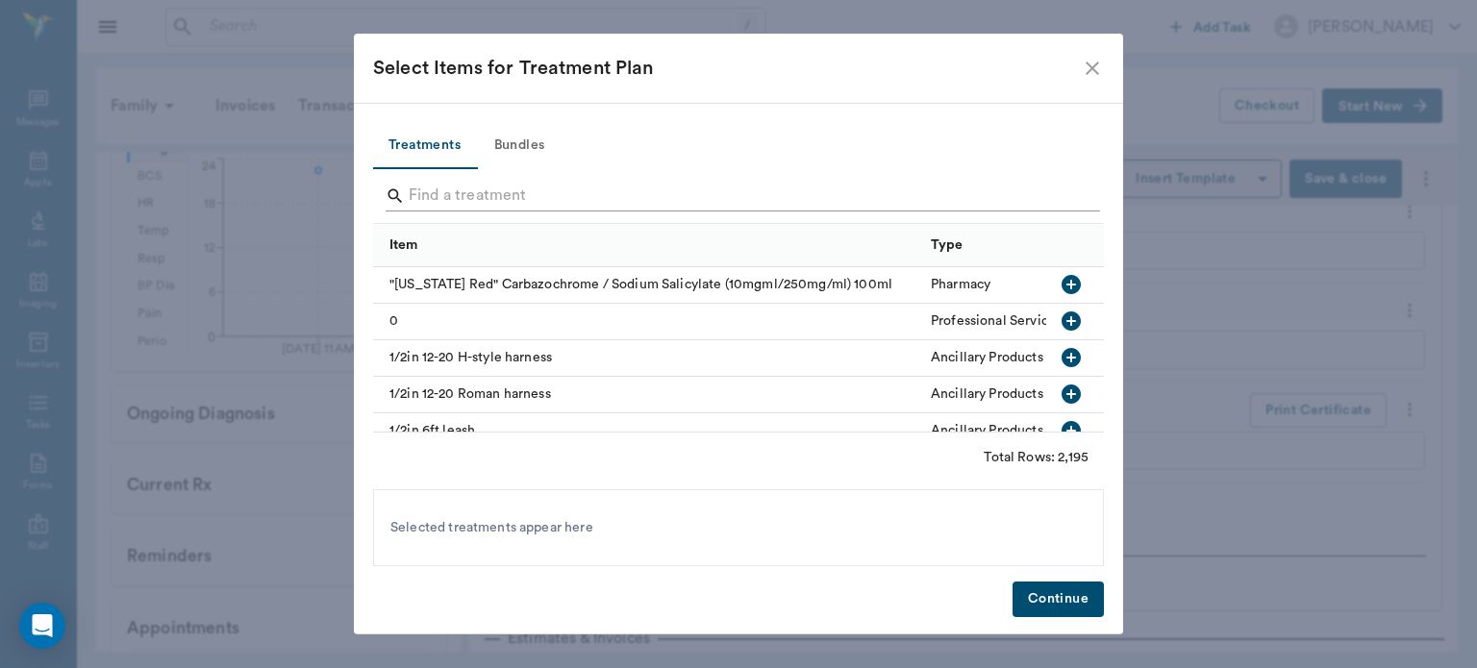
click at [465, 195] on input "Search" at bounding box center [740, 196] width 662 height 31
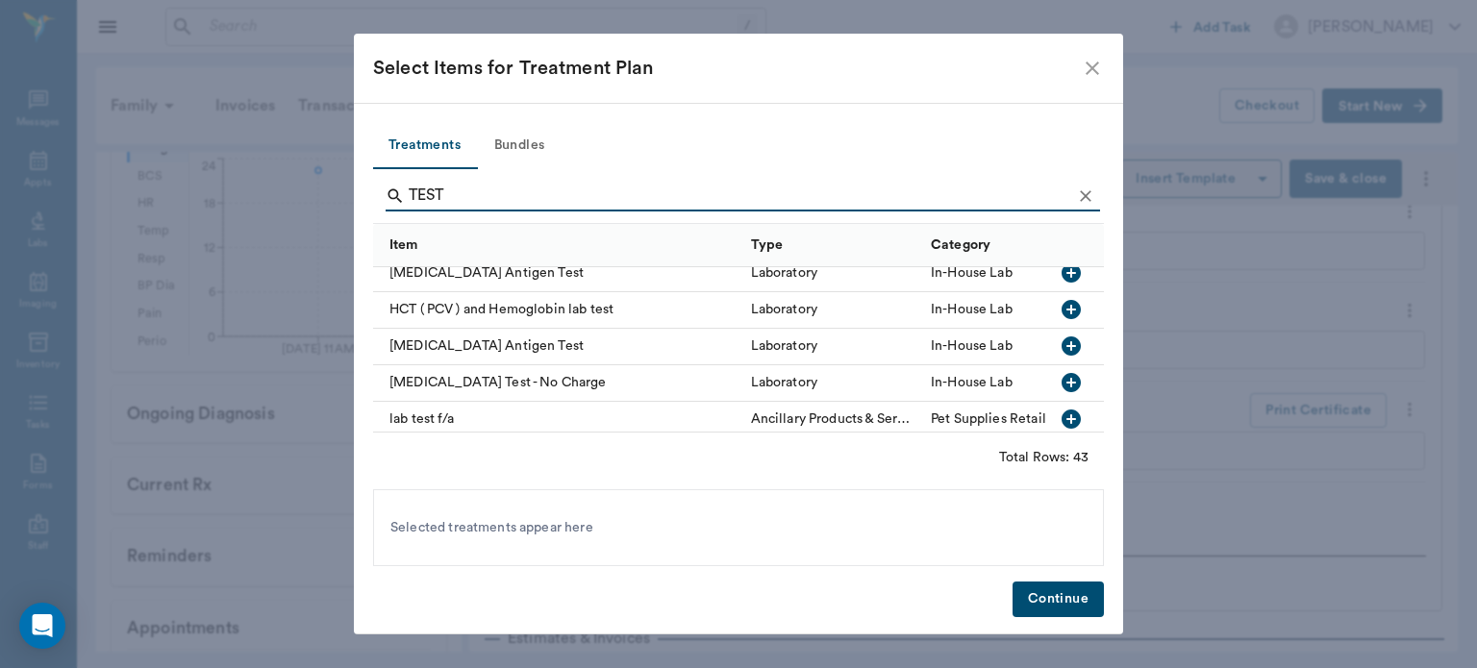
scroll to position [740, 0]
type input "TEST"
click at [1061, 344] on icon "button" at bounding box center [1070, 347] width 19 height 19
click at [1065, 609] on button "Continue" at bounding box center [1057, 600] width 91 height 36
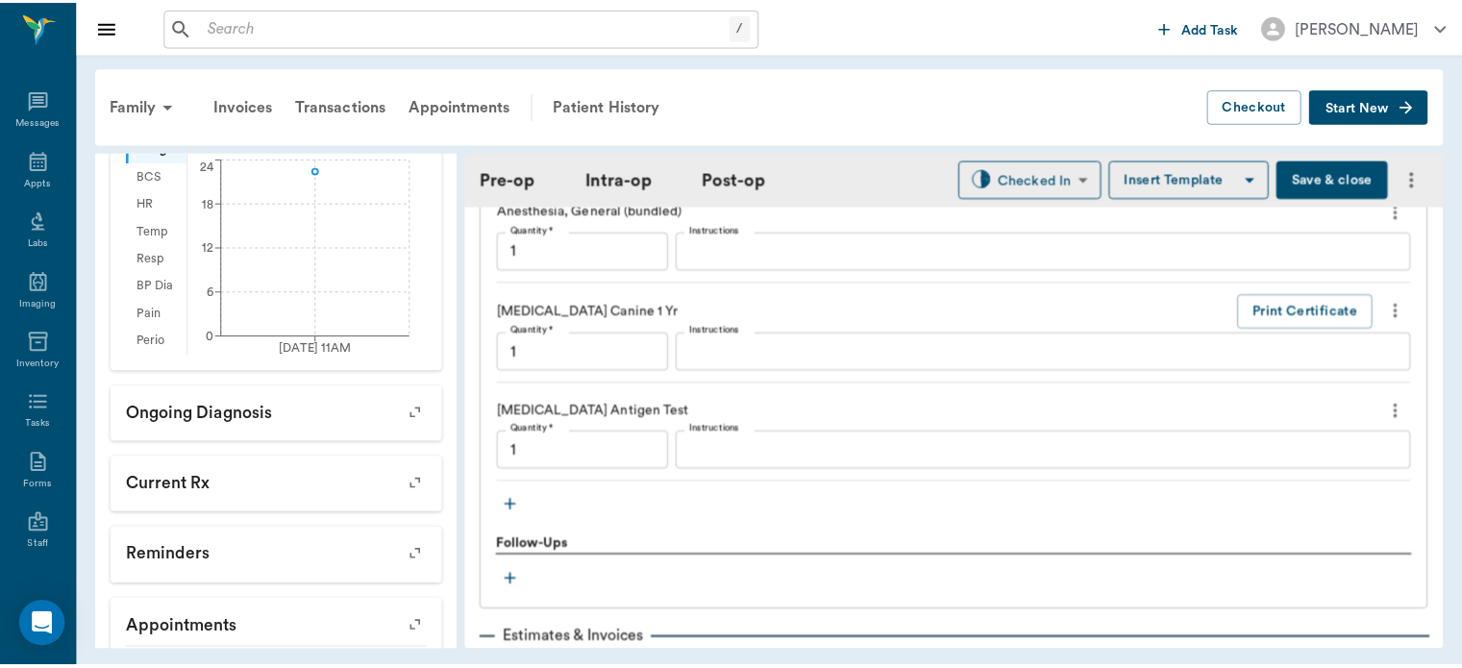
scroll to position [2018, 0]
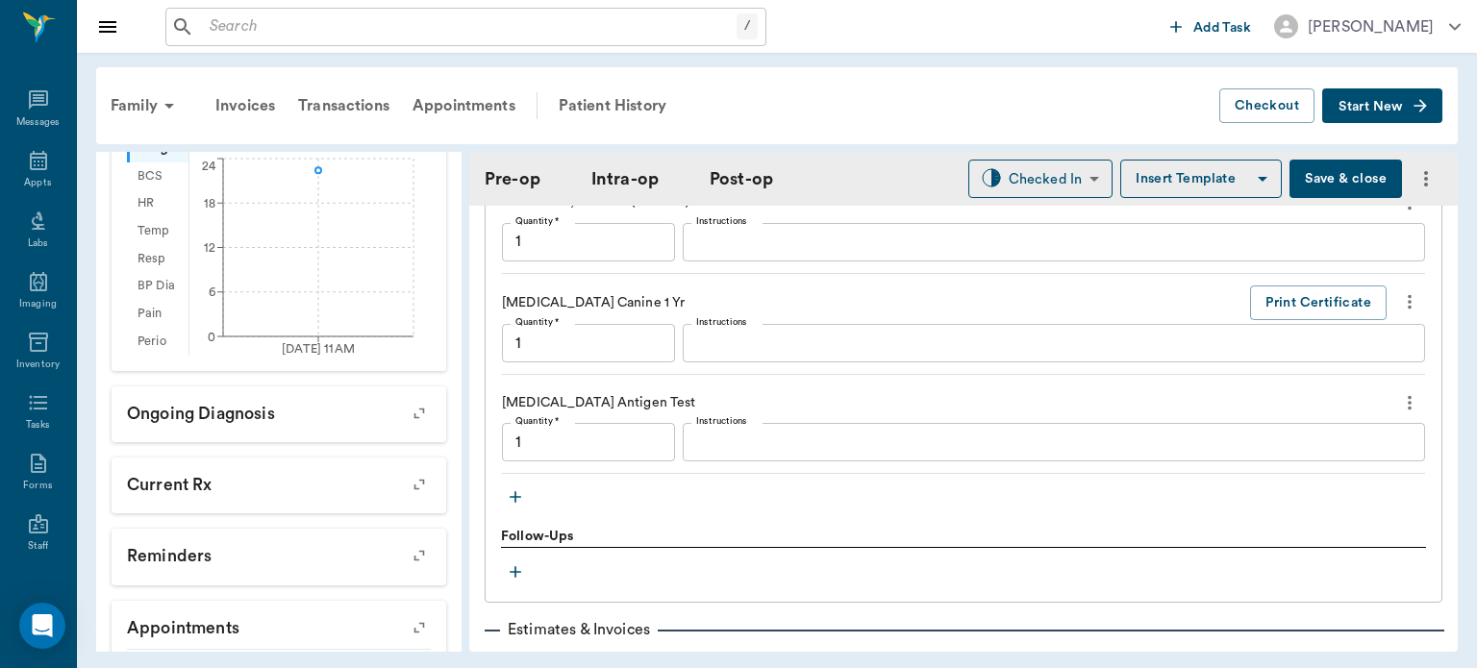
click at [1323, 187] on button "Save & close" at bounding box center [1345, 179] width 112 height 38
type input "1.00"
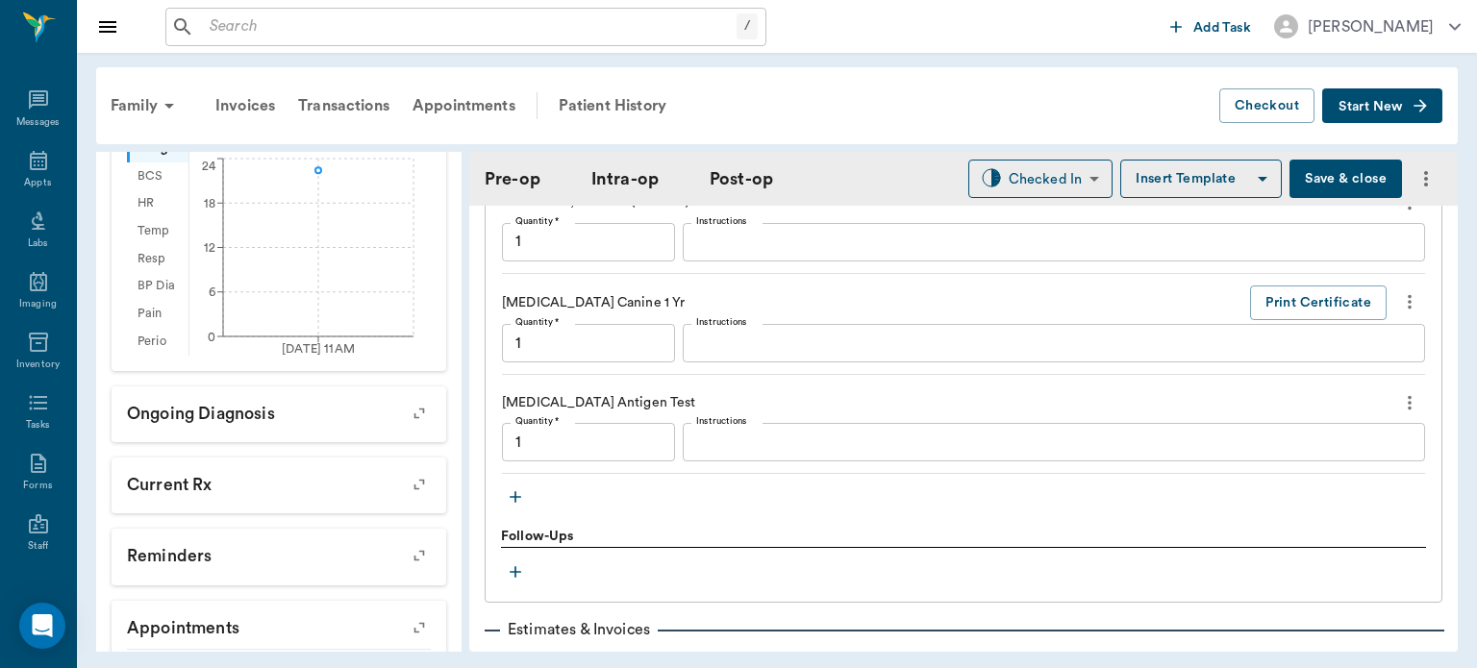
type input "1.00"
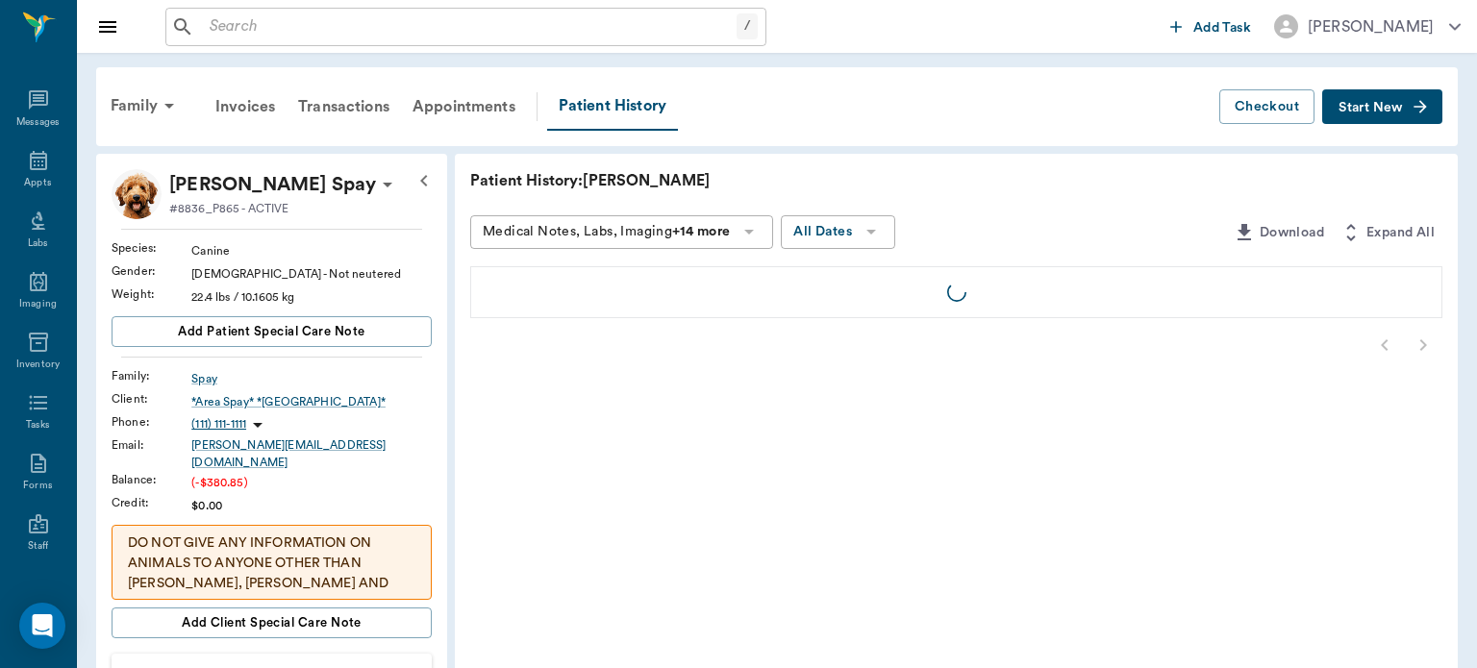
click at [35, 162] on icon at bounding box center [38, 160] width 23 height 23
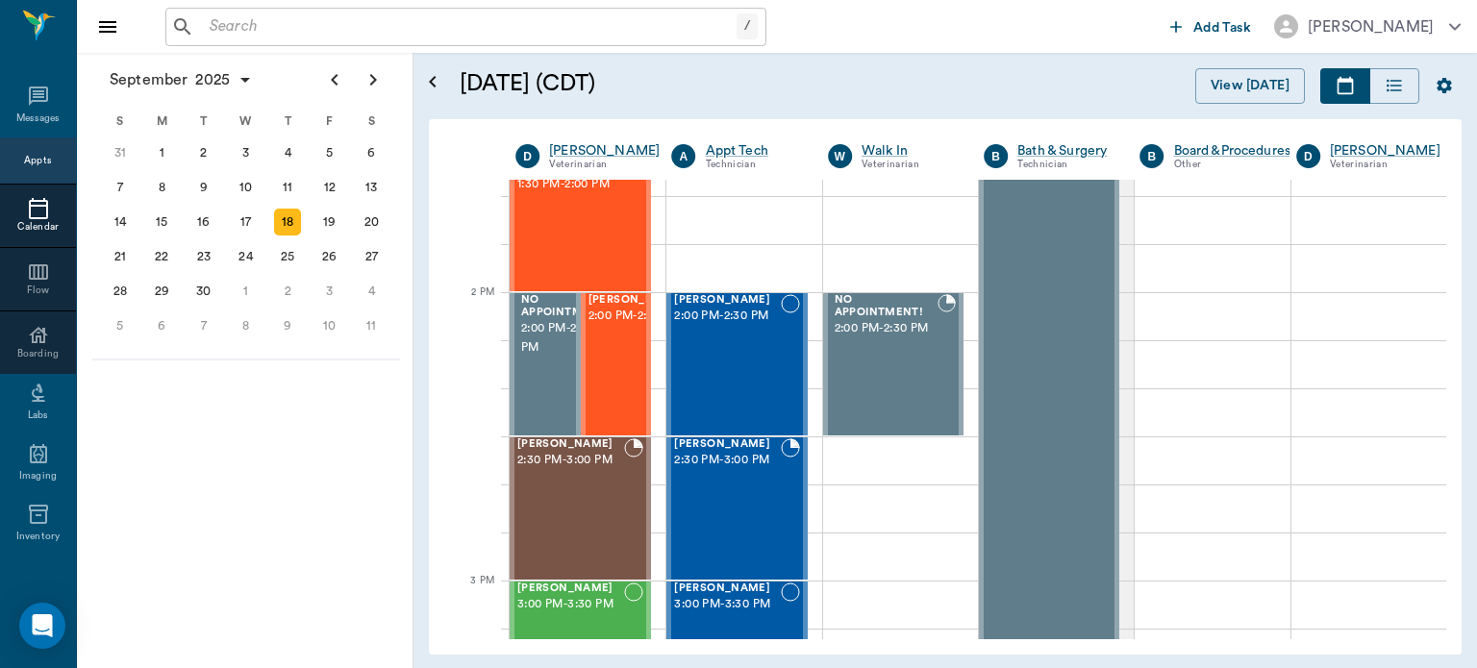
scroll to position [1631, 0]
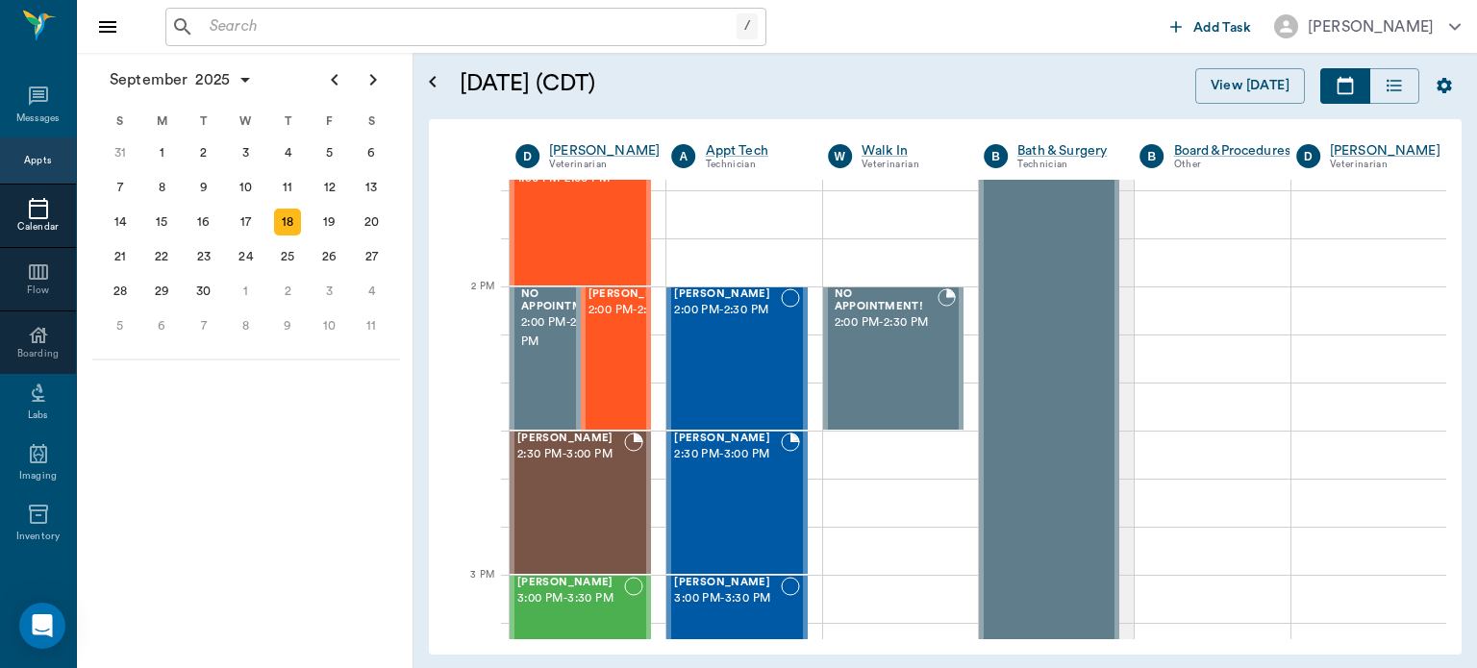
click at [604, 320] on span "2:00 PM - 2:30 PM" at bounding box center [636, 310] width 96 height 19
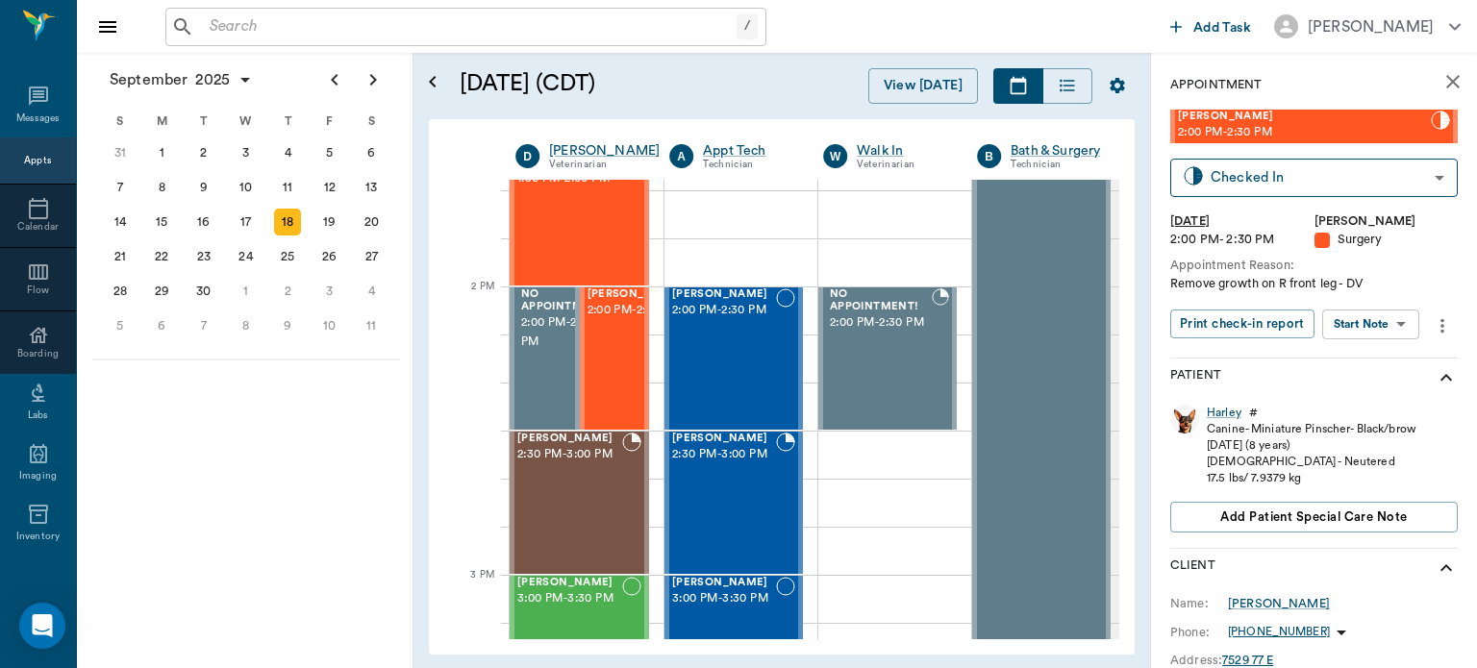
click at [1380, 328] on body "/ ​ Add Task [PERSON_NAME] Nectar Messages Appts Calendar Flow Boarding Labs Im…" at bounding box center [738, 334] width 1477 height 668
click at [1375, 395] on button "Start Surgery" at bounding box center [1355, 395] width 79 height 22
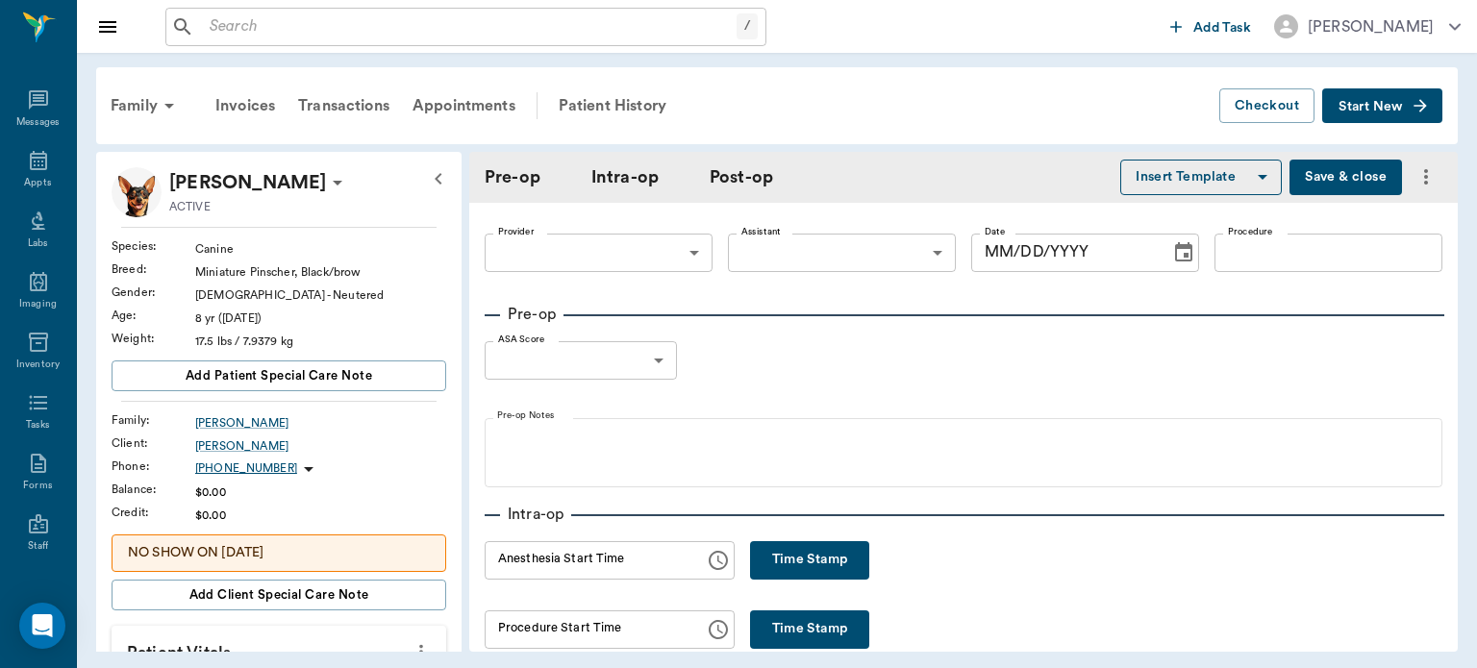
type input "63ec2f075fda476ae8351a4d"
type input "[DATE]"
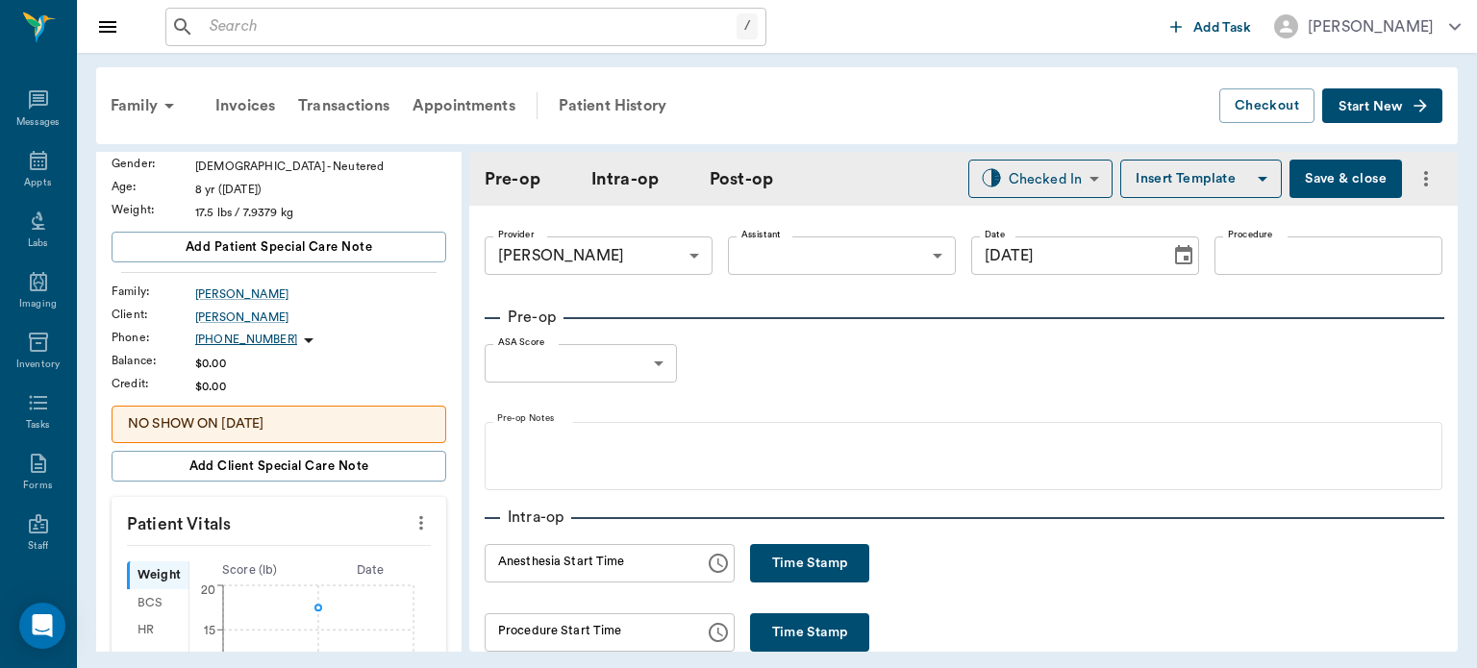
scroll to position [142, 0]
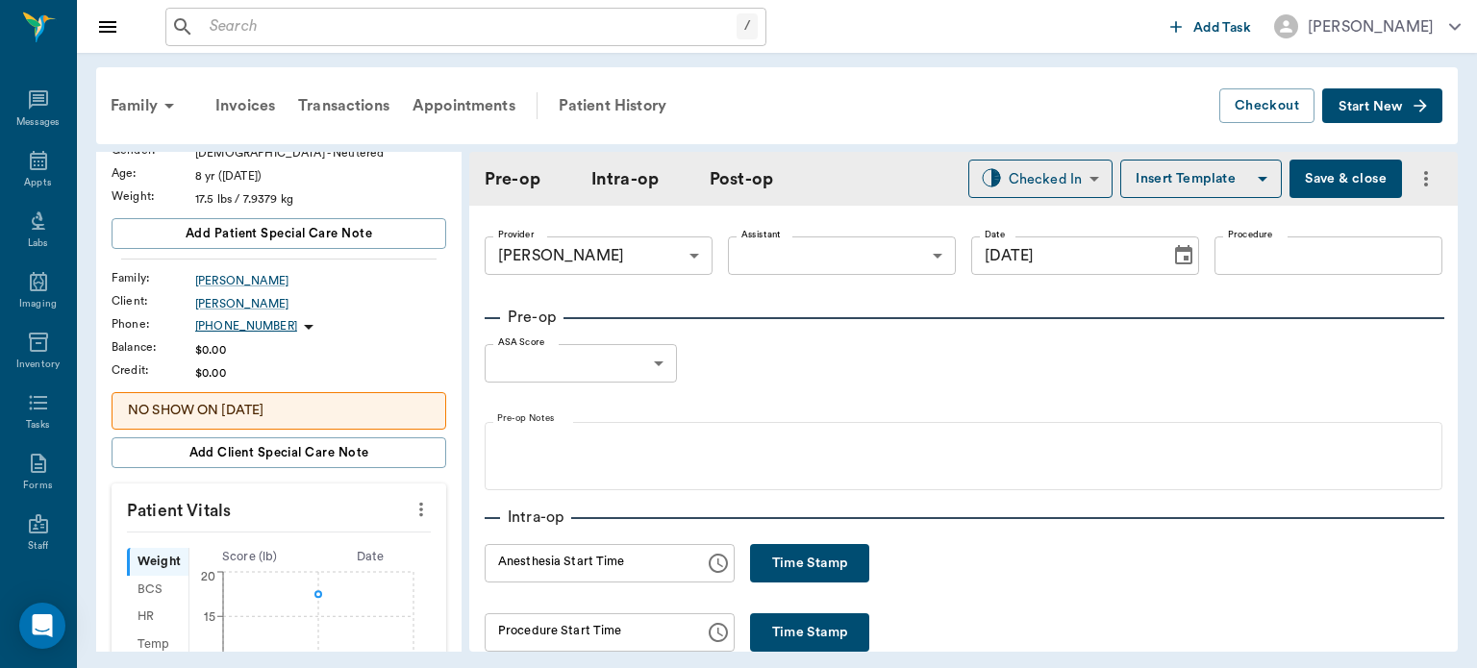
click at [411, 498] on icon "more" at bounding box center [420, 509] width 21 height 23
click at [333, 546] on span "Enter Vitals" at bounding box center [325, 541] width 161 height 20
click at [311, 573] on input "text" at bounding box center [277, 567] width 167 height 38
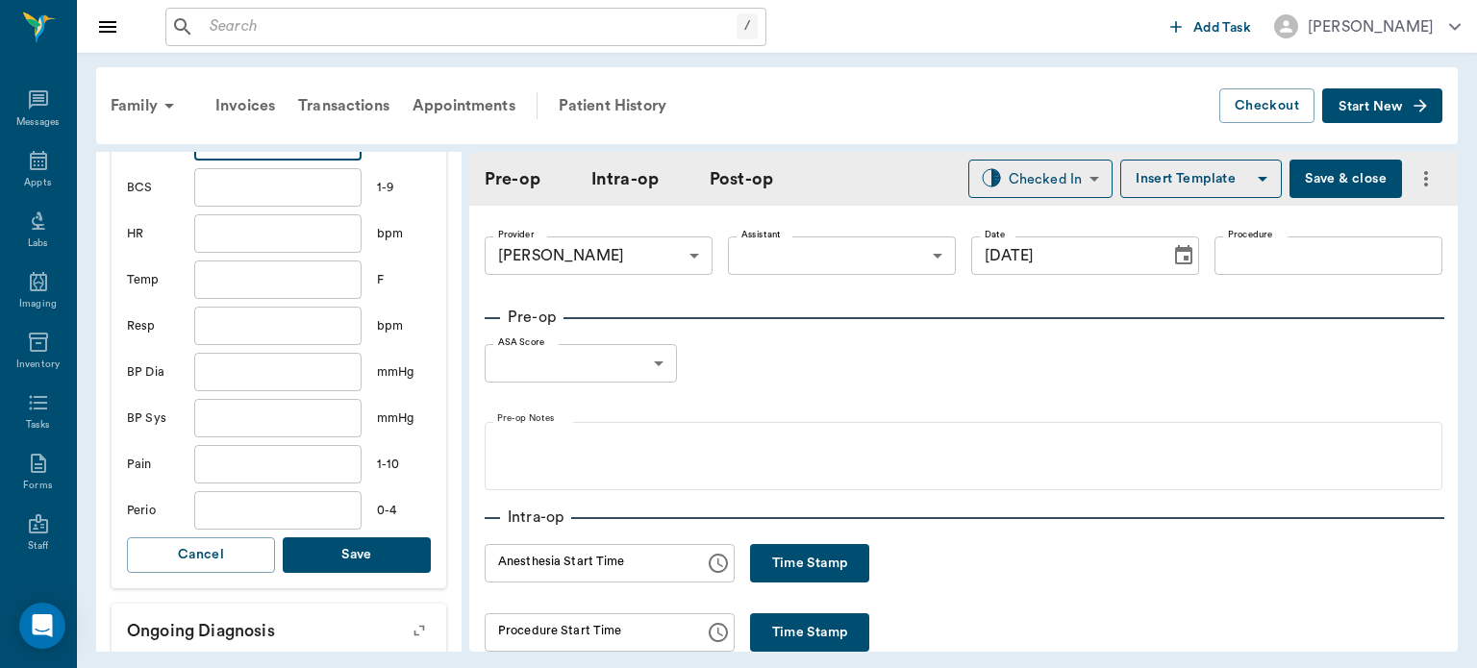
scroll to position [569, 0]
type input "17.5"
click at [380, 559] on button "Save" at bounding box center [357, 554] width 148 height 36
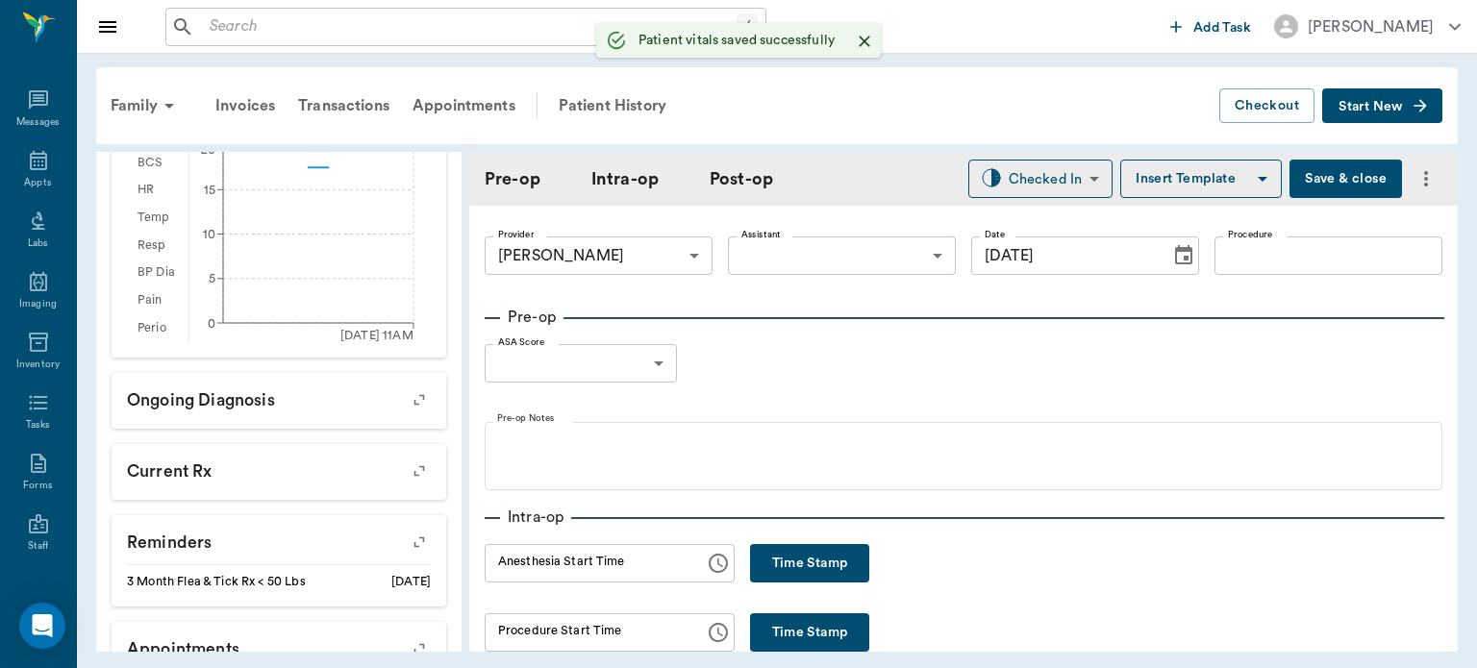
click at [844, 261] on body "/ ​ Add Task [PERSON_NAME] Nectar Messages Appts Labs Imaging Inventory Tasks F…" at bounding box center [738, 334] width 1477 height 668
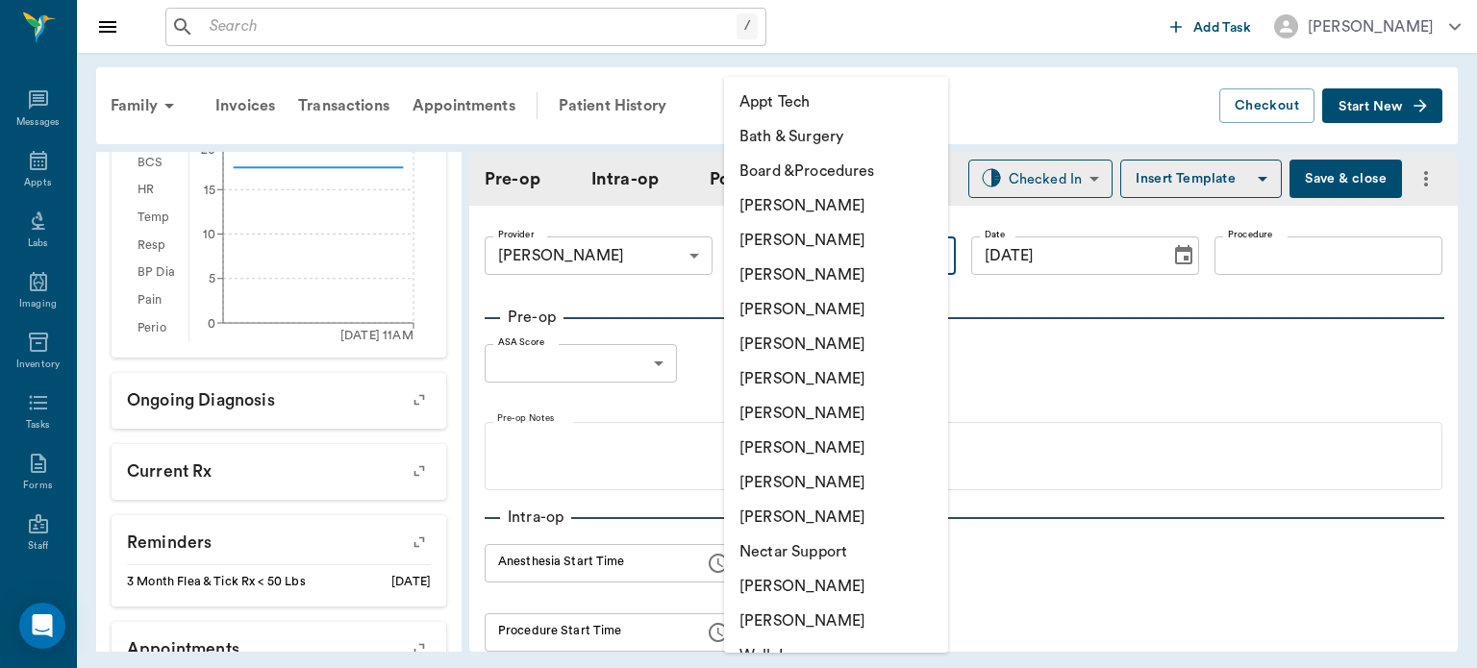
click at [831, 448] on li "[PERSON_NAME]" at bounding box center [836, 448] width 224 height 35
type input "63ec2e7e52e12b0ba117b124"
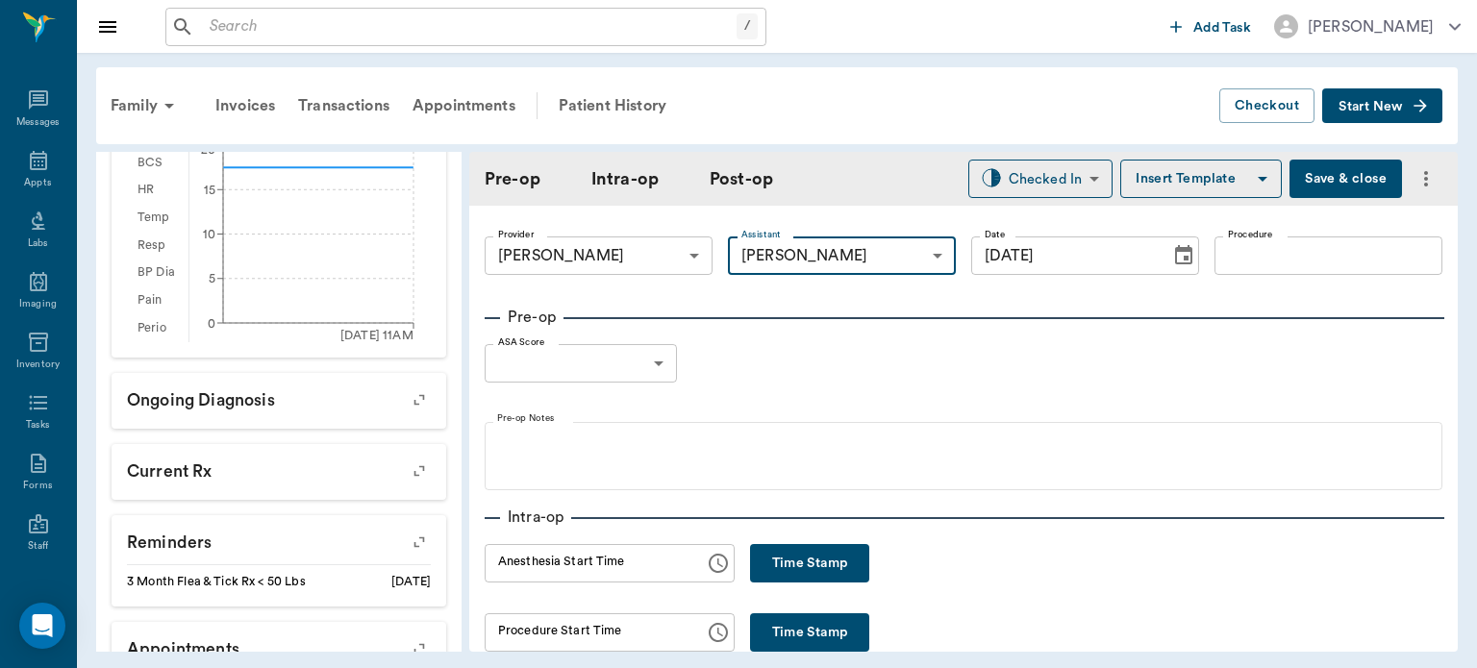
click at [1252, 249] on input "Procedure" at bounding box center [1328, 255] width 228 height 38
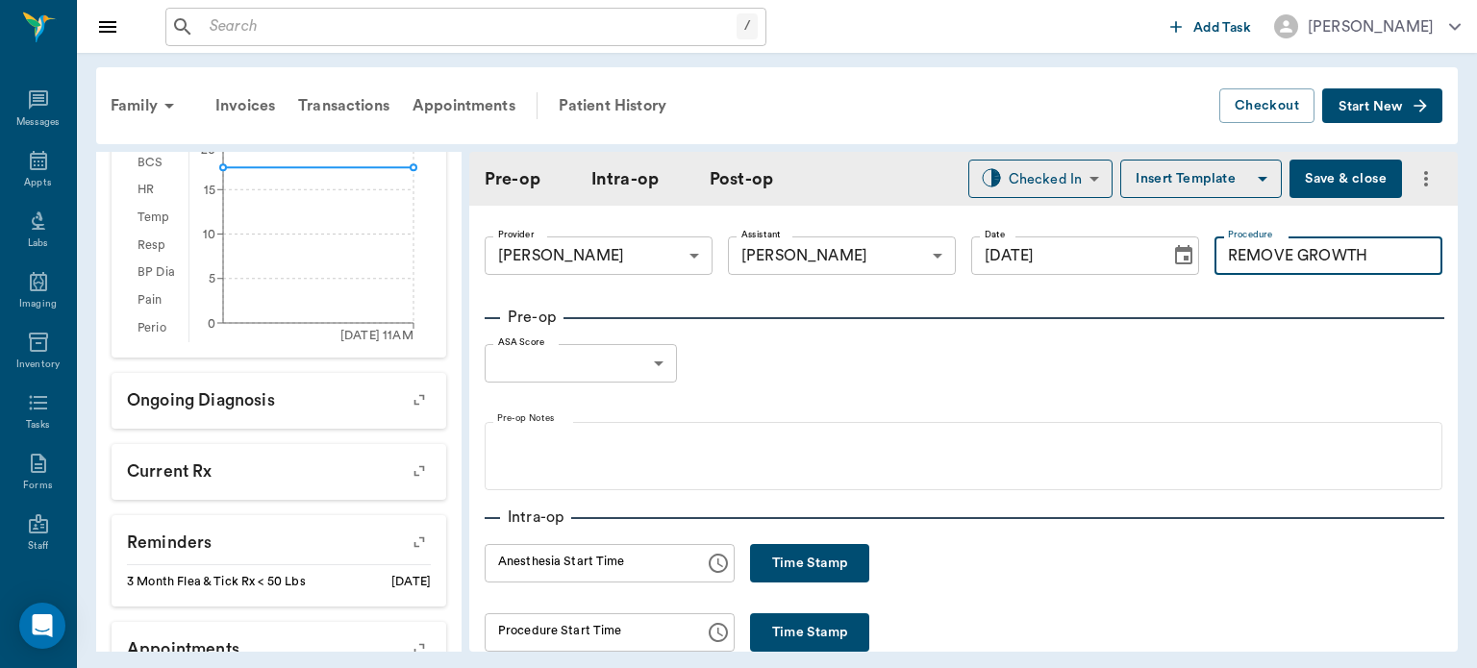
type input "REMOVE GROWTH"
click at [1184, 186] on button "Insert Template" at bounding box center [1200, 179] width 161 height 38
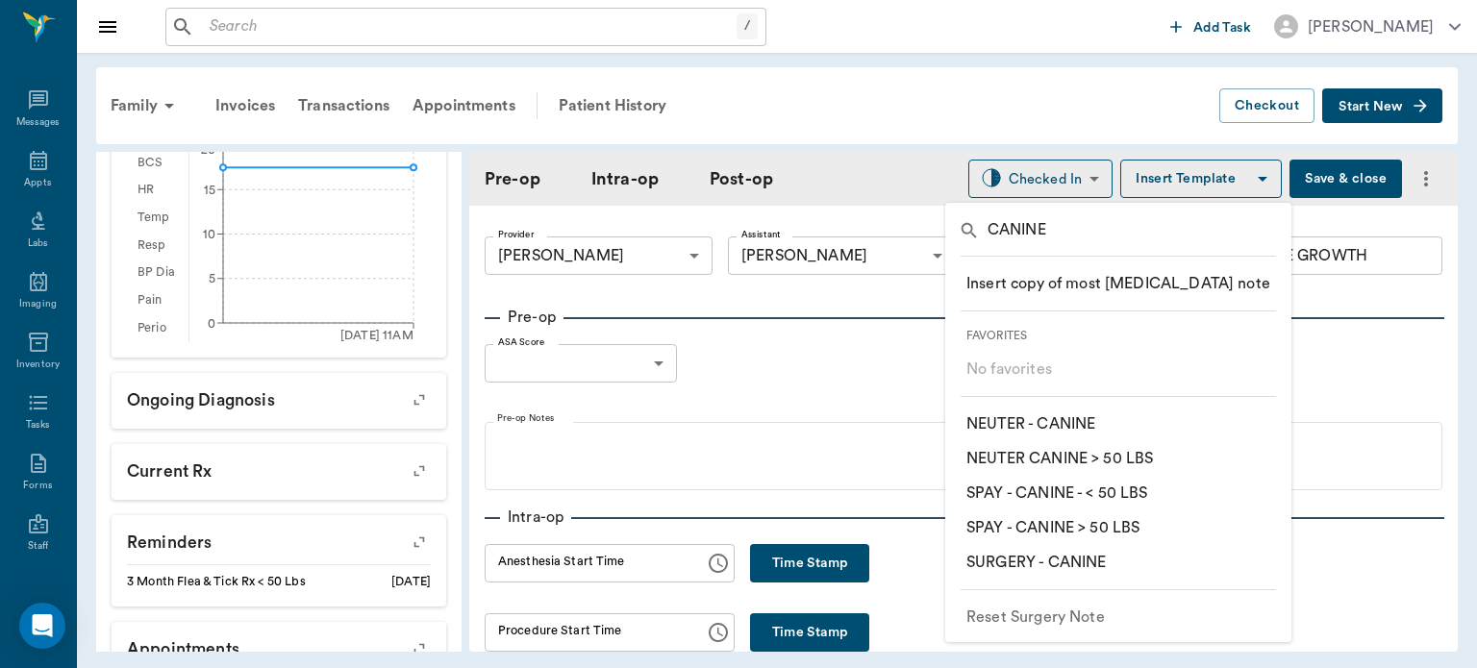
type input "CANINE"
click at [1092, 589] on hr at bounding box center [1117, 589] width 315 height 1
click at [1095, 562] on p "​ SURGERY - CANINE" at bounding box center [1035, 562] width 139 height 23
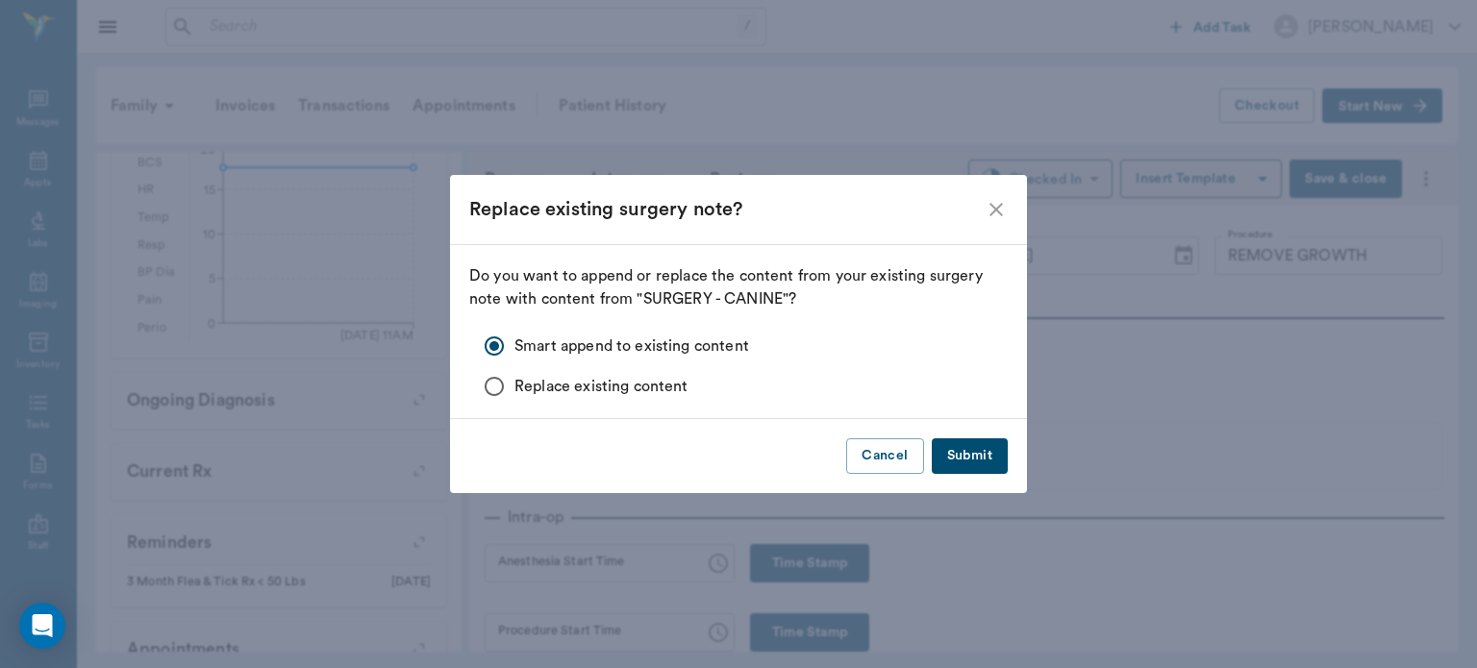
click at [991, 473] on button "Submit" at bounding box center [970, 456] width 76 height 36
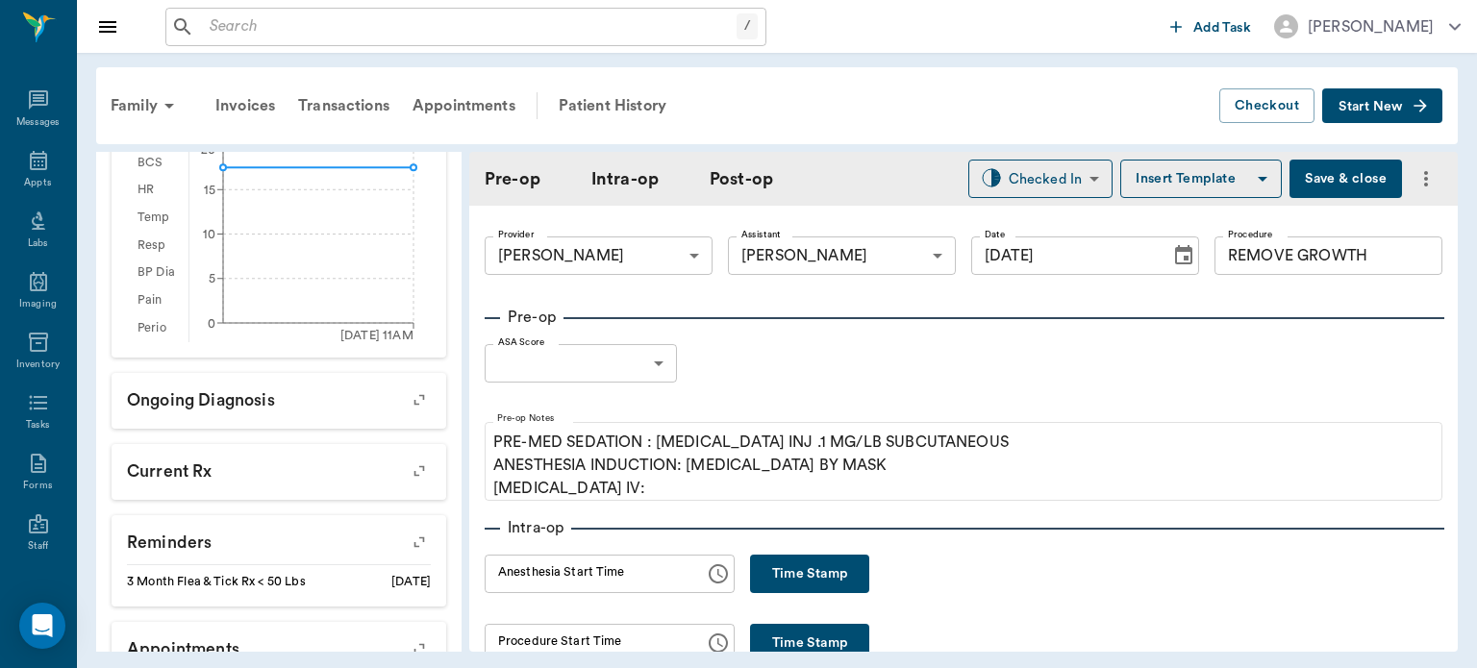
click at [642, 378] on body "/ ​ Add Task [PERSON_NAME] Nectar Messages Appts Labs Imaging Inventory Tasks F…" at bounding box center [738, 334] width 1477 height 668
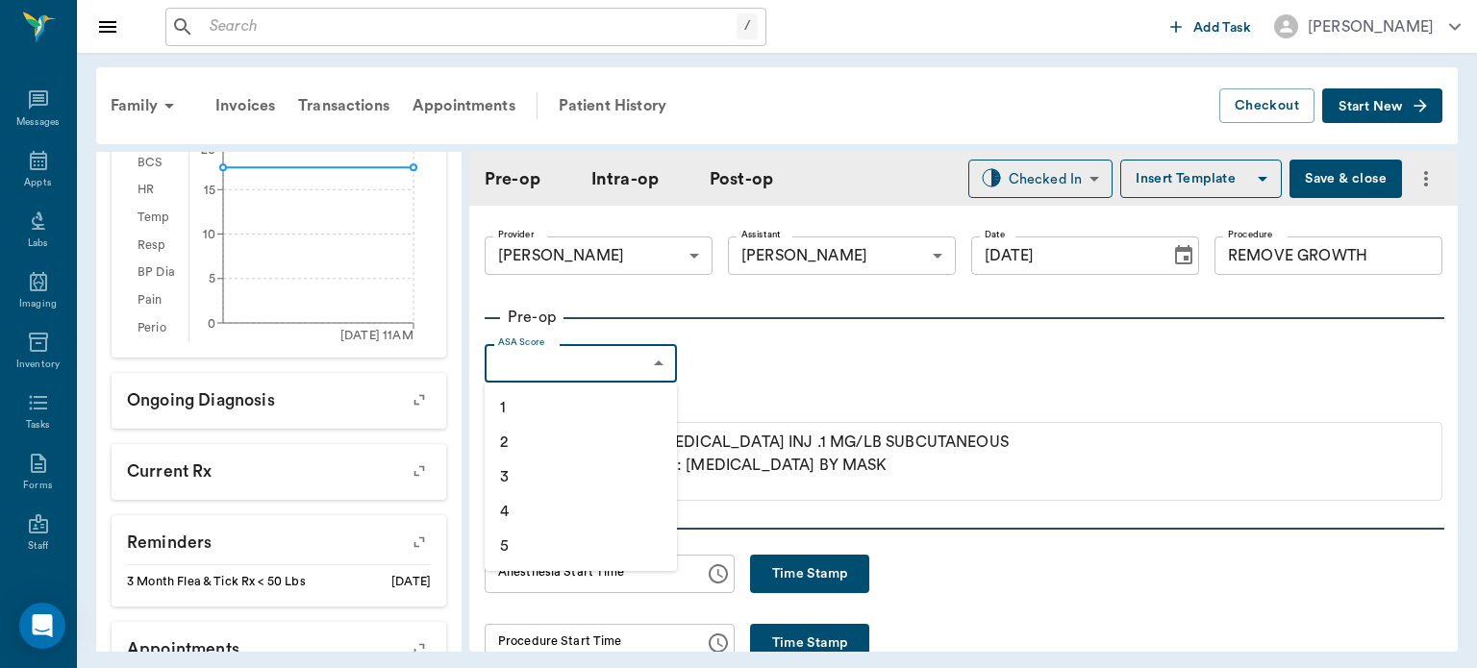
click at [584, 411] on li "1" at bounding box center [580, 407] width 192 height 35
type input "1"
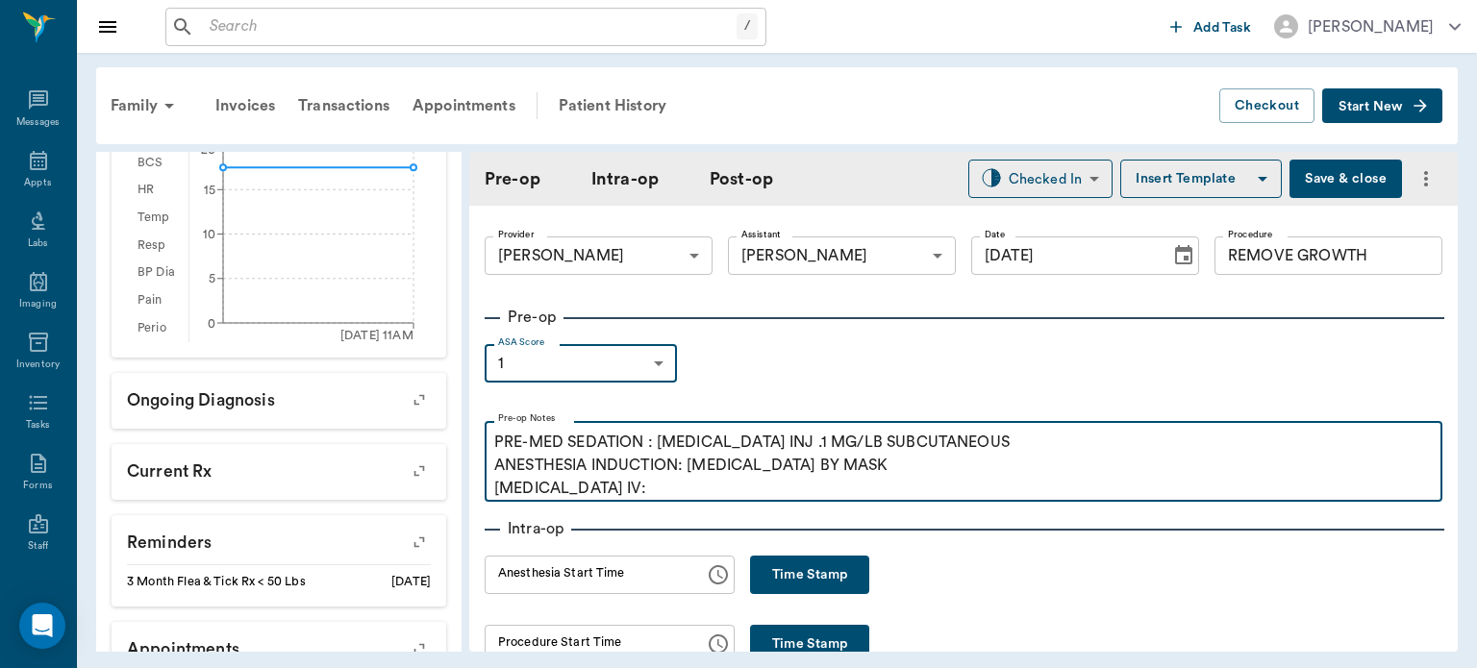
click at [643, 493] on p "PRE-MED SEDATION : [MEDICAL_DATA] INJ .1 MG/LB SUBCUTANEOUS ANESTHESIA INDUCTIO…" at bounding box center [963, 465] width 938 height 69
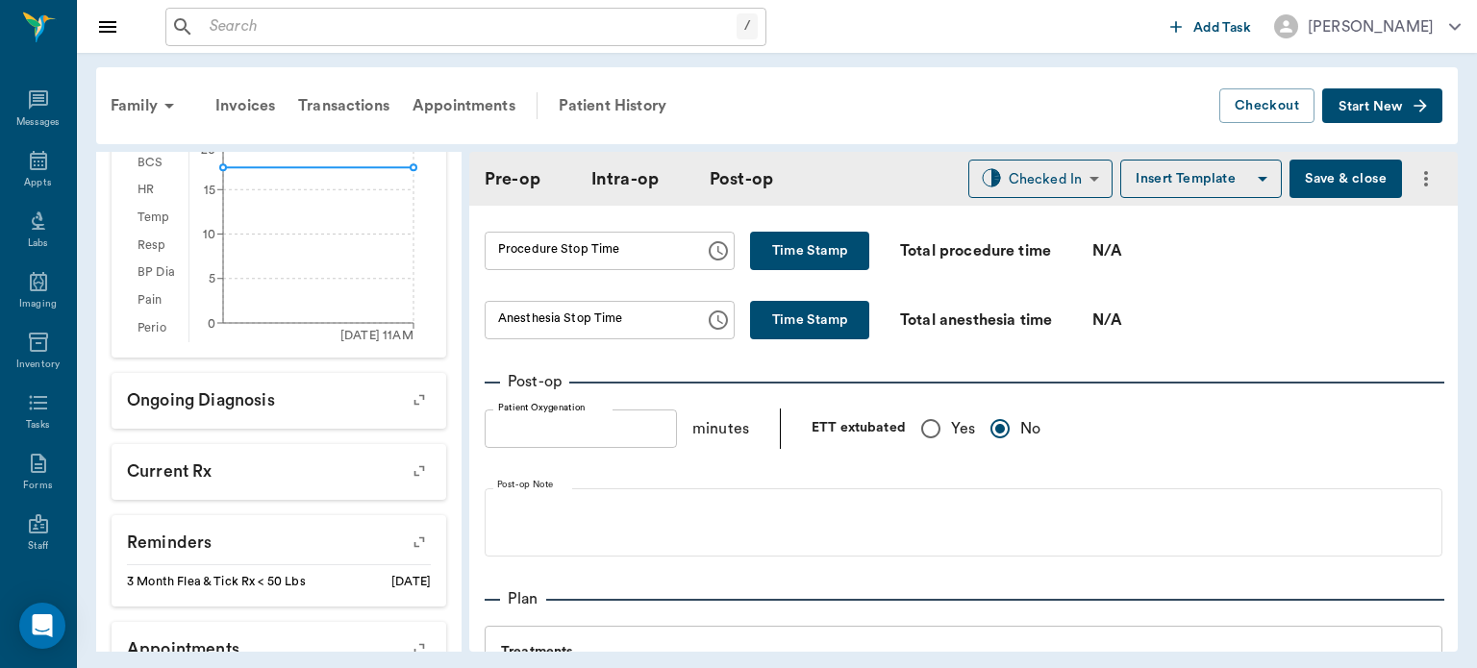
click at [928, 441] on input "Yes" at bounding box center [930, 429] width 40 height 40
radio input "true"
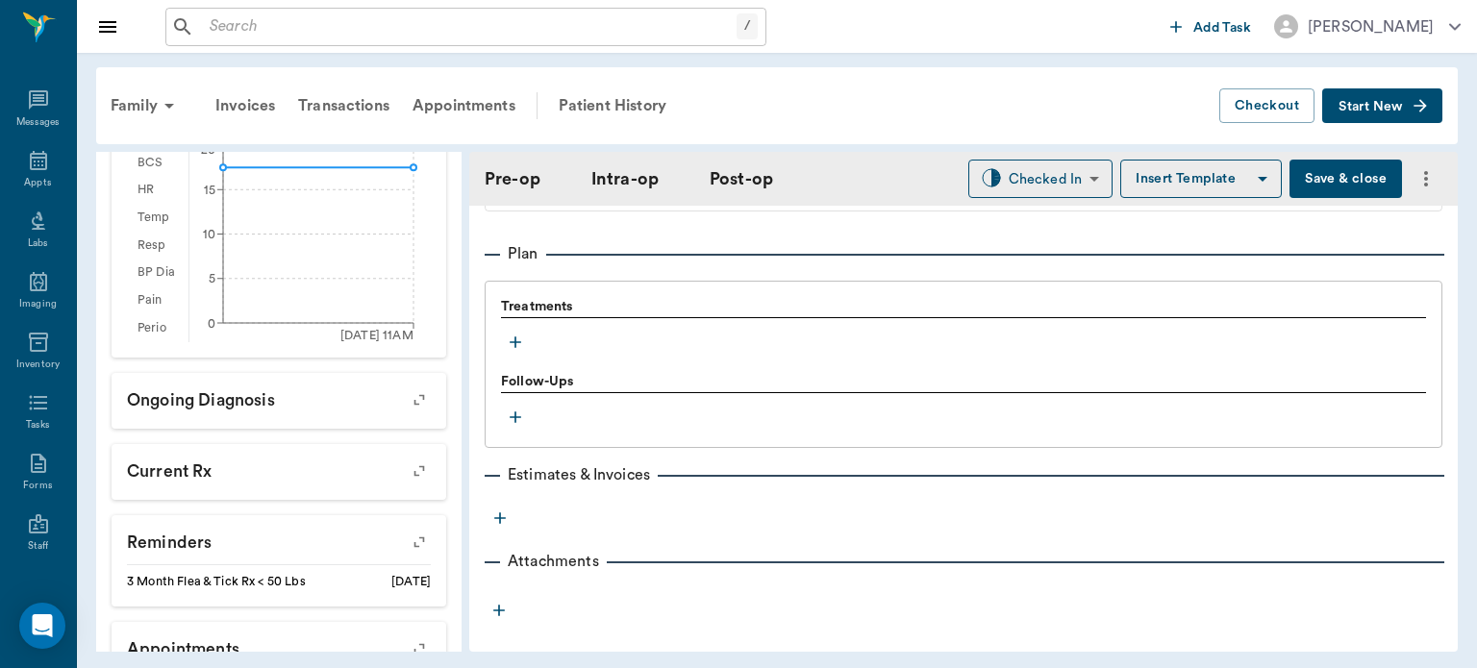
scroll to position [1586, 0]
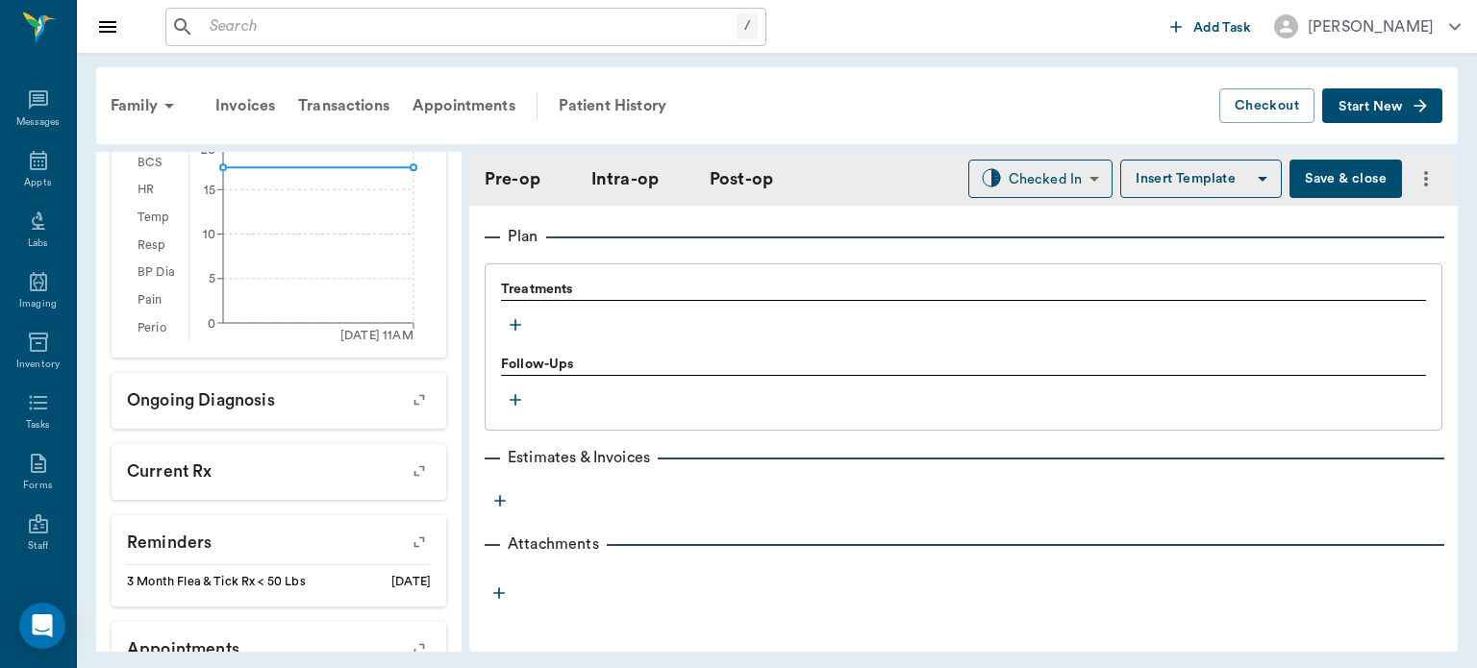
click at [519, 316] on icon "button" at bounding box center [515, 324] width 19 height 19
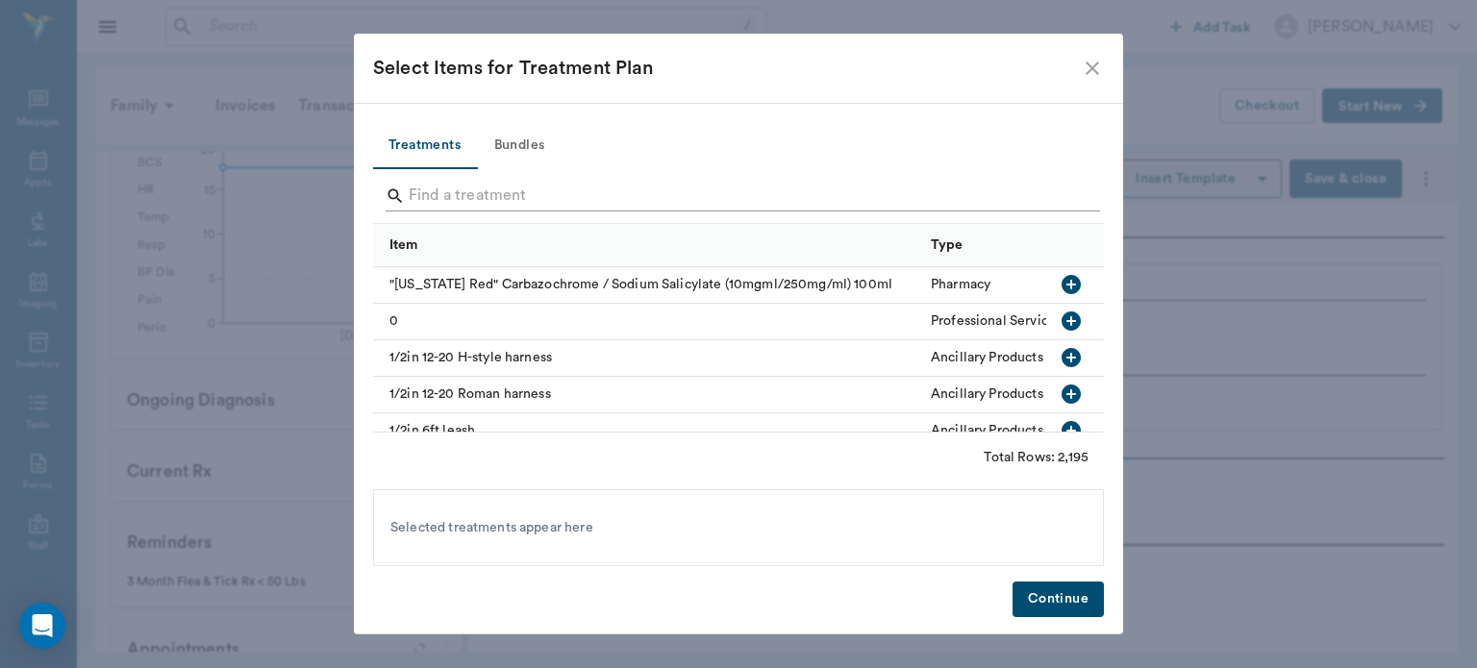
click at [470, 196] on input "Search" at bounding box center [740, 196] width 662 height 31
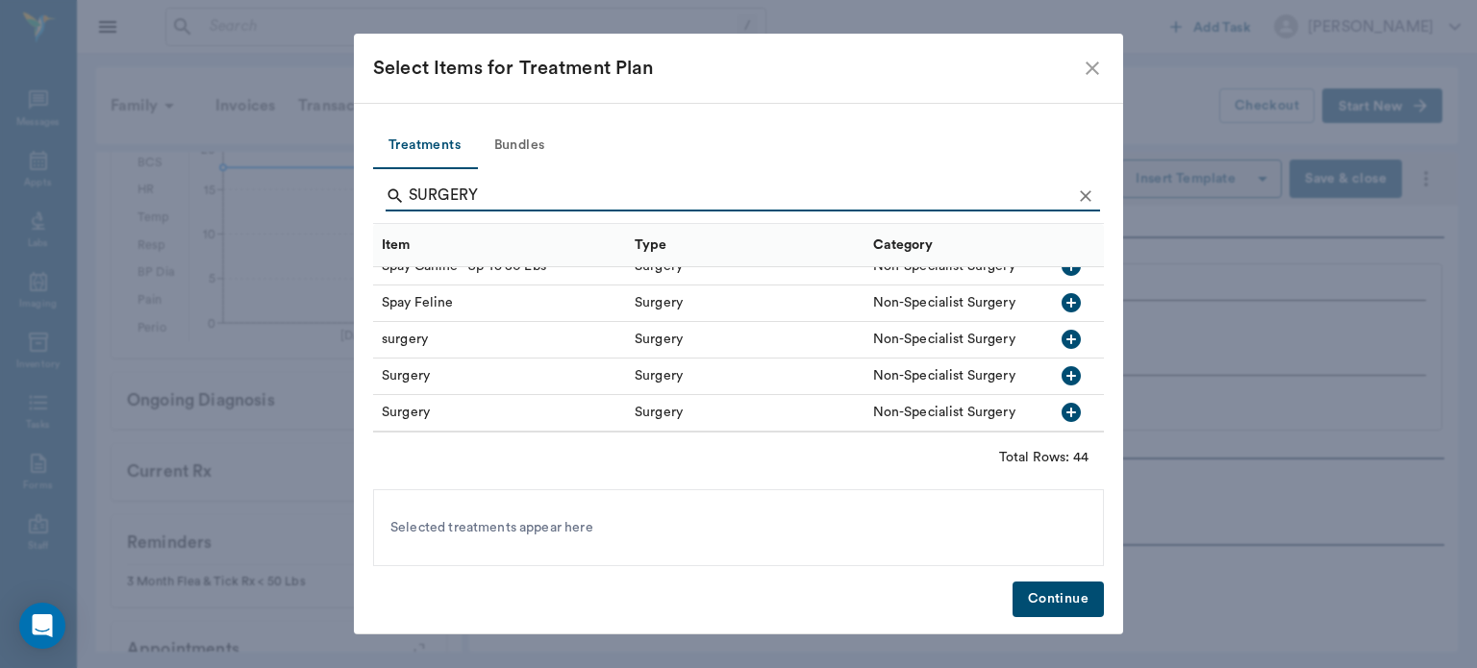
scroll to position [1182, 8]
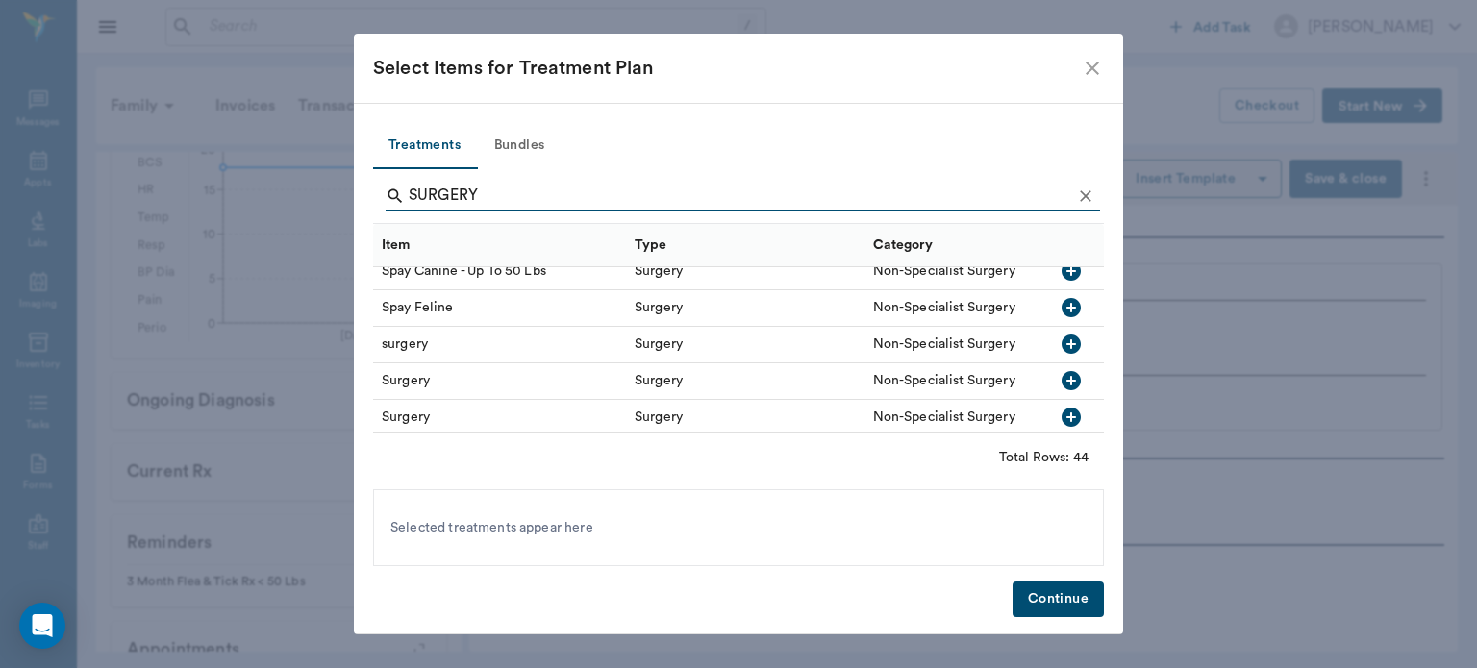
type input "SURGERY"
click at [1059, 348] on icon "button" at bounding box center [1070, 344] width 23 height 23
click at [1074, 608] on button "Continue" at bounding box center [1057, 600] width 91 height 36
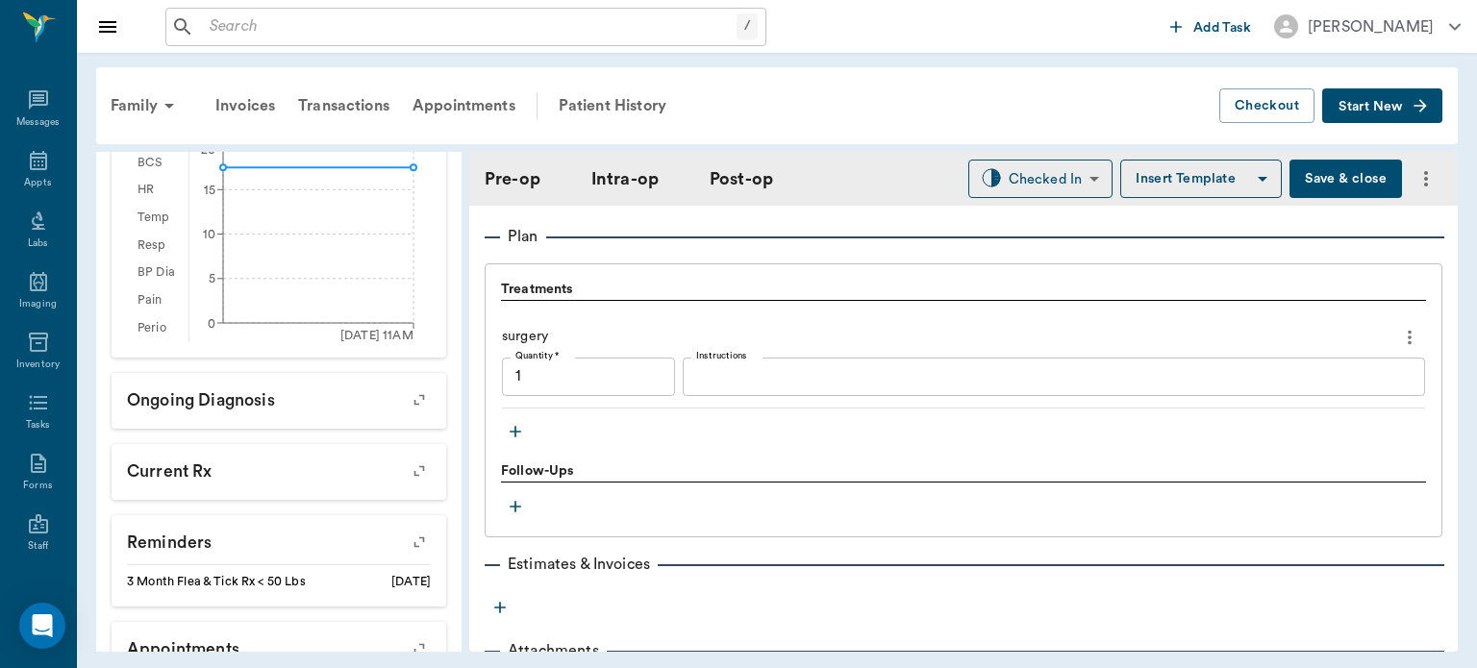
click at [516, 429] on icon "button" at bounding box center [515, 432] width 12 height 12
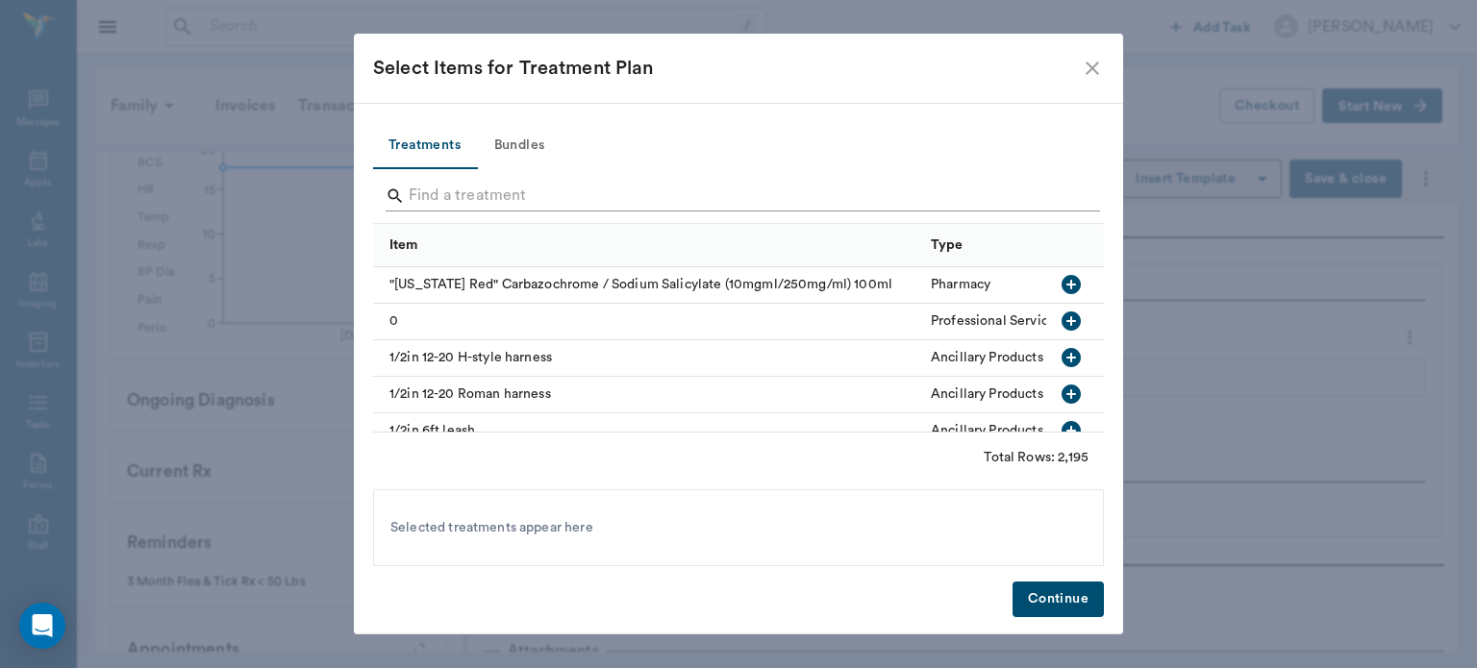
click at [476, 204] on input "Search" at bounding box center [740, 196] width 662 height 31
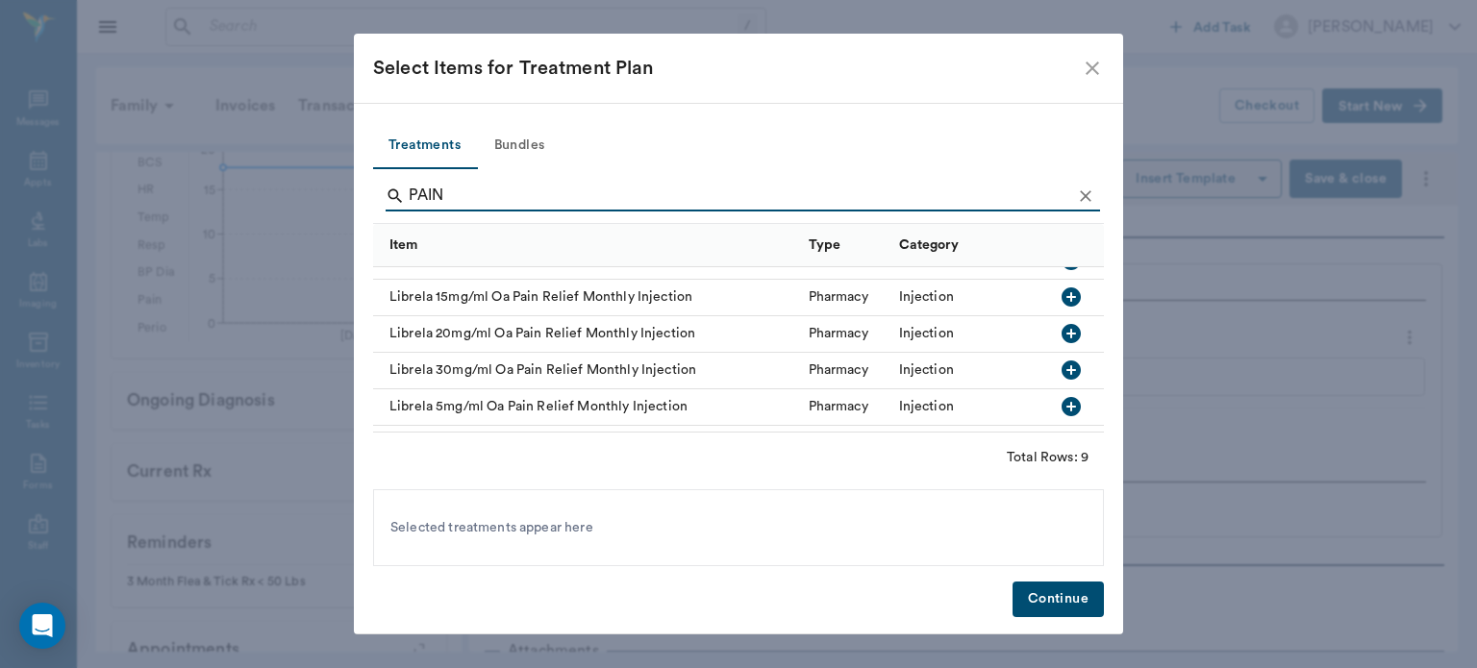
scroll to position [177, 0]
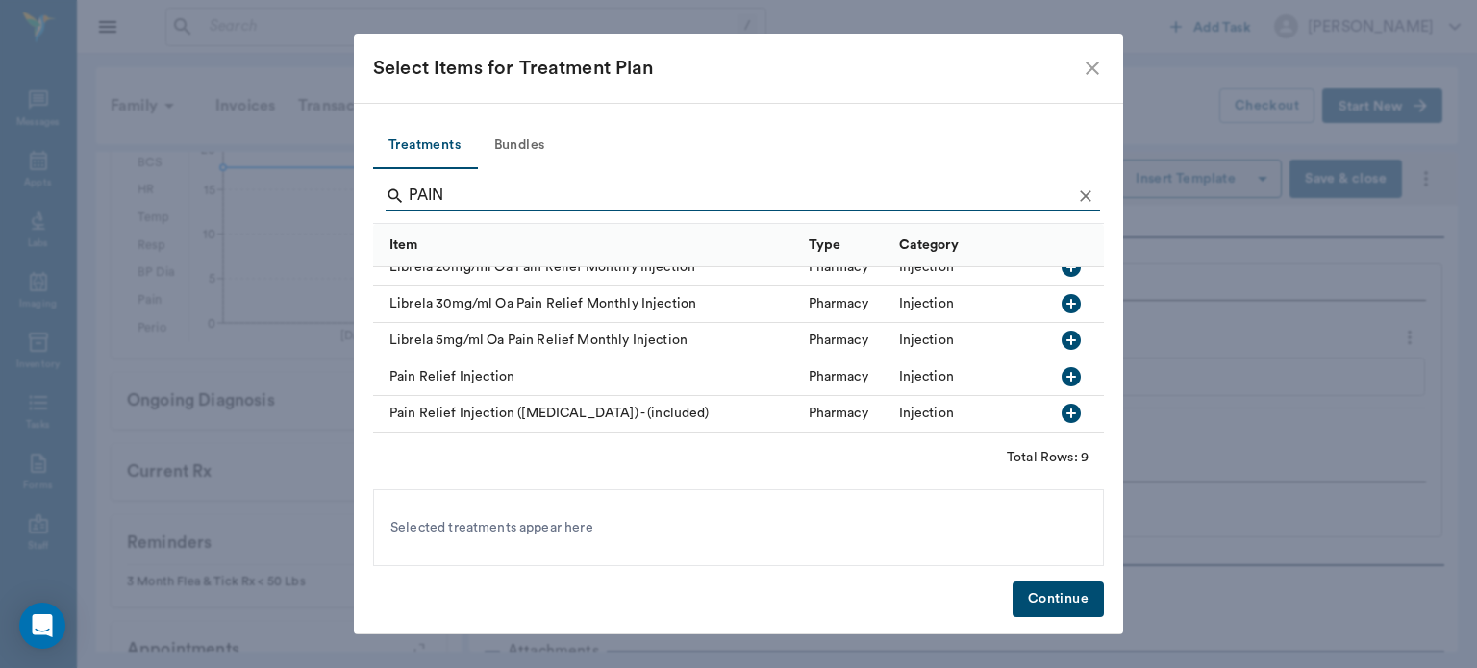
type input "PAIN"
click at [1061, 370] on icon "button" at bounding box center [1070, 376] width 19 height 19
click at [1059, 612] on button "Continue" at bounding box center [1057, 600] width 91 height 36
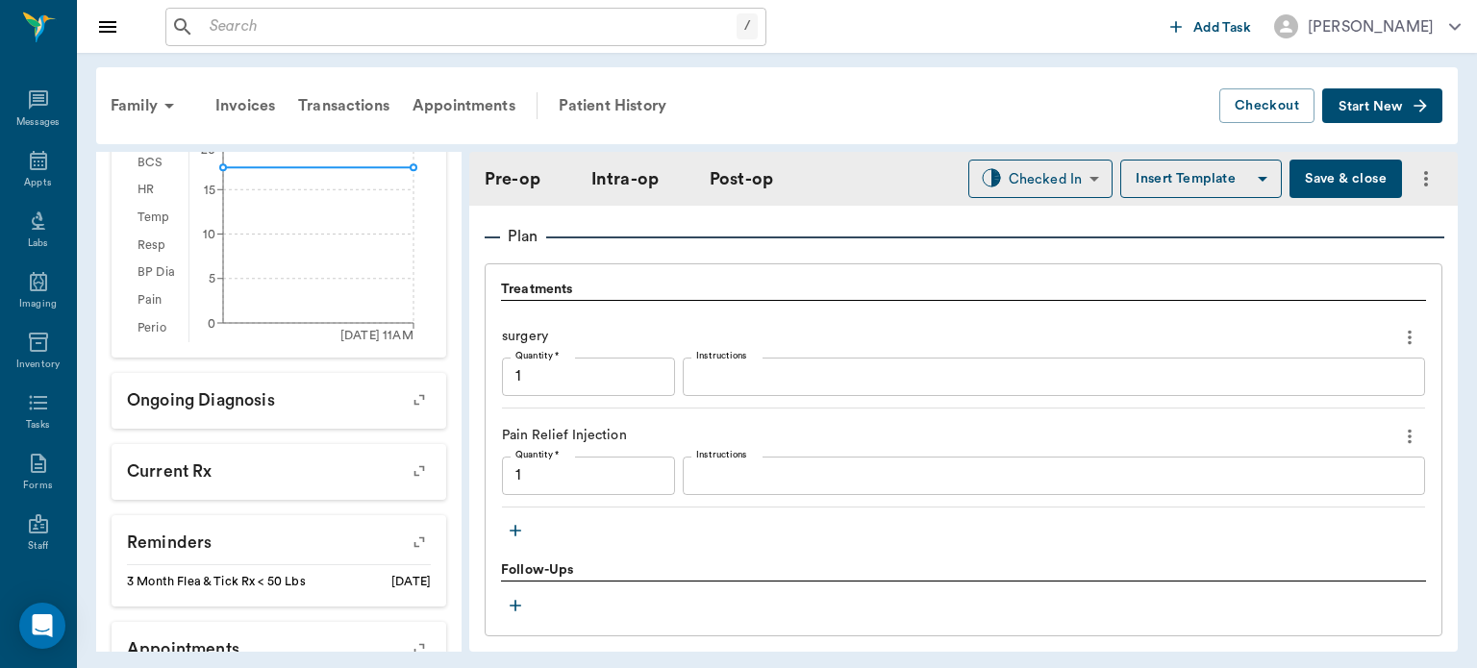
click at [517, 525] on icon "button" at bounding box center [515, 530] width 19 height 19
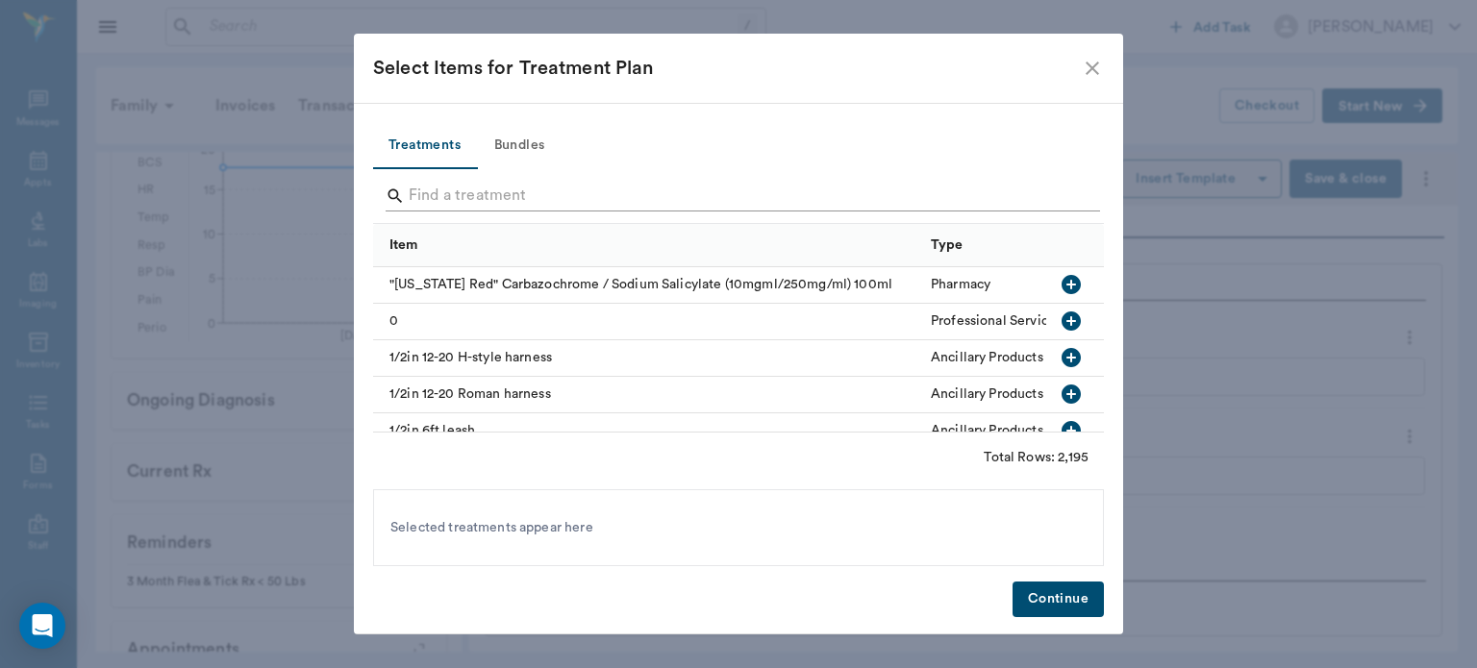
click at [446, 200] on input "Search" at bounding box center [740, 196] width 662 height 31
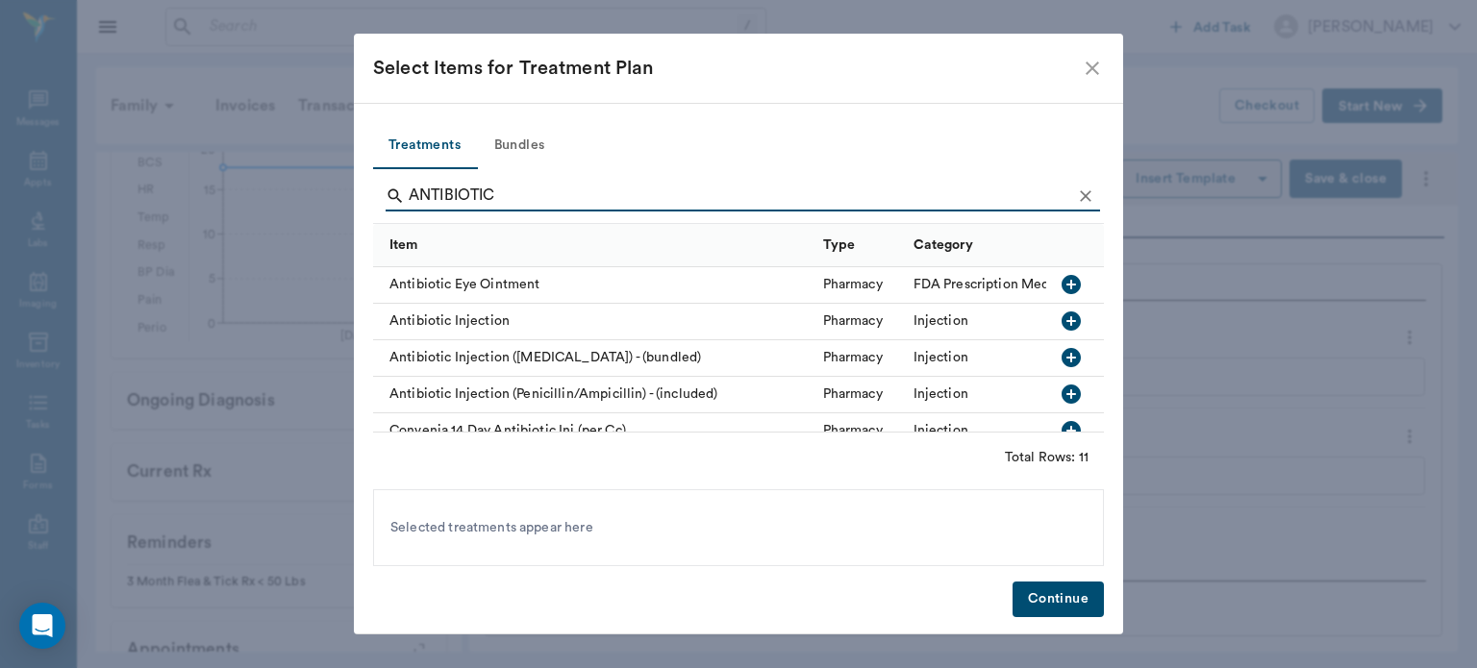
type input "ANTIBIOTIC"
click at [1061, 315] on icon "button" at bounding box center [1070, 320] width 19 height 19
click at [1077, 608] on button "Continue" at bounding box center [1057, 600] width 91 height 36
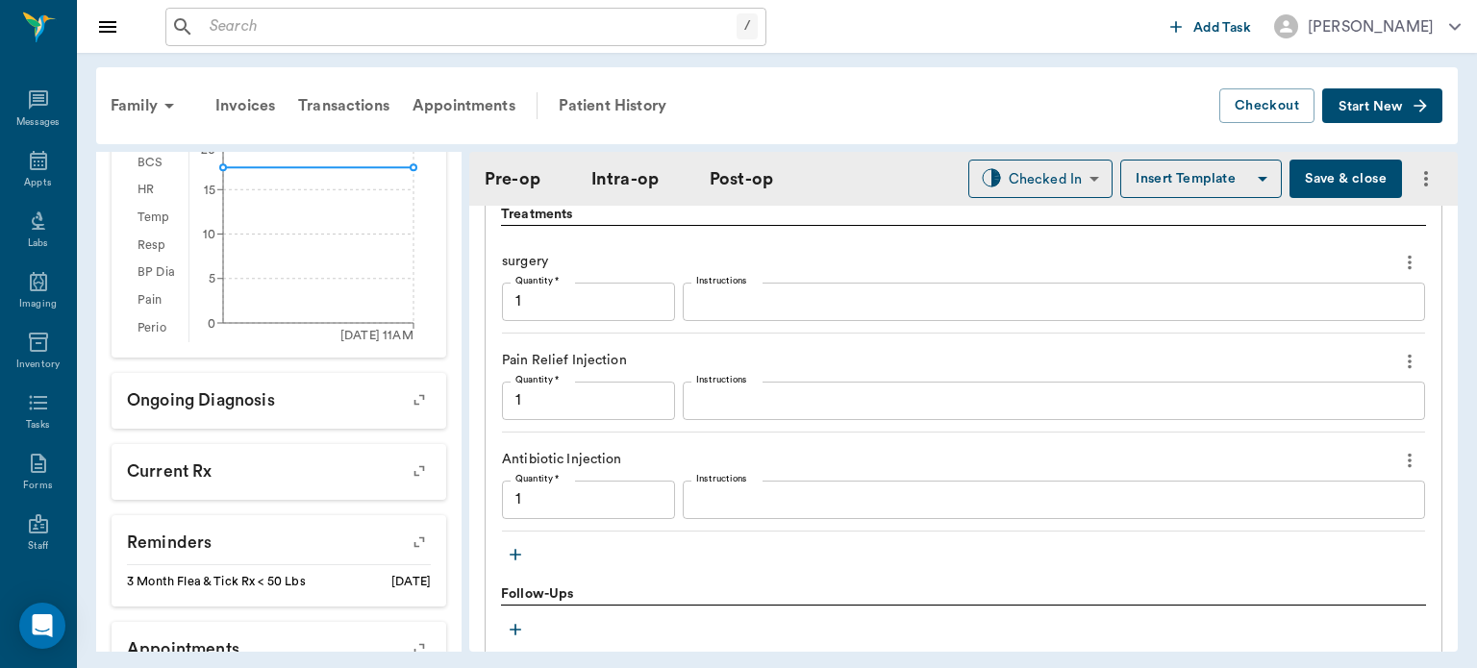
scroll to position [1669, 0]
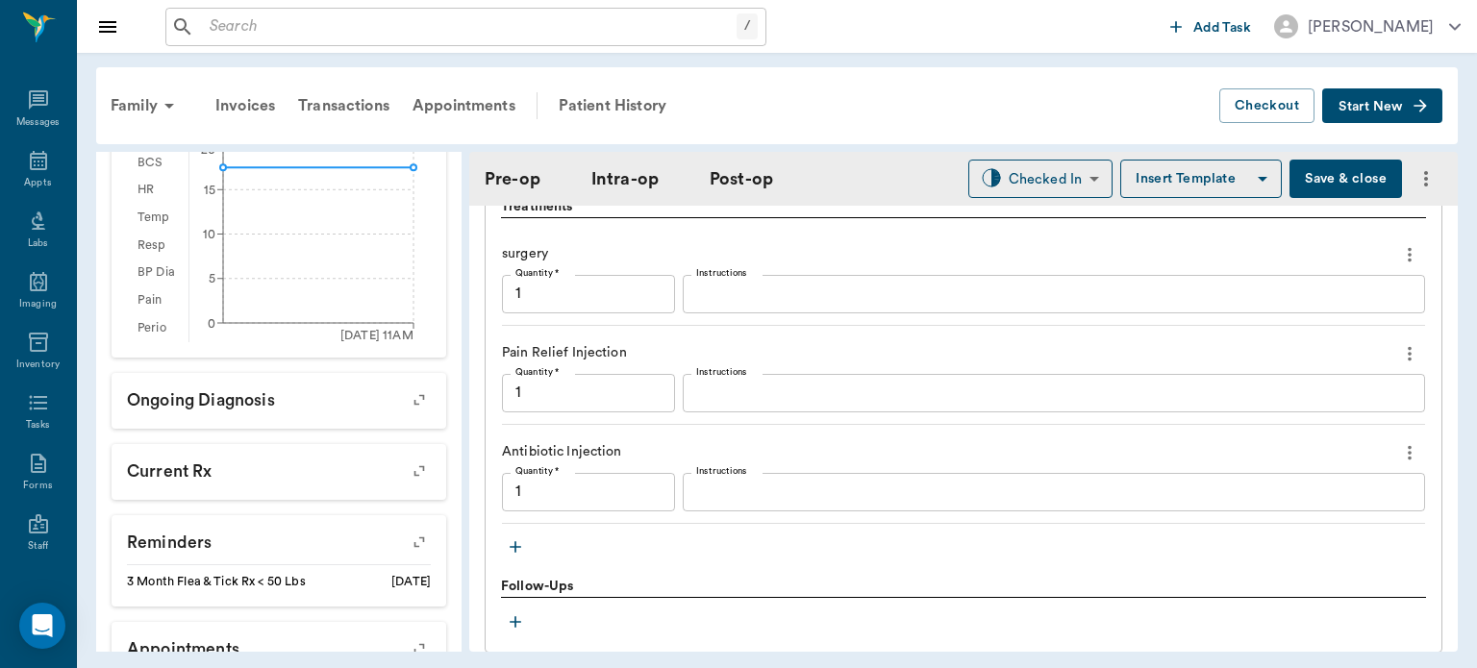
click at [518, 546] on icon "button" at bounding box center [515, 546] width 19 height 19
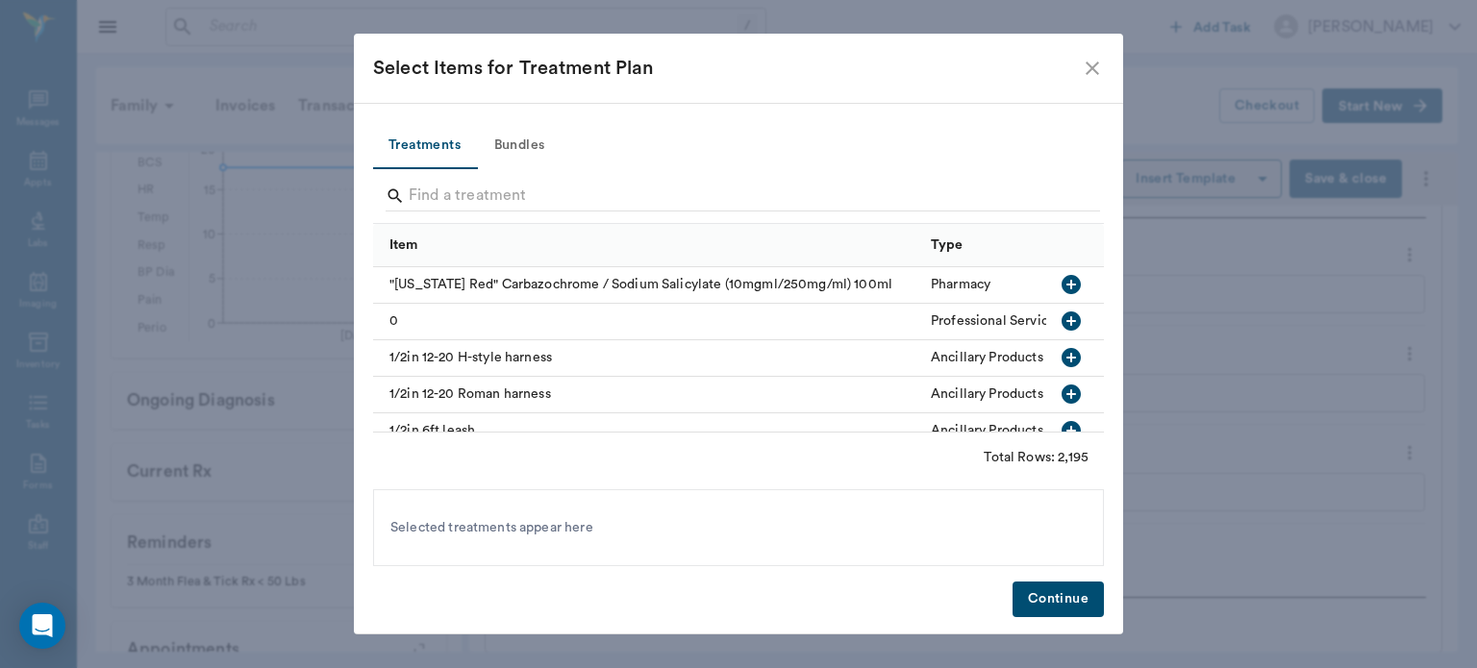
click at [450, 224] on div "Item" at bounding box center [650, 244] width 522 height 43
click at [475, 198] on input "Search" at bounding box center [740, 196] width 662 height 31
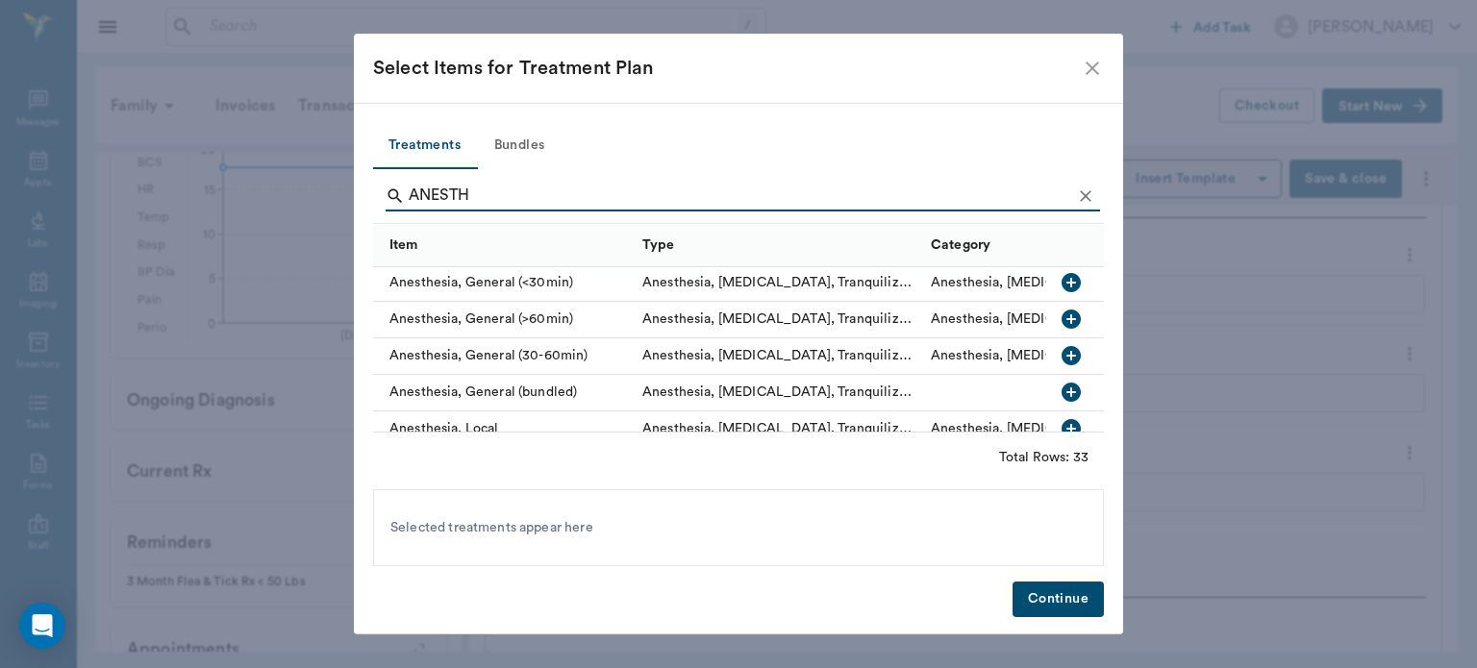
scroll to position [186, 0]
type input "ANESTH"
click at [1061, 359] on icon "button" at bounding box center [1070, 354] width 19 height 19
click at [1057, 608] on button "Continue" at bounding box center [1057, 600] width 91 height 36
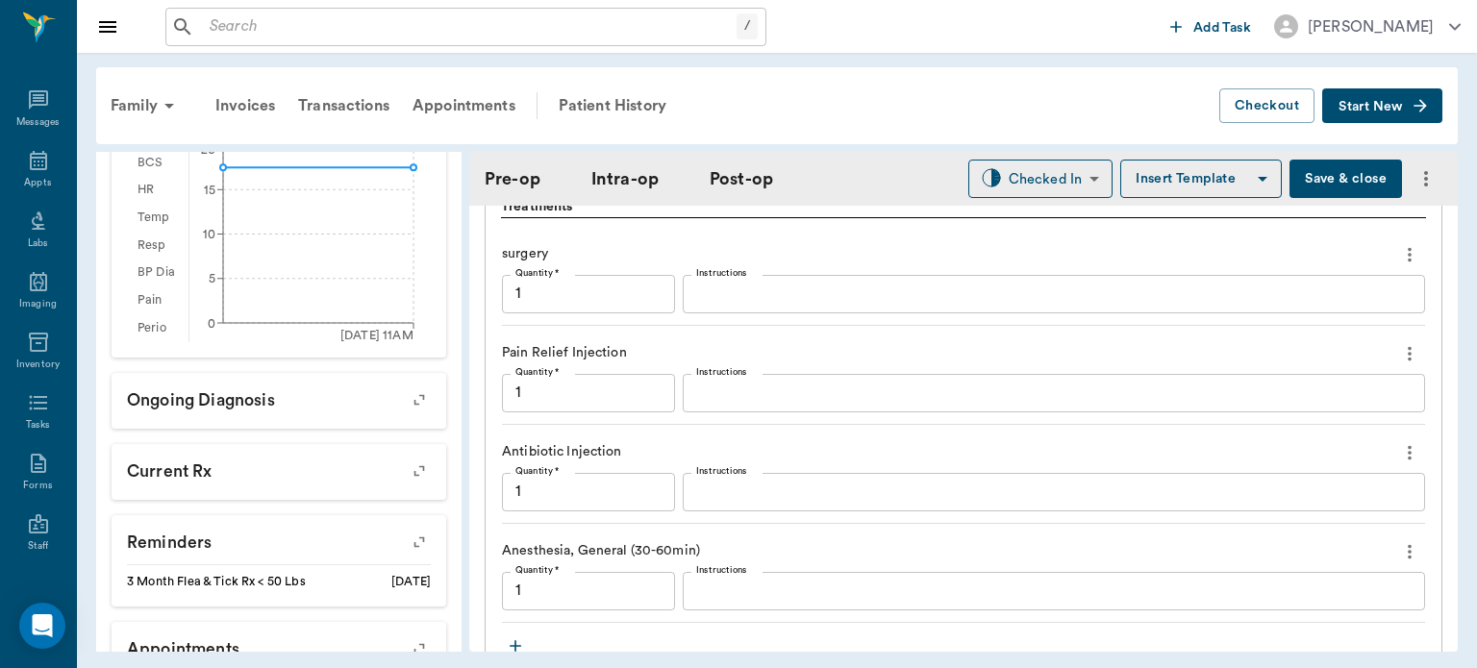
scroll to position [1675, 0]
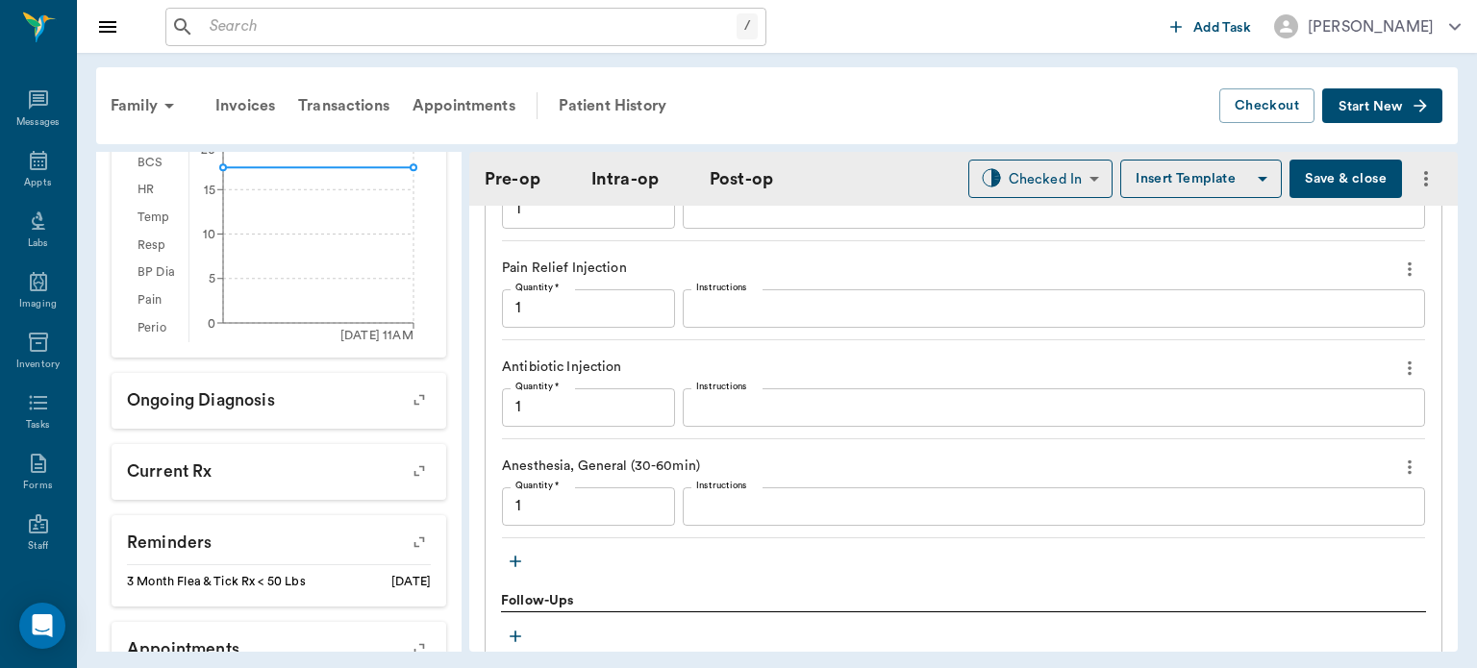
scroll to position [1761, 0]
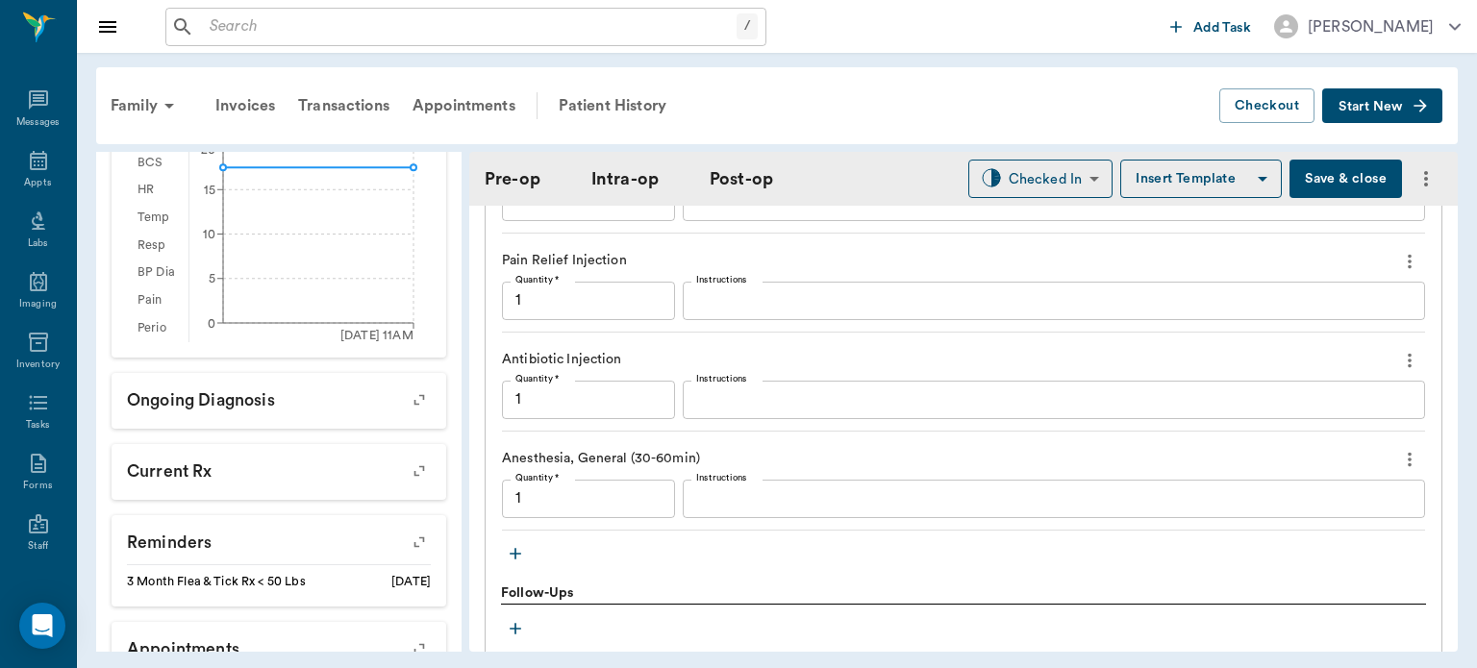
click at [517, 550] on icon "button" at bounding box center [515, 553] width 19 height 19
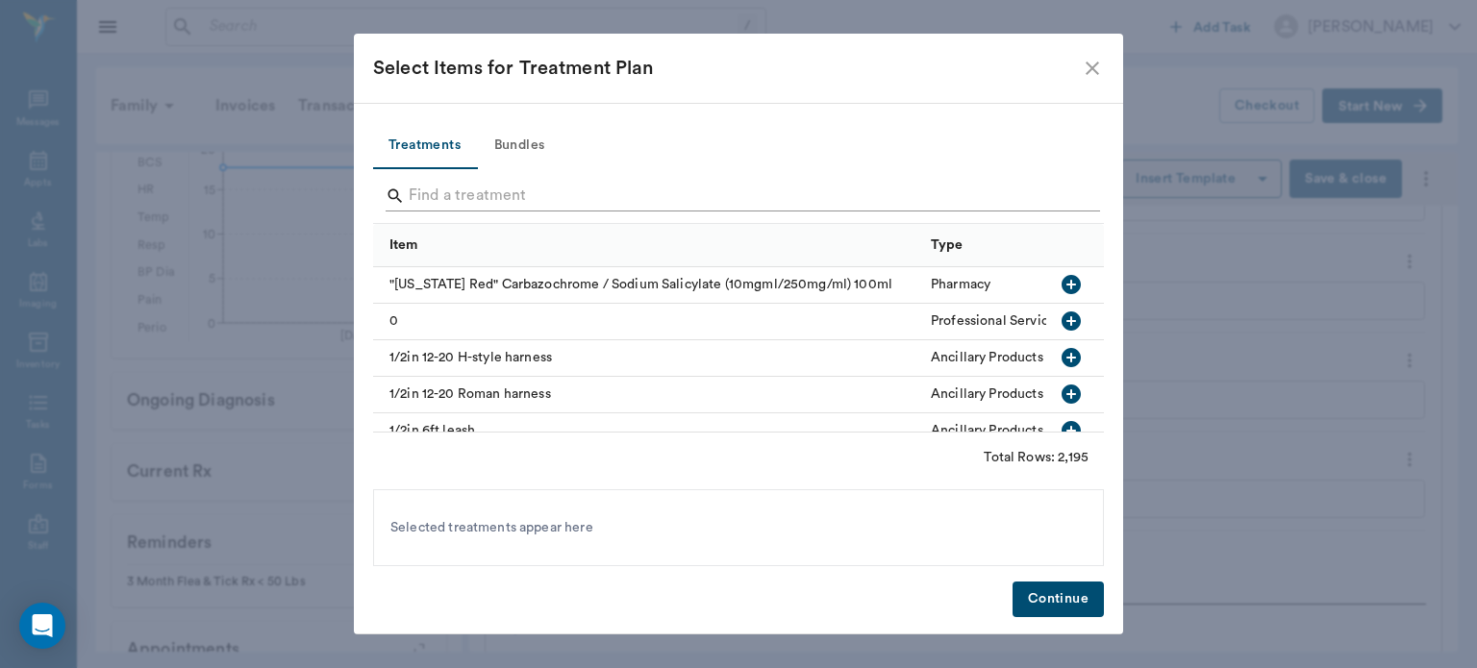
click at [470, 194] on input "Search" at bounding box center [740, 196] width 662 height 31
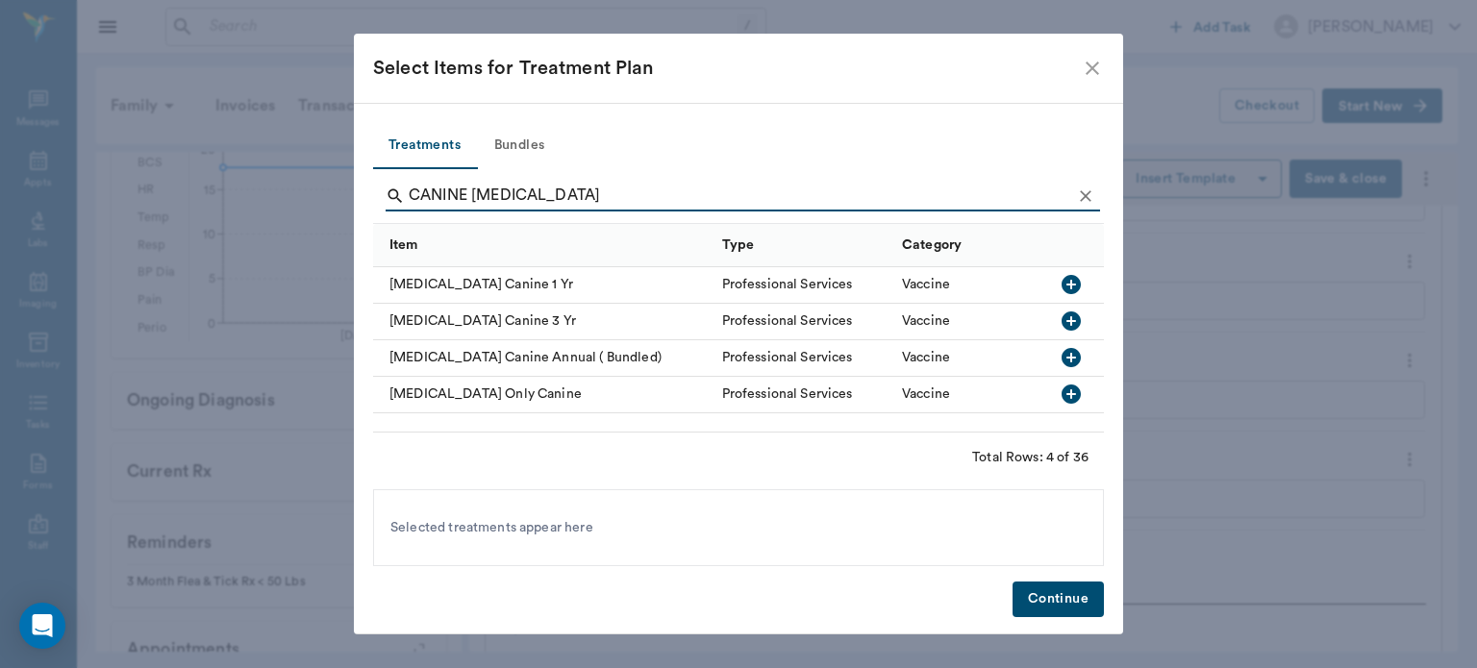
type input "CANINE [MEDICAL_DATA]"
click at [1079, 285] on icon "button" at bounding box center [1070, 284] width 19 height 19
click at [1075, 604] on button "Continue" at bounding box center [1057, 600] width 91 height 36
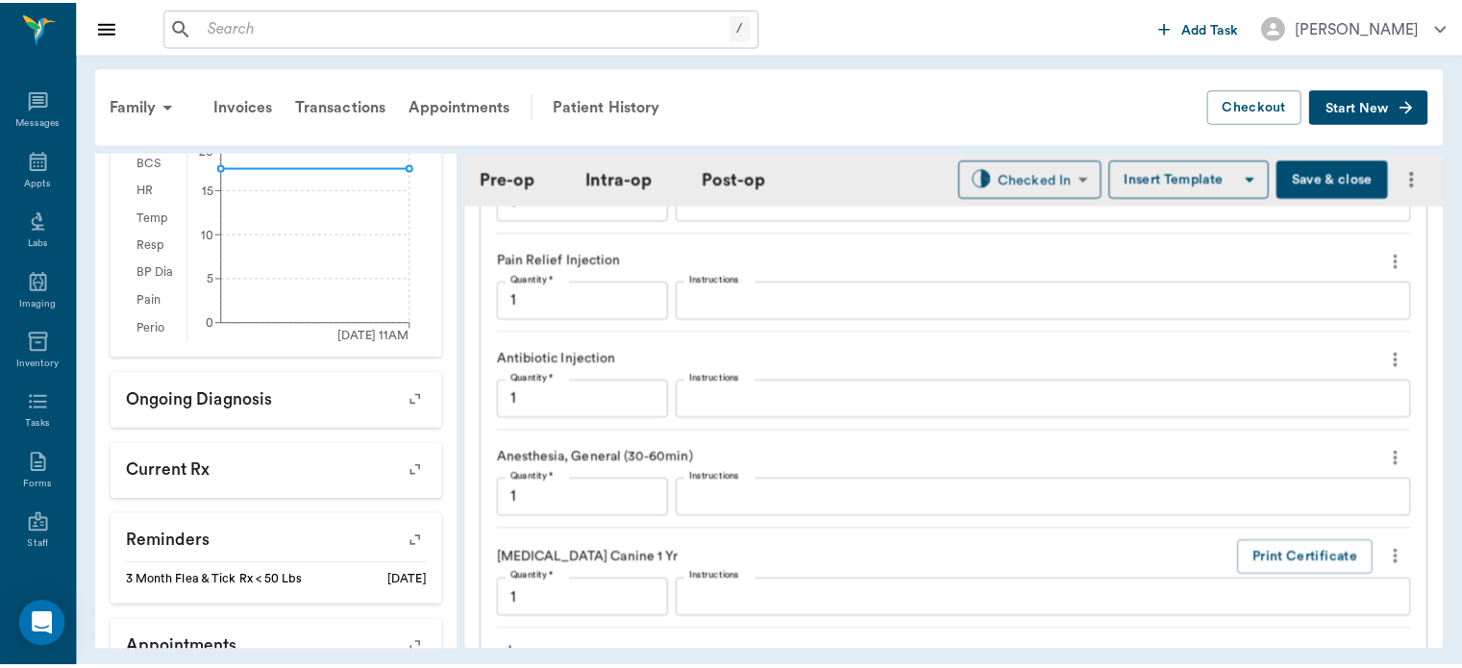
scroll to position [1776, 0]
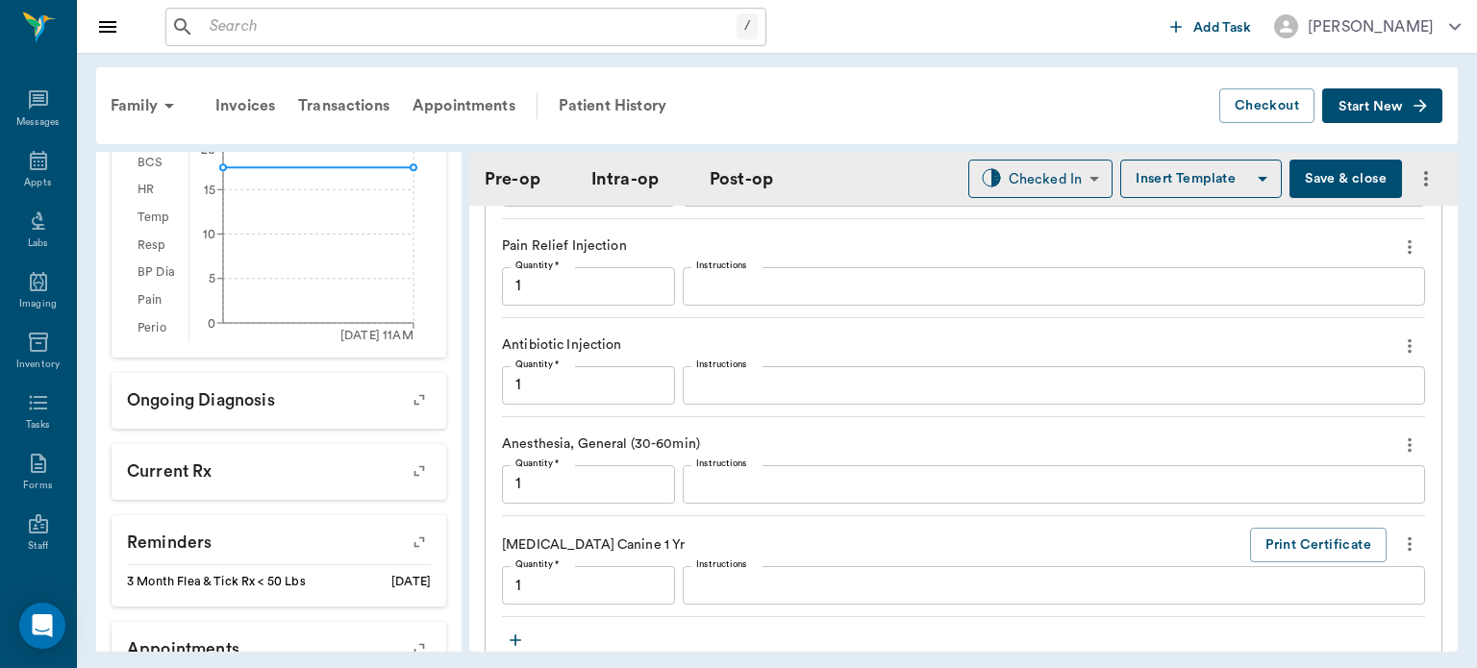
click at [1326, 185] on button "Save & close" at bounding box center [1345, 179] width 112 height 38
type input "1.00"
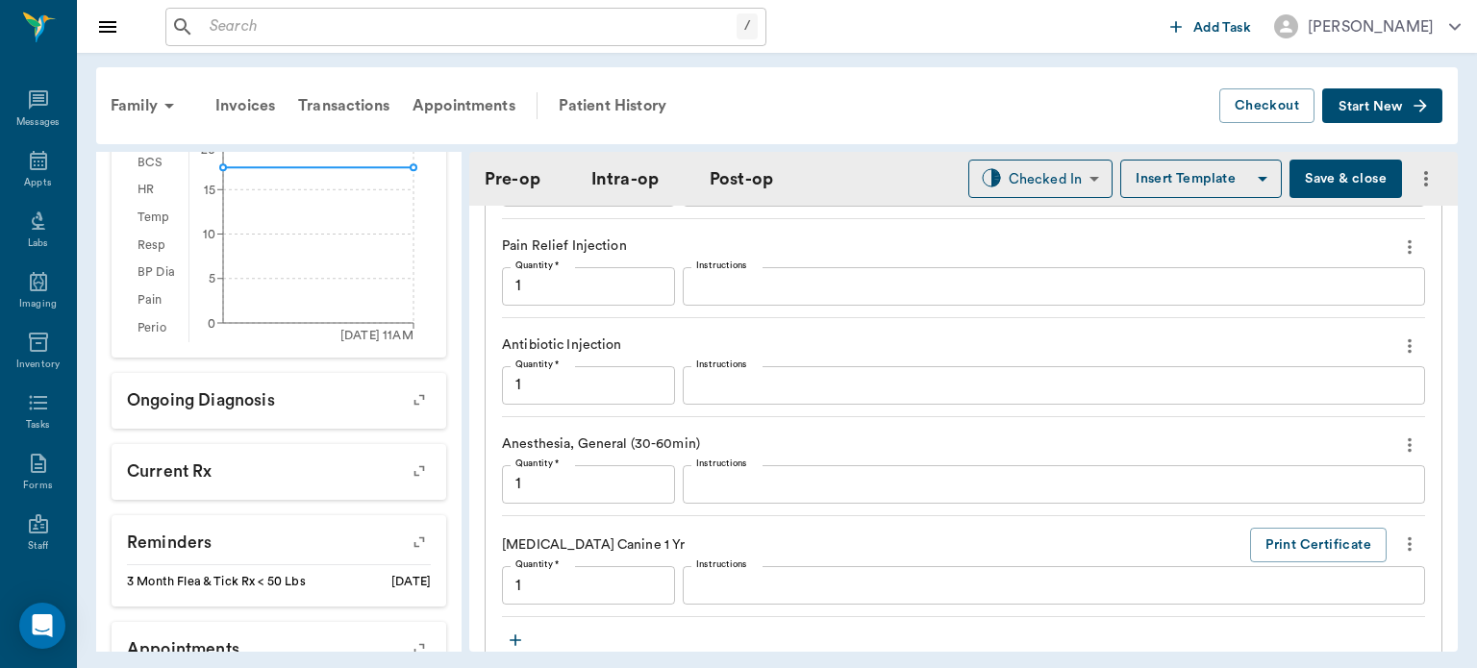
type input "1.00"
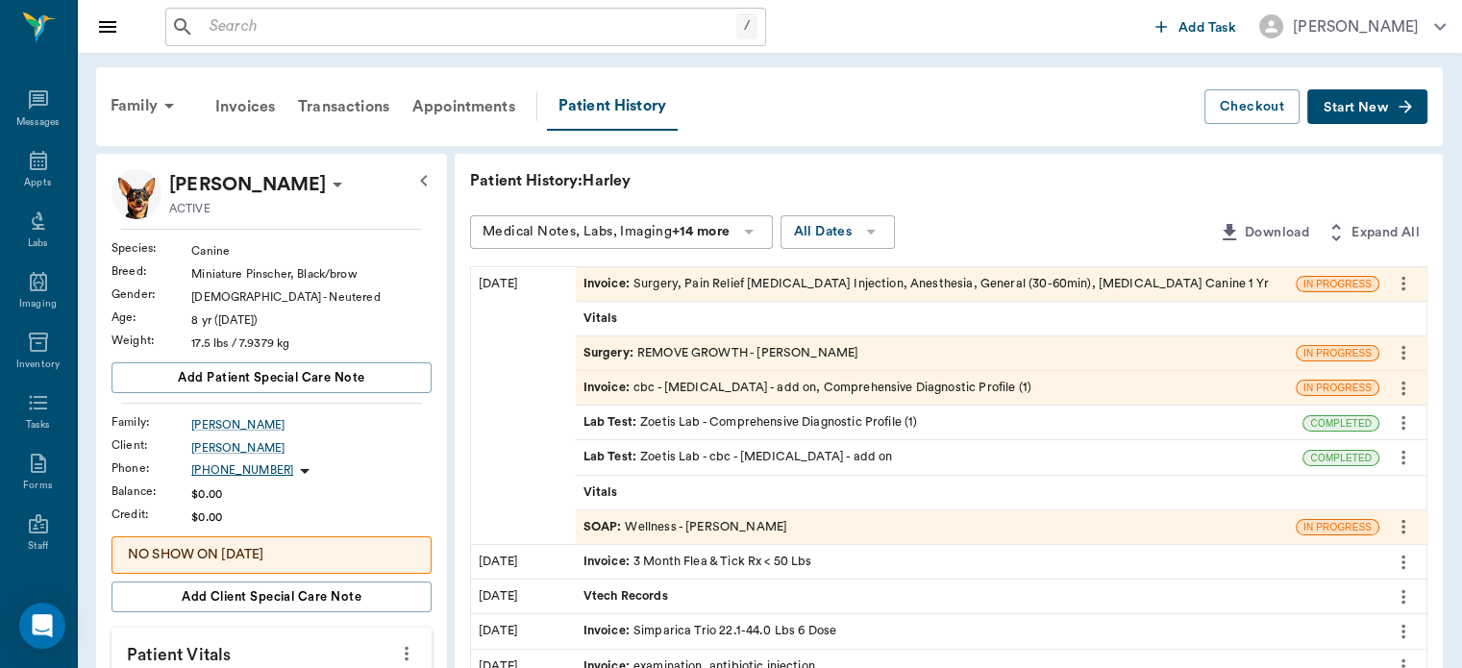
click at [605, 526] on span "SOAP :" at bounding box center [605, 527] width 42 height 18
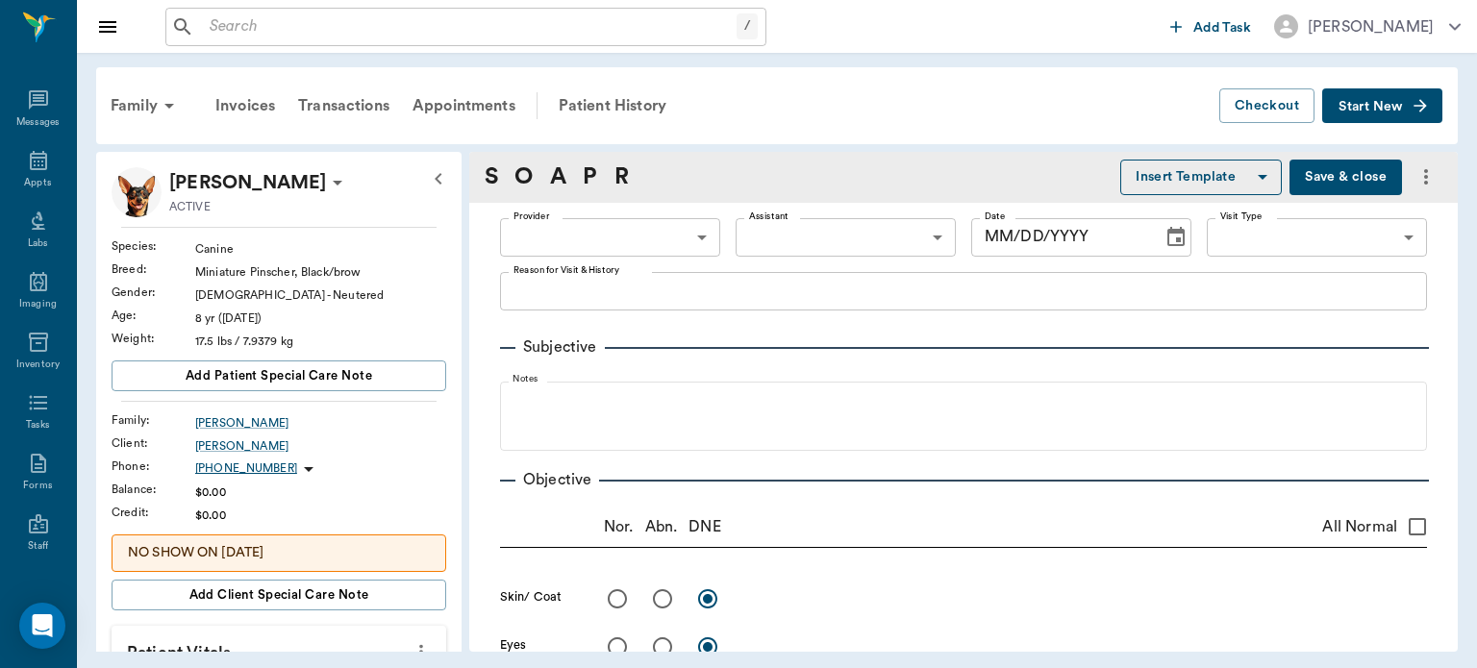
type input "63ec2f075fda476ae8351a4d"
type input "65d2be4f46e3a538d89b8c14"
type textarea "Has growth on leg to be examined Christy"
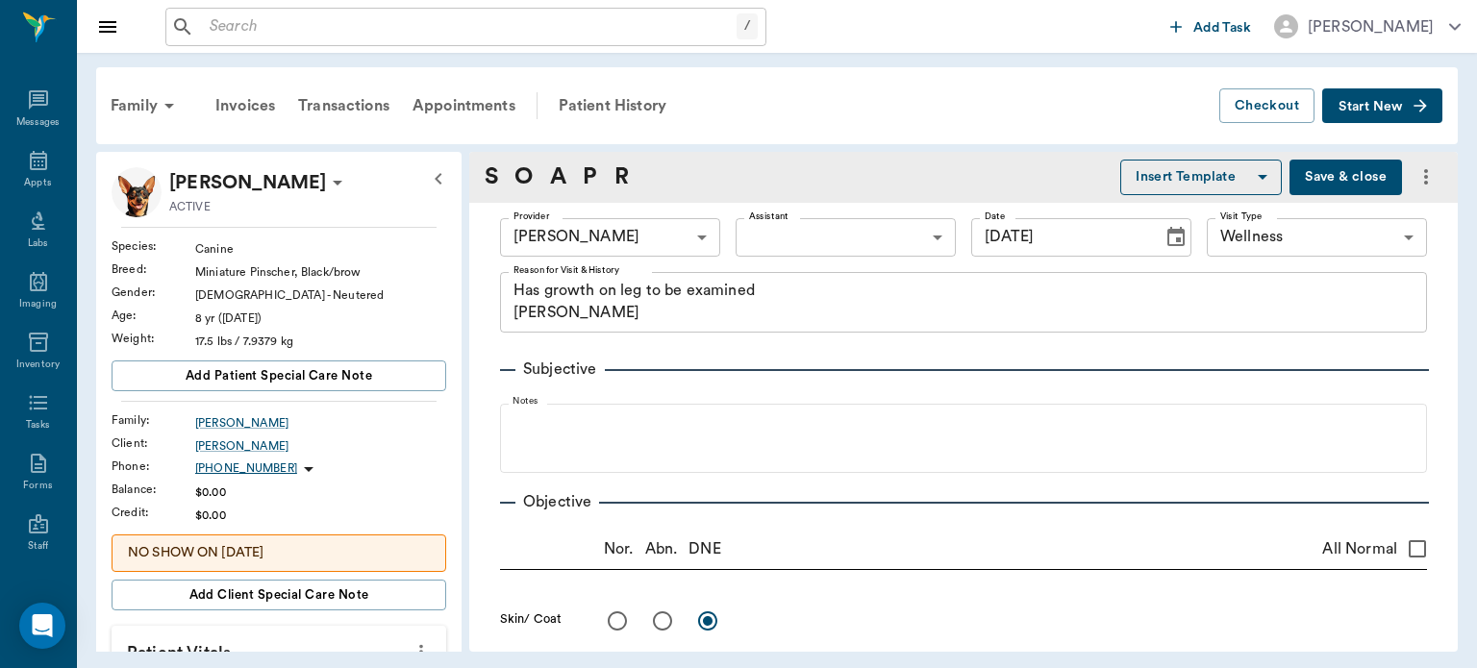
type input "[DATE]"
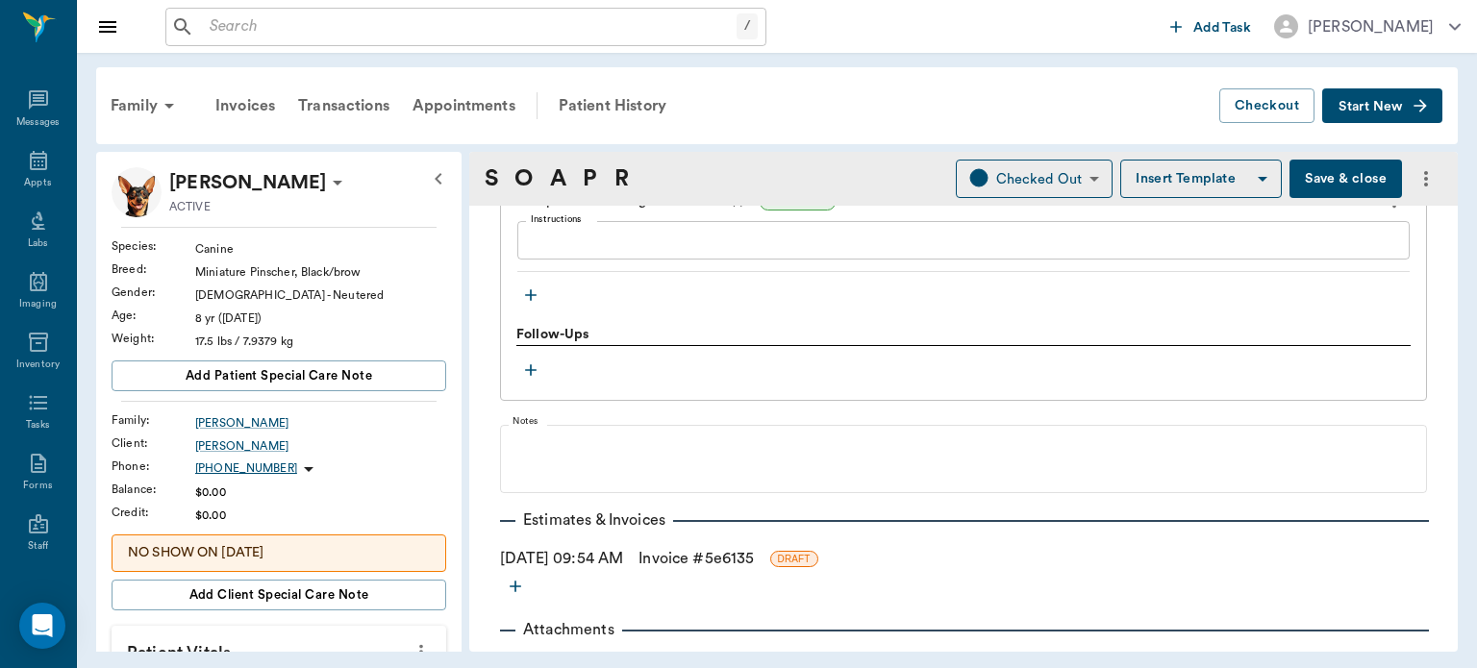
scroll to position [1680, 0]
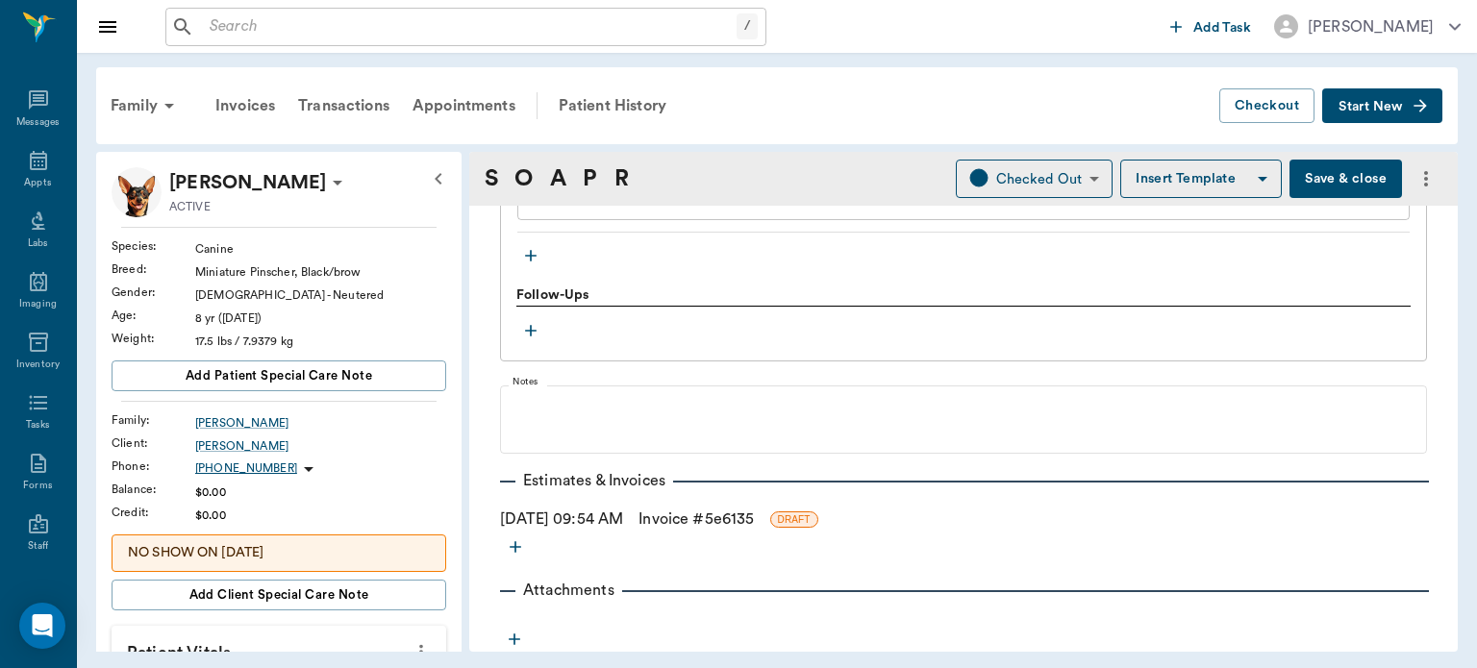
click at [1312, 174] on button "Save & close" at bounding box center [1345, 179] width 112 height 38
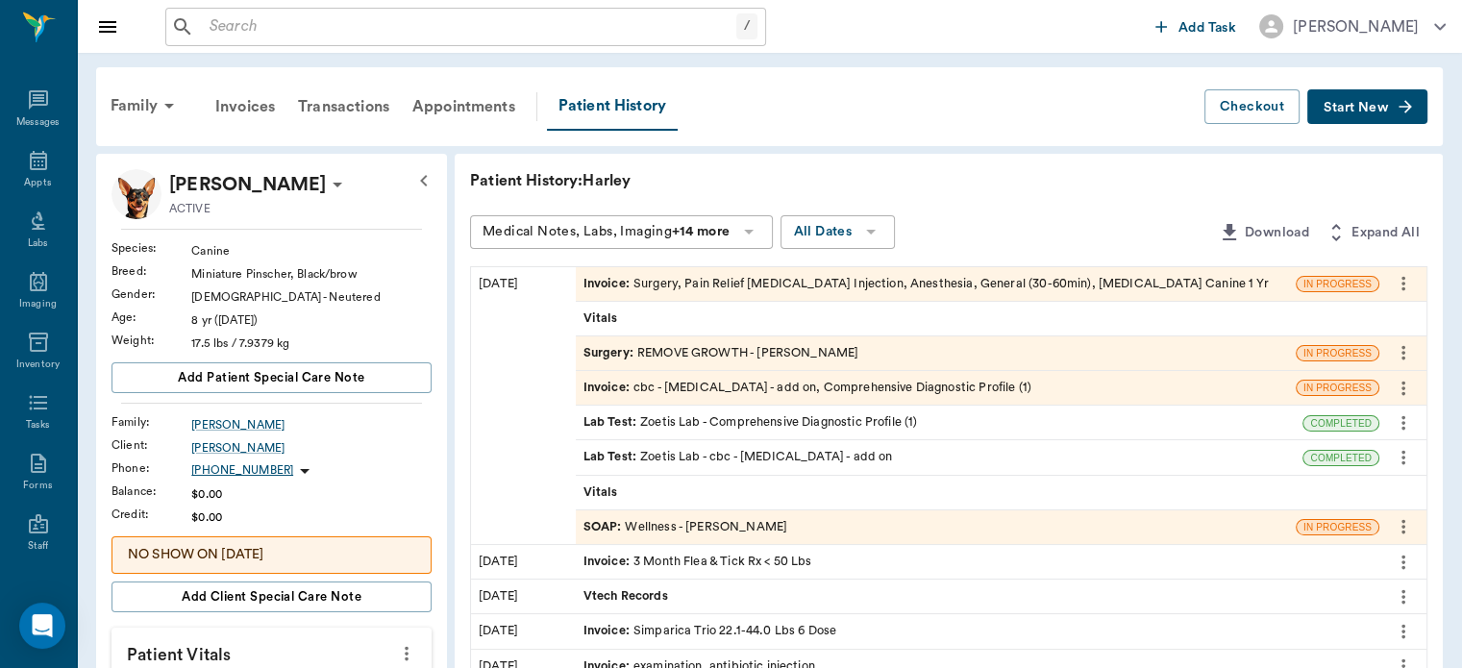
click at [616, 354] on span "Surgery :" at bounding box center [611, 353] width 54 height 18
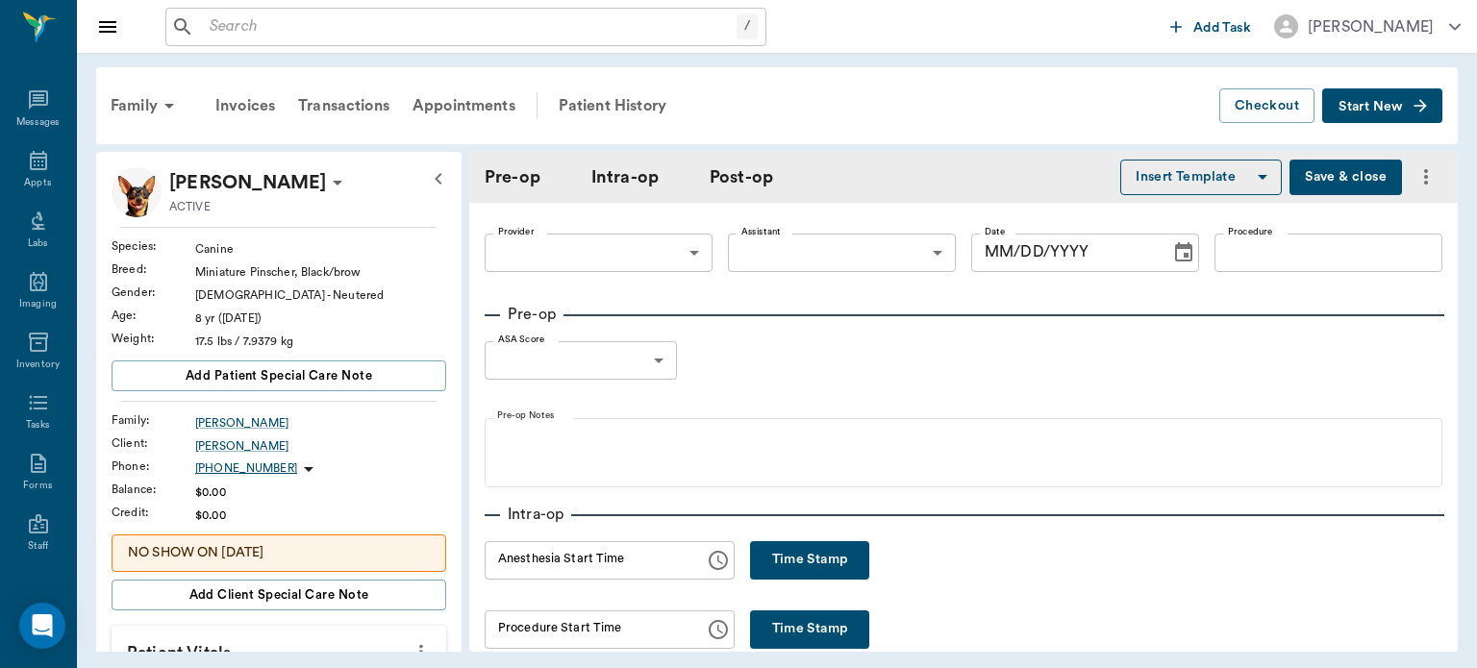
type input "63ec2f075fda476ae8351a4d"
type input "63ec2e7e52e12b0ba117b124"
type input "REMOVE GROWTH"
type input "1"
radio input "true"
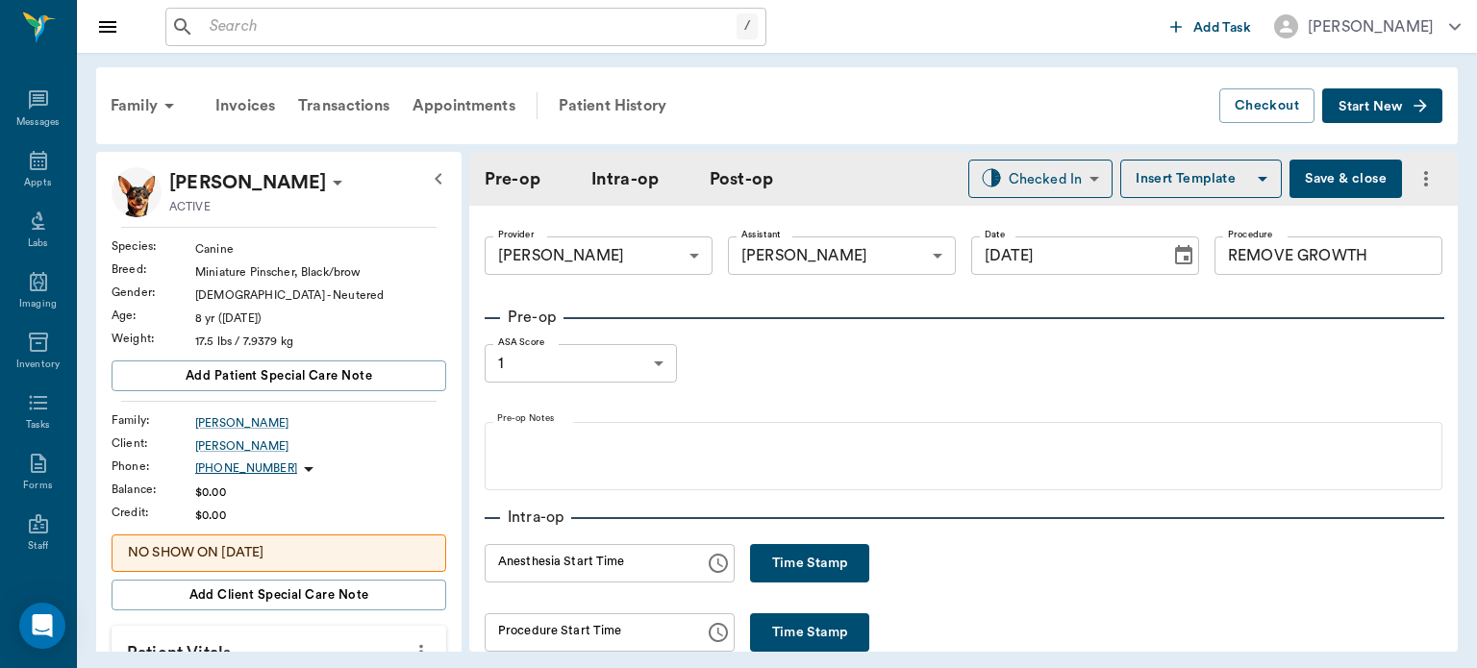
type input "[DATE]"
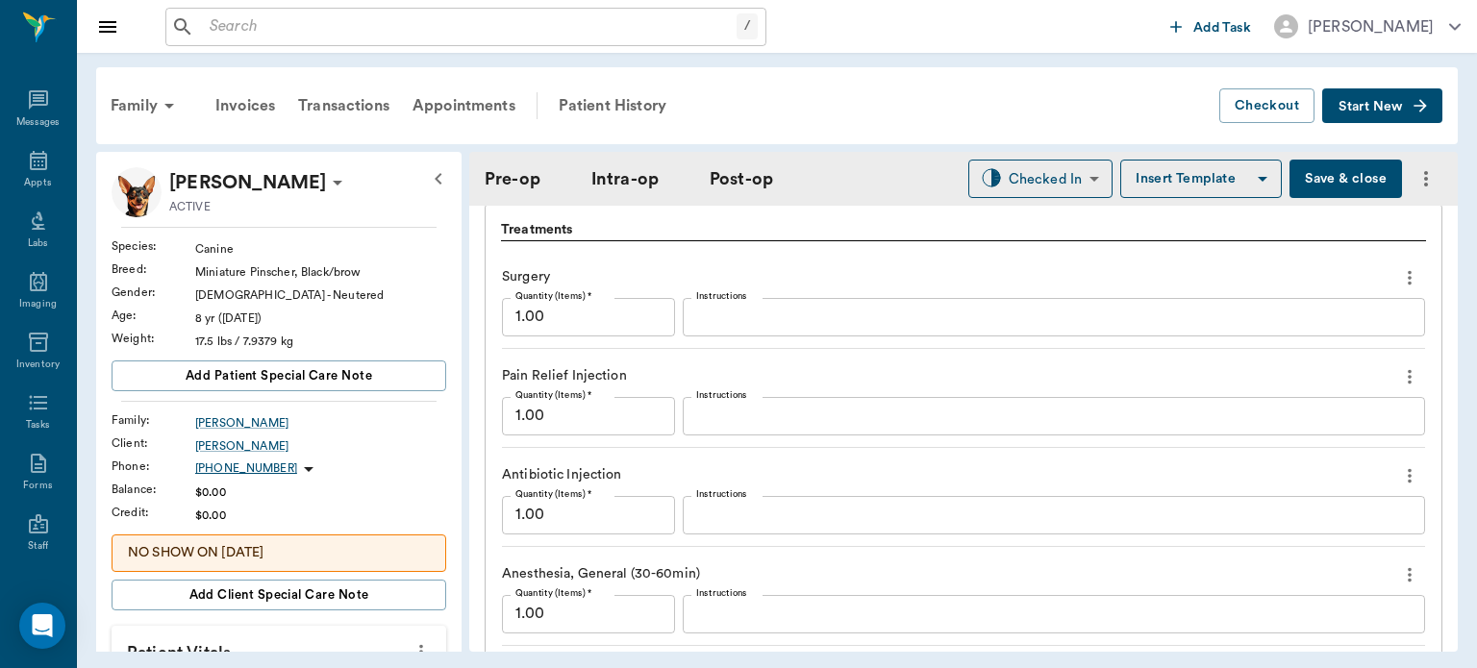
scroll to position [1649, 0]
click at [1407, 371] on icon "more" at bounding box center [1409, 373] width 4 height 14
click at [1284, 442] on span "Delete" at bounding box center [1313, 441] width 161 height 20
click at [1401, 365] on icon "more" at bounding box center [1409, 373] width 21 height 23
click at [1311, 438] on span "Delete" at bounding box center [1313, 441] width 161 height 20
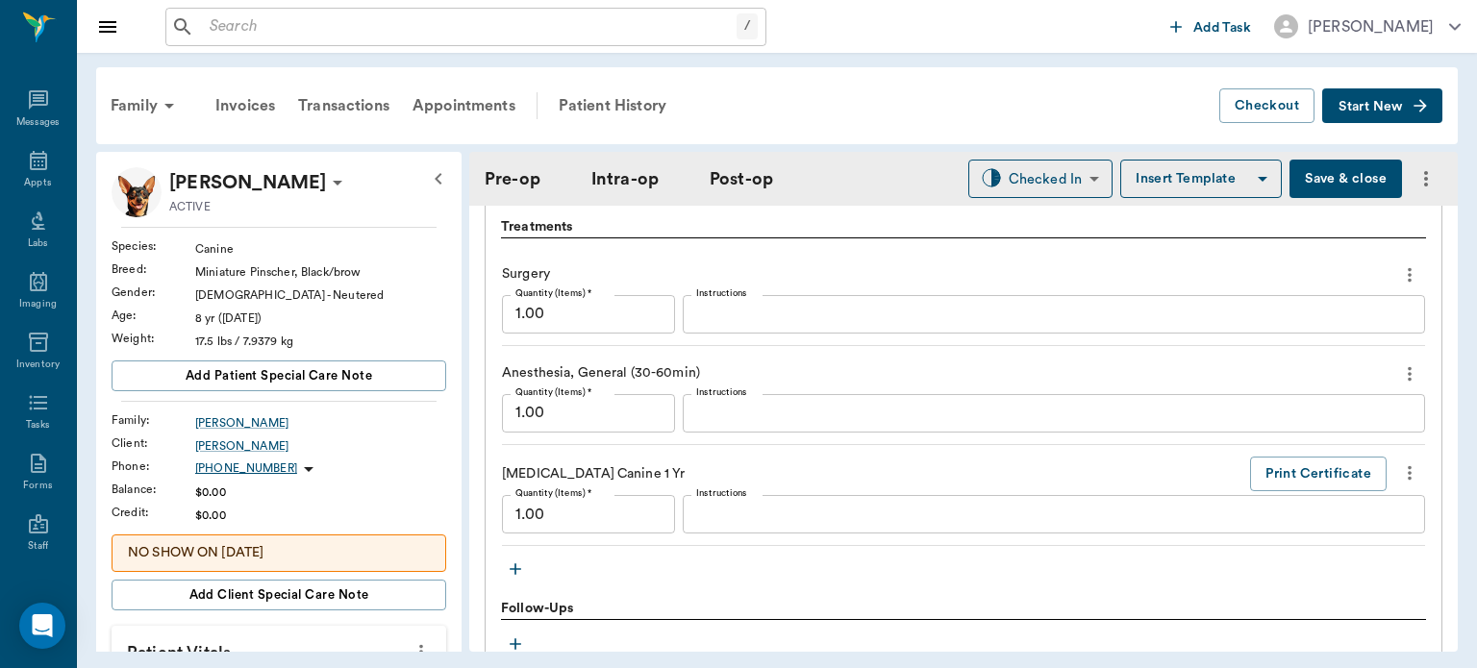
click at [515, 565] on icon "button" at bounding box center [515, 569] width 12 height 12
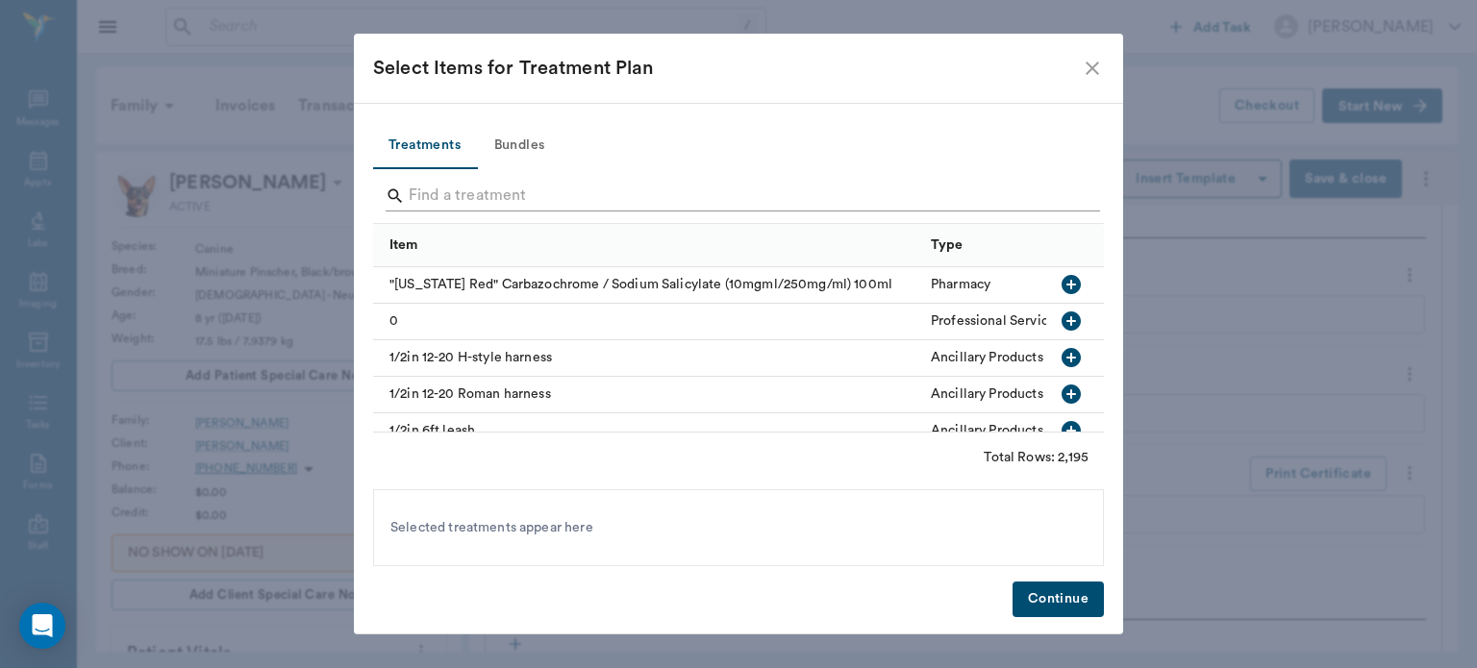
click at [469, 194] on input "Search" at bounding box center [740, 196] width 662 height 31
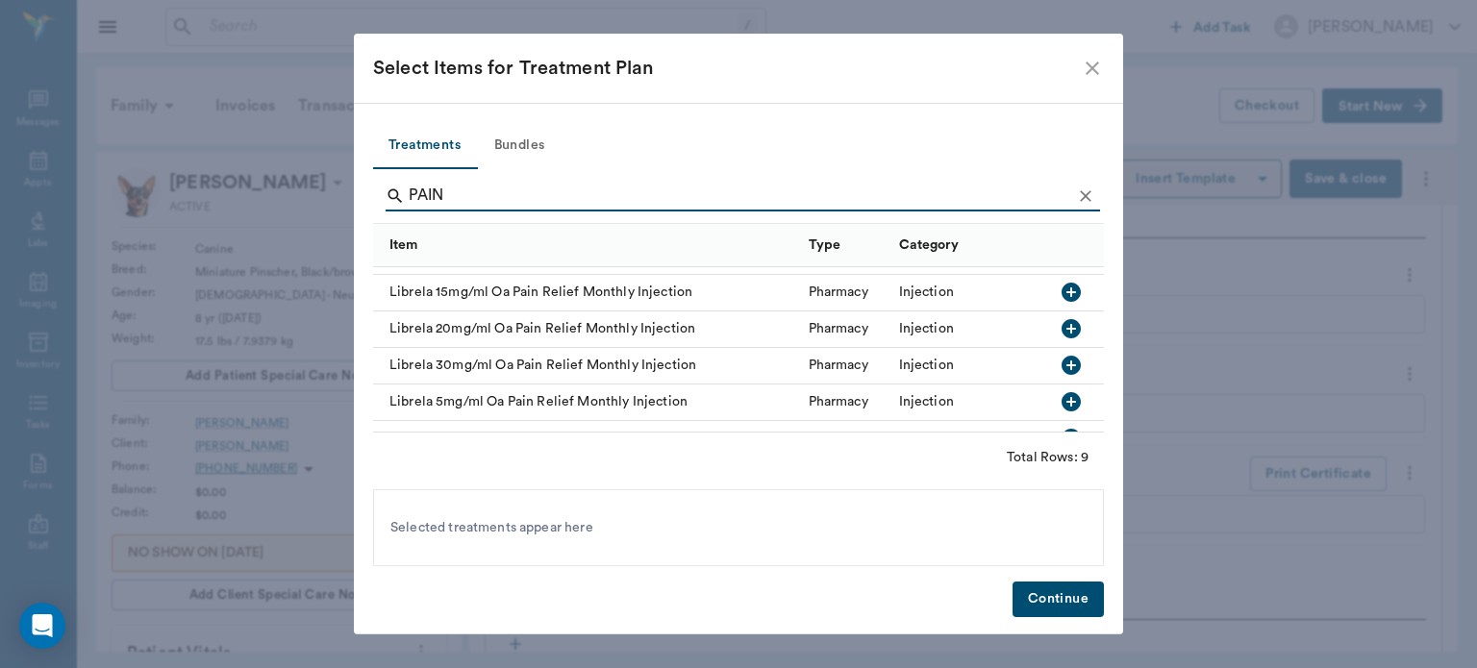
scroll to position [177, 0]
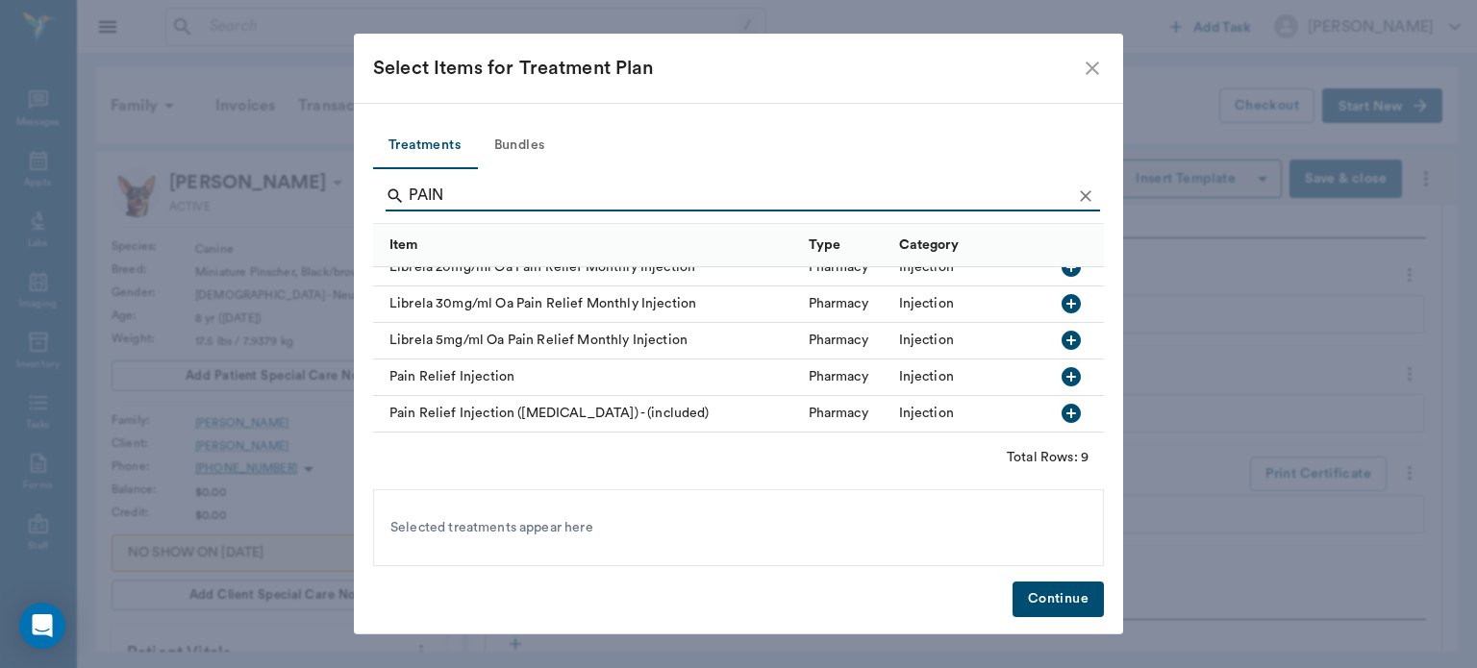
type input "PAIN"
click at [1061, 404] on icon "button" at bounding box center [1070, 413] width 19 height 19
click at [1035, 607] on button "Continue" at bounding box center [1057, 600] width 91 height 36
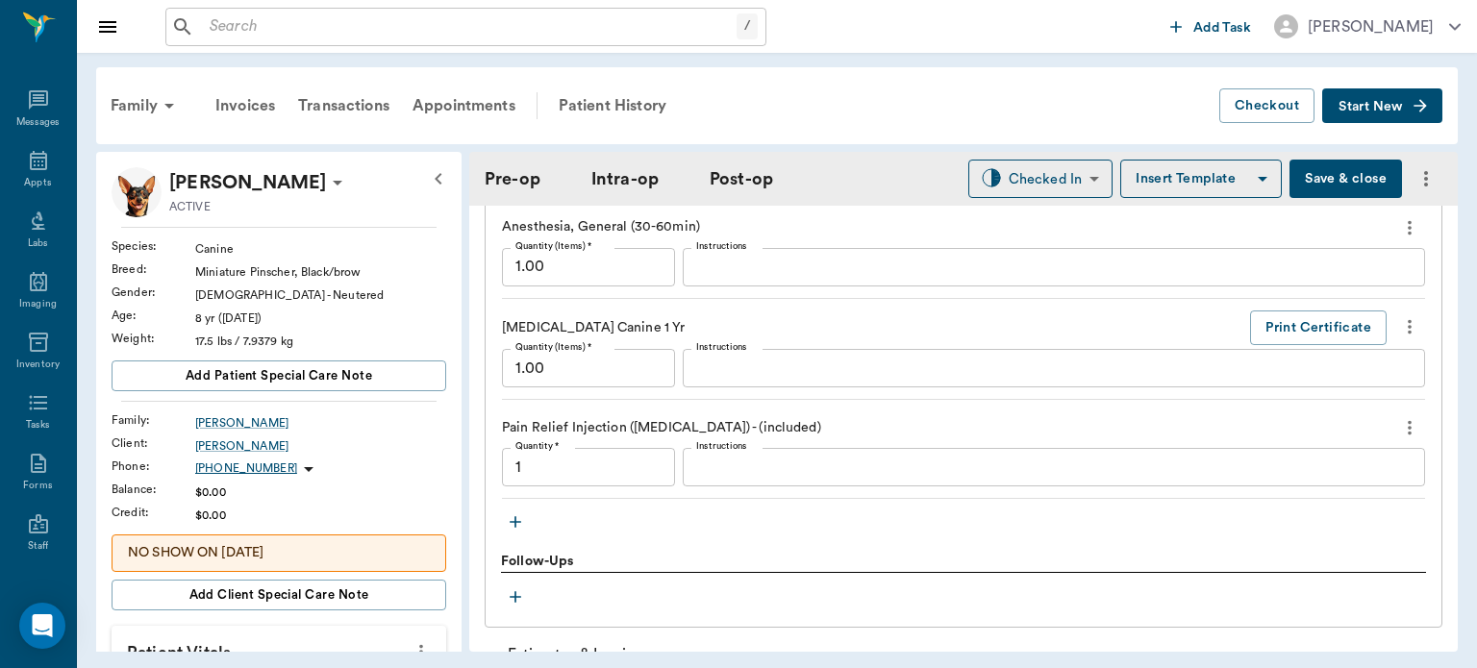
scroll to position [1797, 0]
click at [519, 525] on icon "button" at bounding box center [515, 519] width 19 height 19
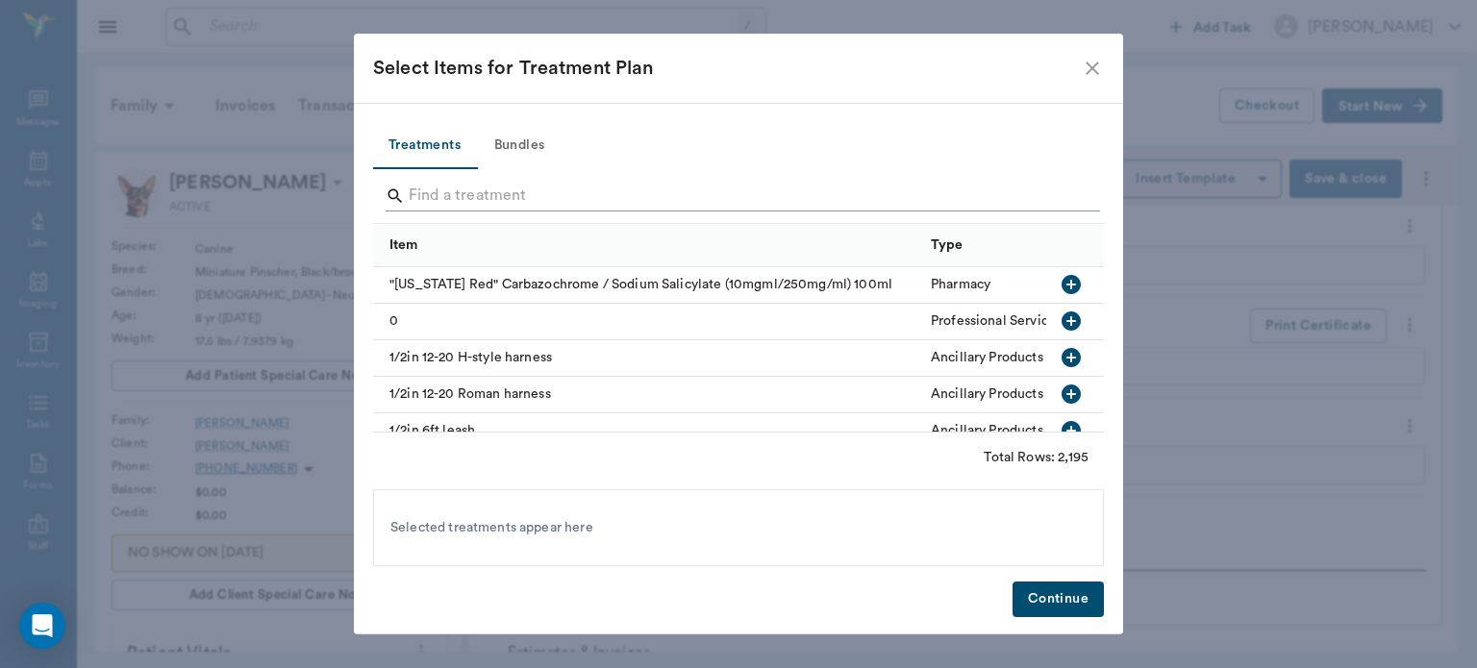
click at [486, 188] on input "Search" at bounding box center [740, 196] width 662 height 31
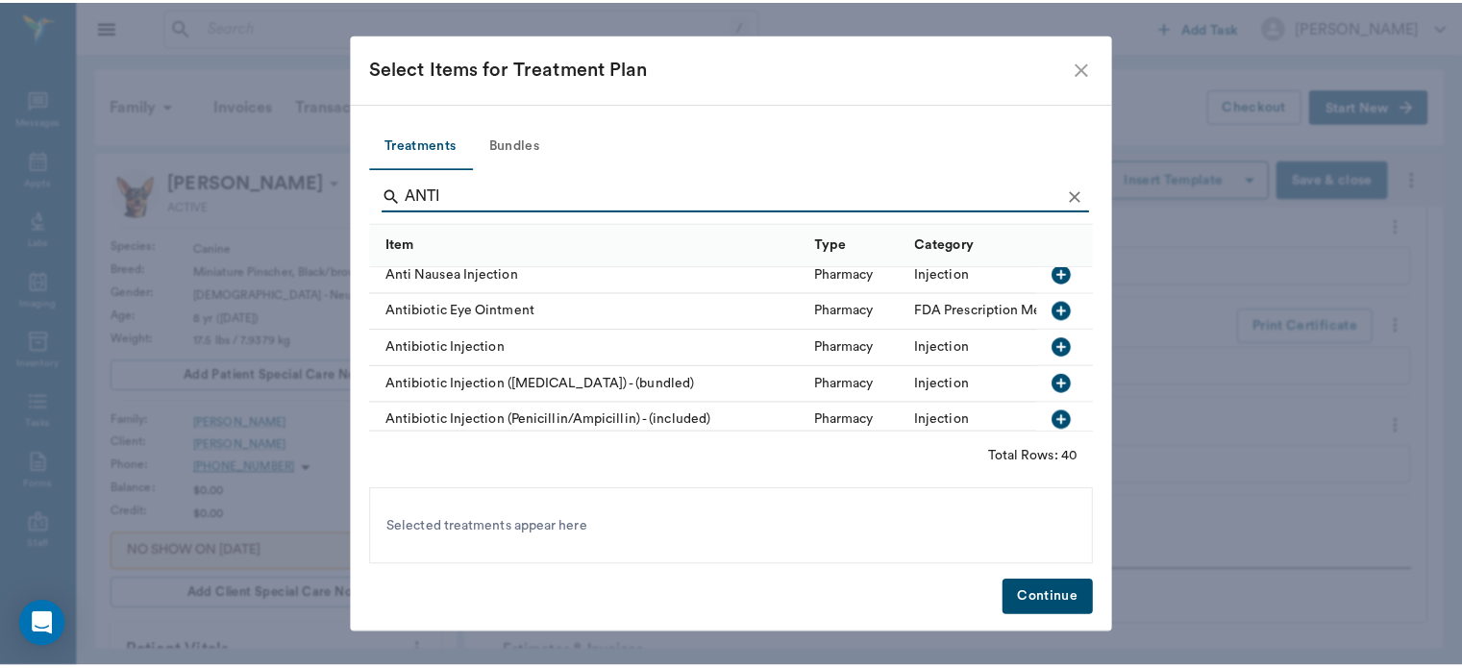
scroll to position [138, 0]
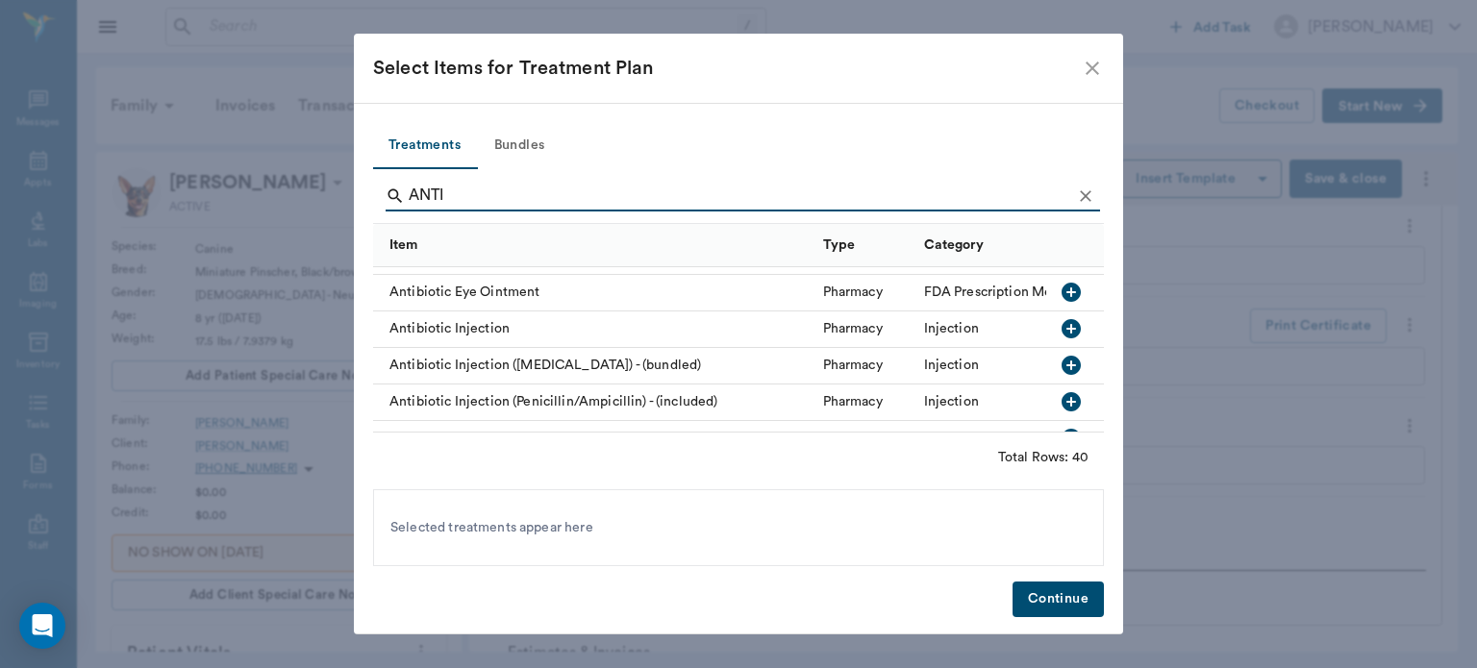
type input "ANTI"
click at [1061, 402] on icon "button" at bounding box center [1070, 401] width 19 height 19
click at [1051, 599] on button "Continue" at bounding box center [1057, 600] width 91 height 36
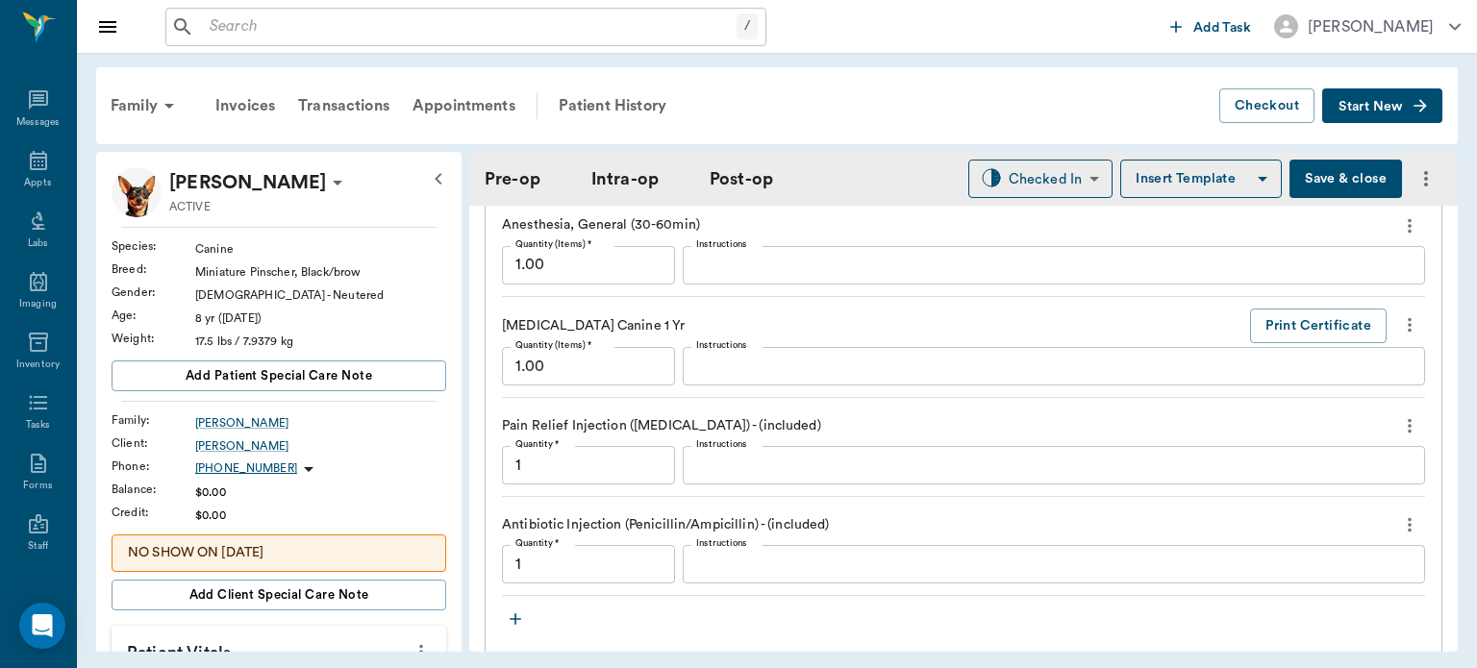
click at [1329, 180] on button "Save & close" at bounding box center [1345, 179] width 112 height 38
type input "1.00"
